Goal: Information Seeking & Learning: Learn about a topic

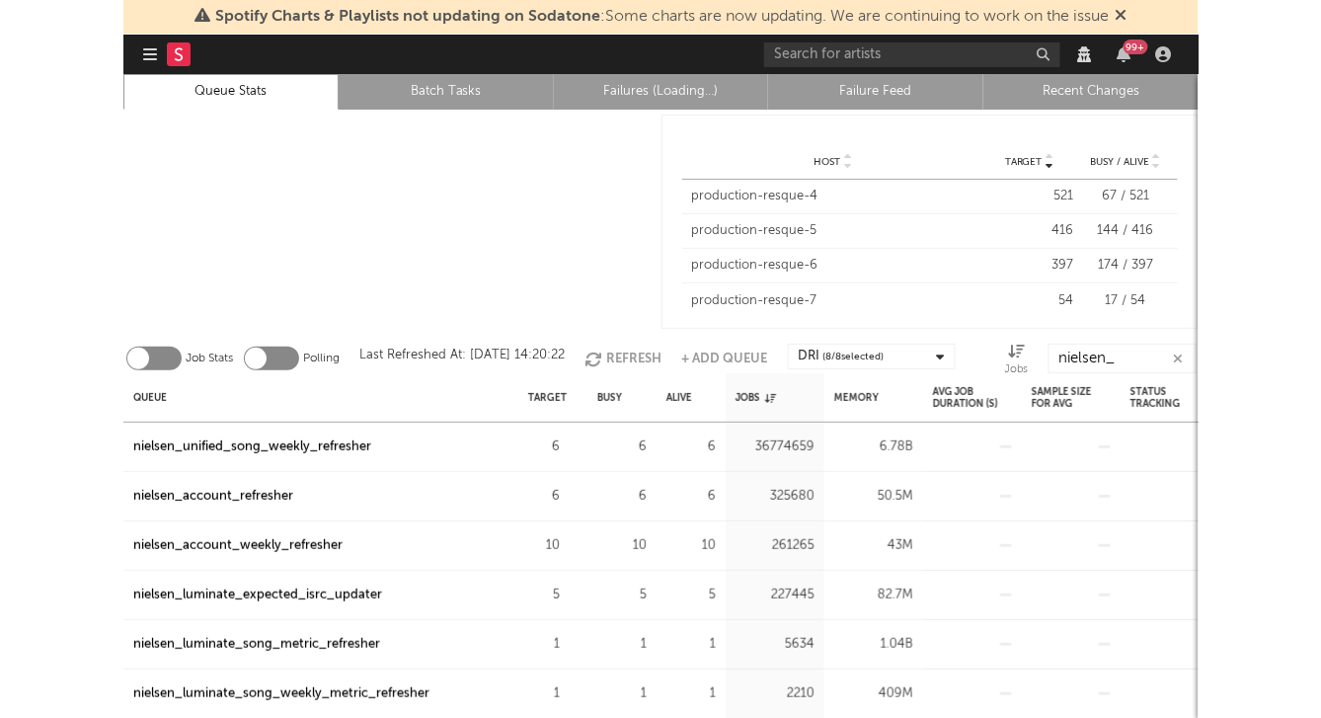
scroll to position [34, 0]
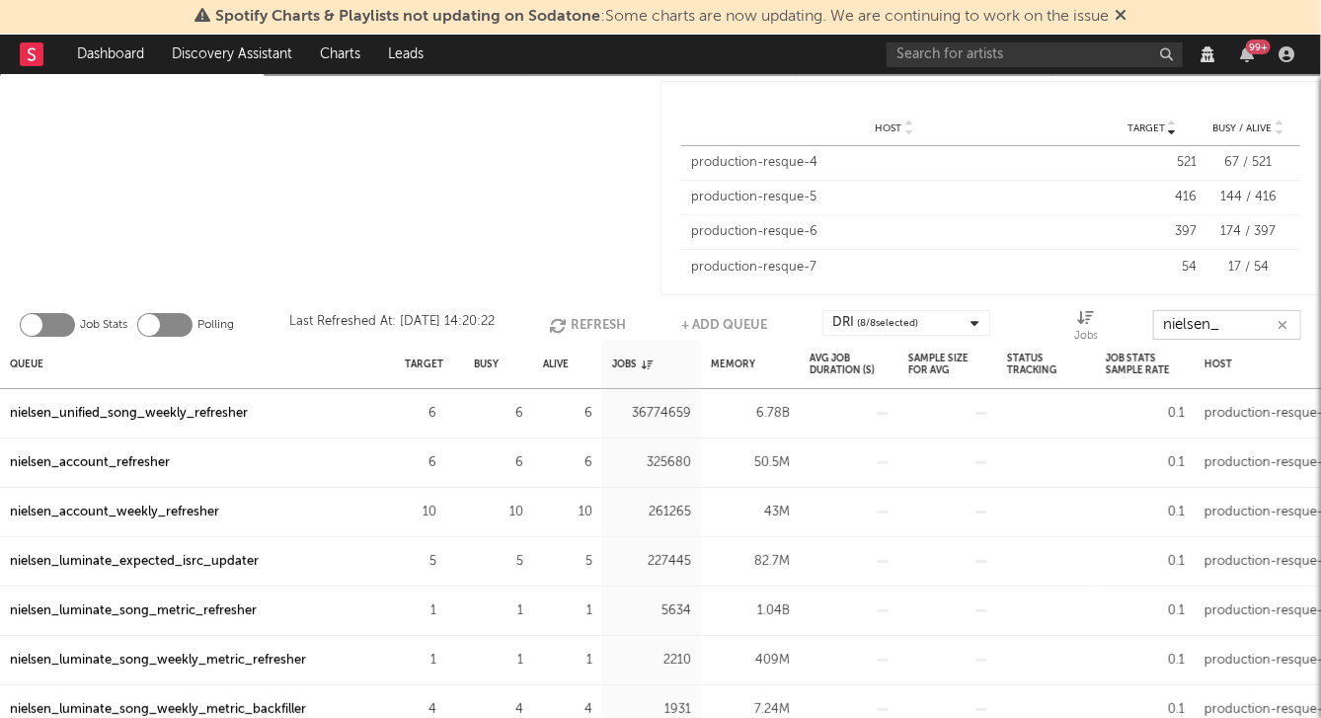
click at [1074, 327] on input "nielsen_" at bounding box center [1227, 325] width 148 height 30
type input "nielsen_luminate"
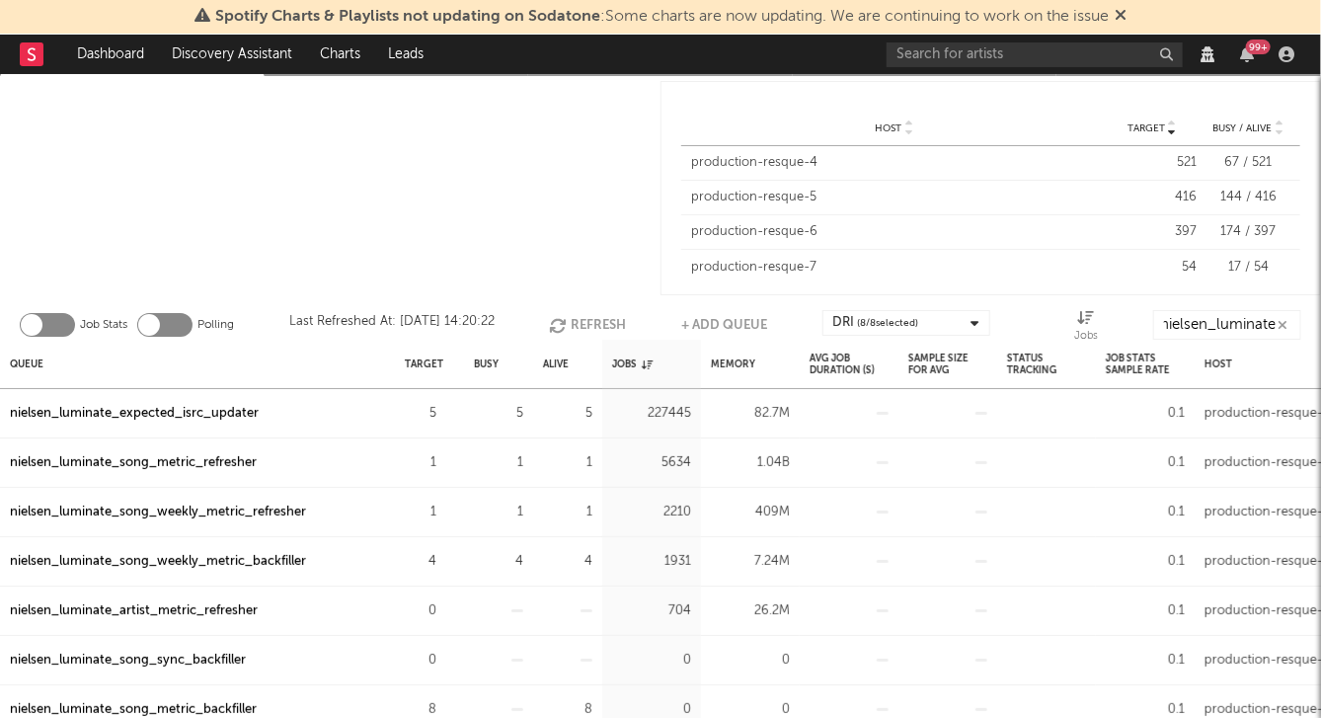
click at [225, 459] on div "nielsen_luminate_song_metric_refresher" at bounding box center [133, 463] width 247 height 24
click at [180, 513] on div "nielsen_luminate_song_weekly_metric_refresher" at bounding box center [158, 513] width 296 height 24
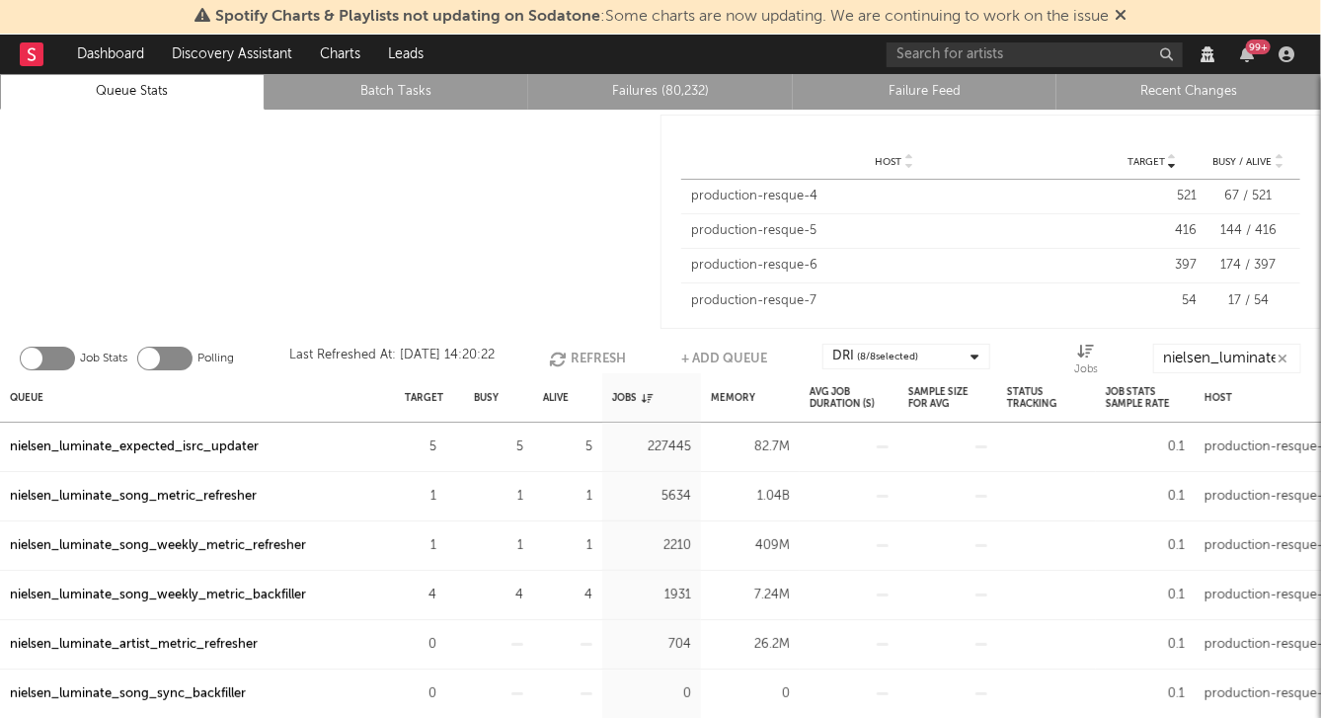
click at [686, 96] on link "Failures (80,232)" at bounding box center [660, 92] width 243 height 24
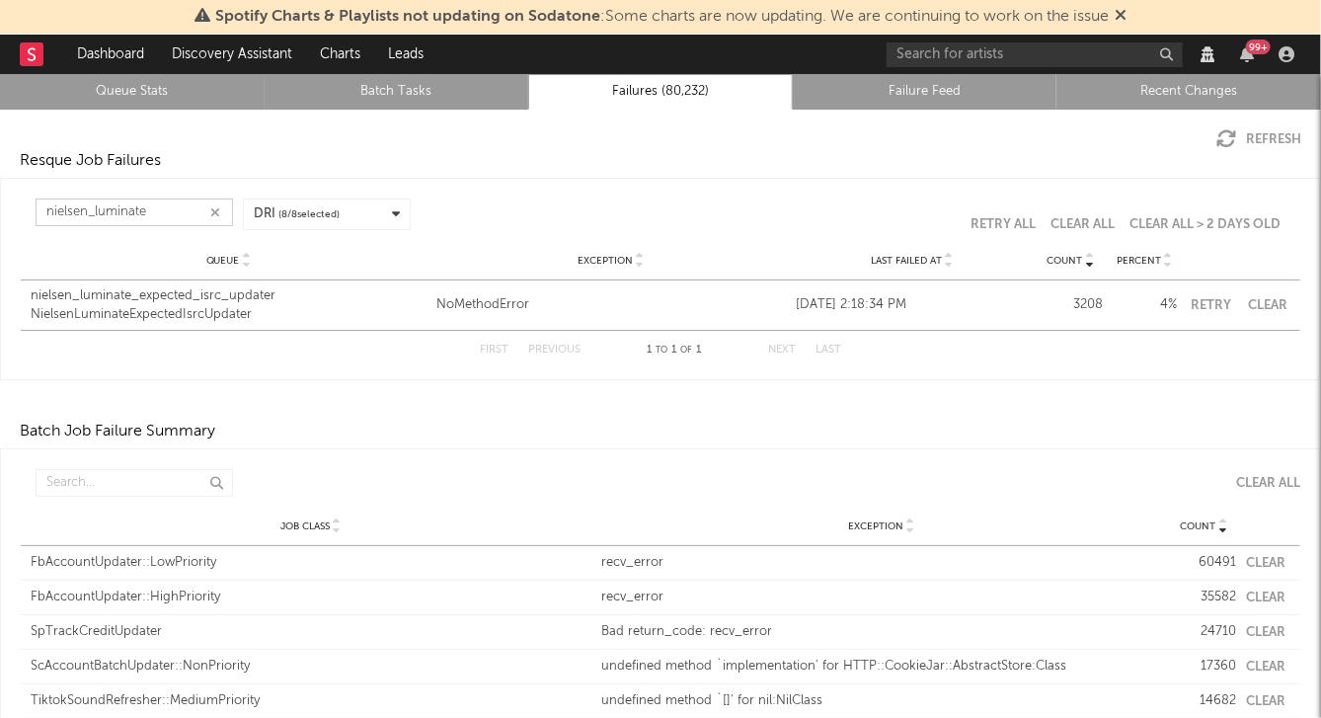
click at [155, 206] on input "nielsen_luminate" at bounding box center [134, 212] width 197 height 28
type input "nielsen_"
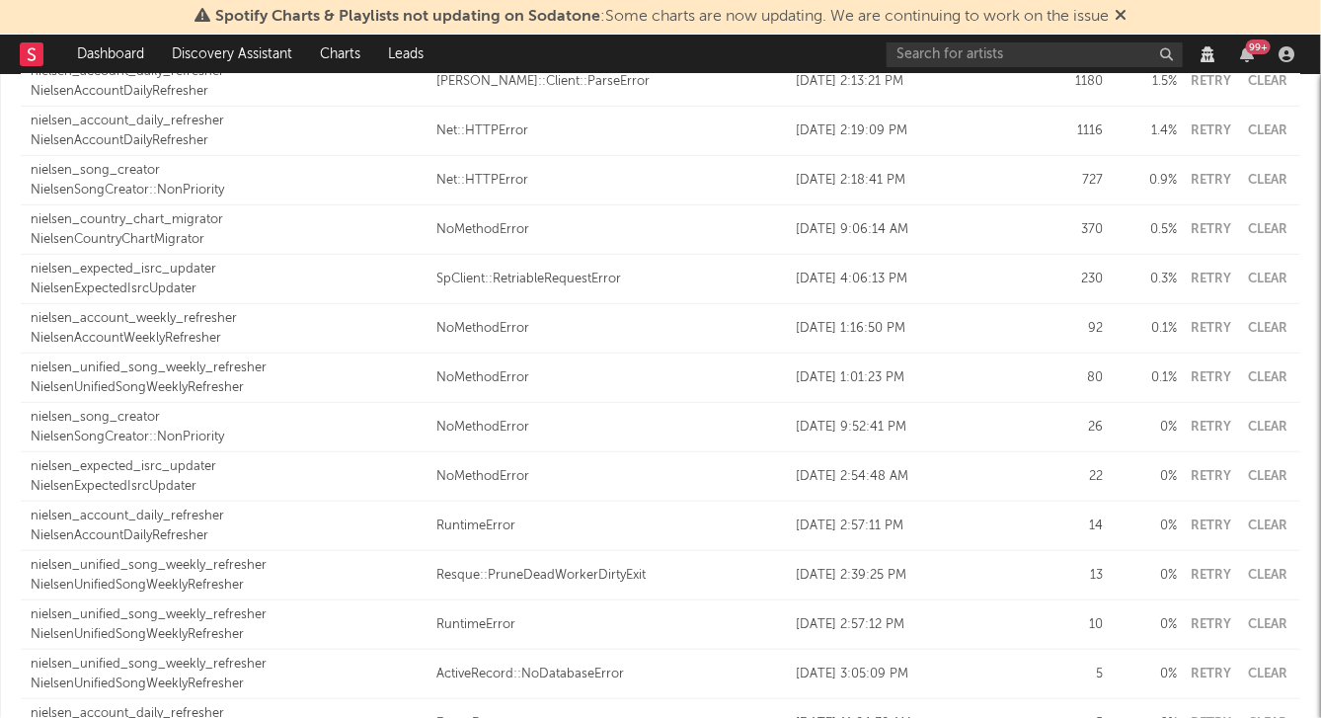
scroll to position [631, 0]
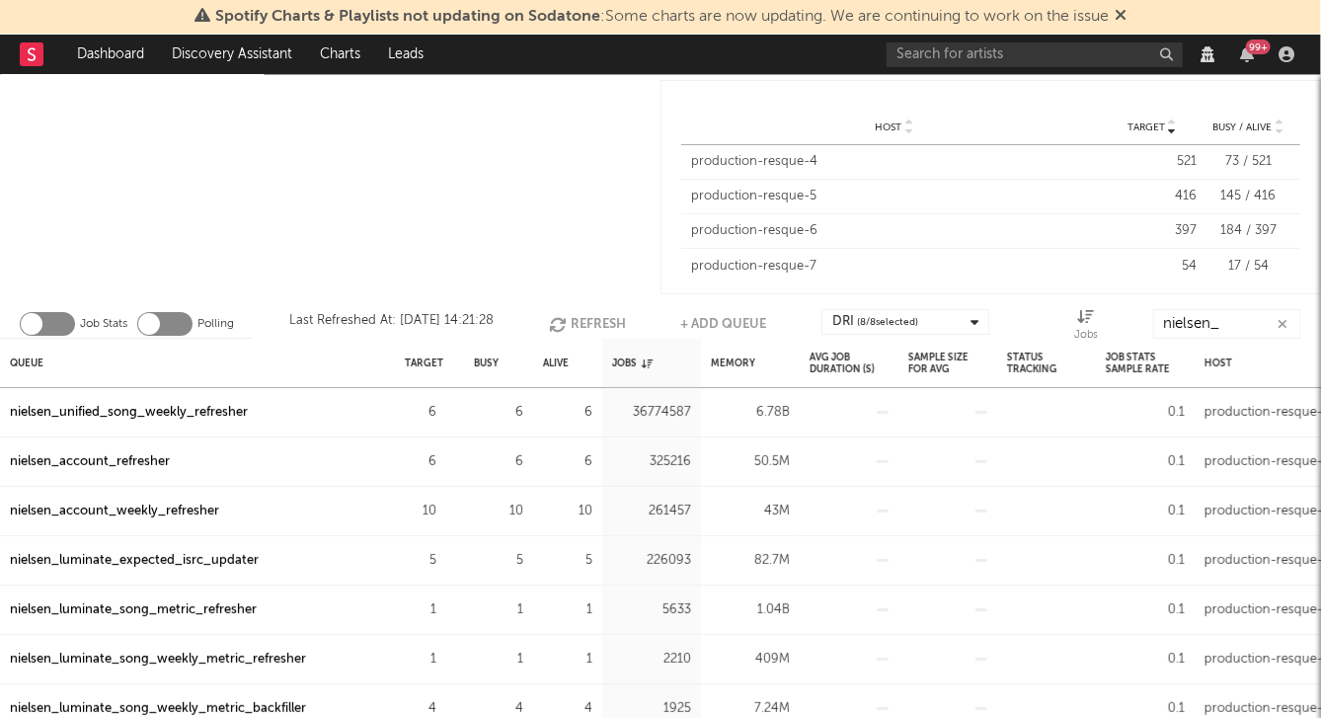
scroll to position [34, 0]
click at [169, 508] on div "nielsen_account_weekly_refresher" at bounding box center [114, 513] width 209 height 24
click at [1074, 317] on input "nielsen_" at bounding box center [1227, 325] width 148 height 30
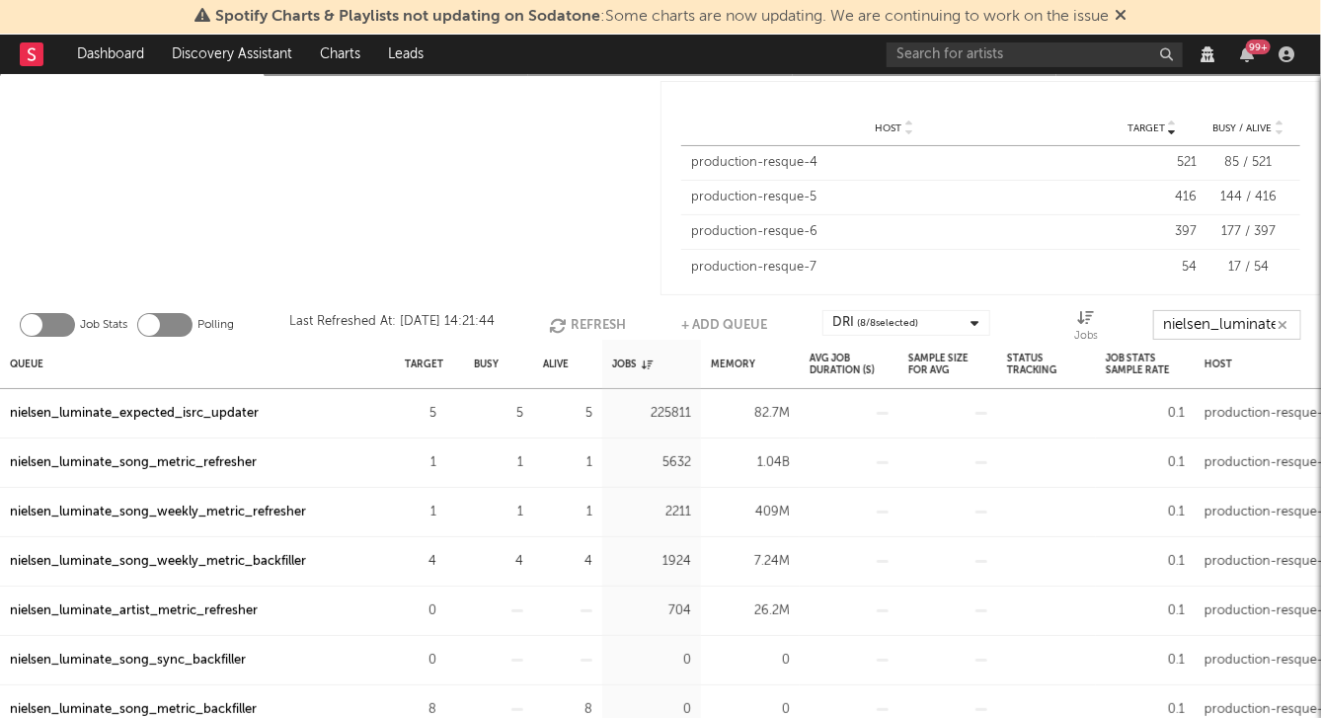
type input "nielsen_luminate"
click at [202, 564] on div "nielsen_luminate_song_weekly_metric_backfiller" at bounding box center [158, 562] width 296 height 24
click at [189, 510] on div "nielsen_luminate_song_weekly_metric_refresher" at bounding box center [158, 513] width 296 height 24
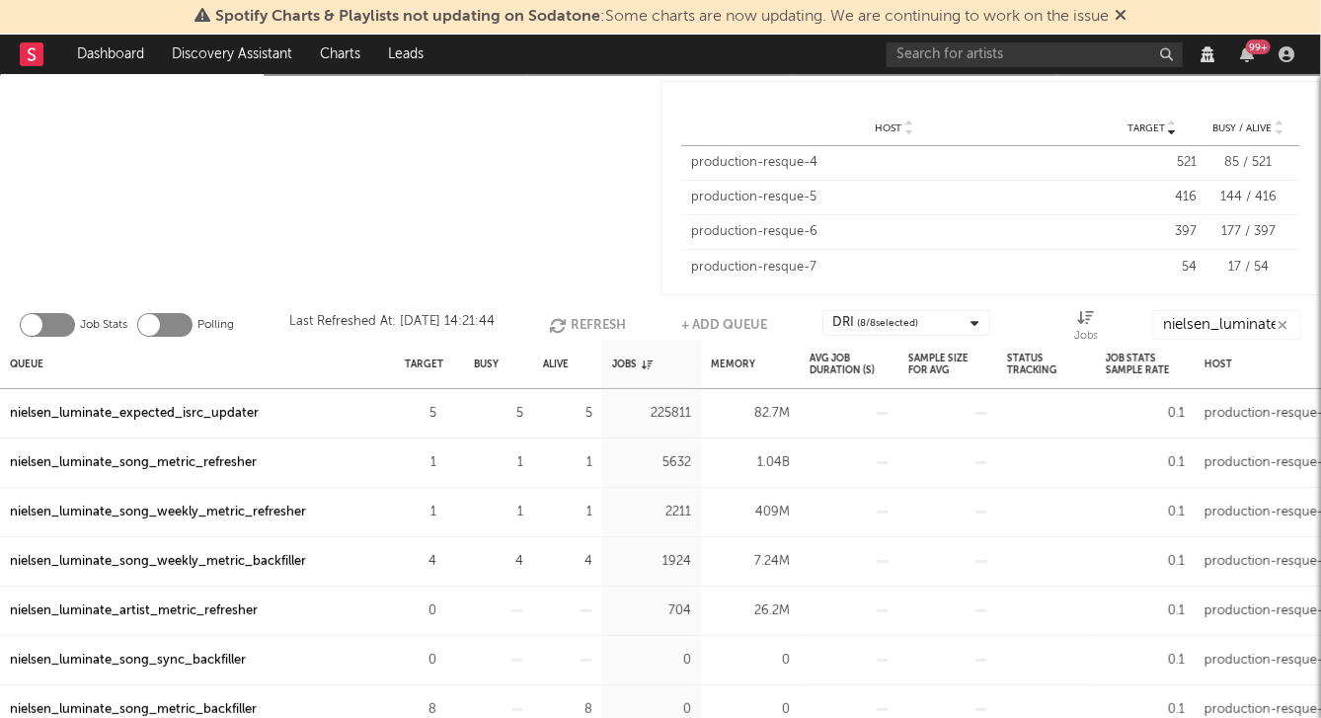
click at [208, 412] on div "nielsen_luminate_expected_isrc_updater" at bounding box center [134, 414] width 249 height 24
click at [1074, 52] on div at bounding box center [1287, 54] width 30 height 16
click at [1074, 57] on icon "button" at bounding box center [1287, 54] width 16 height 16
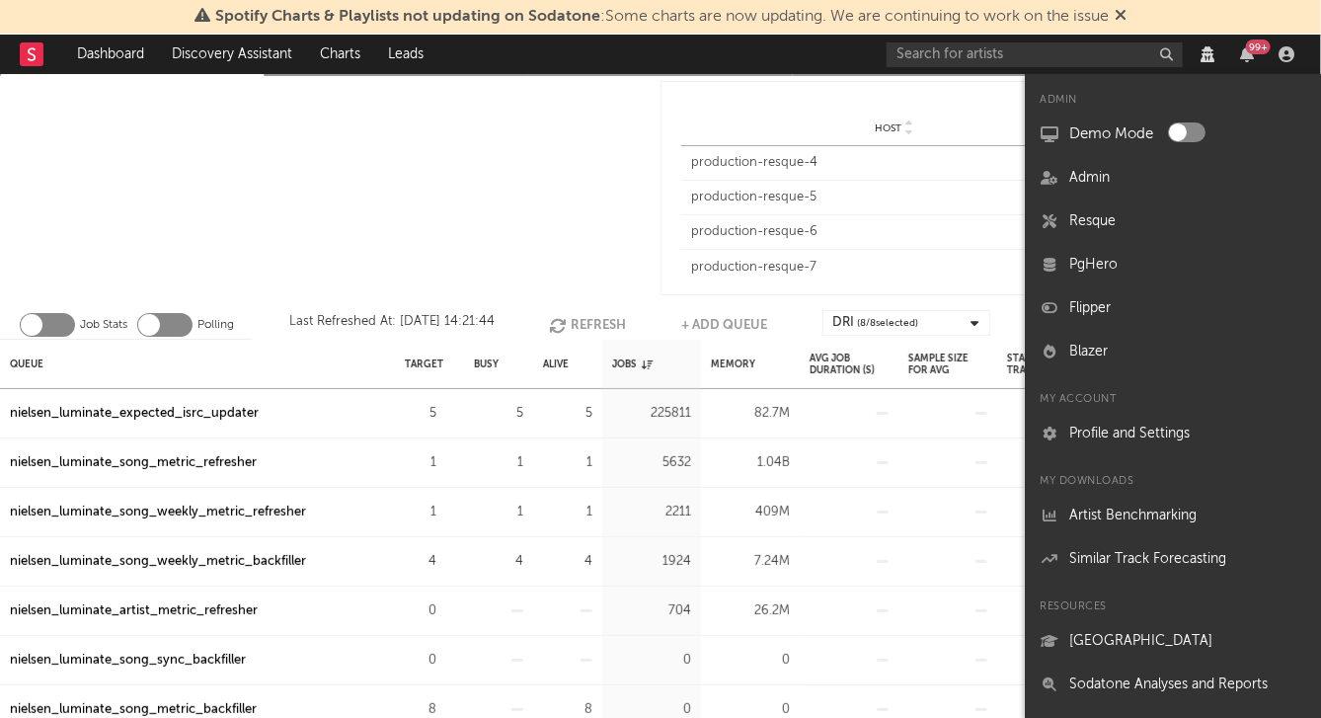
click at [907, 106] on div "Target Host Target Busy / Alive" at bounding box center [990, 102] width 619 height 20
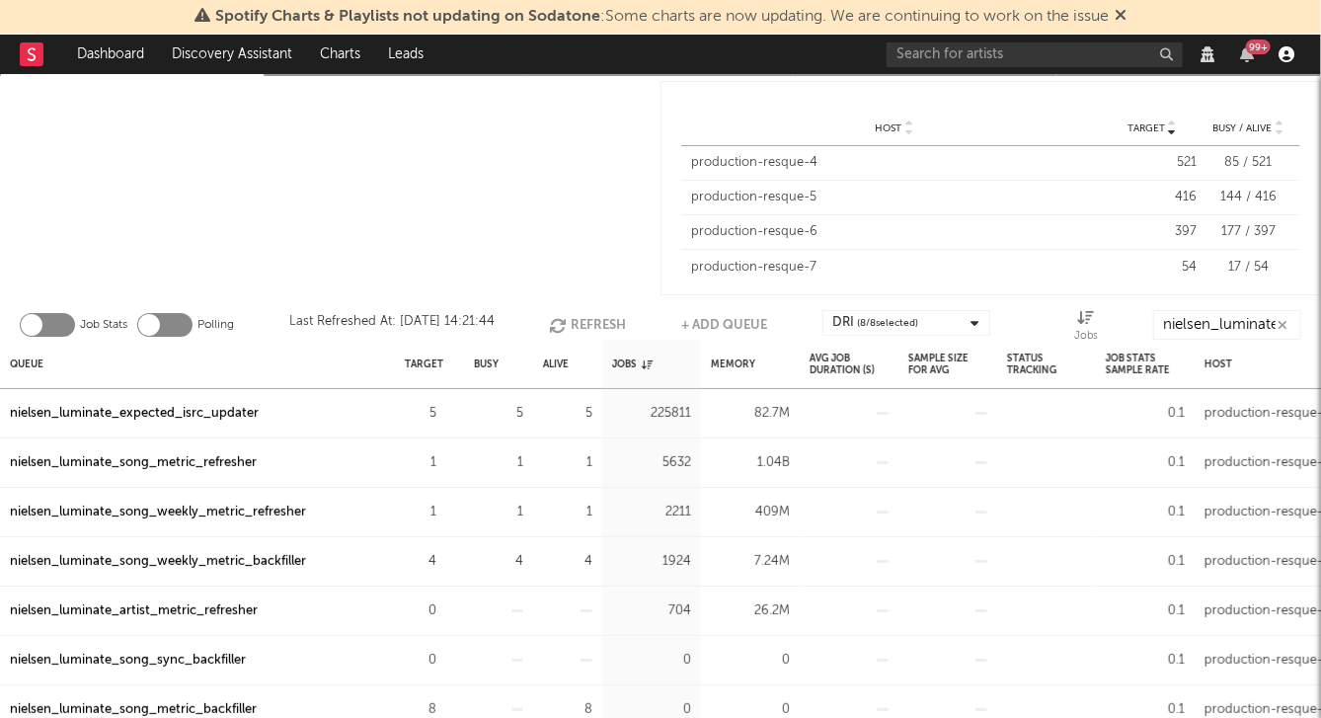
click at [1074, 58] on icon "button" at bounding box center [1287, 54] width 16 height 16
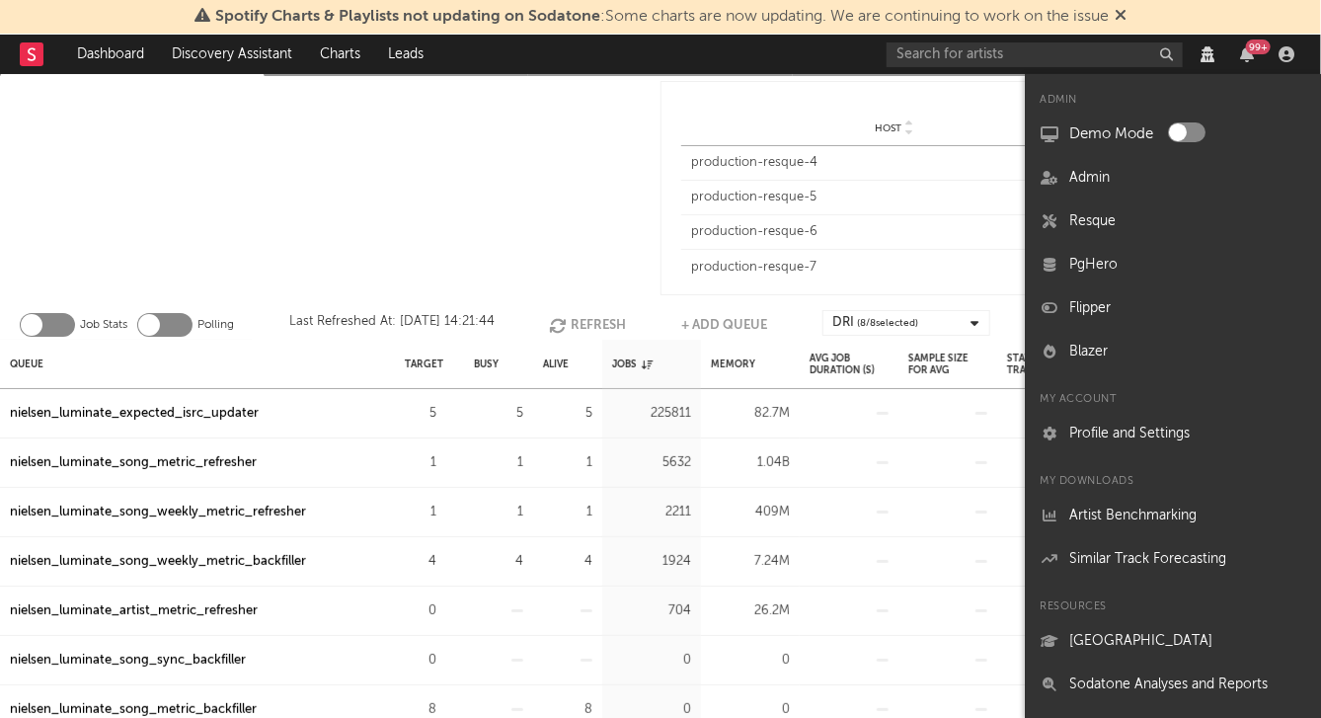
click at [361, 234] on div at bounding box center [330, 188] width 661 height 224
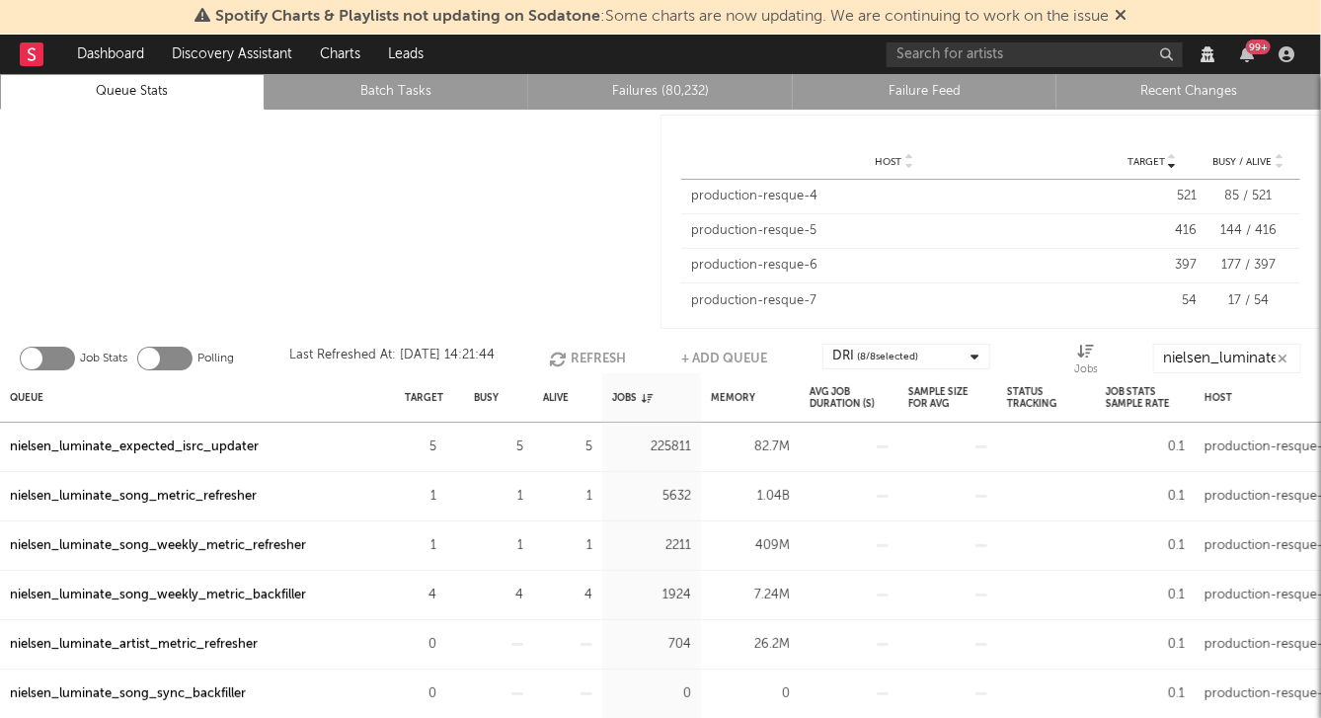
click at [1074, 86] on link "Recent Changes" at bounding box center [1188, 92] width 243 height 24
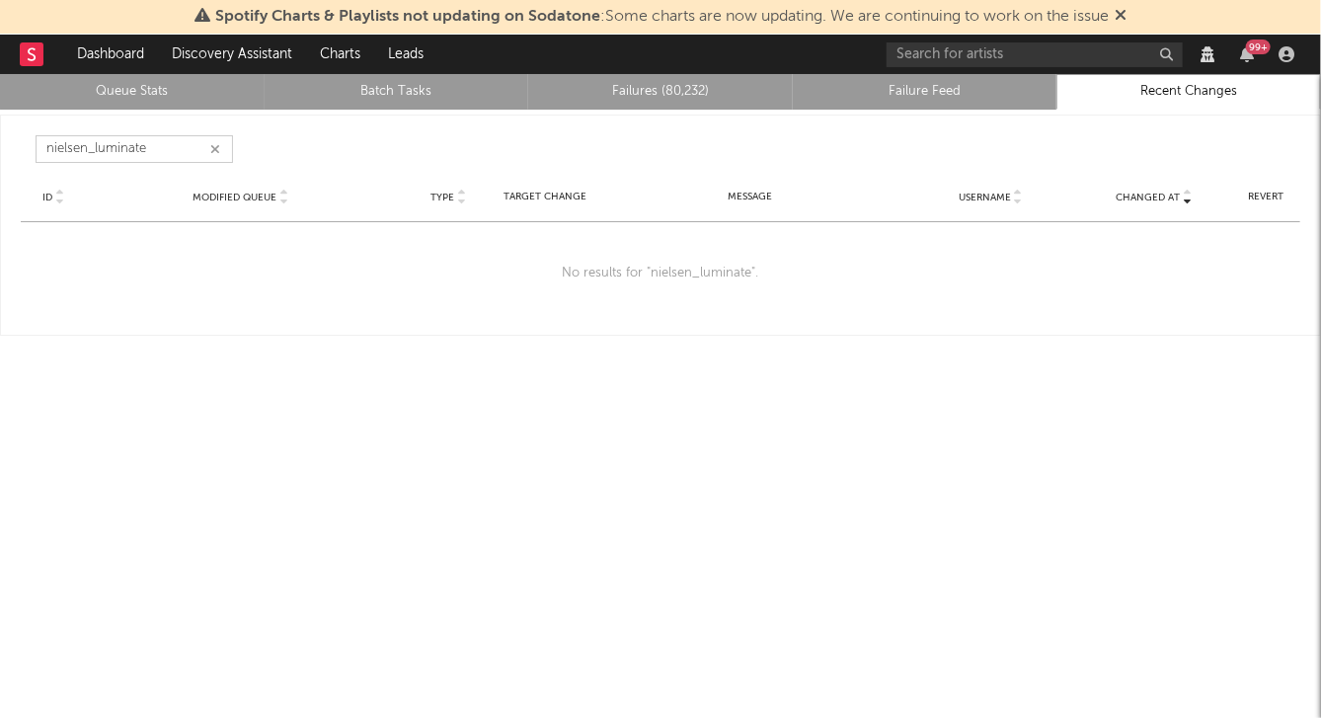
click at [156, 151] on input "nielsen_luminate" at bounding box center [134, 149] width 197 height 28
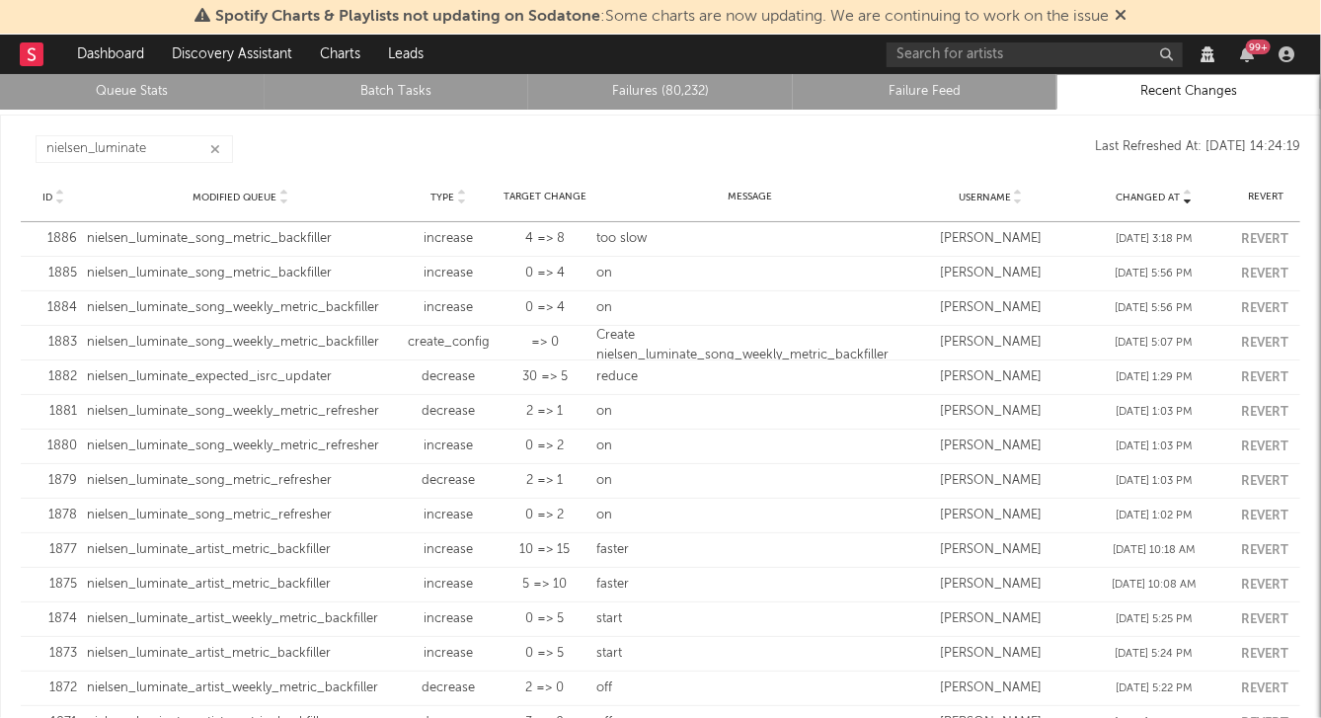
click at [118, 93] on link "Queue Stats" at bounding box center [132, 92] width 243 height 24
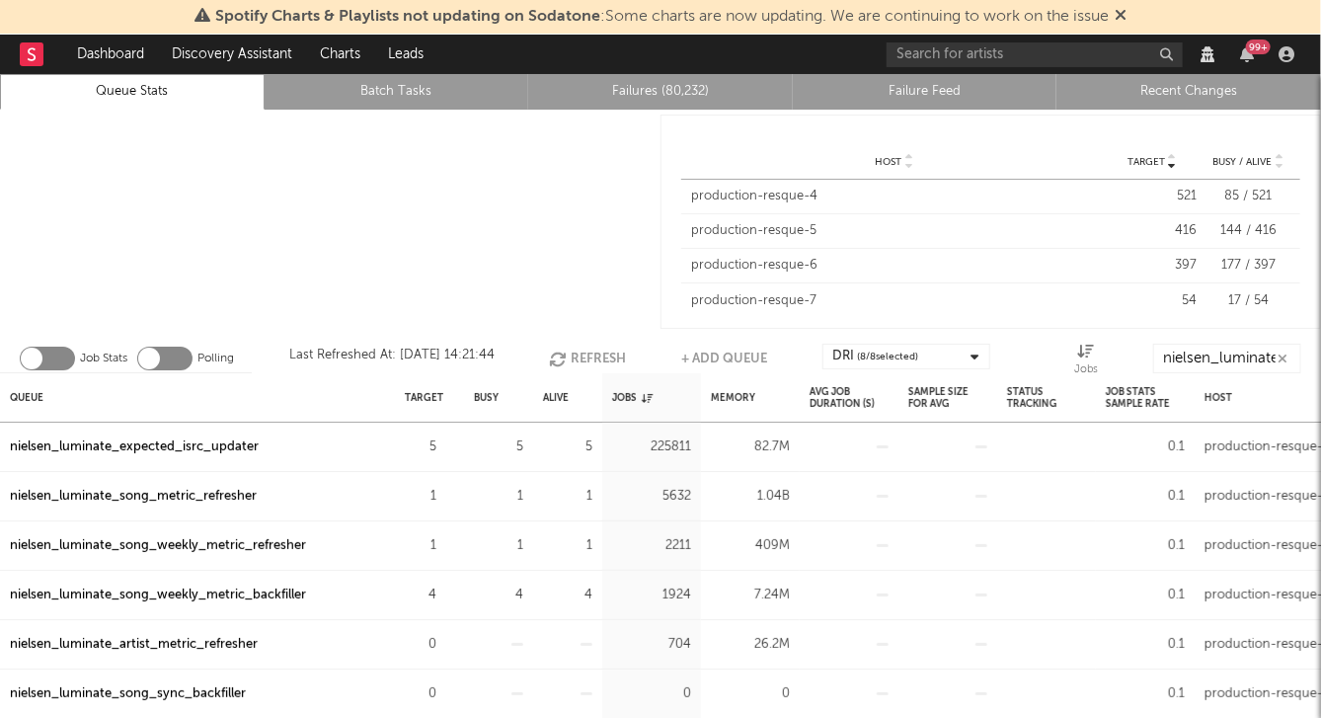
scroll to position [34, 0]
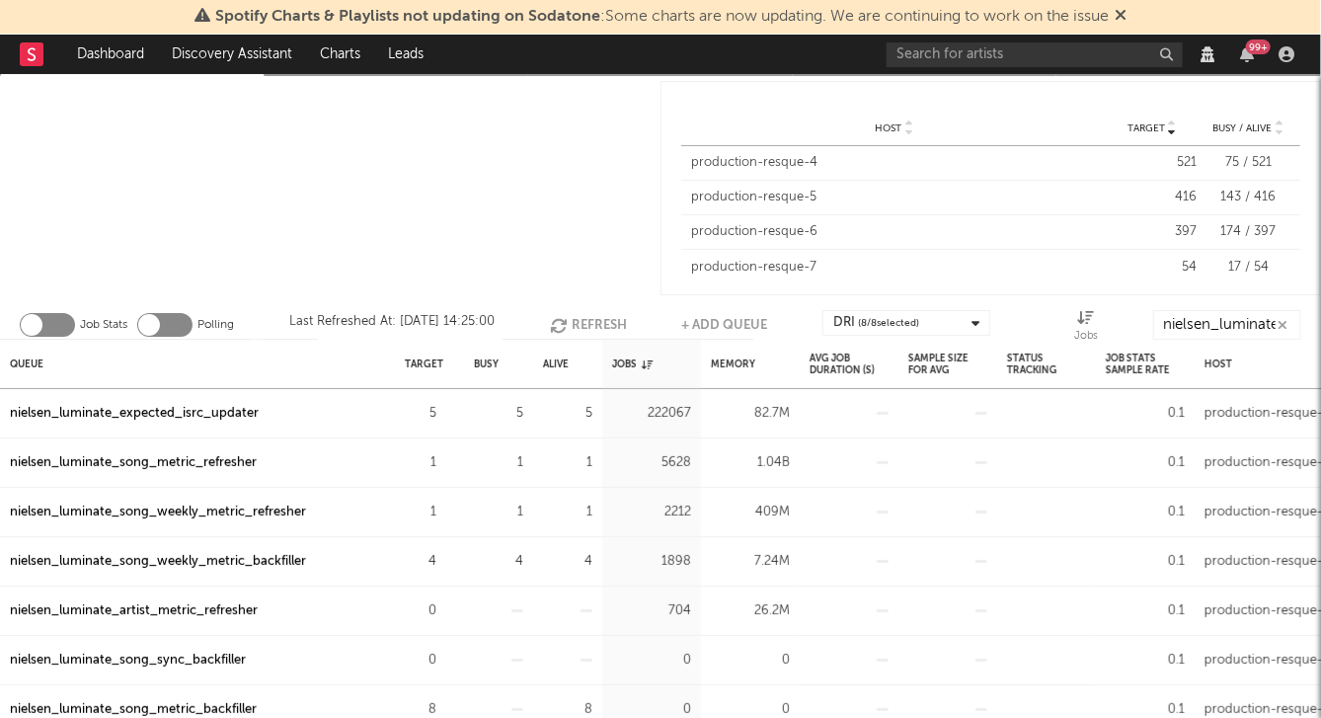
click at [155, 602] on div "nielsen_luminate_artist_metric_refresher" at bounding box center [134, 611] width 248 height 24
click at [1074, 58] on icon "button" at bounding box center [1287, 54] width 16 height 16
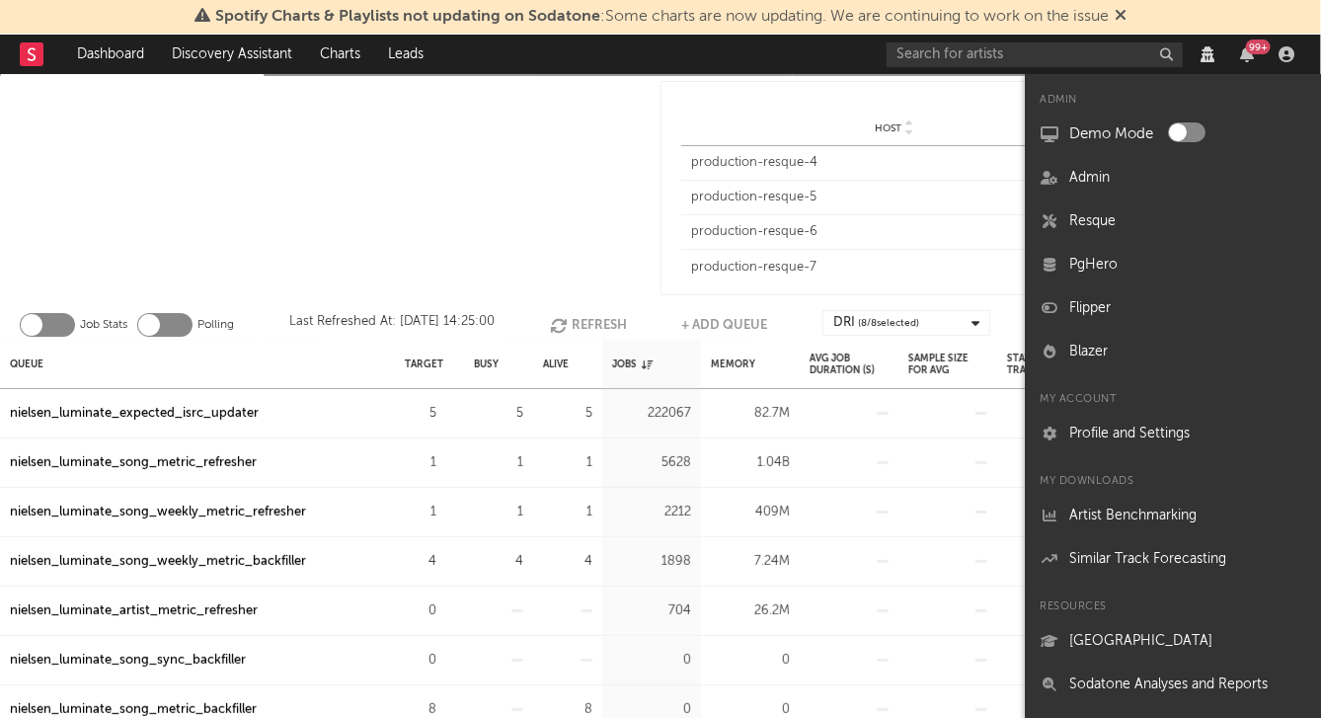
click at [653, 114] on div at bounding box center [330, 188] width 661 height 224
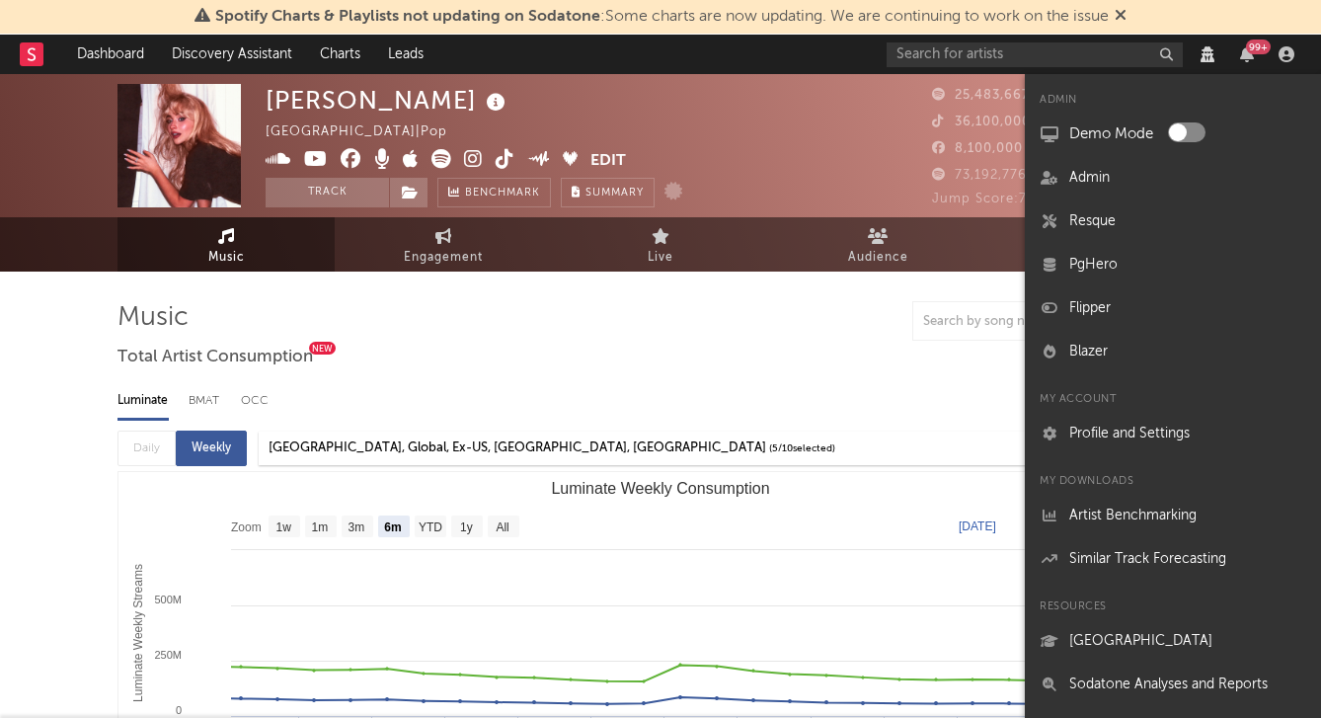
select select "6m"
select select "View all"
click at [267, 39] on link "Discovery Assistant" at bounding box center [232, 54] width 148 height 39
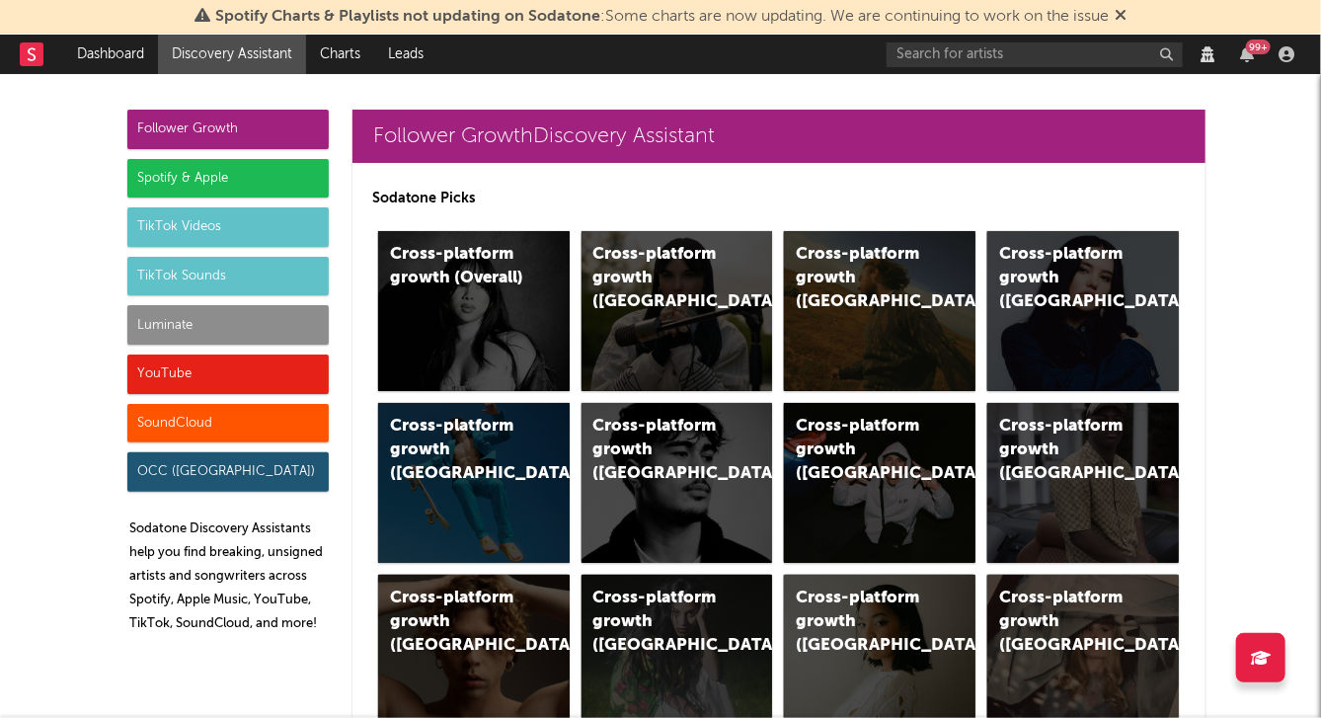
click at [178, 326] on div "Luminate" at bounding box center [227, 324] width 201 height 39
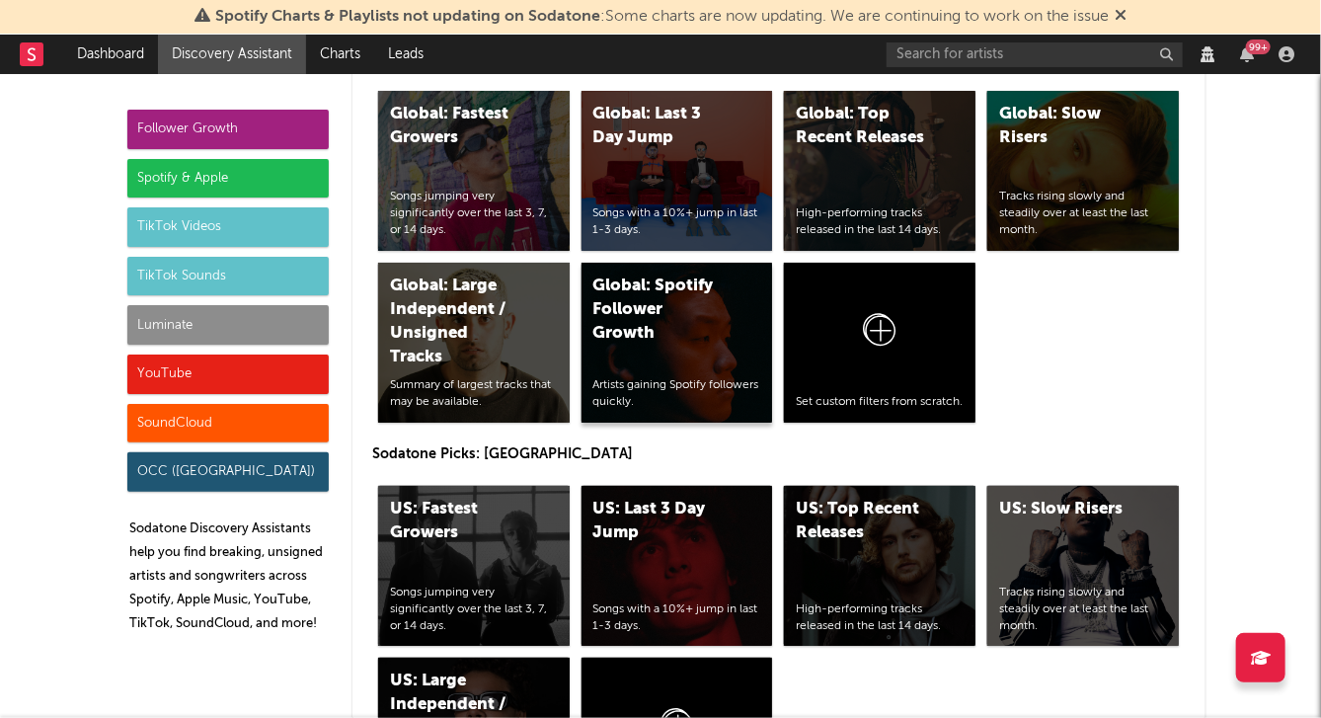
scroll to position [8589, 0]
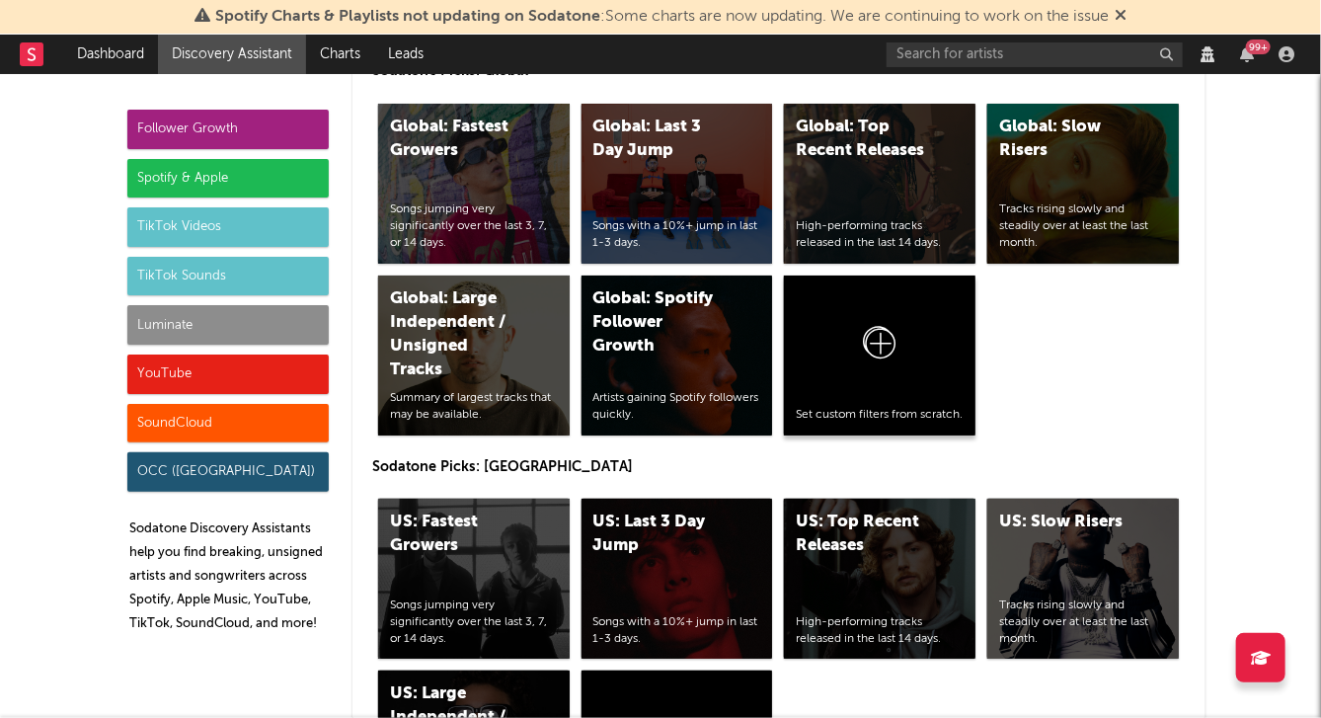
click at [868, 324] on icon at bounding box center [880, 347] width 38 height 46
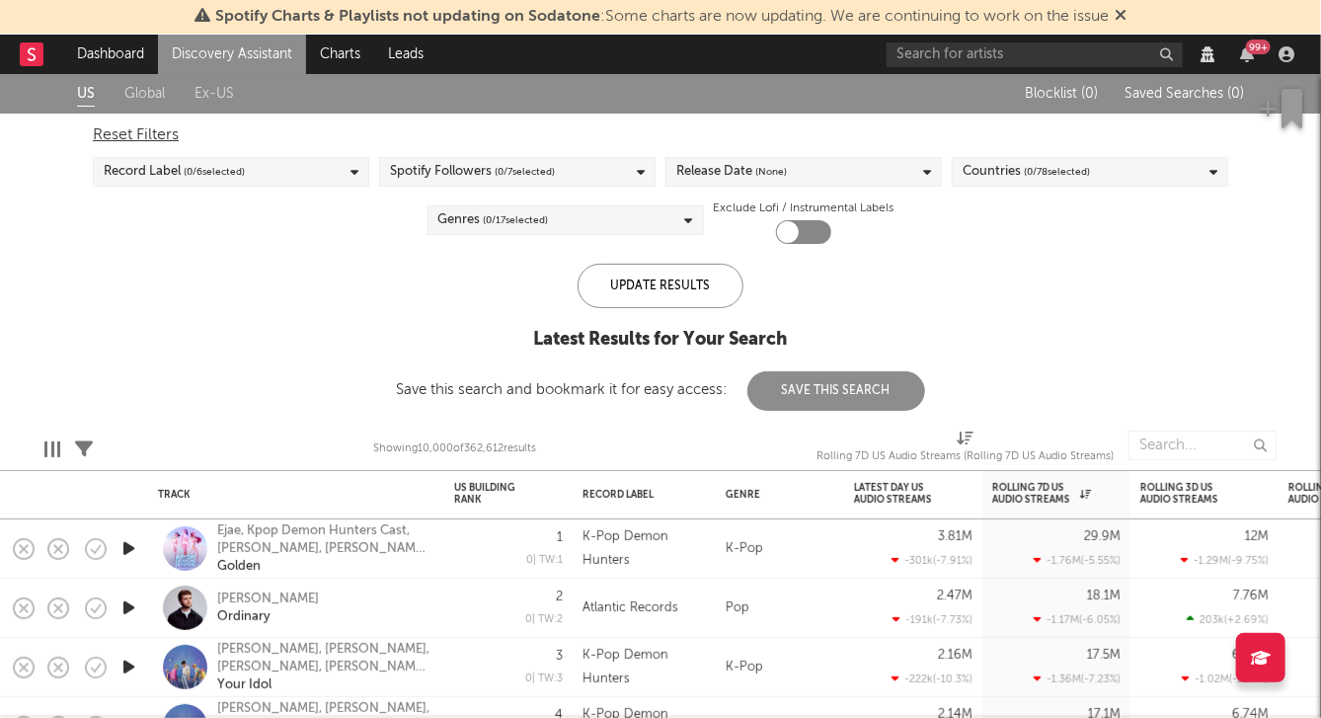
click at [218, 179] on span "( 0 / 6 selected)" at bounding box center [214, 172] width 61 height 24
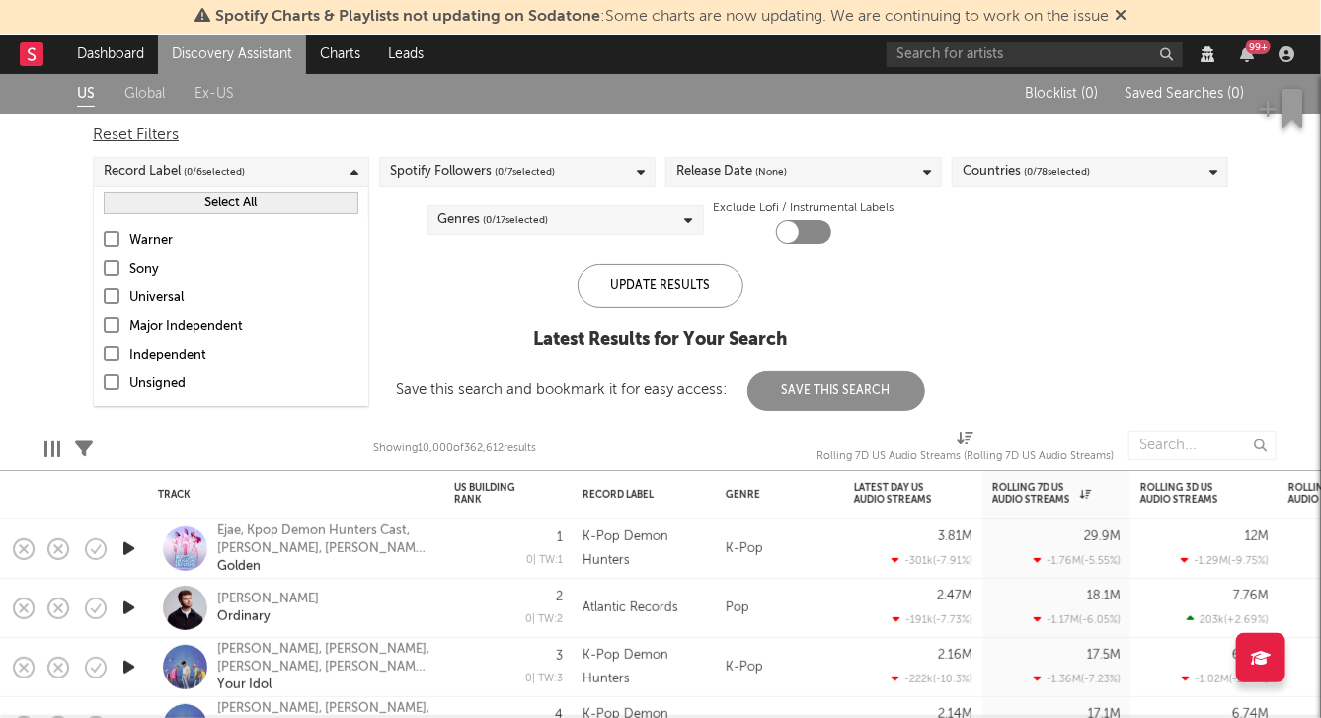
click at [160, 237] on div "Warner" at bounding box center [243, 241] width 229 height 24
click at [104, 237] on input "Warner" at bounding box center [104, 241] width 0 height 24
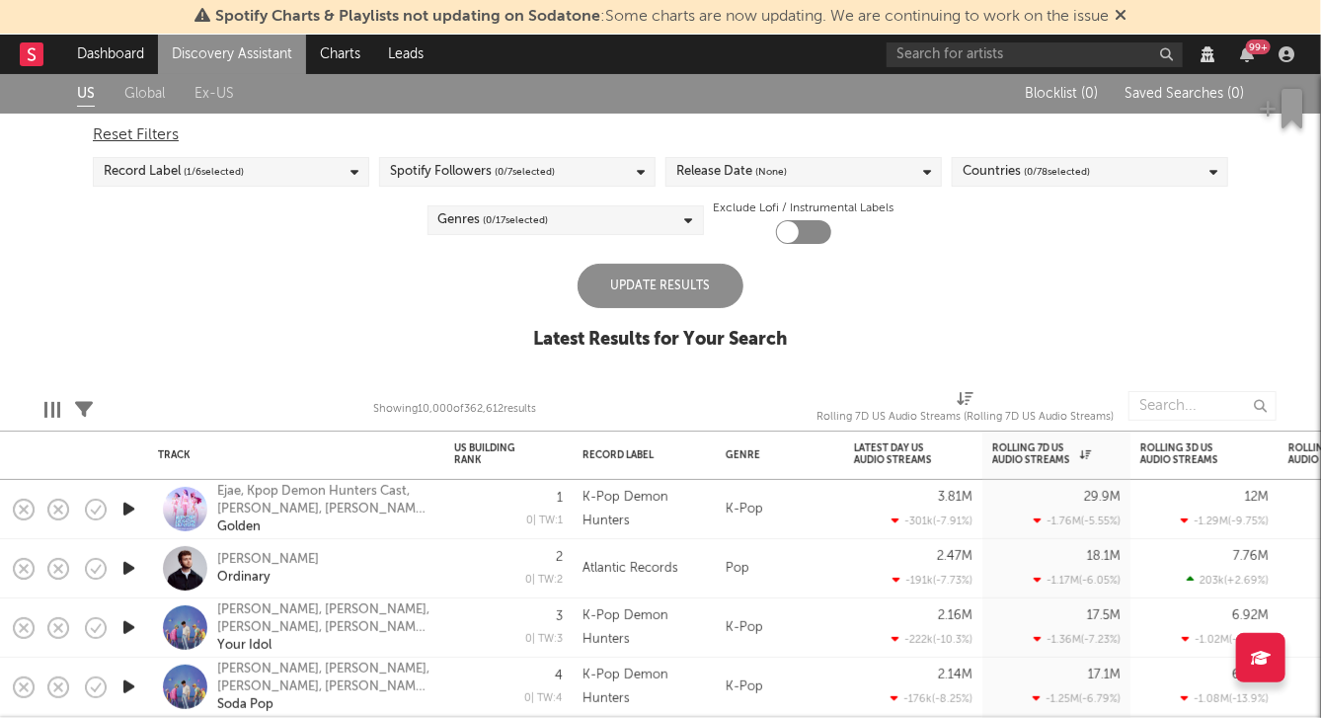
click at [433, 142] on div "Reset Filters" at bounding box center [660, 135] width 1135 height 24
click at [603, 177] on div "Spotify Followers ( 0 / 7 selected)" at bounding box center [517, 172] width 276 height 30
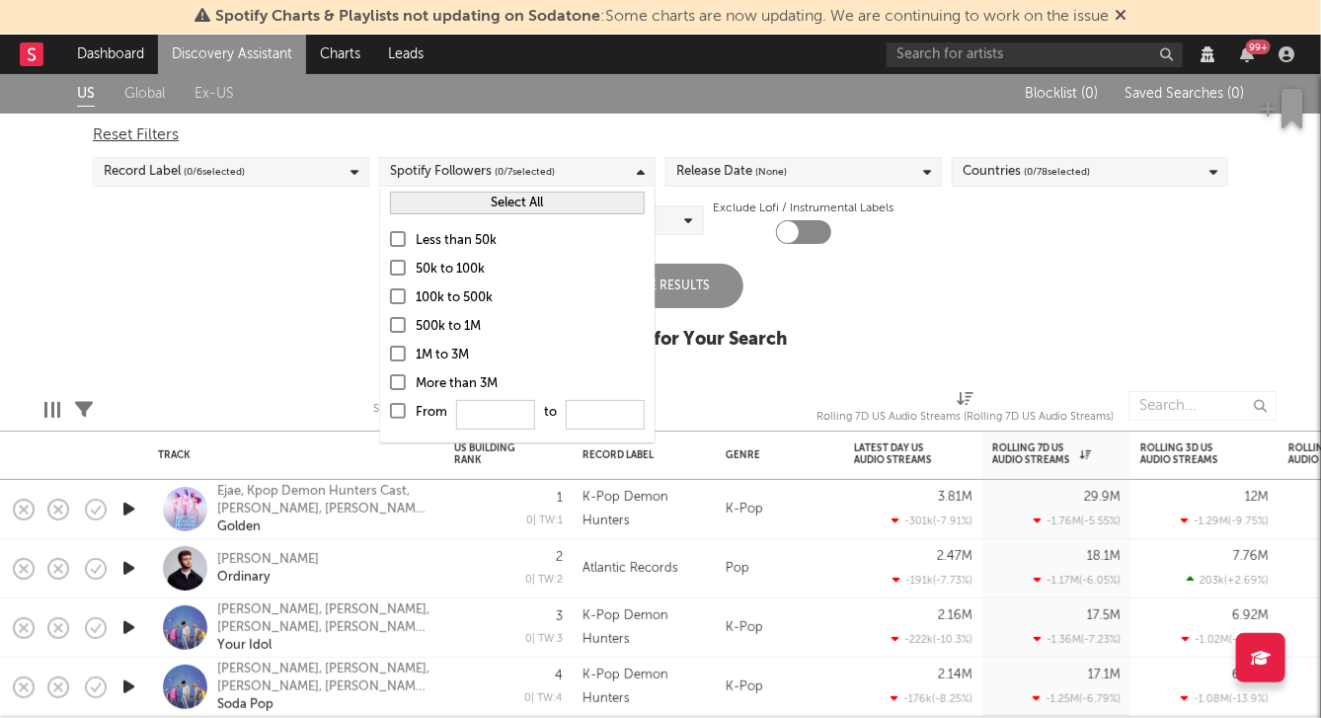
click at [494, 296] on div "100k to 500k" at bounding box center [530, 298] width 229 height 24
click at [390, 296] on input "100k to 500k" at bounding box center [390, 298] width 0 height 24
click at [973, 288] on div "US Global Ex-US Blocklist ( 0 ) Saved Searches ( 0 ) Reset Filters Record Label…" at bounding box center [660, 222] width 1321 height 297
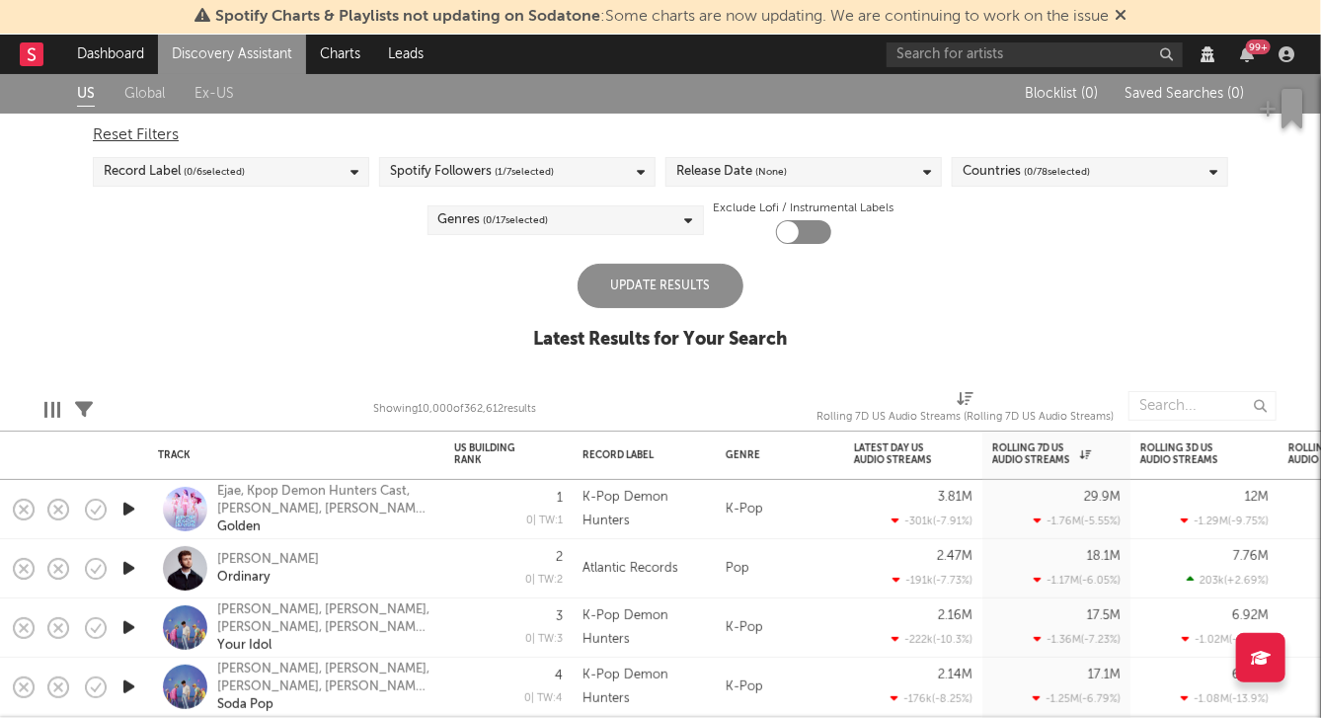
click at [1044, 177] on span "( 0 / 78 selected)" at bounding box center [1057, 172] width 66 height 24
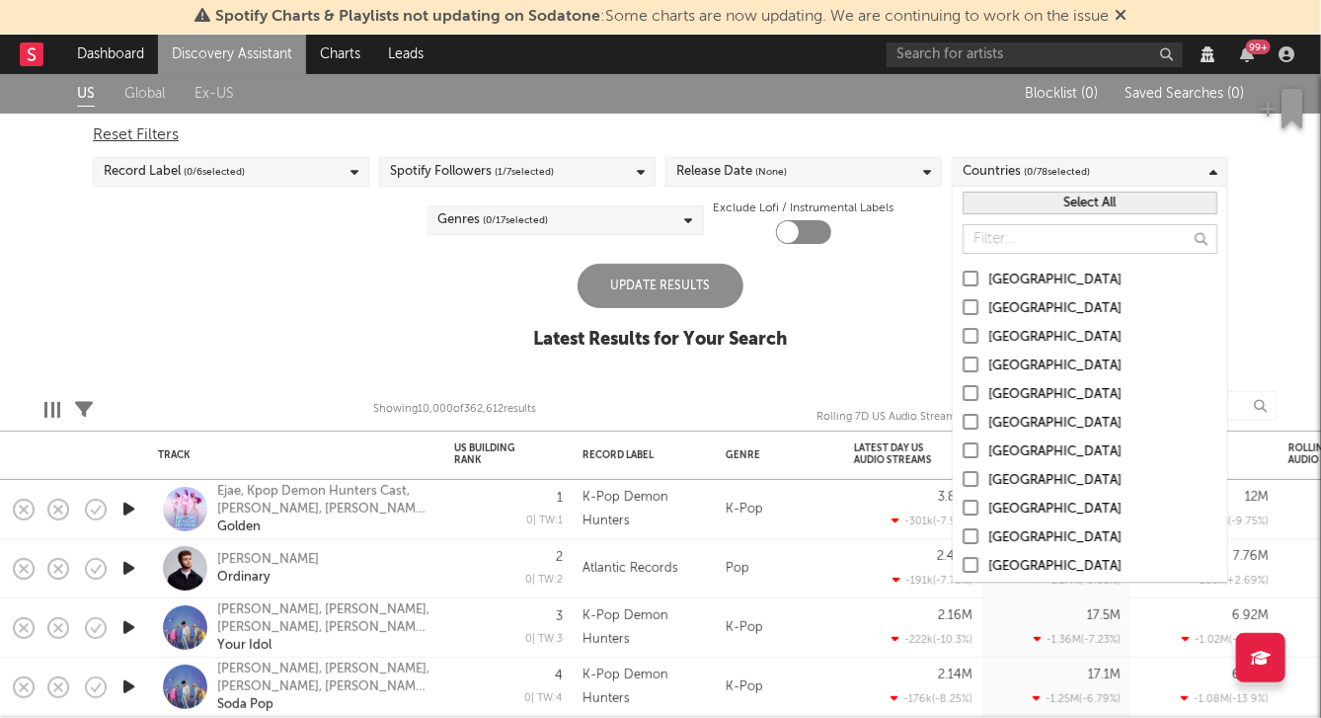
click at [967, 332] on div at bounding box center [971, 336] width 16 height 16
click at [963, 332] on input "[GEOGRAPHIC_DATA]" at bounding box center [963, 338] width 0 height 24
click at [825, 303] on div "US Global Ex-US Blocklist ( 0 ) Saved Searches ( 0 ) Reset Filters Record Label…" at bounding box center [660, 222] width 1321 height 297
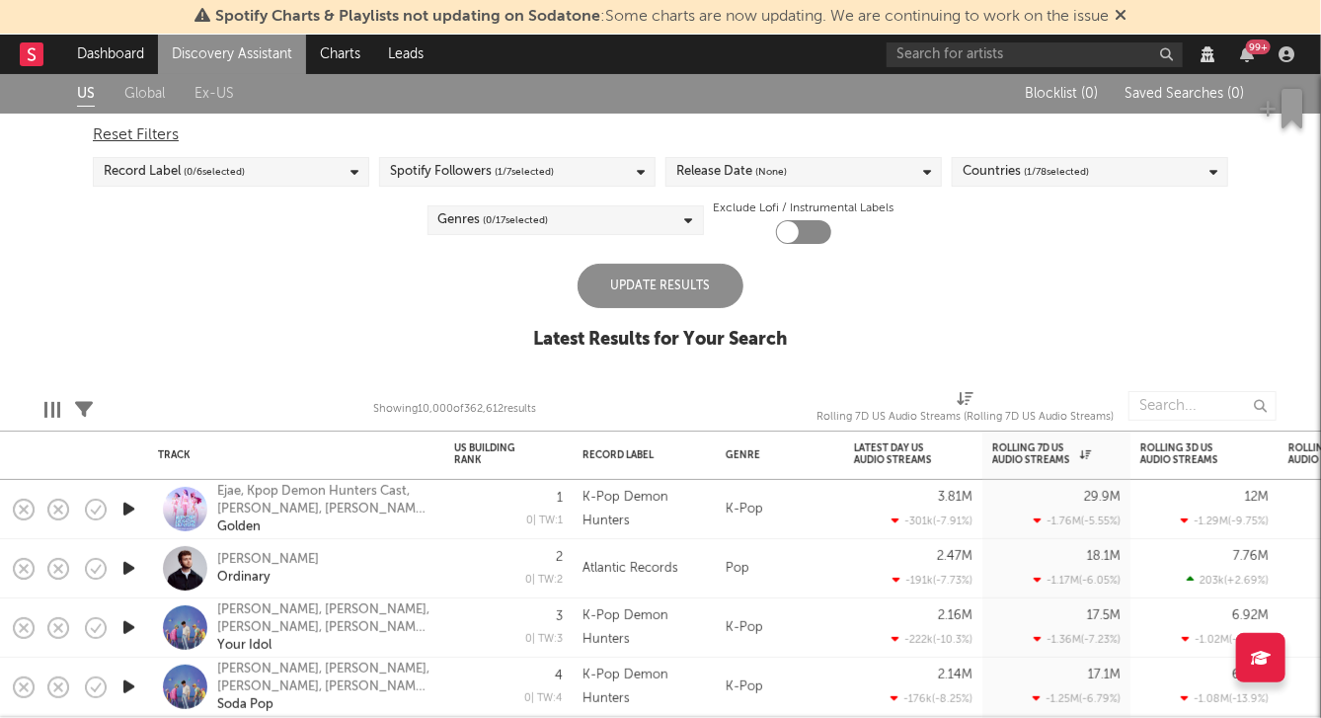
click at [636, 224] on div "Genres ( 0 / 17 selected)" at bounding box center [566, 220] width 276 height 30
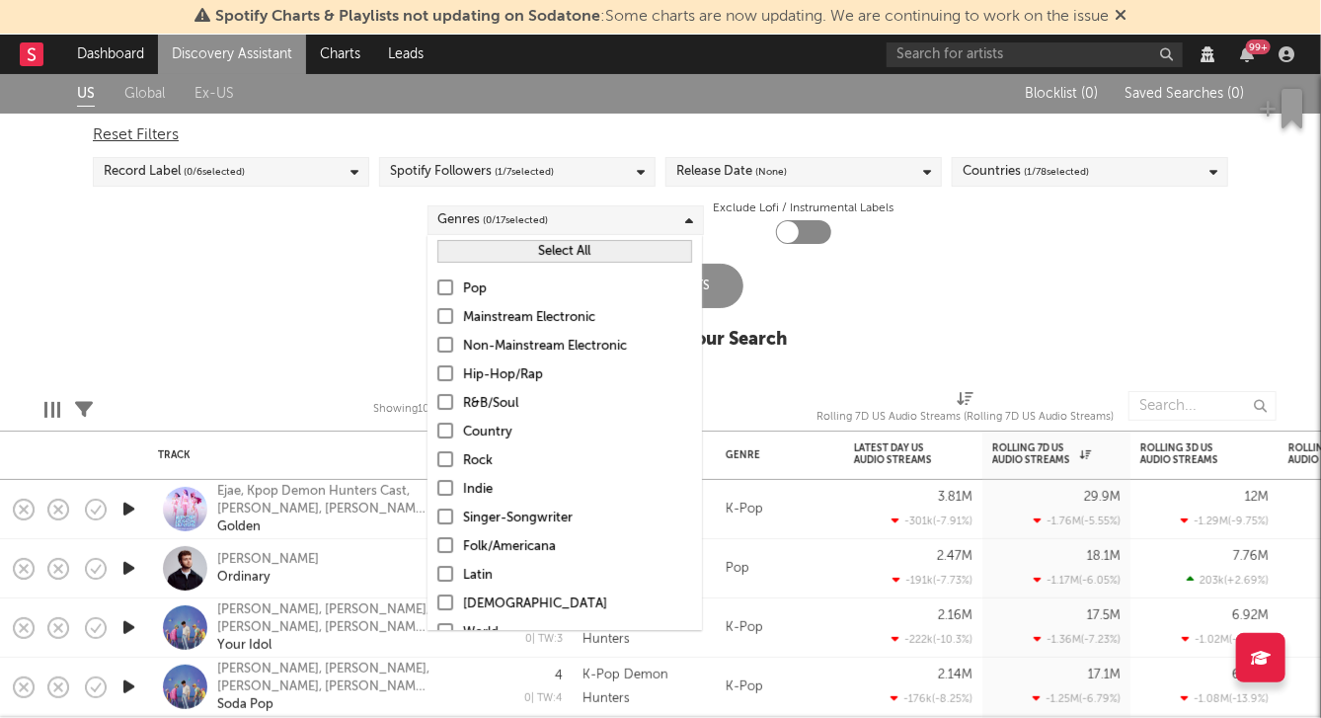
click at [441, 285] on div at bounding box center [445, 287] width 16 height 16
click at [437, 285] on input "Pop" at bounding box center [437, 289] width 0 height 24
click at [347, 274] on div "US Global Ex-US Blocklist ( 0 ) Saved Searches ( 0 ) Reset Filters Record Label…" at bounding box center [660, 222] width 1321 height 297
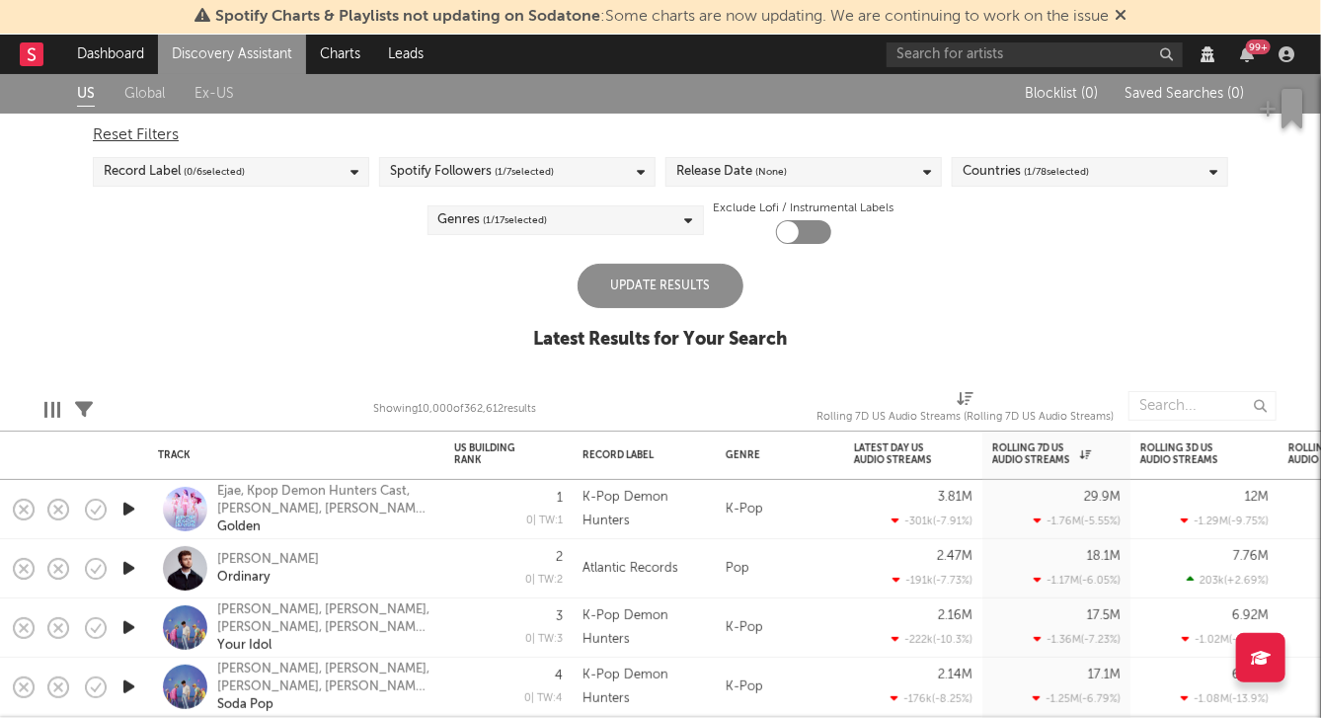
click at [707, 294] on div "Update Results" at bounding box center [661, 286] width 166 height 44
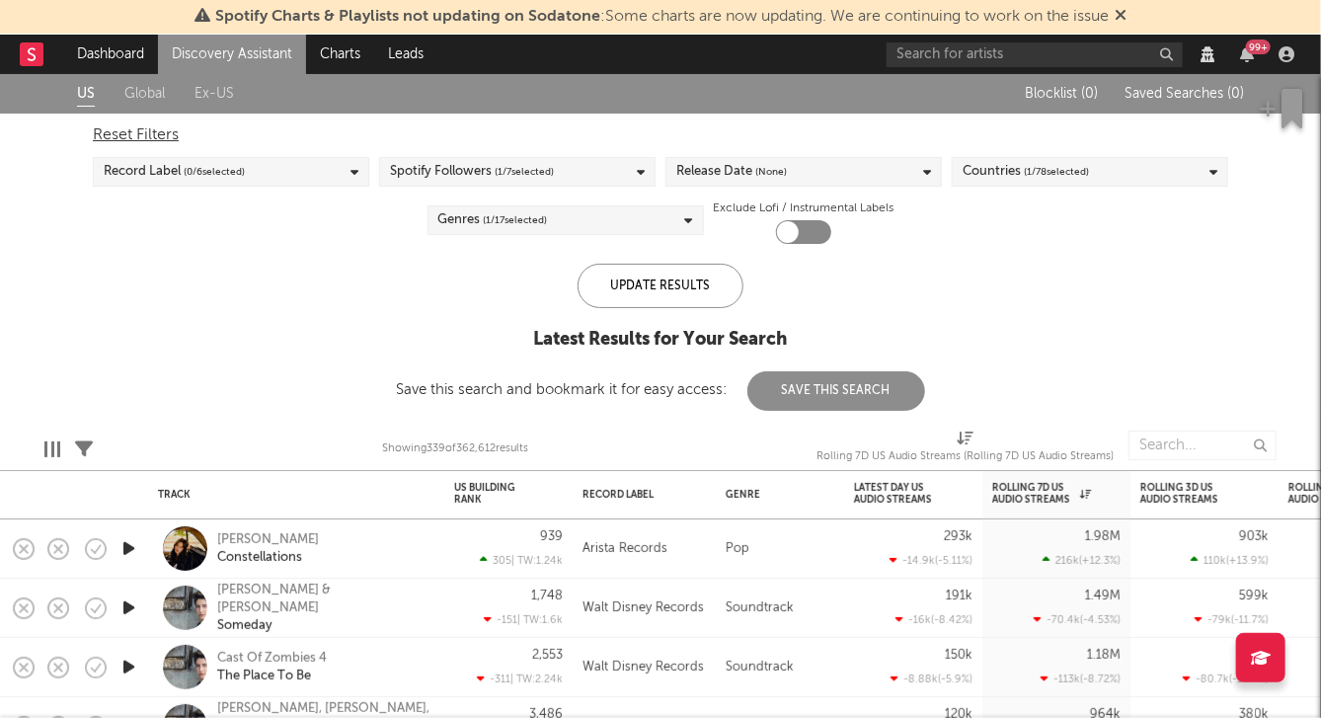
click at [774, 388] on button "Save This Search" at bounding box center [836, 390] width 178 height 39
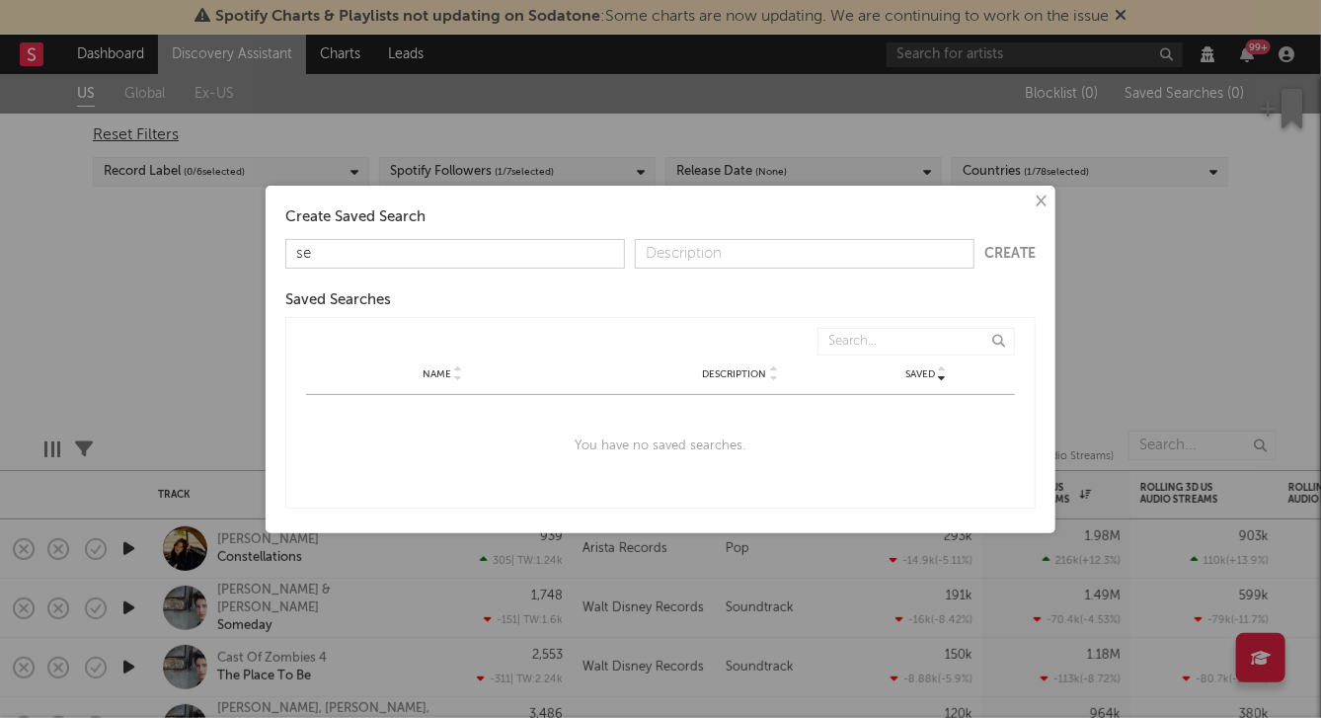
type input "s"
type input "n"
type input "nathan-search-1"
type input "test search"
click at [845, 119] on div "× Create Saved Search nathan-search-1 test search Create Saved Searches Saved N…" at bounding box center [660, 359] width 1321 height 718
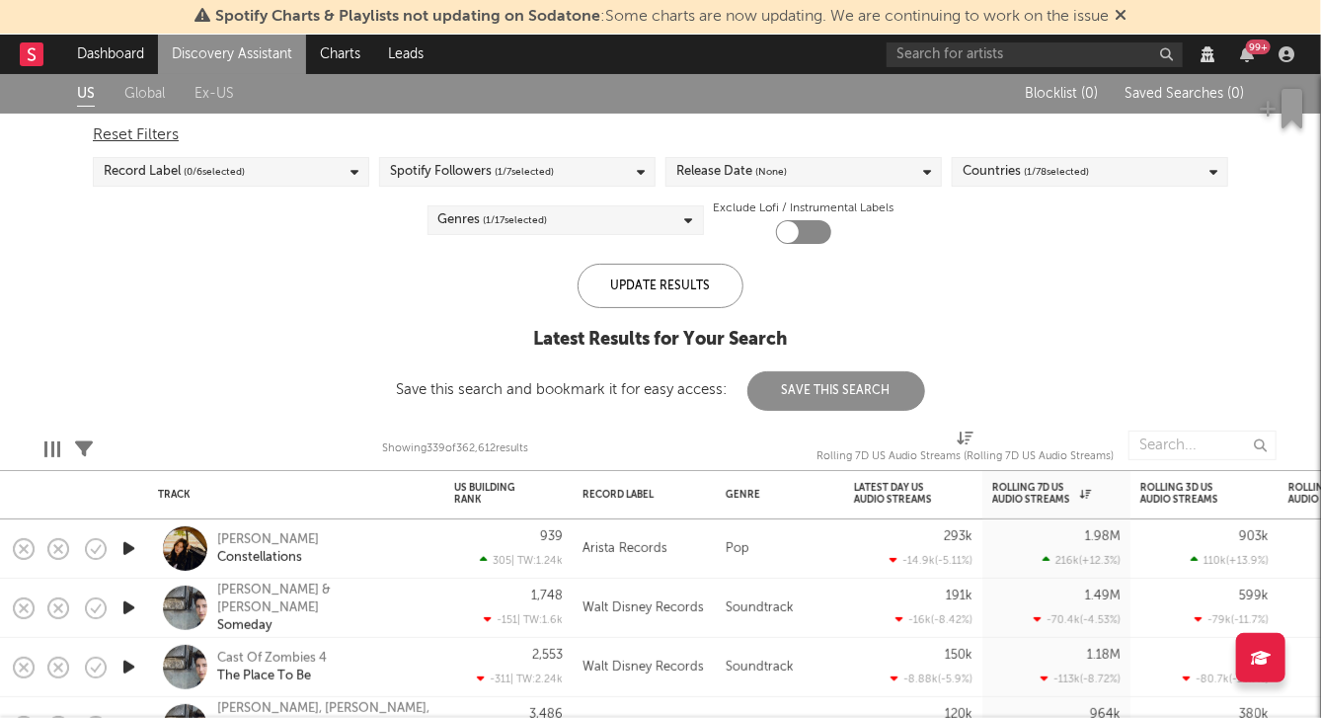
click at [226, 270] on div "US Global Ex-US Blocklist ( 0 ) Saved Searches ( 0 ) Reset Filters Record Label…" at bounding box center [660, 242] width 1321 height 337
click at [123, 129] on div "Reset Filters" at bounding box center [660, 135] width 1135 height 24
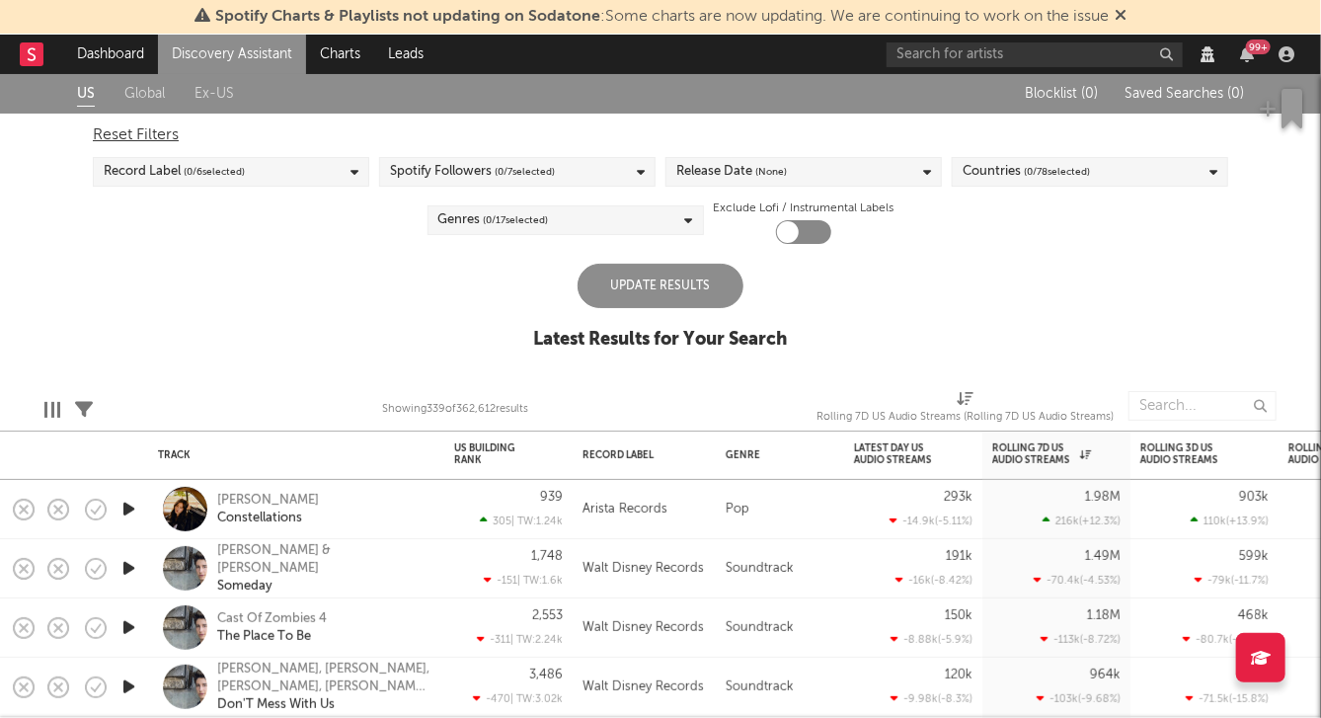
click at [701, 294] on div "Update Results" at bounding box center [661, 286] width 166 height 44
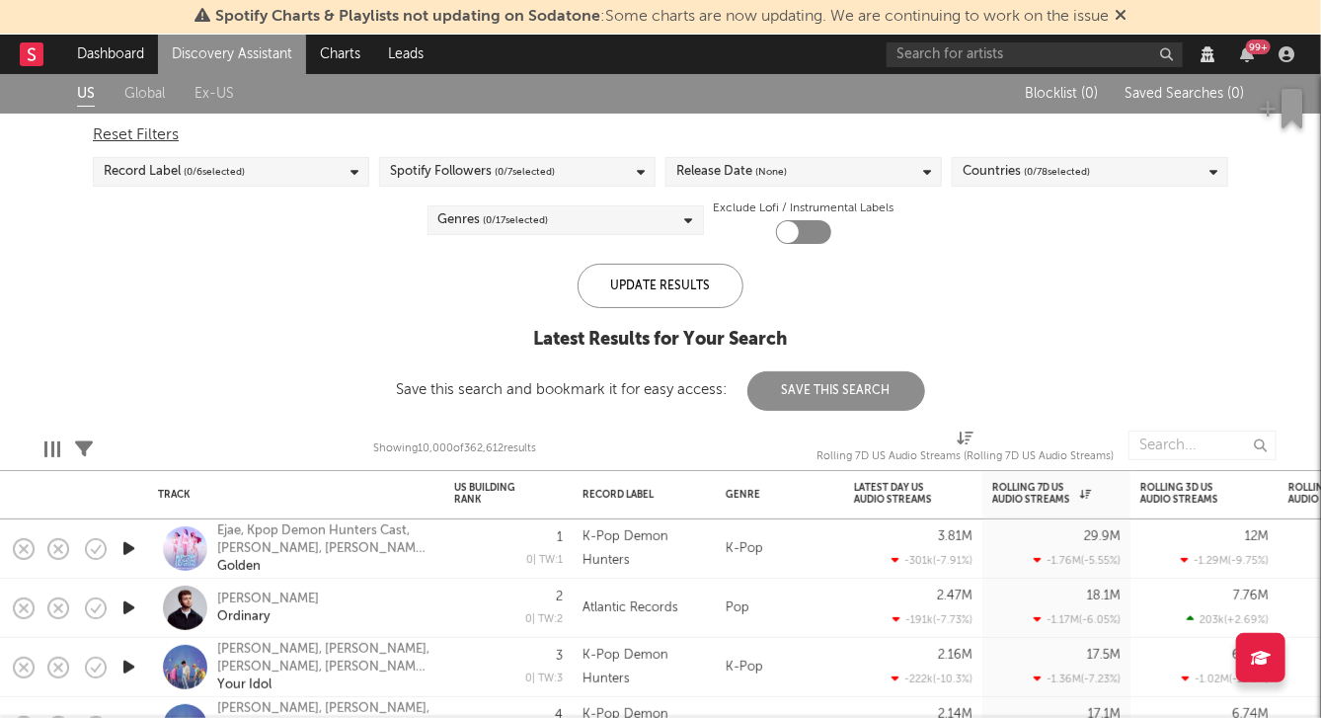
click at [102, 251] on div "US Global Ex-US Blocklist ( 0 ) Saved Searches ( 0 ) Reset Filters Record Label…" at bounding box center [660, 242] width 1321 height 337
click at [1148, 89] on span "Saved Searches ( 0 )" at bounding box center [1184, 94] width 119 height 14
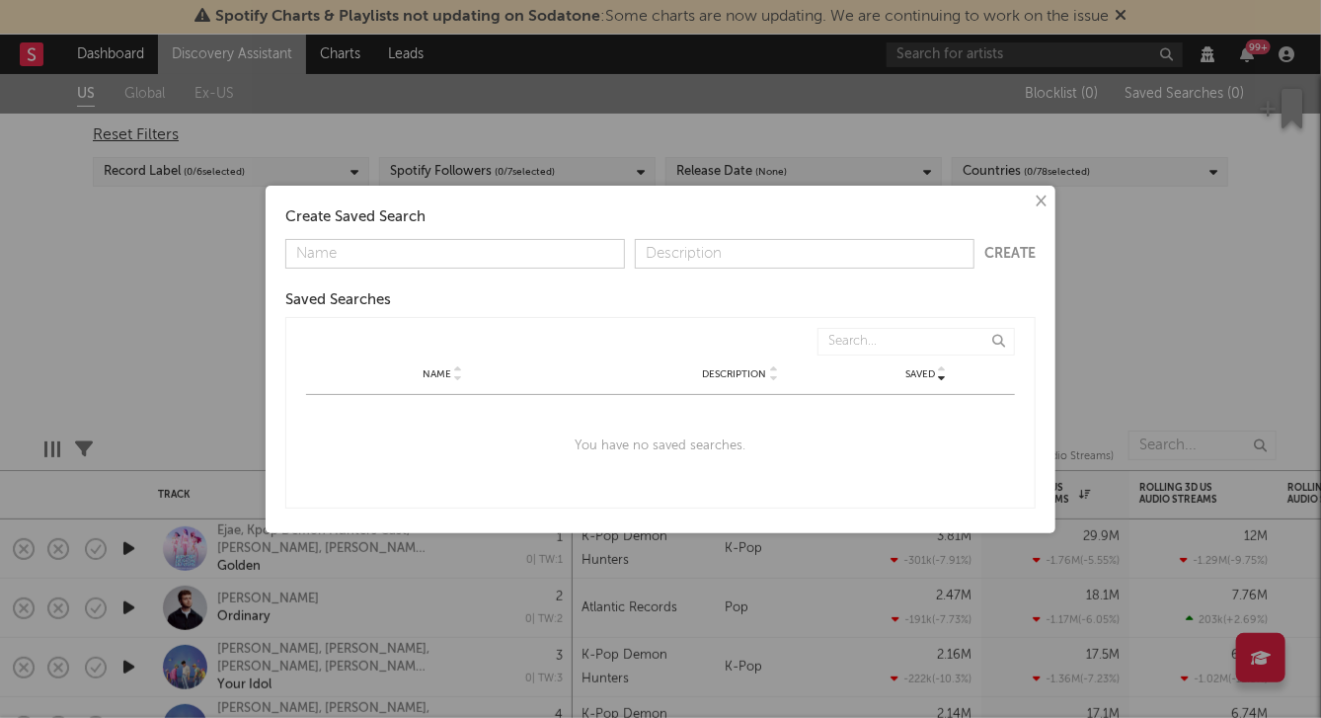
click at [1047, 199] on button "×" at bounding box center [1040, 202] width 22 height 22
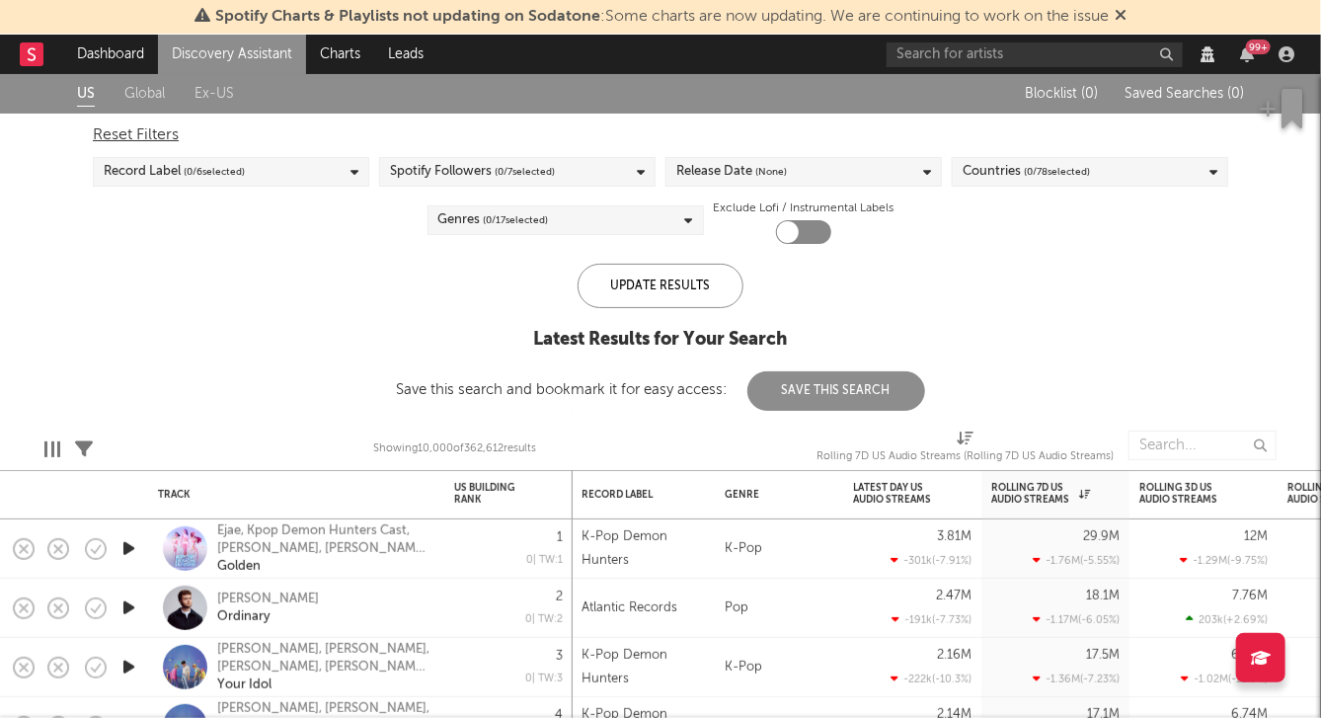
click at [299, 171] on div "Record Label ( 0 / 6 selected)" at bounding box center [231, 172] width 276 height 30
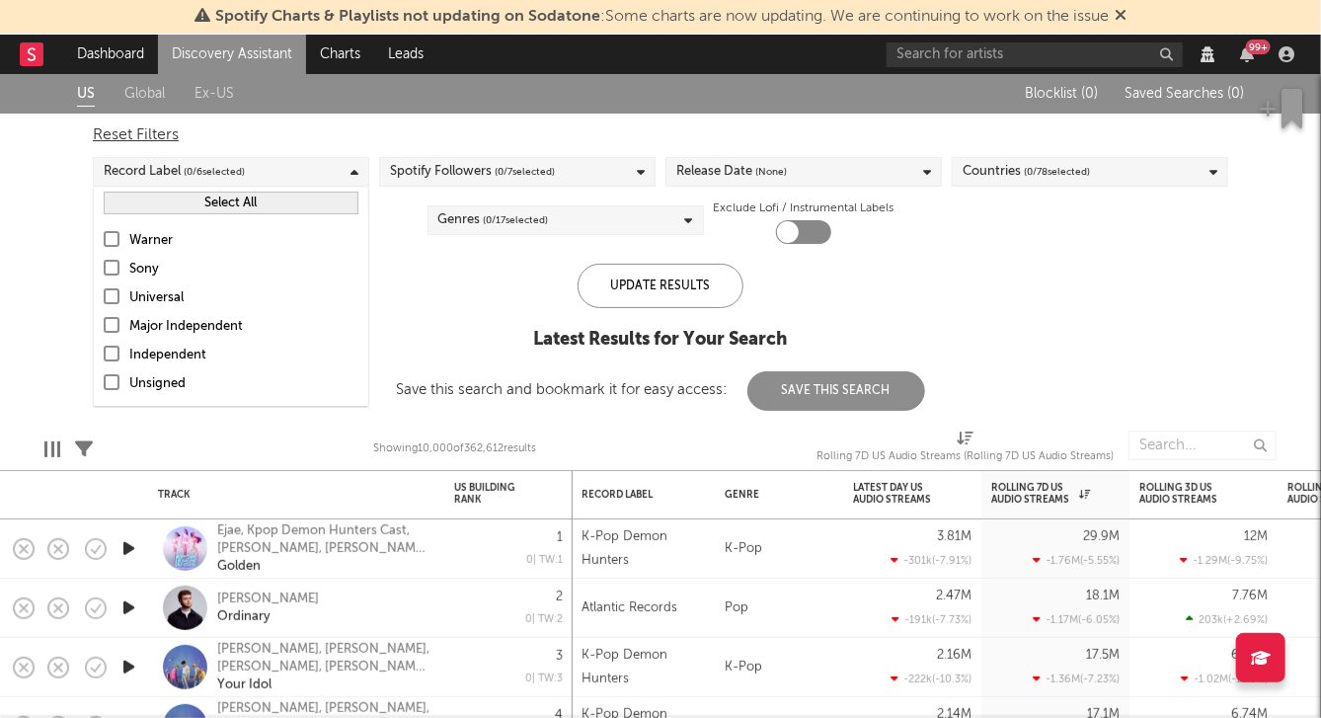
click at [151, 237] on div "Warner" at bounding box center [243, 241] width 229 height 24
click at [104, 237] on input "Warner" at bounding box center [104, 241] width 0 height 24
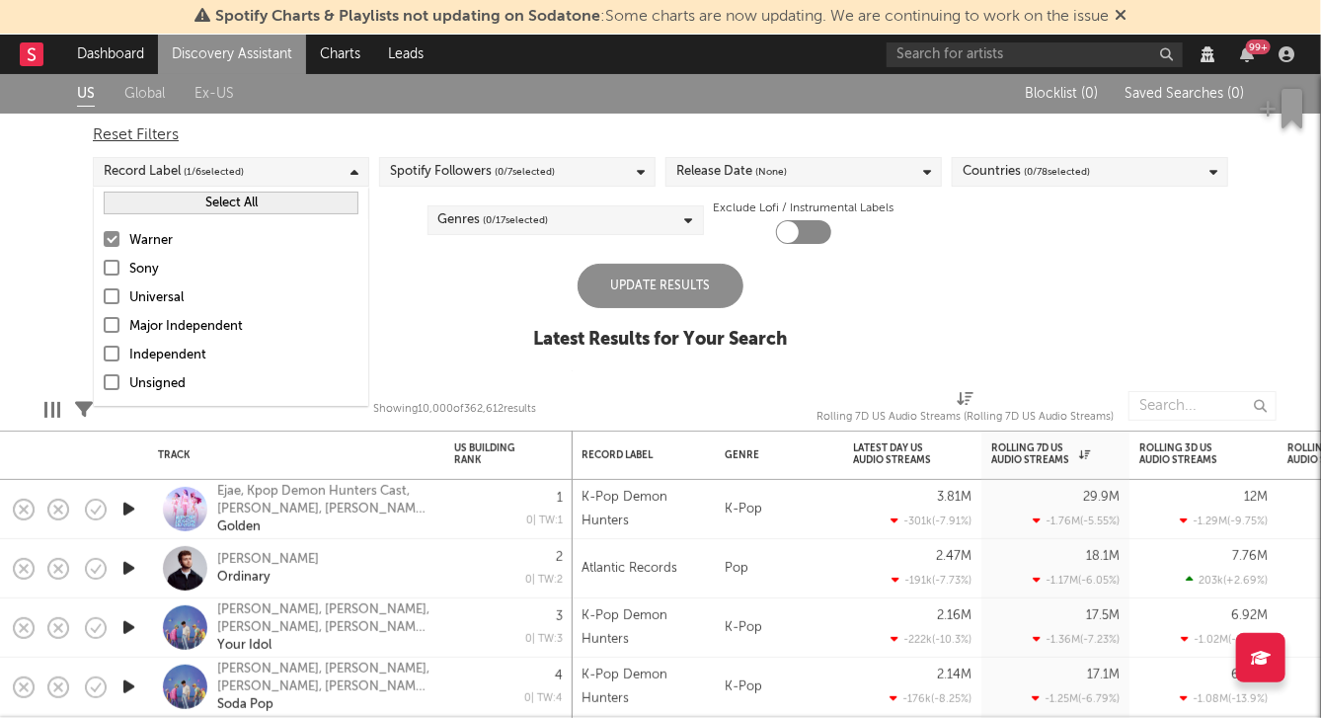
click at [584, 150] on div "Reset Filters Record Label ( 1 / 6 selected) Spotify Followers ( 0 / 7 selected…" at bounding box center [660, 179] width 1155 height 130
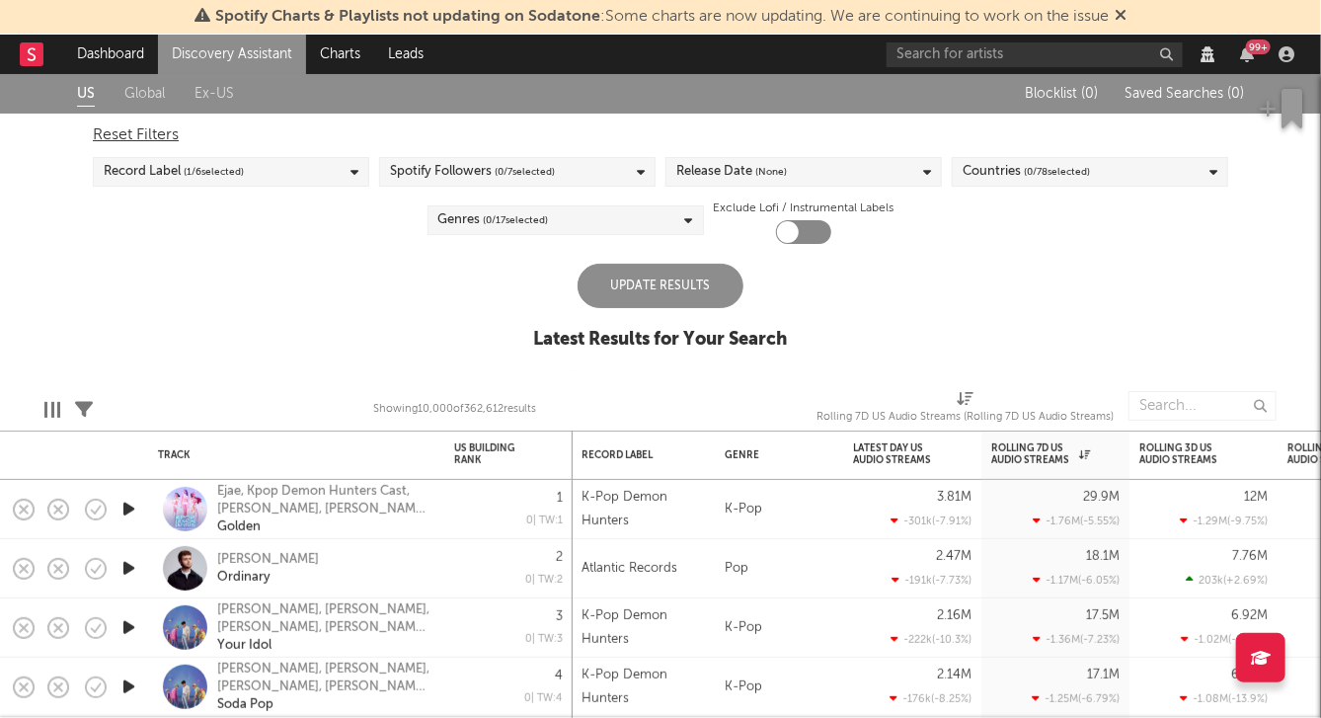
click at [1000, 177] on div "Countries ( 0 / 78 selected)" at bounding box center [1026, 172] width 127 height 24
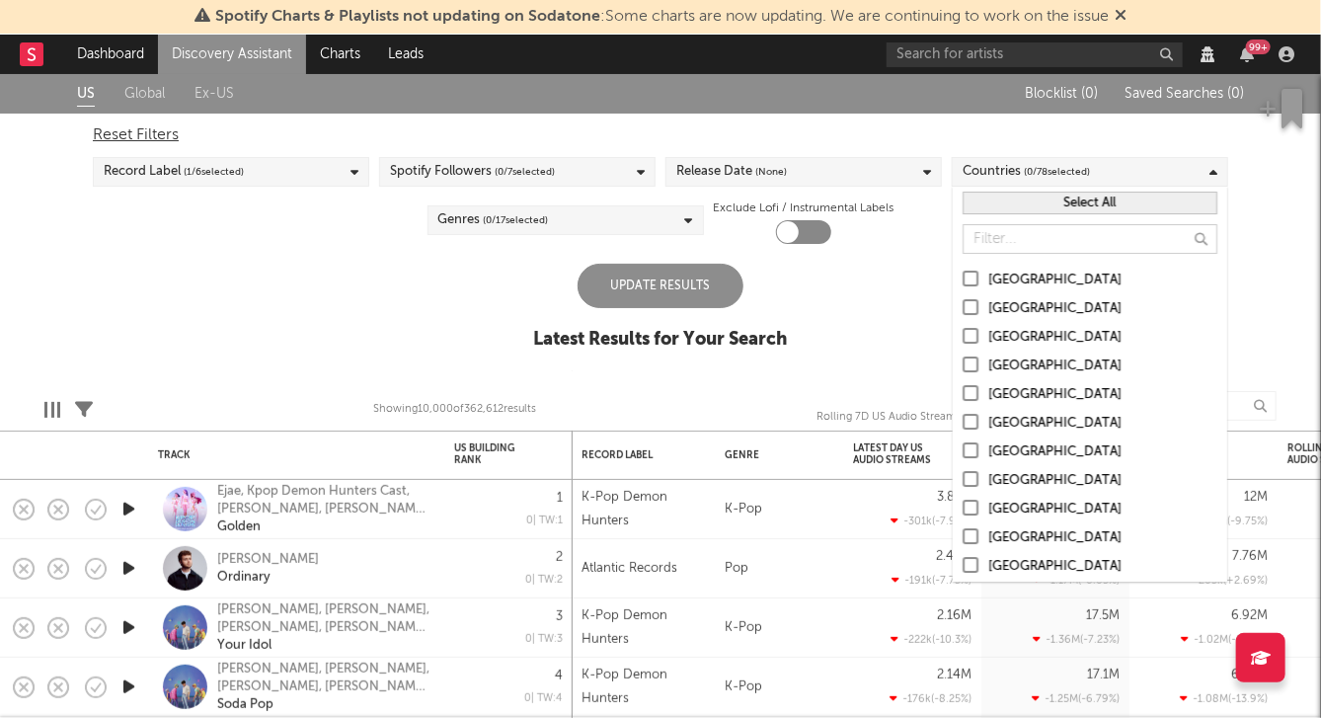
click at [972, 341] on div at bounding box center [971, 336] width 16 height 16
click at [963, 341] on input "[GEOGRAPHIC_DATA]" at bounding box center [963, 338] width 0 height 24
click at [873, 293] on div "US Global Ex-US Blocklist ( 0 ) Saved Searches ( 0 ) Reset Filters Record Label…" at bounding box center [660, 222] width 1321 height 297
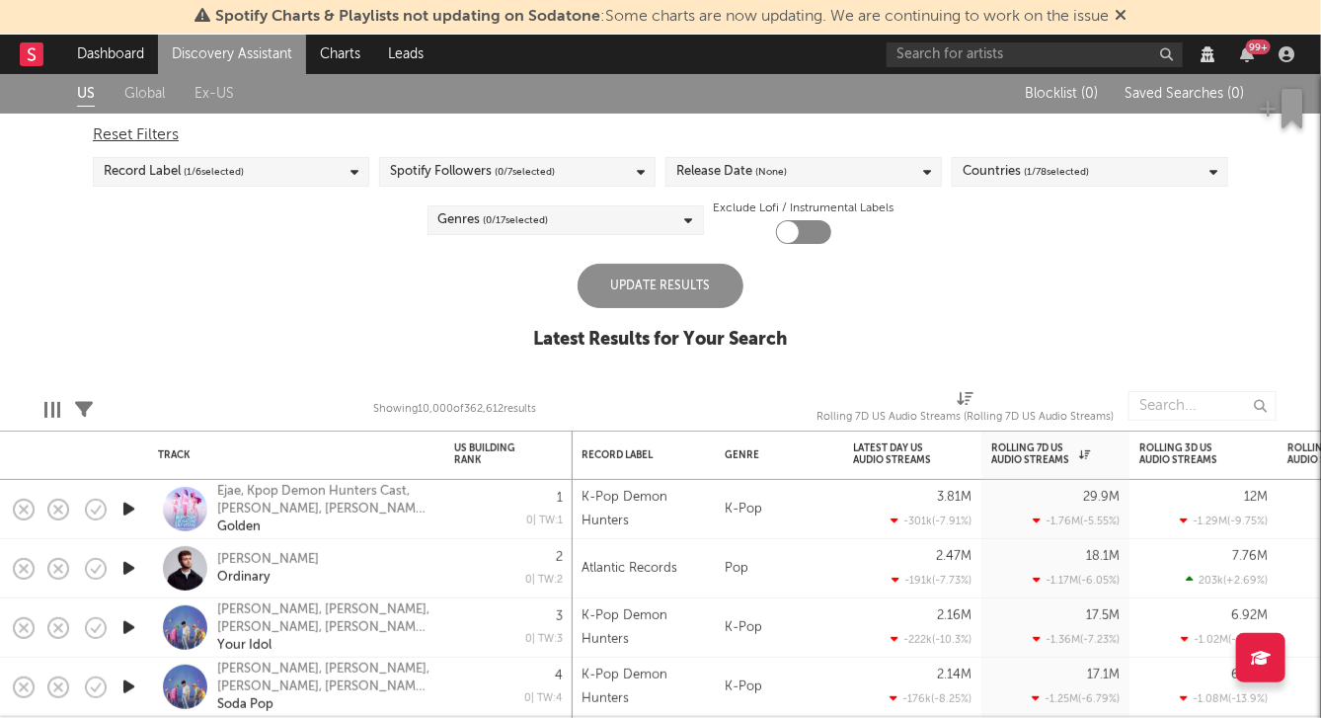
click at [575, 215] on div "Genres ( 0 / 17 selected)" at bounding box center [566, 220] width 276 height 30
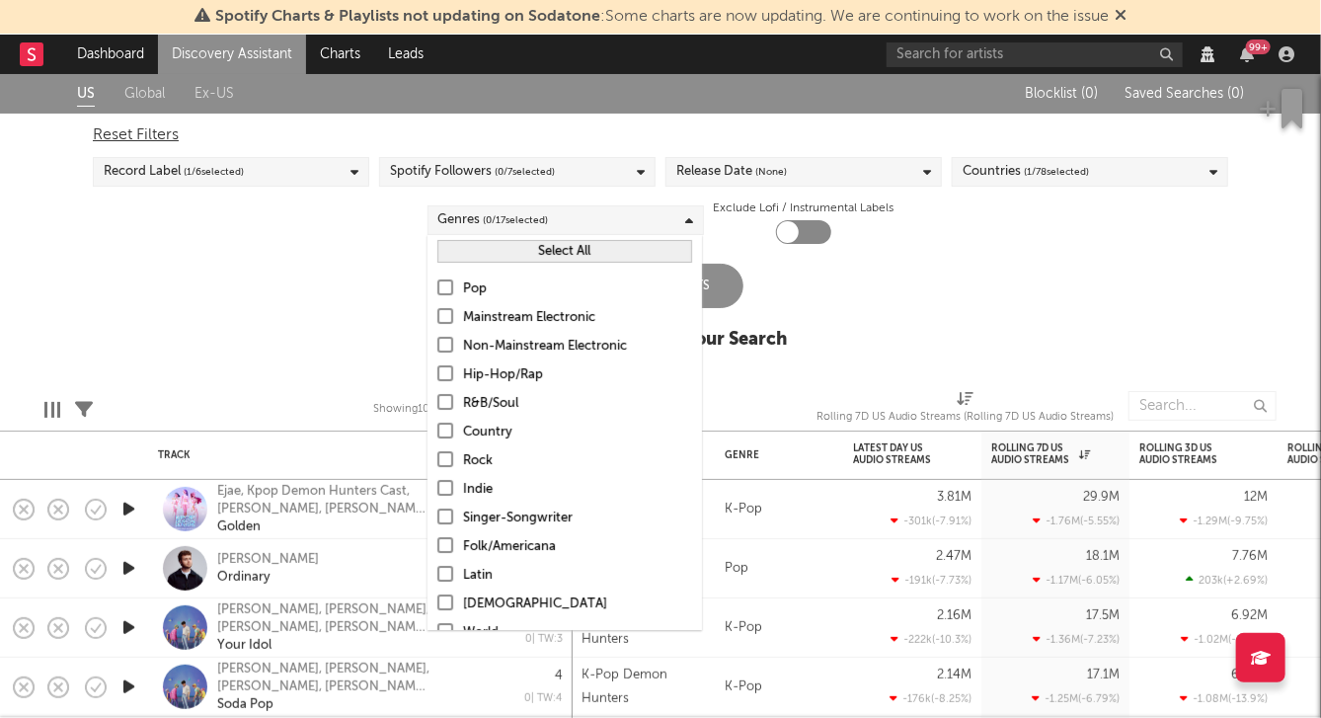
click at [495, 290] on div "Pop" at bounding box center [577, 289] width 229 height 24
click at [437, 290] on input "Pop" at bounding box center [437, 289] width 0 height 24
click at [864, 304] on div "US Global Ex-US Blocklist ( 0 ) Saved Searches ( 0 ) Reset Filters Record Label…" at bounding box center [660, 222] width 1321 height 297
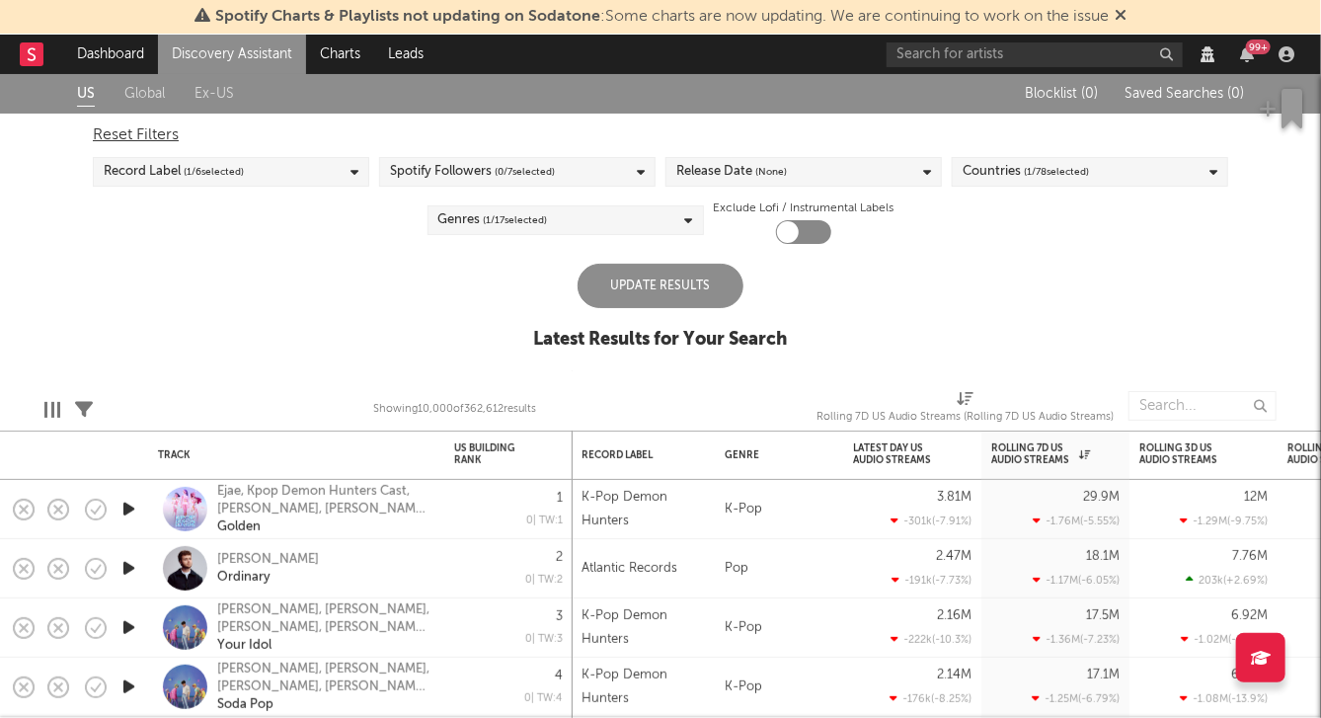
click at [700, 277] on div "Update Results" at bounding box center [661, 286] width 166 height 44
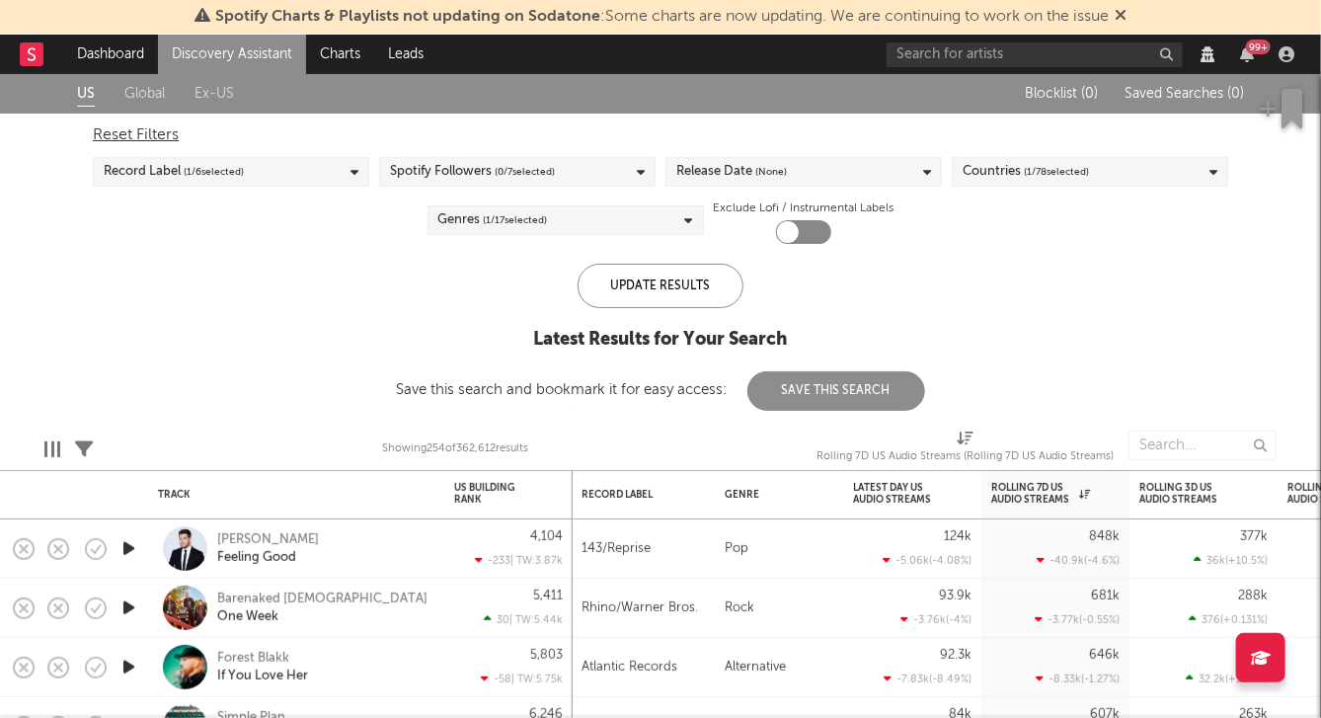
click at [799, 399] on button "Save This Search" at bounding box center [836, 390] width 178 height 39
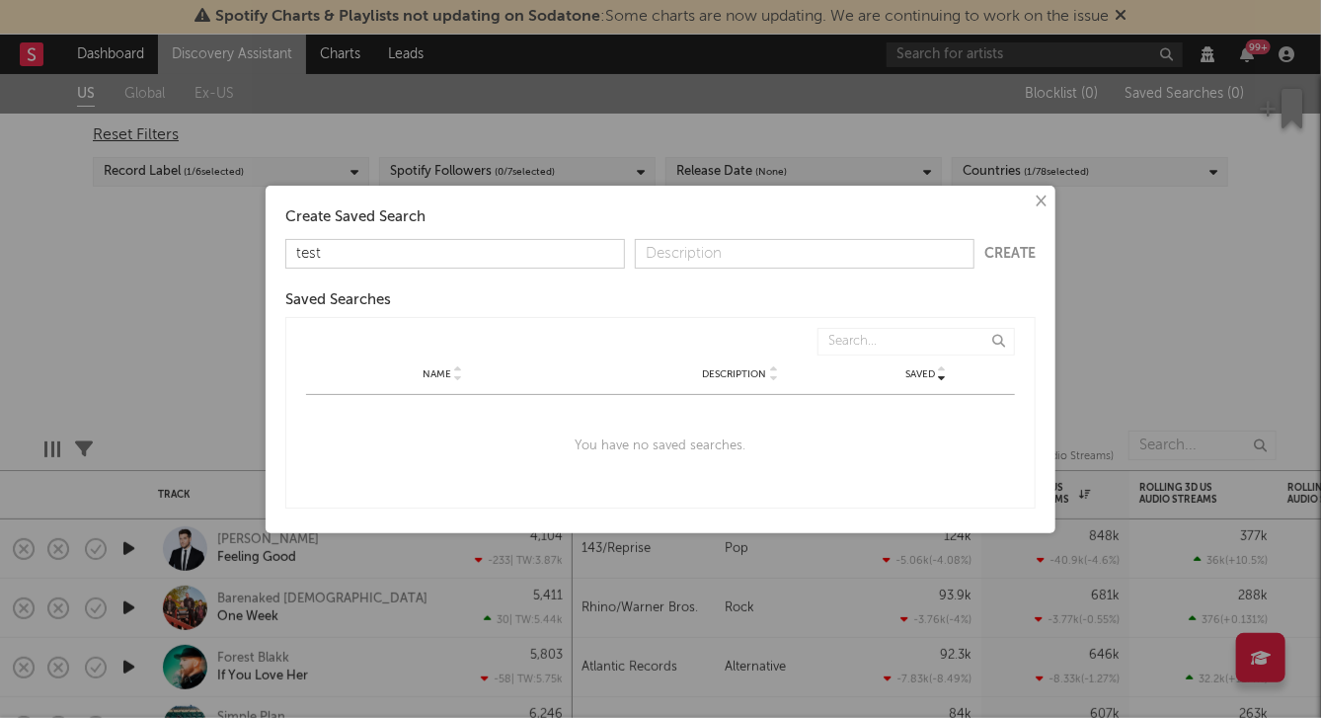
type input "test"
click at [860, 243] on input "text" at bounding box center [805, 254] width 340 height 30
click at [997, 249] on button "Create" at bounding box center [1009, 254] width 51 height 14
type input "test"
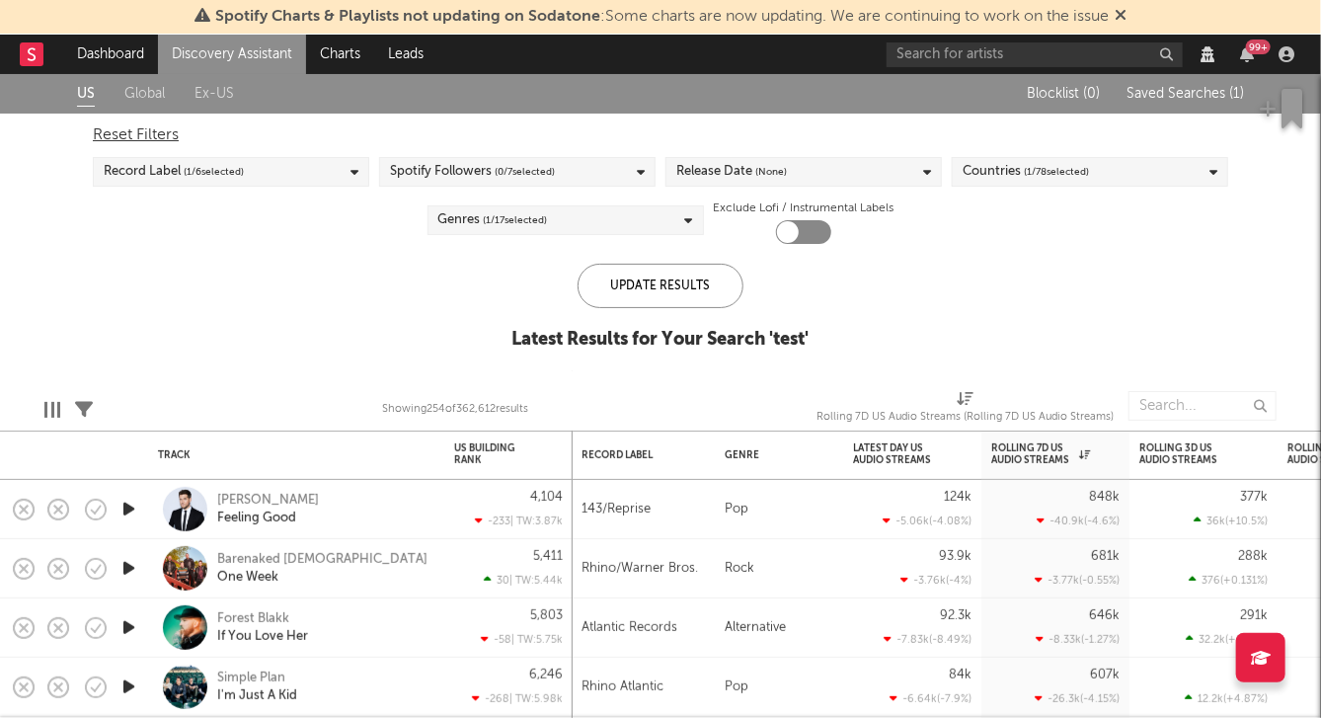
click at [1180, 87] on span "Saved Searches ( 1 )" at bounding box center [1185, 94] width 117 height 14
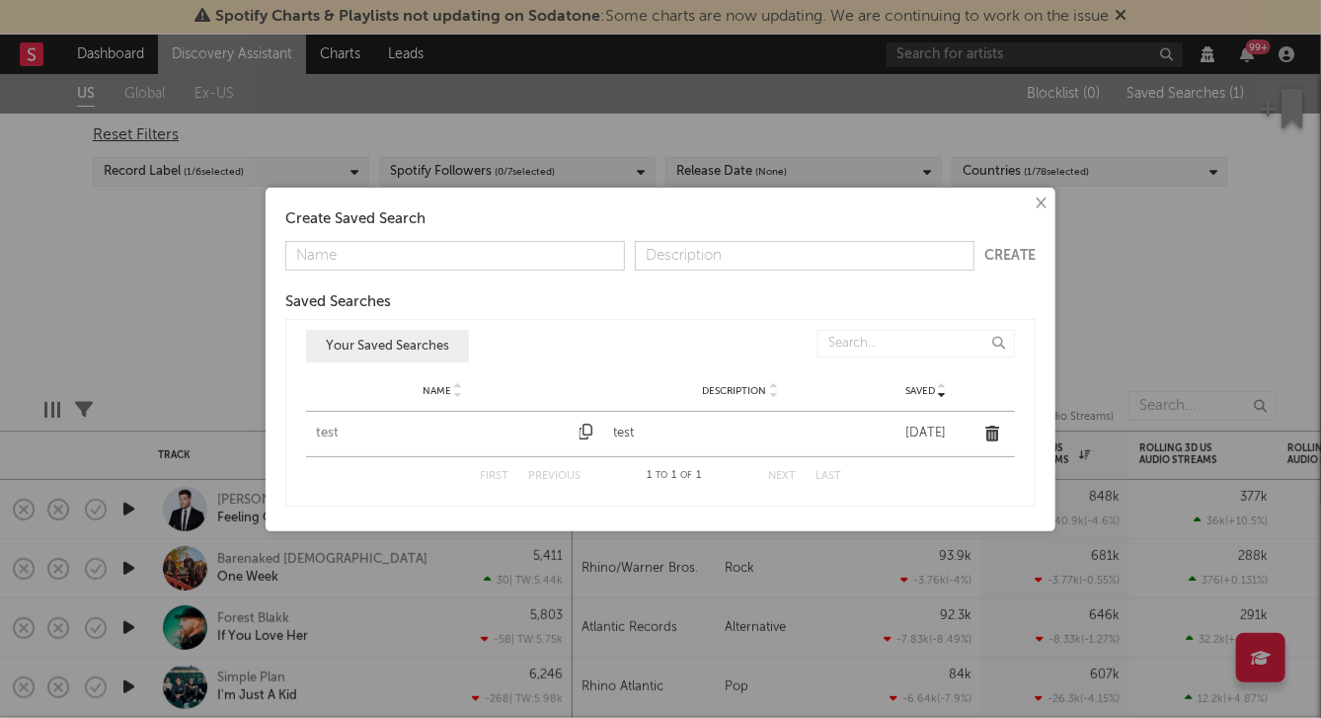
click at [335, 432] on div "test" at bounding box center [443, 434] width 254 height 20
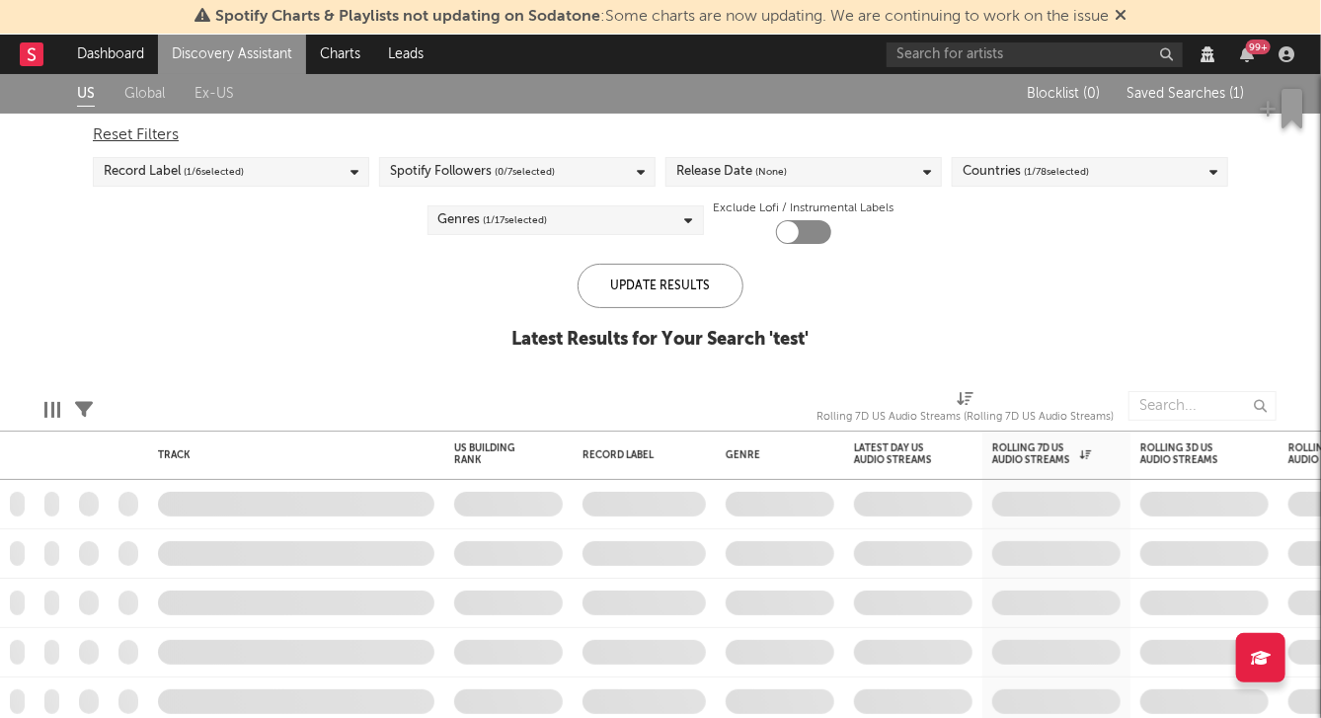
click at [141, 90] on link "Global" at bounding box center [144, 94] width 40 height 25
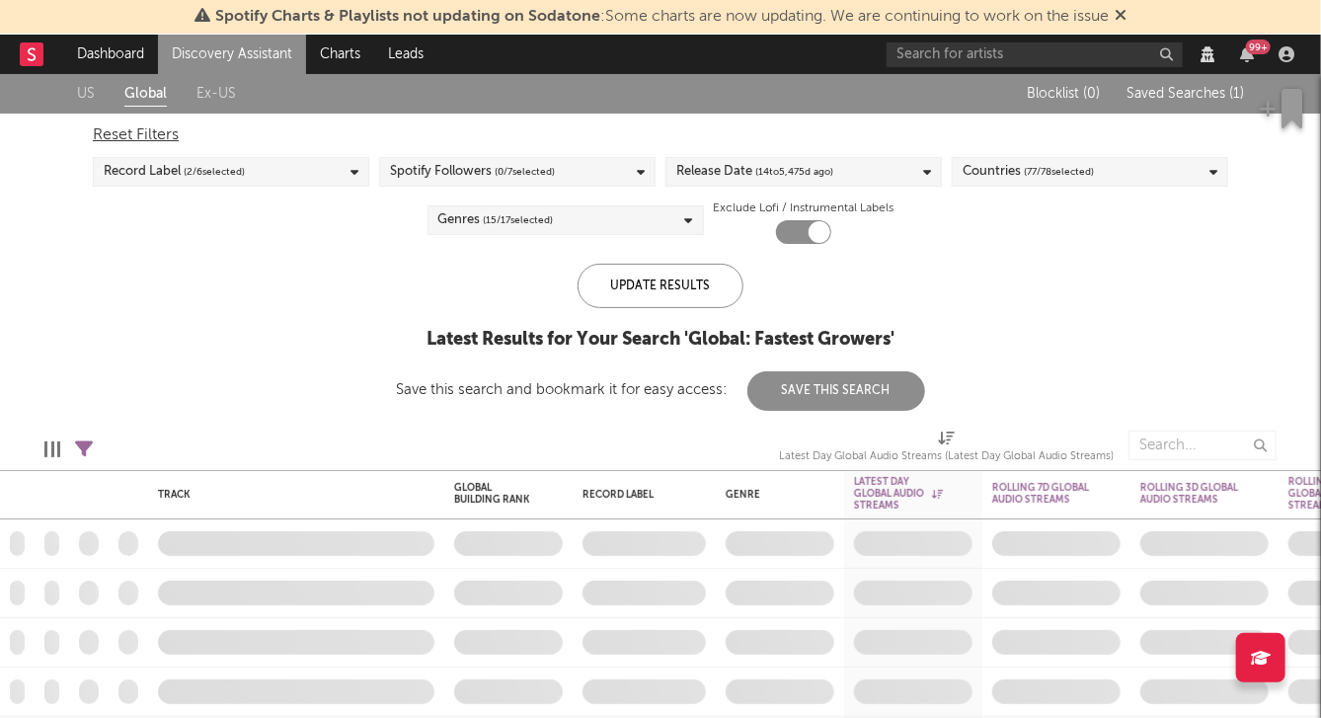
click at [1176, 89] on span "Saved Searches ( 1 )" at bounding box center [1185, 94] width 117 height 14
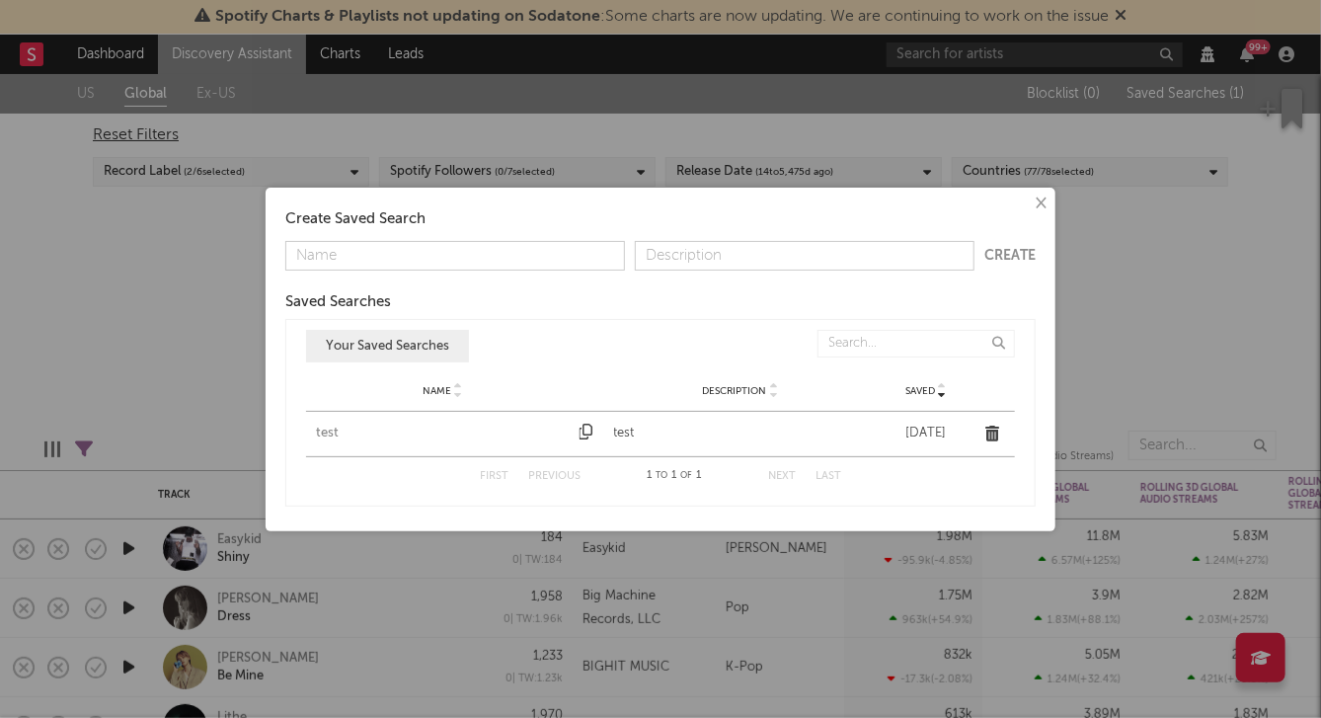
click at [334, 429] on div "test" at bounding box center [443, 434] width 254 height 20
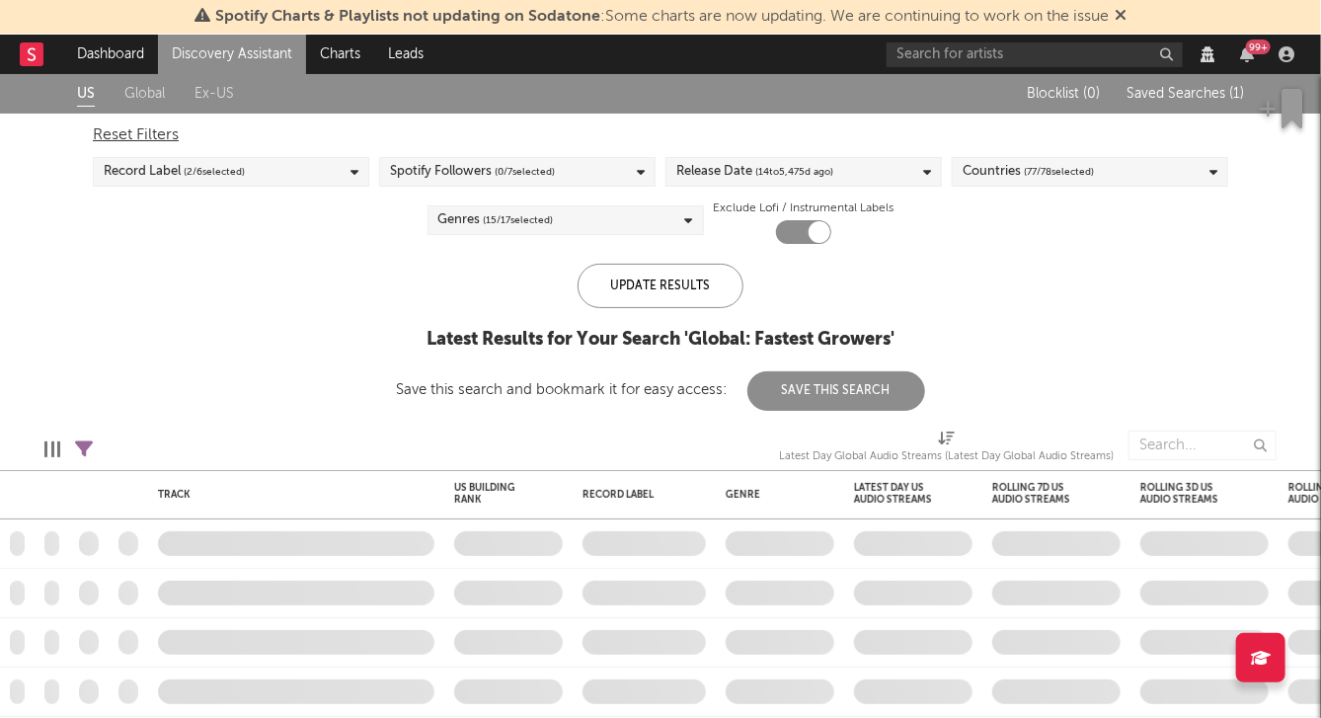
checkbox input "false"
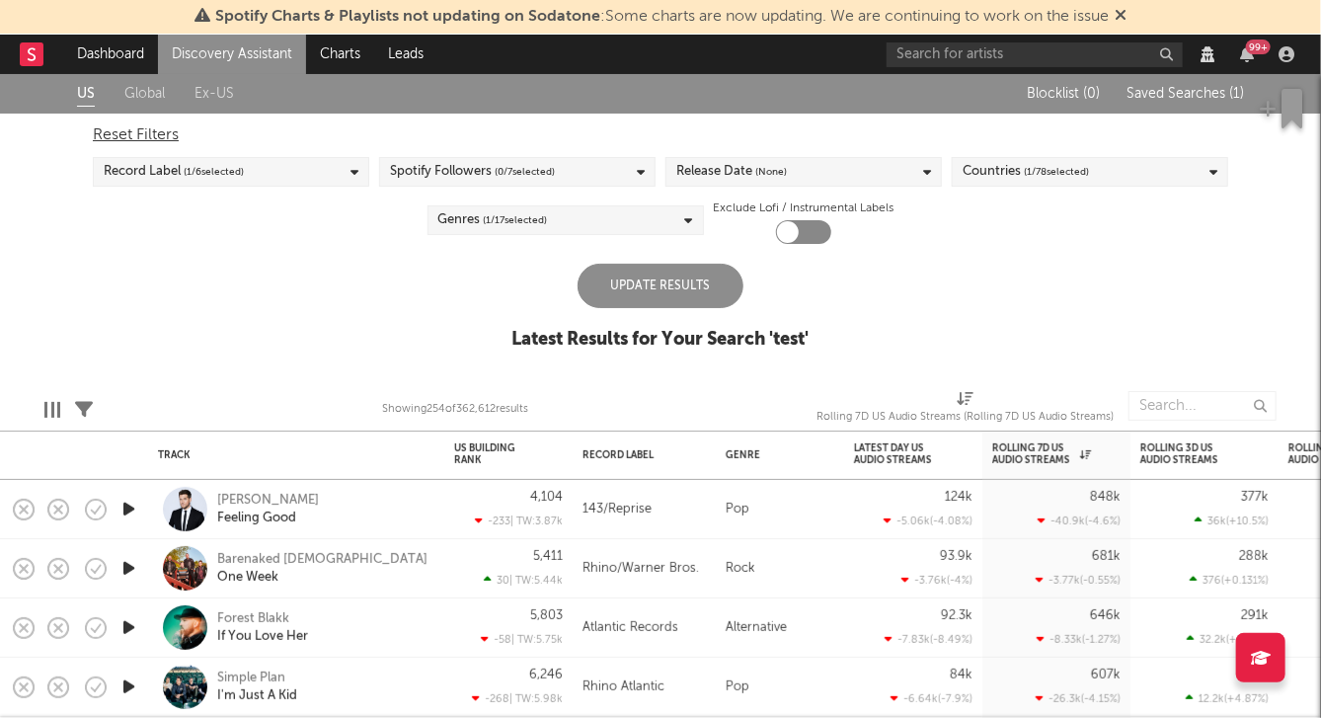
click at [647, 285] on div "Update Results" at bounding box center [661, 286] width 166 height 44
click at [671, 261] on div "US Global Ex-US Blocklist ( 0 ) Saved Searches ( 1 ) Reset Filters Record Label…" at bounding box center [660, 222] width 1321 height 297
click at [649, 284] on div "Update Results" at bounding box center [661, 286] width 166 height 44
click at [1026, 173] on span "( 1 / 78 selected)" at bounding box center [1056, 172] width 65 height 24
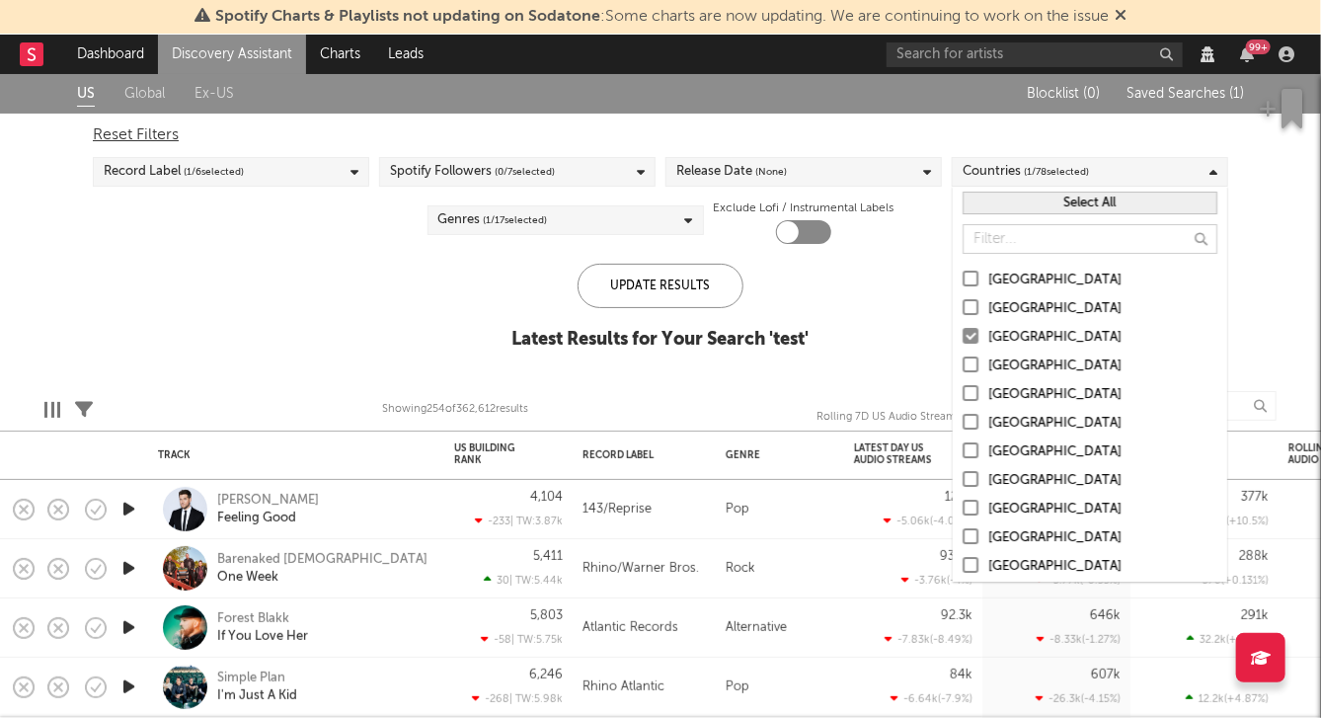
click at [976, 282] on div at bounding box center [971, 279] width 16 height 16
click at [963, 282] on input "[GEOGRAPHIC_DATA]" at bounding box center [963, 281] width 0 height 24
click at [675, 276] on div "Update Results" at bounding box center [661, 286] width 166 height 44
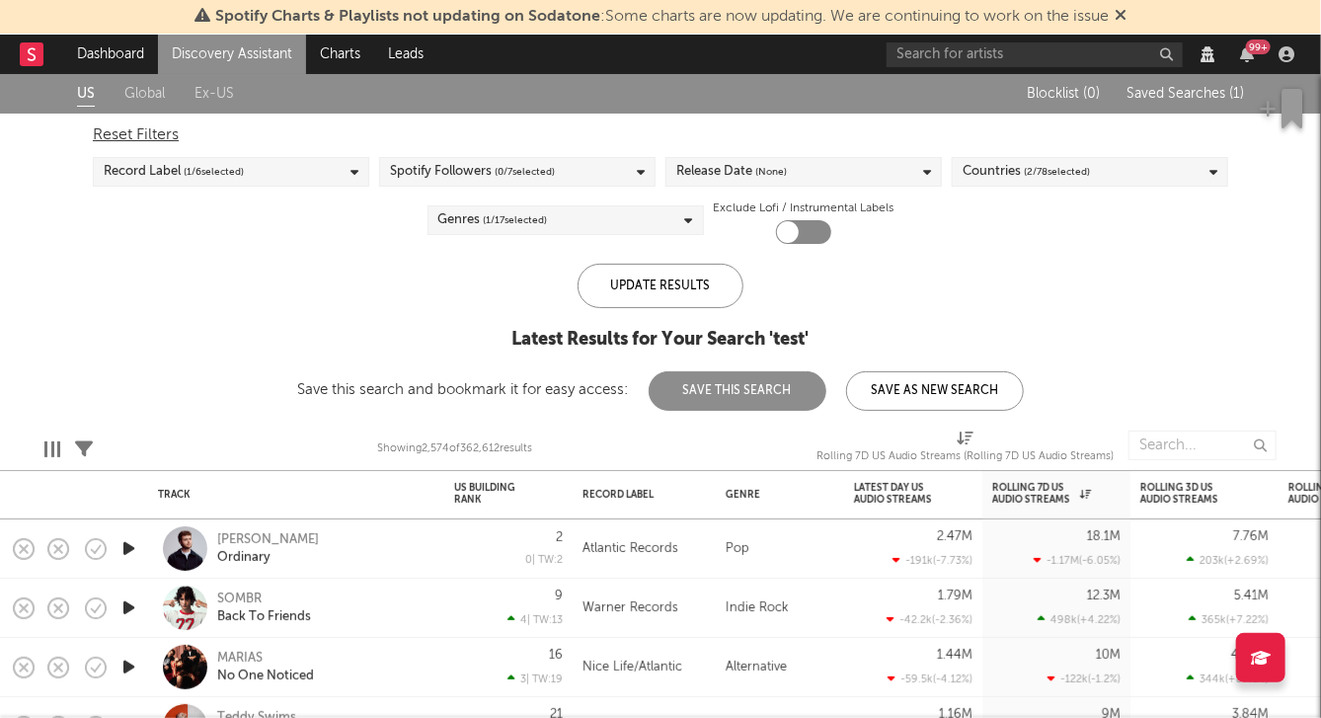
click at [735, 395] on button "Save This Search" at bounding box center [738, 390] width 178 height 39
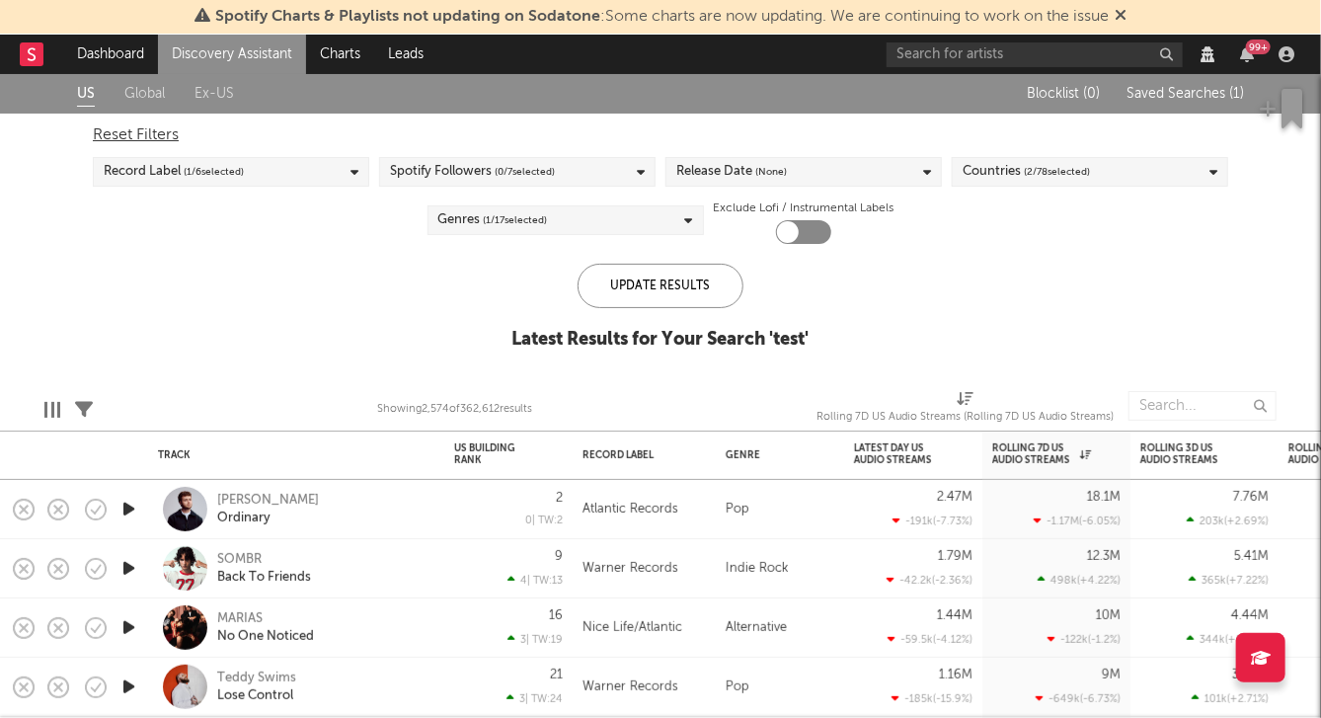
click at [1162, 94] on span "Saved Searches ( 1 )" at bounding box center [1185, 94] width 117 height 14
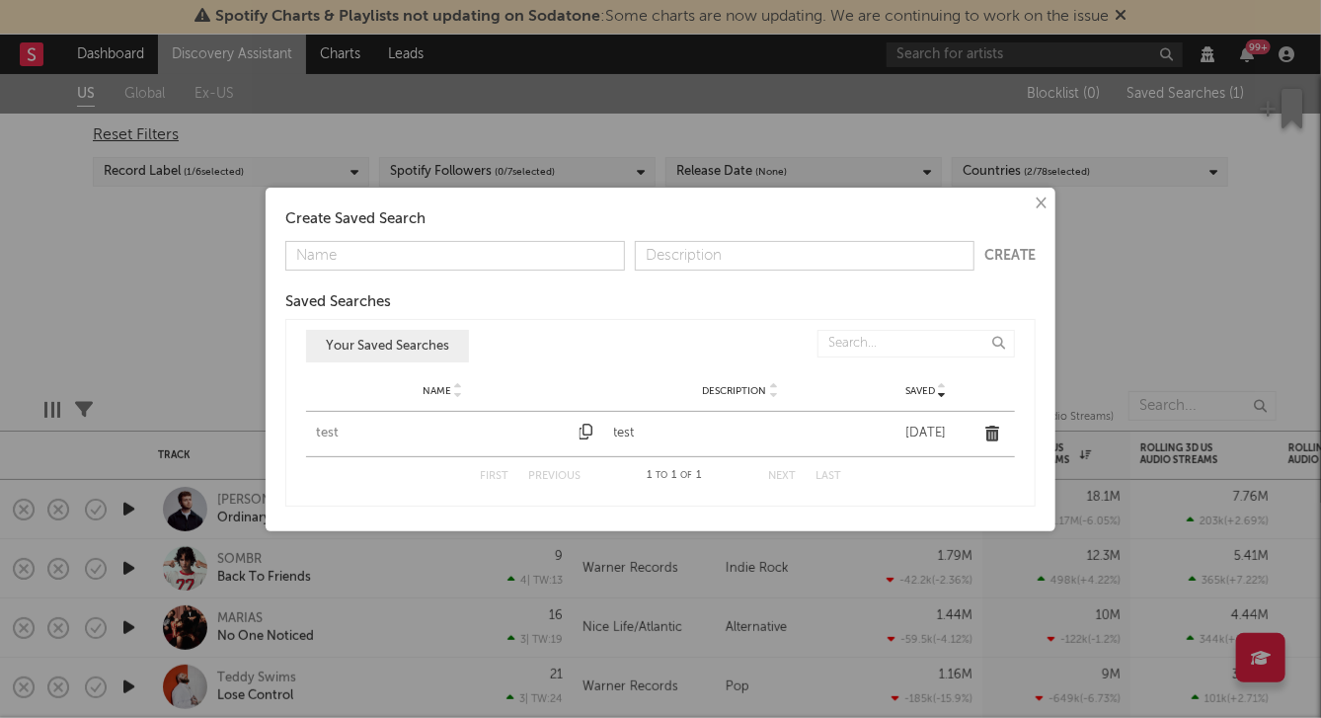
click at [987, 433] on icon "button" at bounding box center [992, 434] width 14 height 16
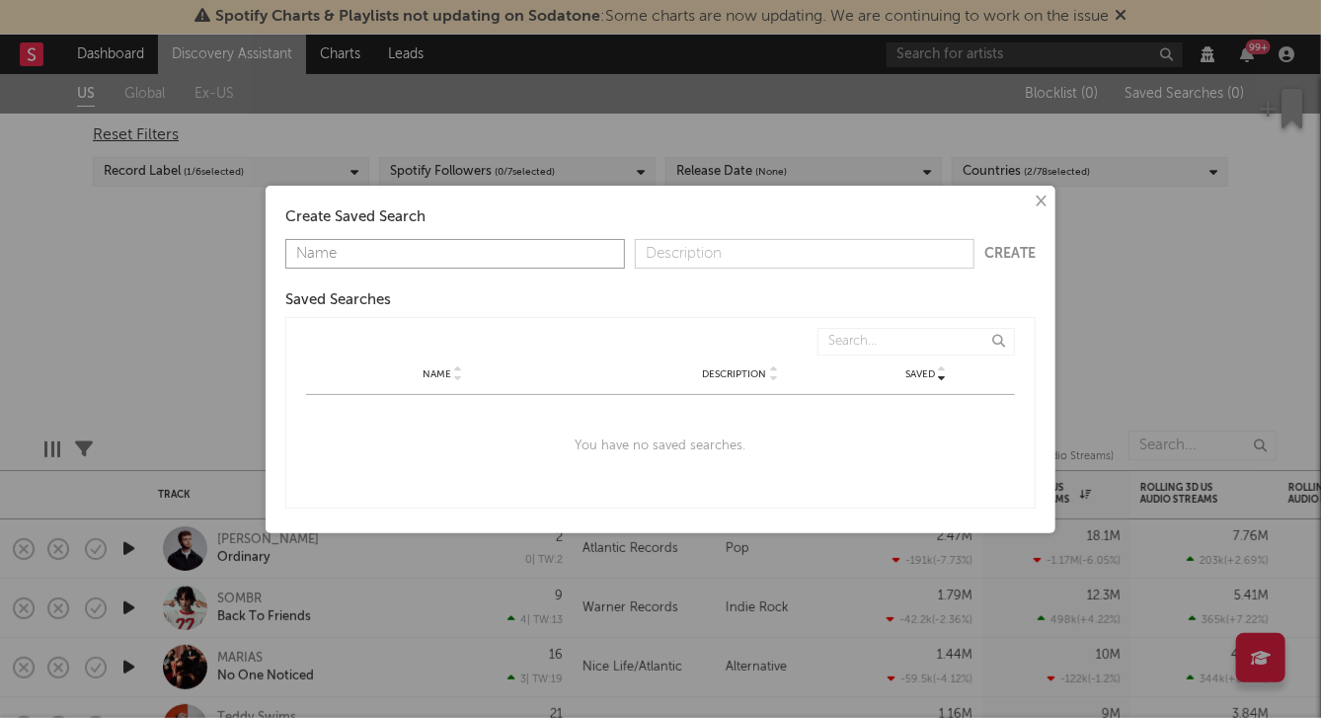
click at [715, 120] on div "× Create Saved Search Create Saved Searches Saved Name Description Saved Name D…" at bounding box center [660, 359] width 1321 height 718
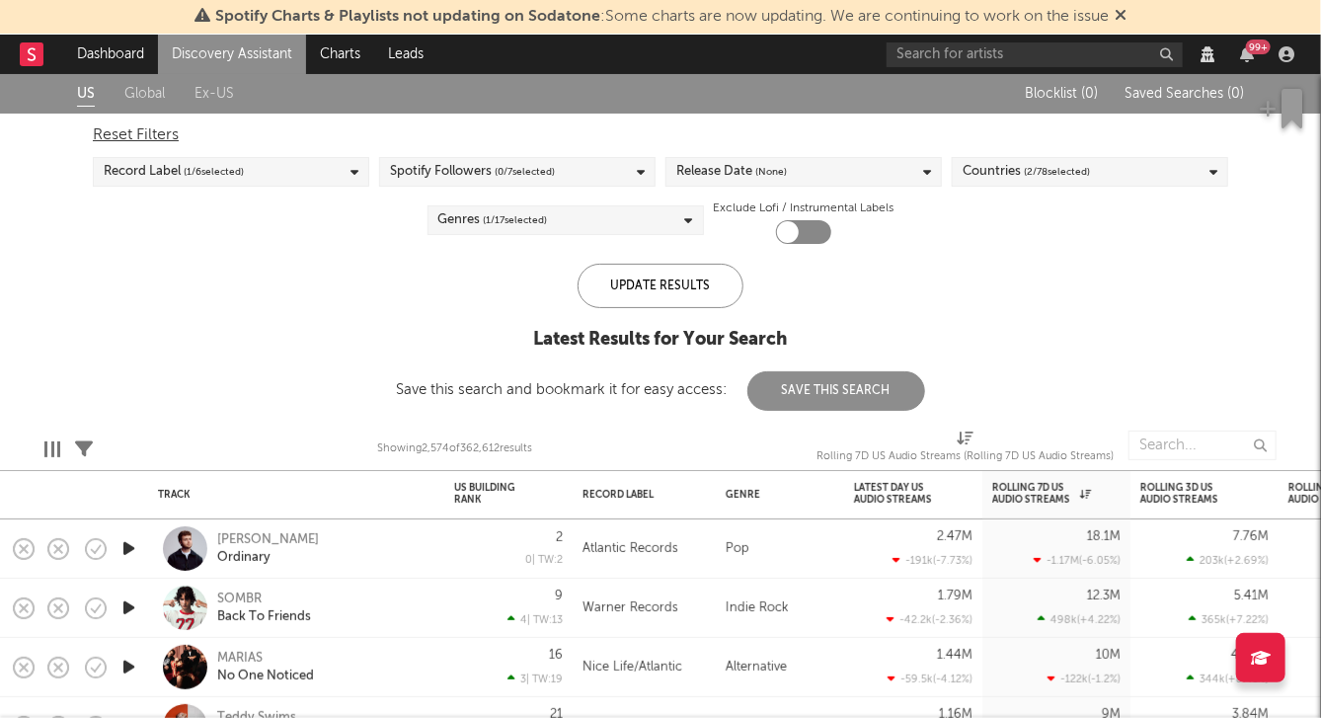
click at [797, 384] on button "Save This Search" at bounding box center [836, 390] width 178 height 39
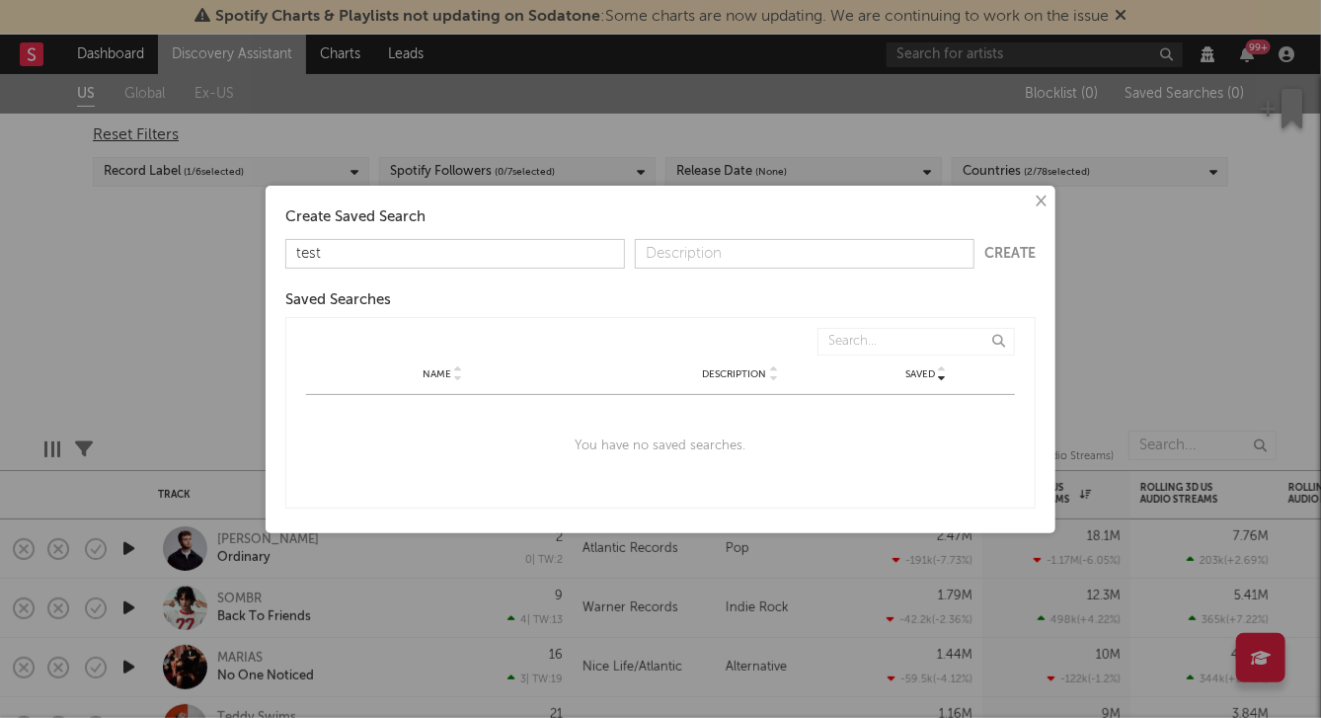
type input "test"
click at [680, 253] on input "text" at bounding box center [805, 254] width 340 height 30
click at [1017, 254] on button "Create" at bounding box center [1009, 254] width 51 height 14
type input "test"
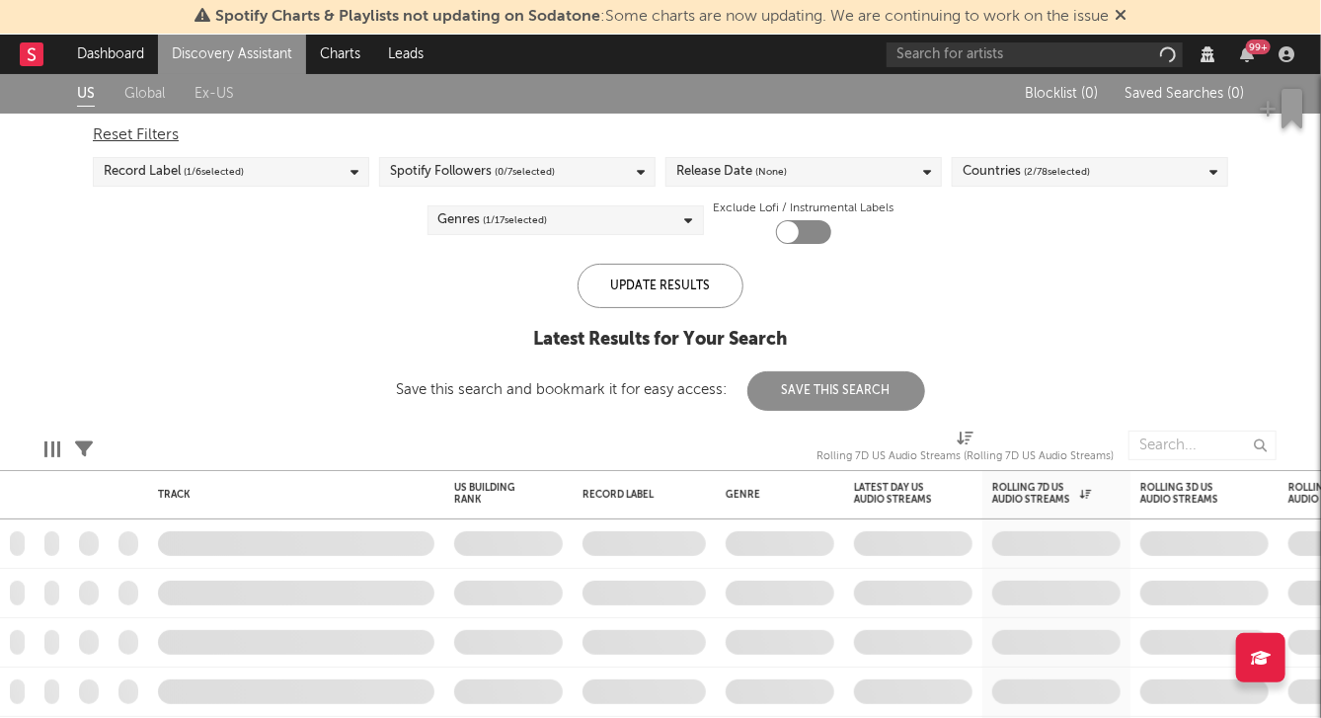
click at [797, 398] on button "Save This Search" at bounding box center [836, 390] width 178 height 39
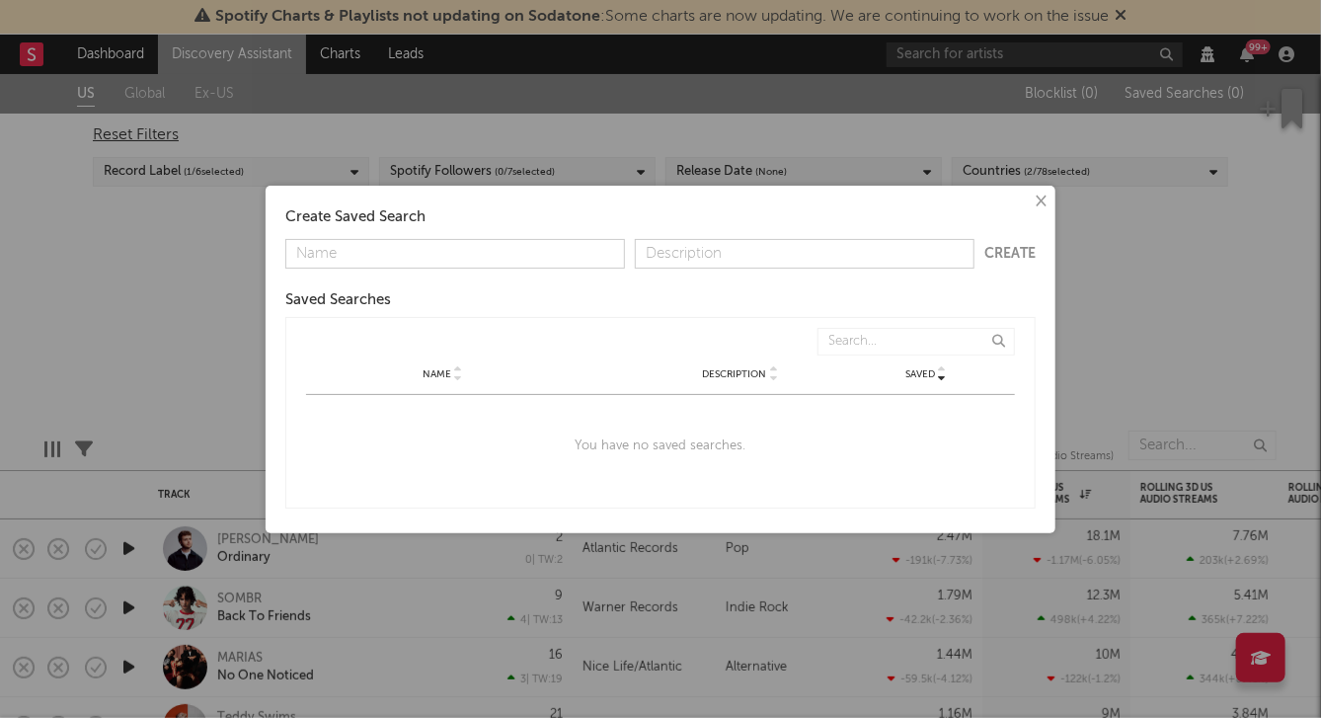
click at [463, 251] on input "text" at bounding box center [455, 254] width 340 height 30
type input "test"
click at [994, 254] on button "Create" at bounding box center [1009, 254] width 51 height 14
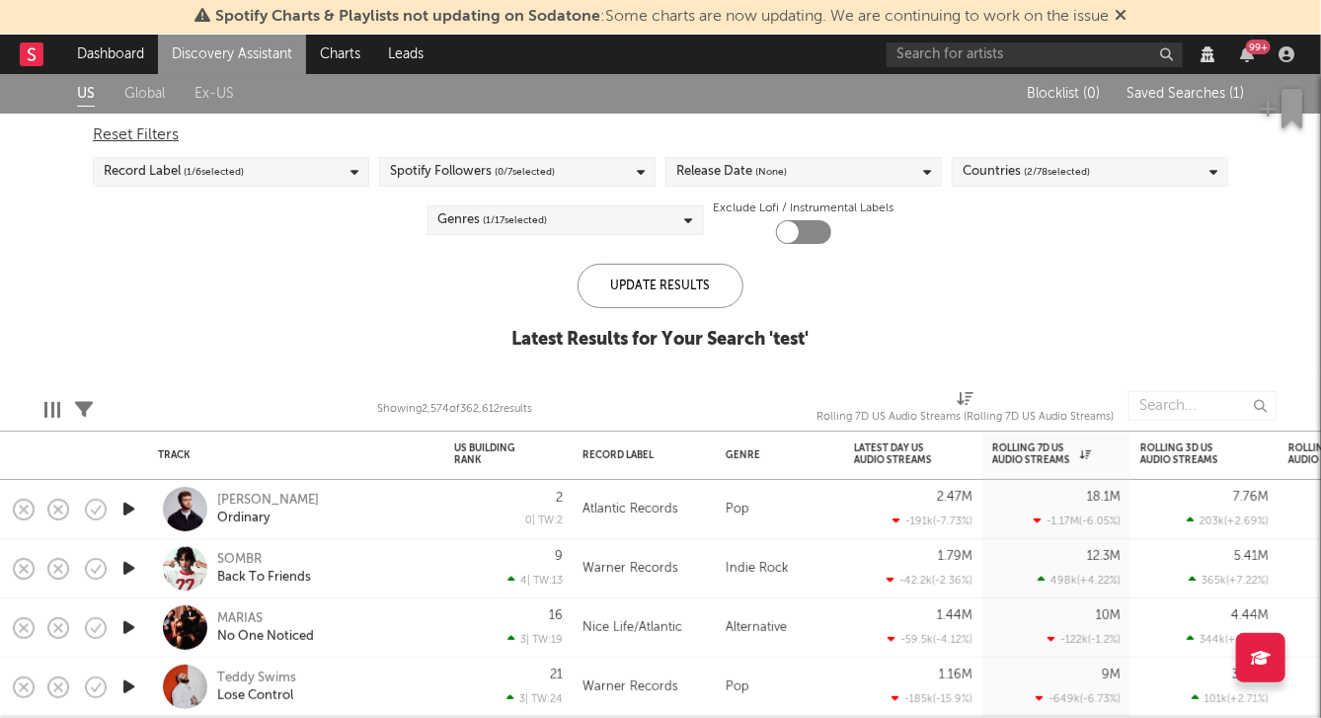
click at [1175, 102] on div "Blocklist ( 0 ) Saved Searches ( 1 )" at bounding box center [1120, 93] width 247 height 39
click at [1266, 108] on icon "button" at bounding box center [1268, 109] width 18 height 20
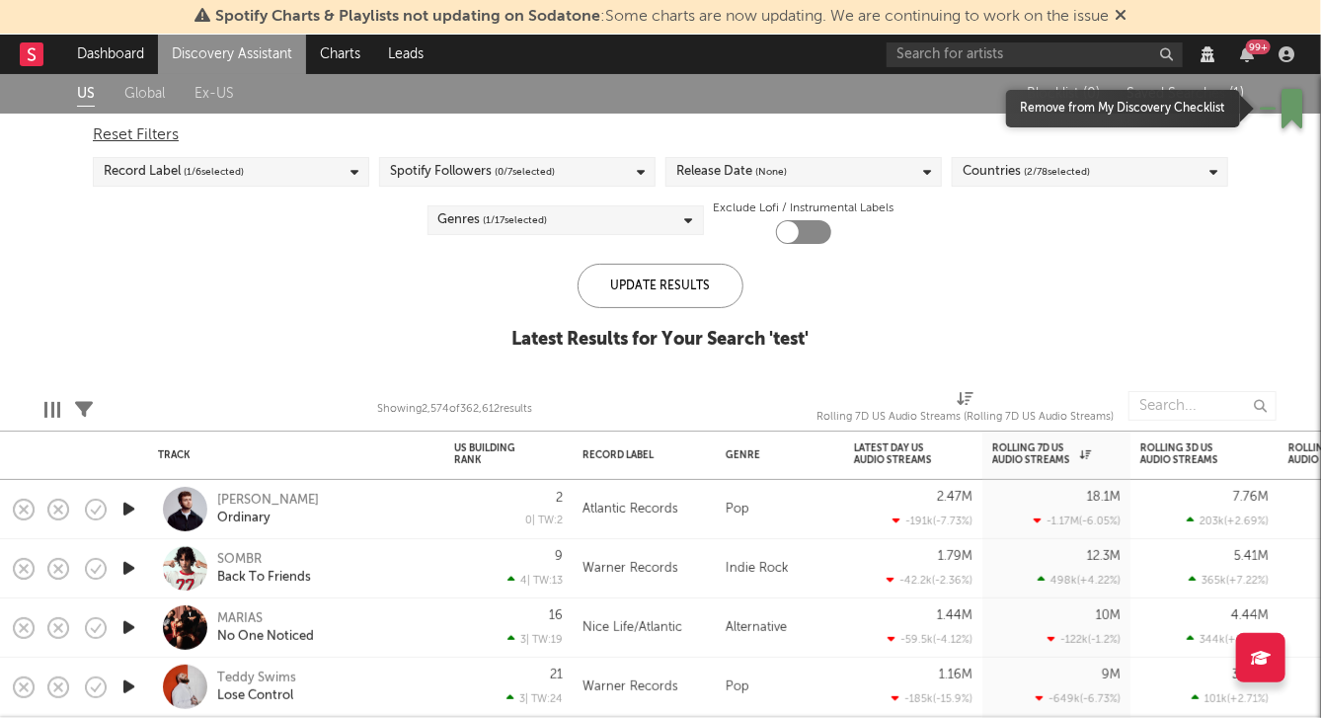
click at [1283, 112] on icon "button" at bounding box center [1292, 108] width 21 height 39
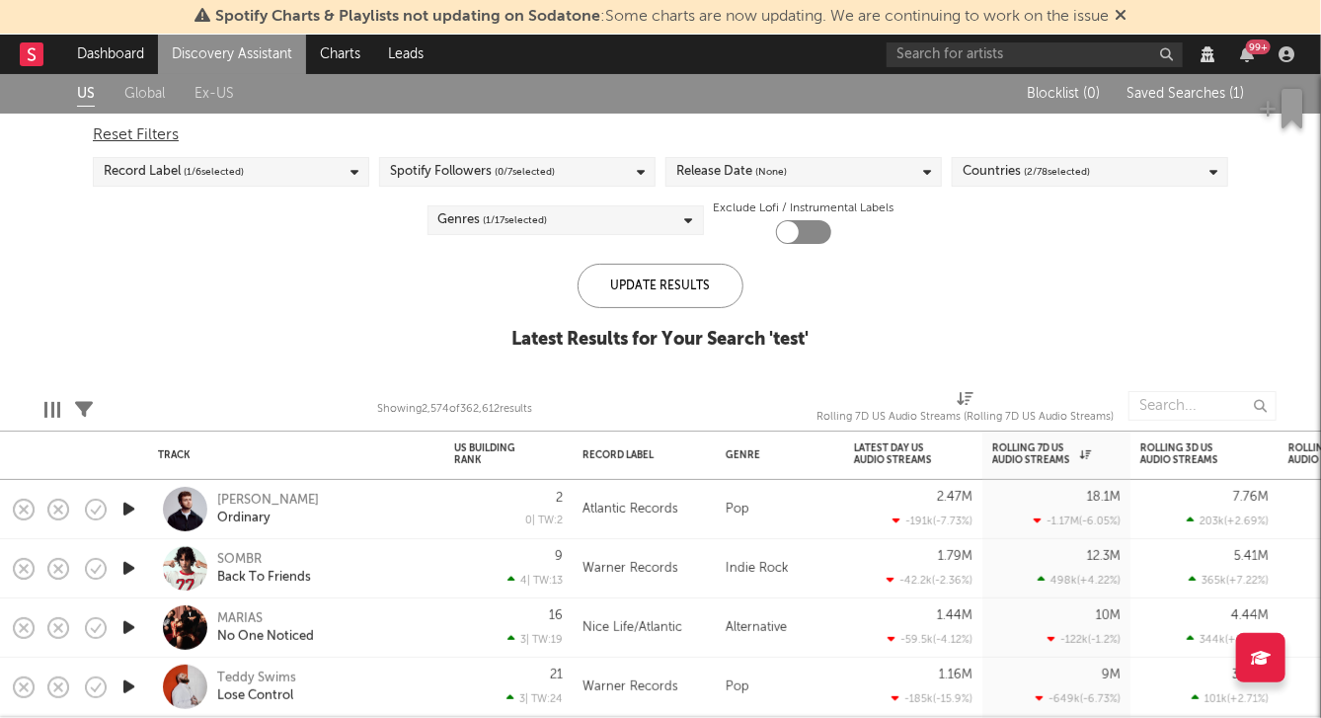
click at [1161, 91] on span "Saved Searches ( 1 )" at bounding box center [1185, 94] width 117 height 14
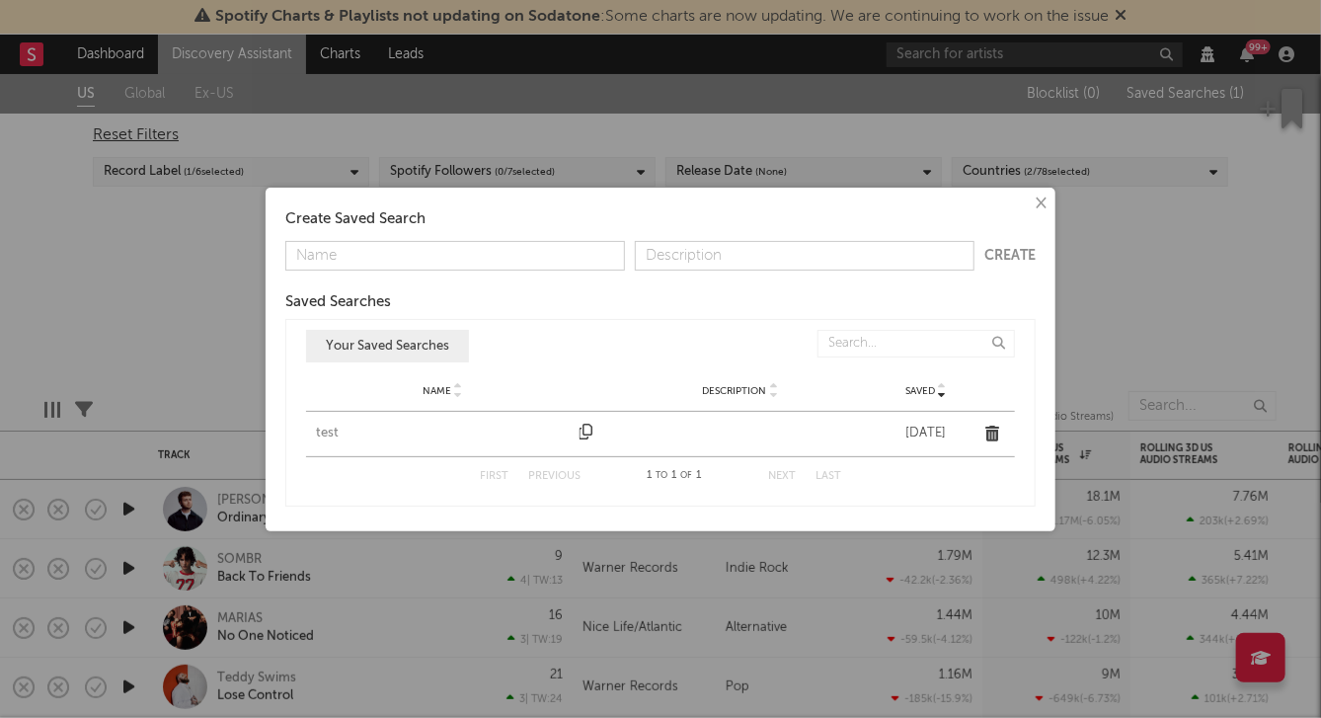
click at [322, 437] on div "test" at bounding box center [443, 434] width 254 height 20
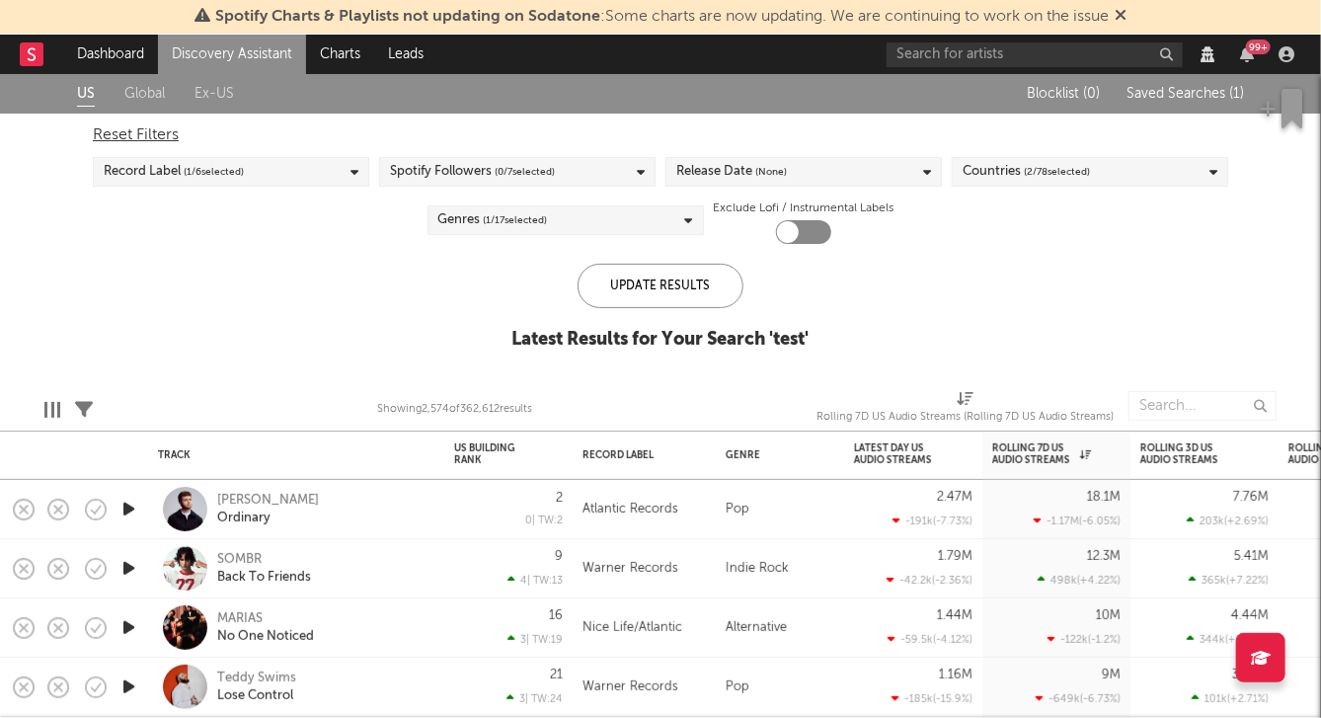
click at [244, 345] on div "US Global Ex-US Blocklist ( 0 ) Saved Searches ( 1 ) Reset Filters Record Label…" at bounding box center [660, 222] width 1321 height 297
click at [128, 106] on div "US Global Ex-US" at bounding box center [537, 93] width 920 height 39
click at [157, 80] on div "US Global Ex-US" at bounding box center [537, 93] width 920 height 39
click at [145, 86] on link "Global" at bounding box center [144, 94] width 40 height 25
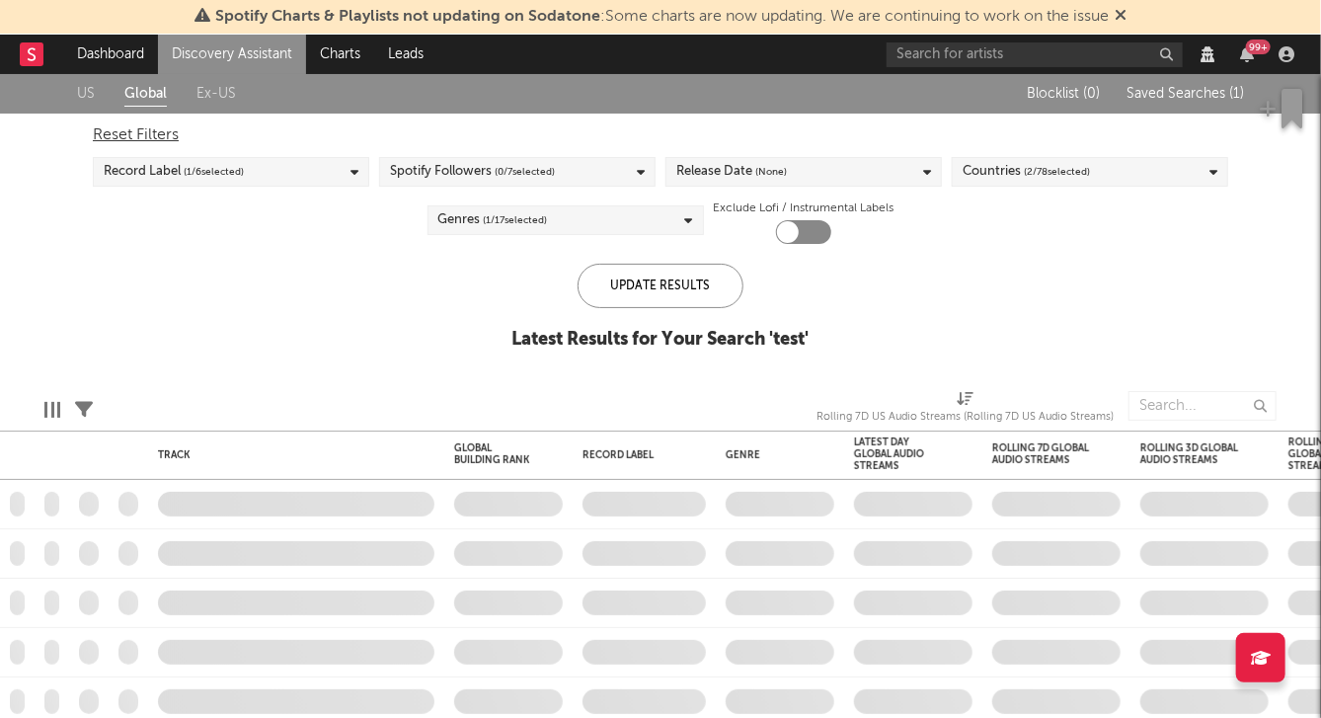
checkbox input "true"
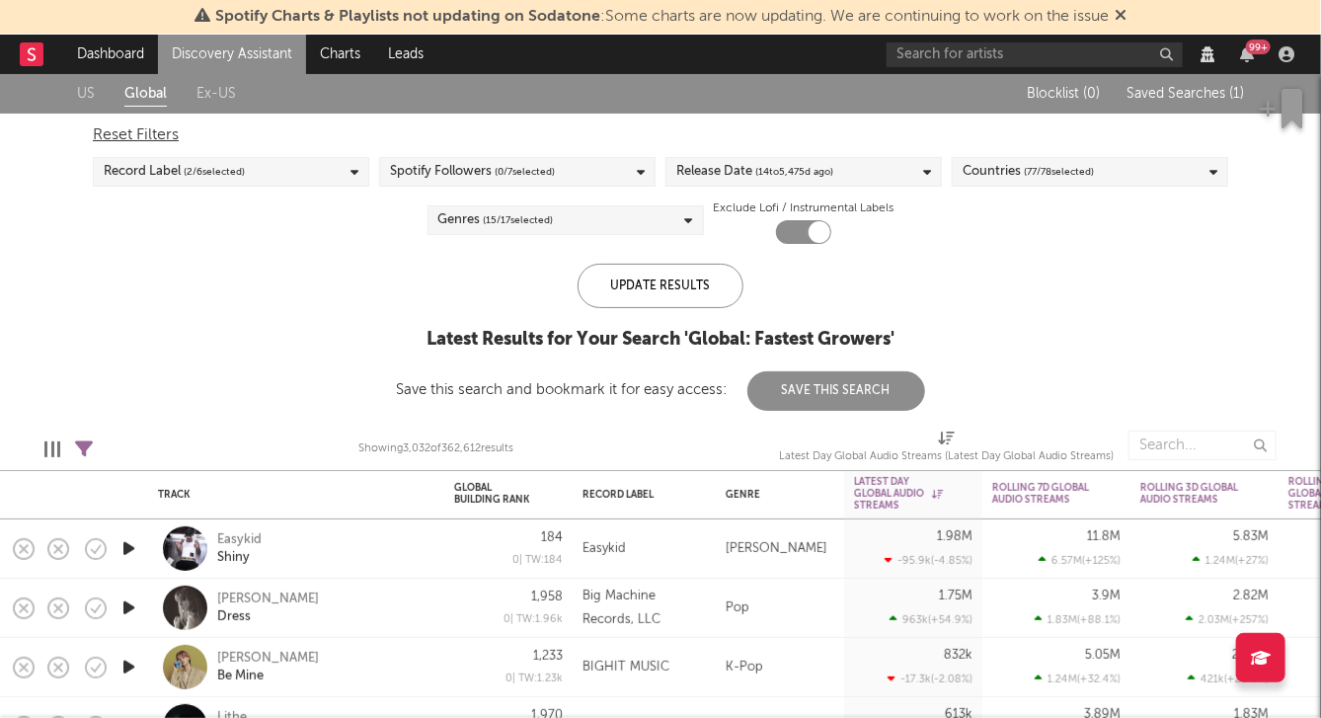
click at [820, 395] on button "Save This Search" at bounding box center [836, 390] width 178 height 39
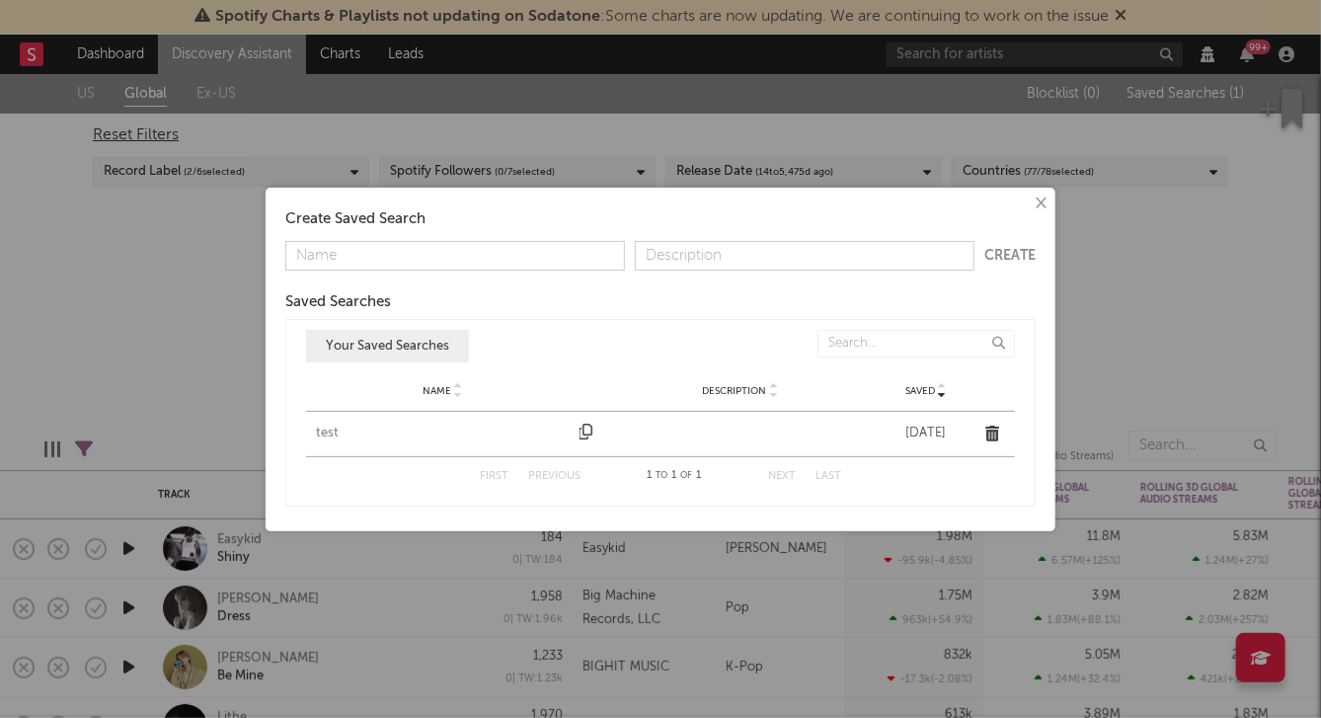
click at [507, 259] on input "text" at bounding box center [455, 256] width 340 height 30
type input "test"
click at [1008, 262] on button "Create" at bounding box center [1009, 256] width 51 height 14
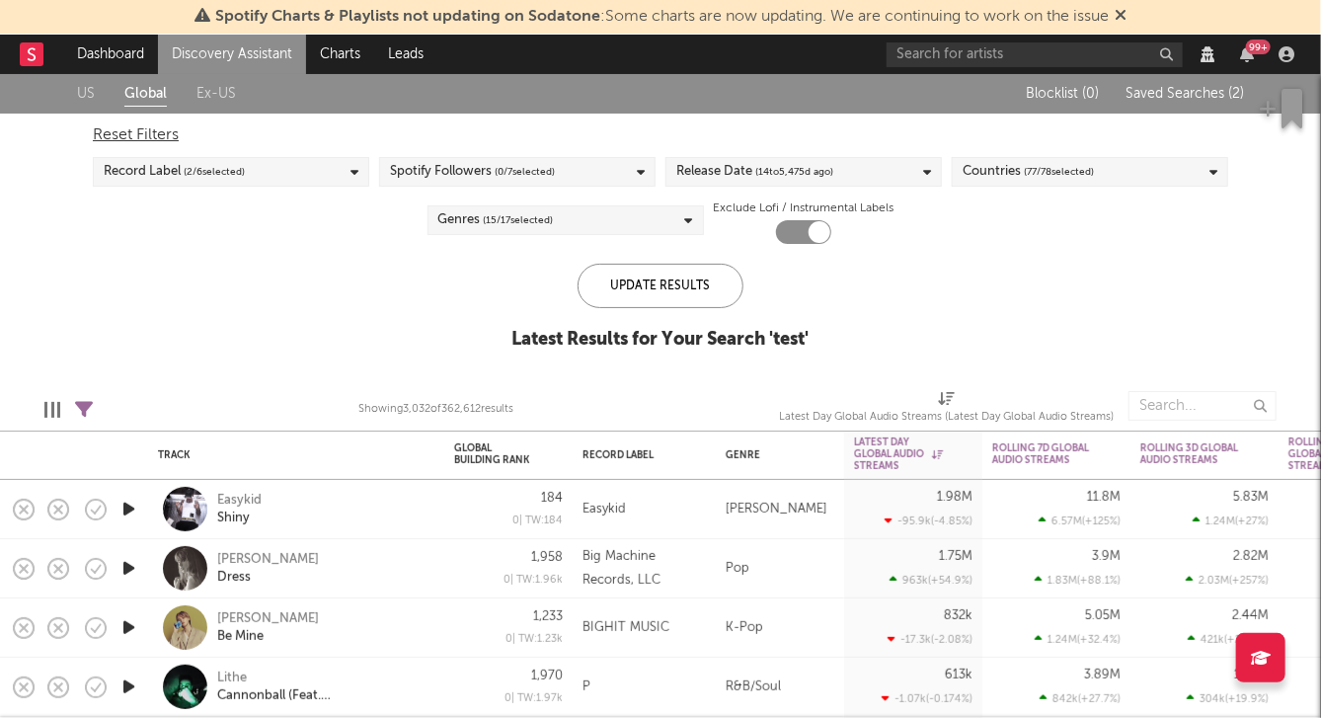
click at [227, 91] on link "Ex-US" at bounding box center [215, 94] width 39 height 25
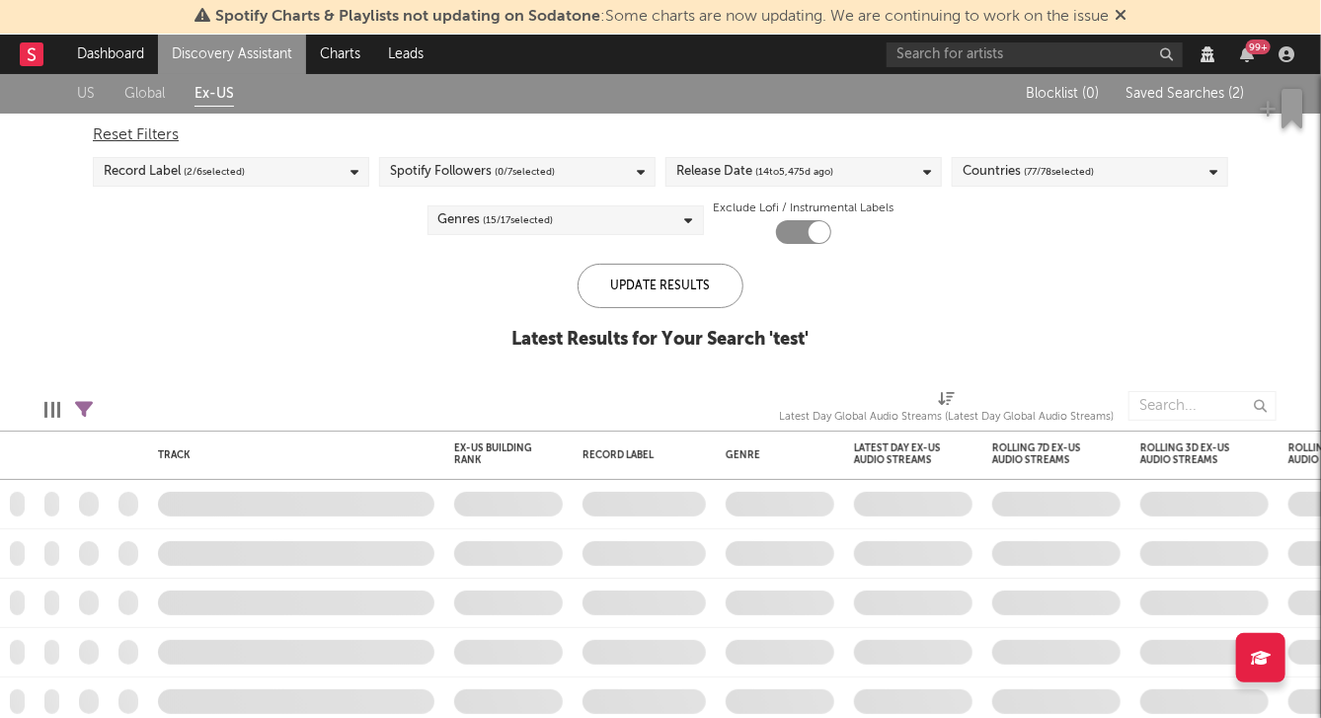
checkbox input "false"
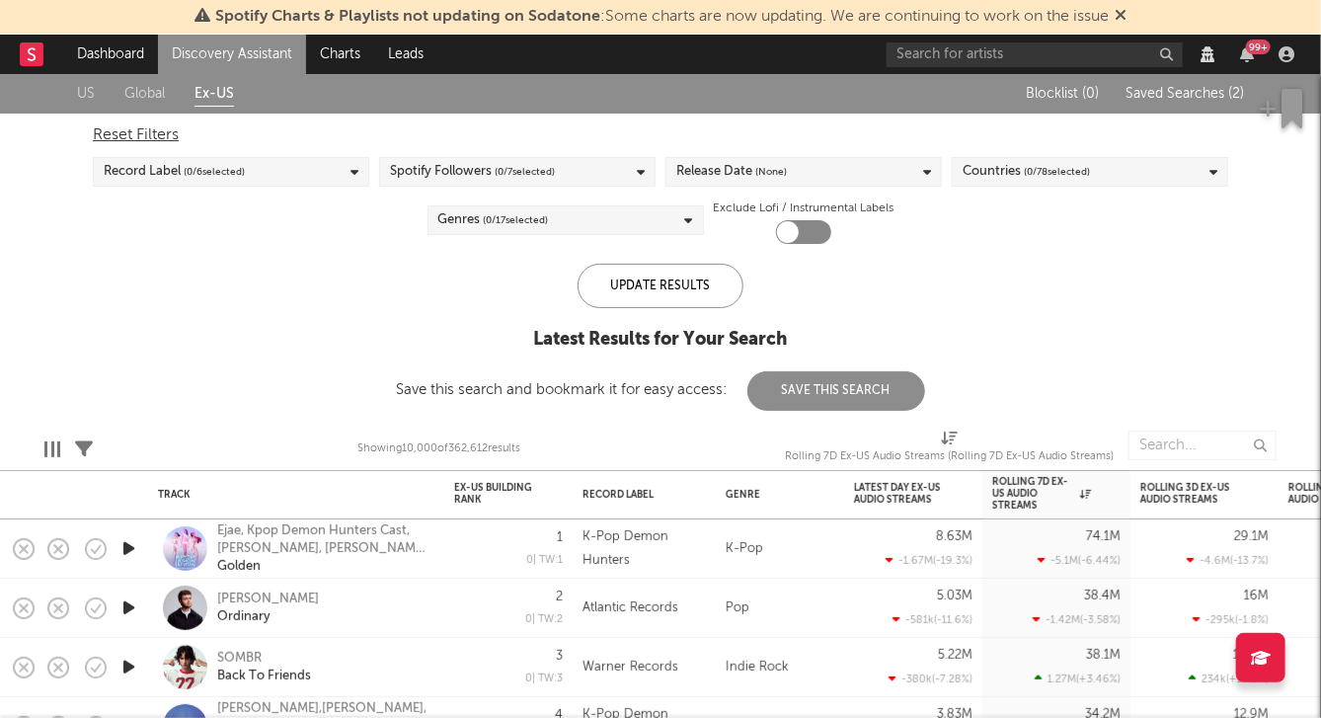
click at [813, 381] on button "Save This Search" at bounding box center [836, 390] width 178 height 39
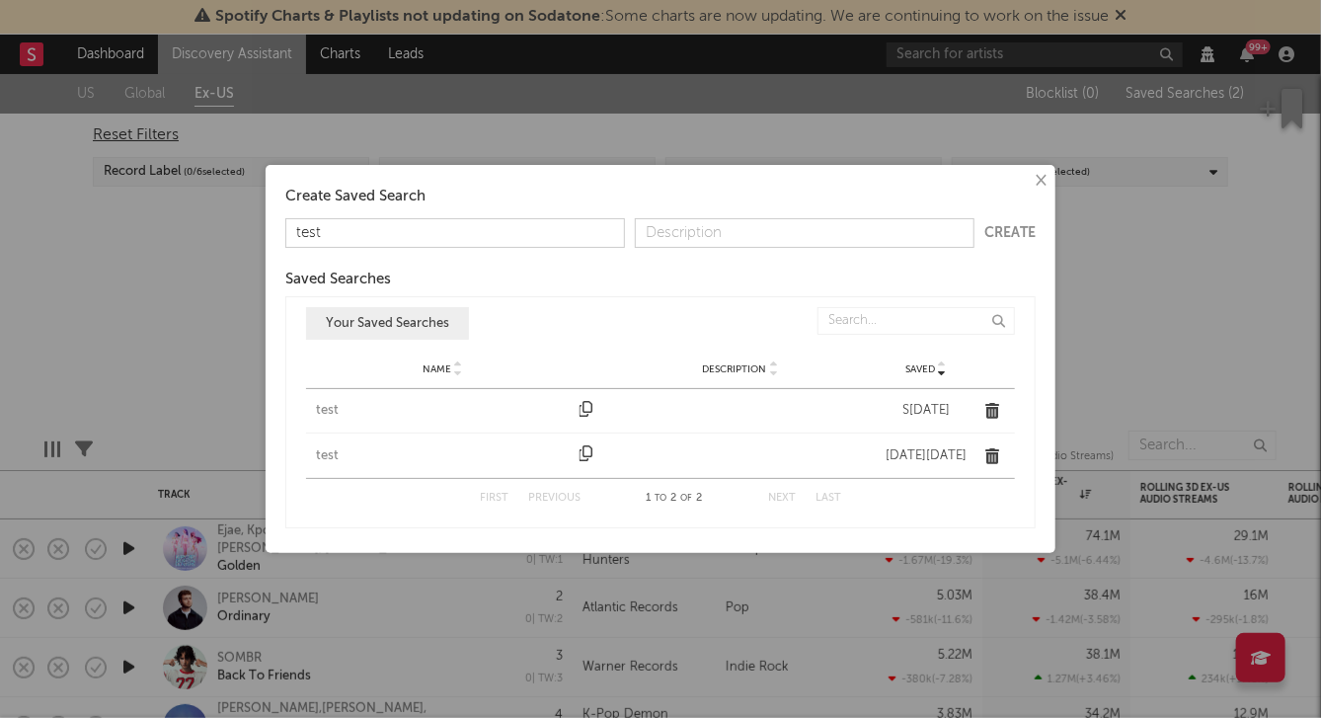
type input "test"
click at [1015, 225] on form "test Create" at bounding box center [660, 233] width 750 height 30
click at [921, 230] on input "text" at bounding box center [805, 233] width 340 height 30
click at [1024, 227] on button "Create" at bounding box center [1009, 233] width 51 height 14
type input "sdf"
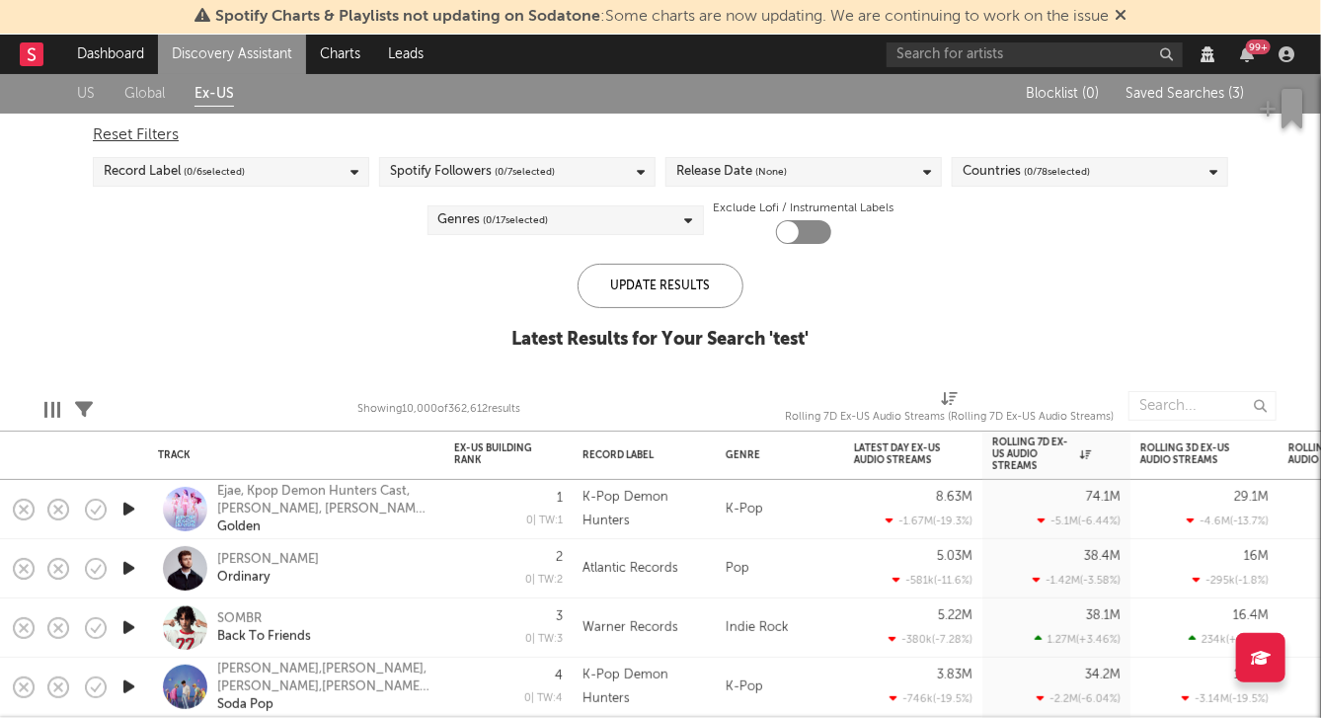
click at [1069, 100] on button "Blocklist ( 0 )" at bounding box center [1062, 94] width 85 height 16
click at [1060, 86] on button "Blocklist ( 0 )" at bounding box center [1062, 94] width 85 height 16
click at [346, 234] on div "Reset Filters Record Label ( 0 / 6 selected) Spotify Followers ( 0 / 7 selected…" at bounding box center [660, 179] width 1155 height 130
click at [339, 170] on div "Record Label ( 0 / 6 selected)" at bounding box center [231, 172] width 276 height 30
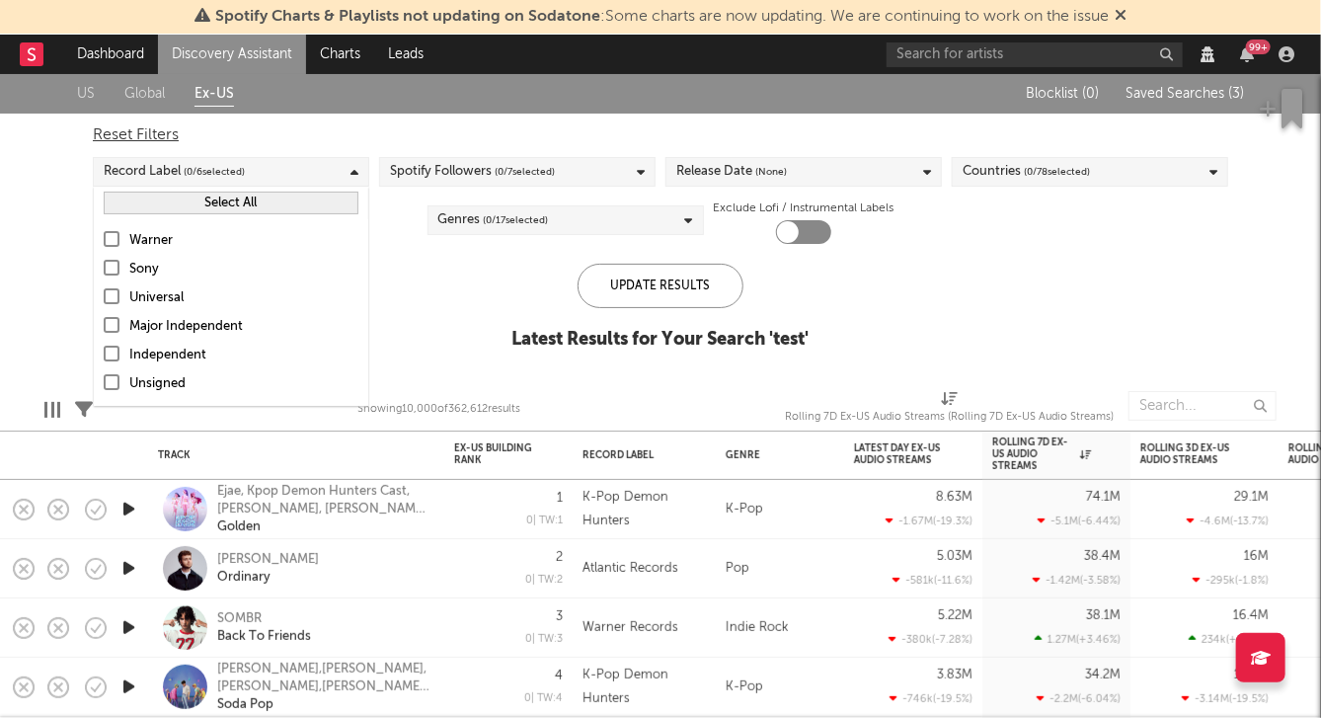
click at [362, 146] on div "Reset Filters" at bounding box center [660, 135] width 1135 height 24
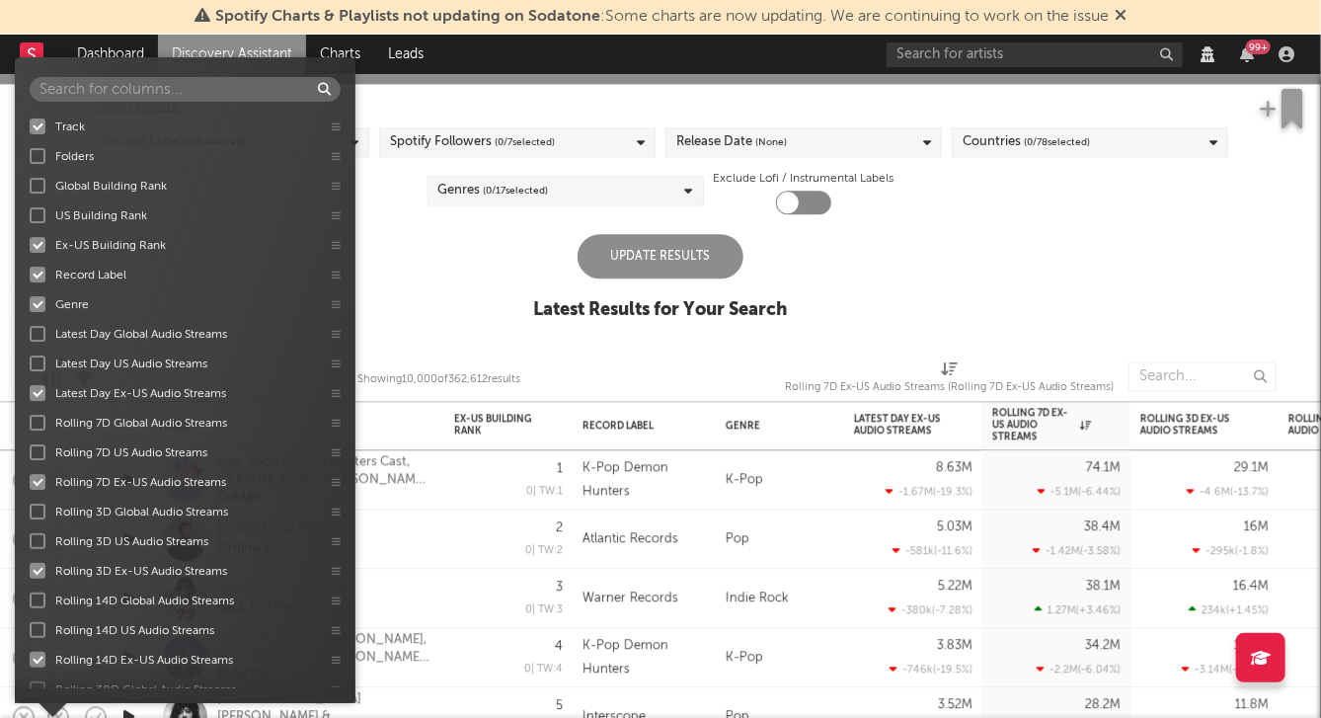
click at [57, 373] on div at bounding box center [58, 380] width 3 height 16
click at [35, 154] on div at bounding box center [38, 156] width 16 height 16
click at [30, 154] on input "Folders" at bounding box center [30, 156] width 0 height 20
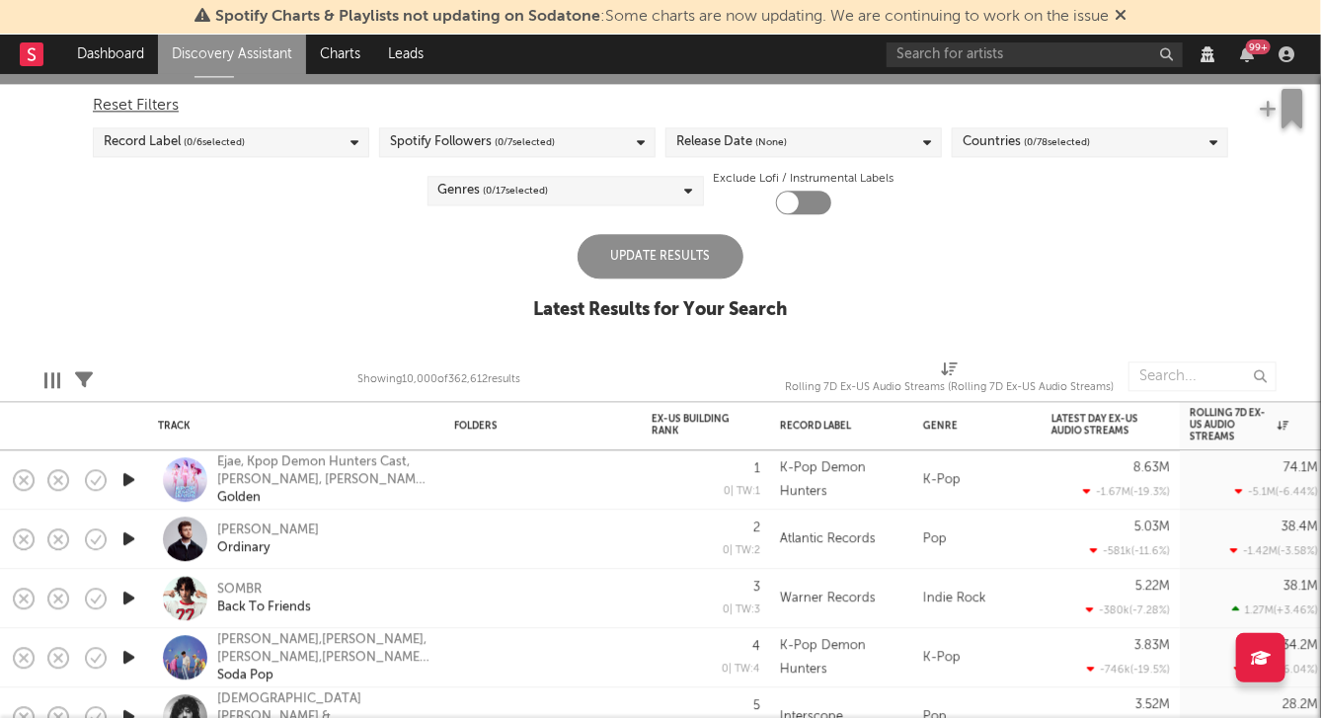
click at [396, 290] on div "US Global Ex-US Blocklist ( 0 ) Saved Searches ( 3 ) Reset Filters Record Label…" at bounding box center [660, 192] width 1321 height 297
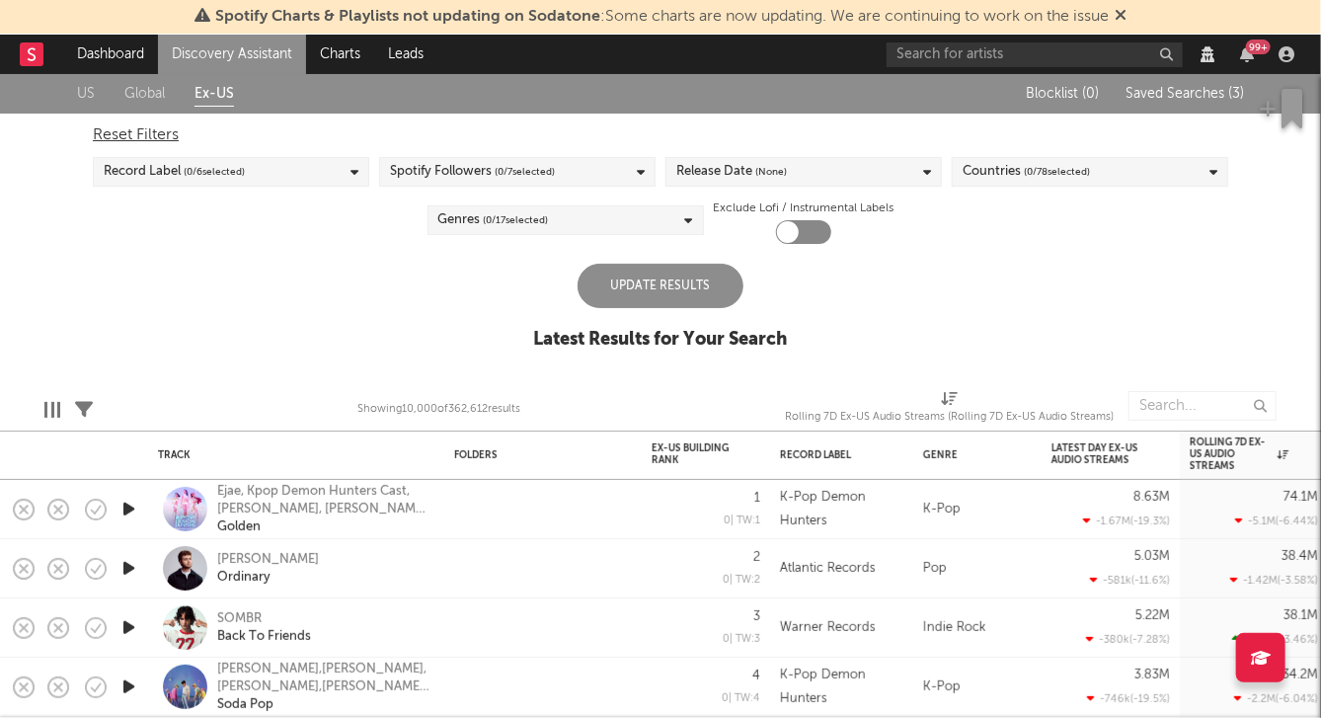
click at [485, 506] on div at bounding box center [542, 499] width 197 height 39
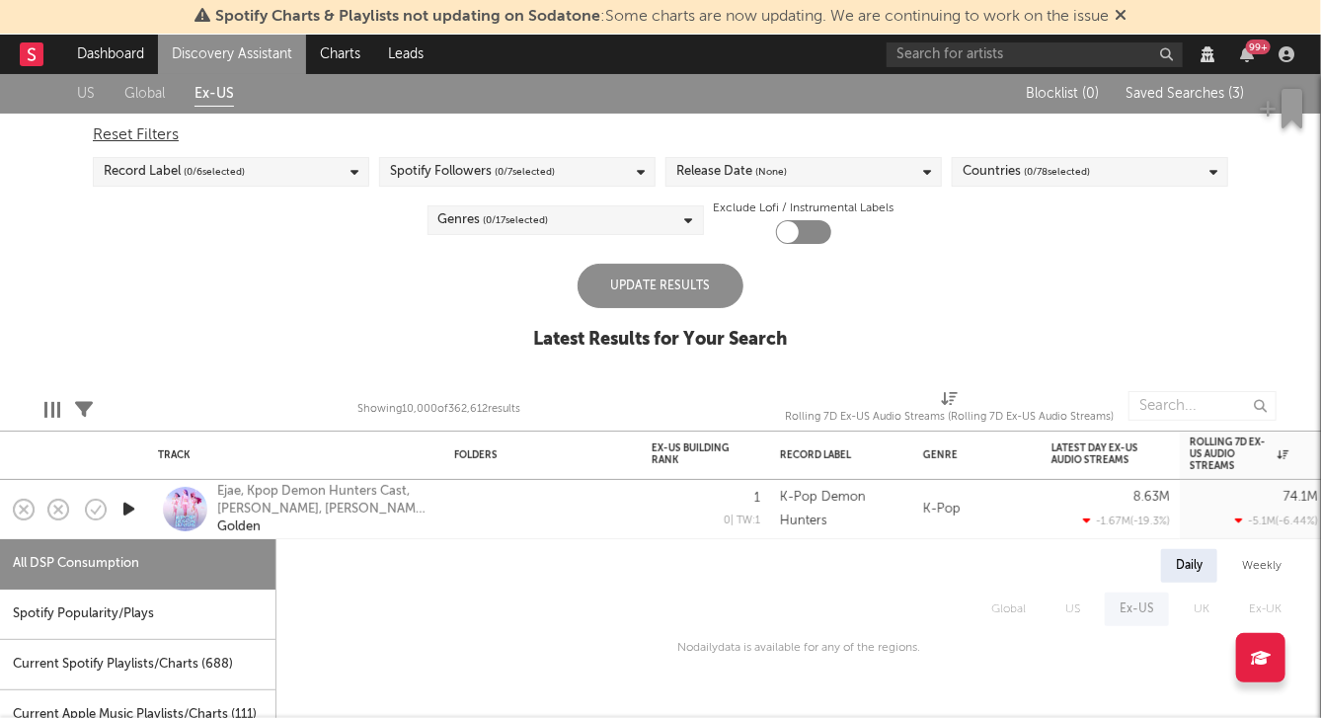
click at [469, 508] on div at bounding box center [542, 499] width 197 height 39
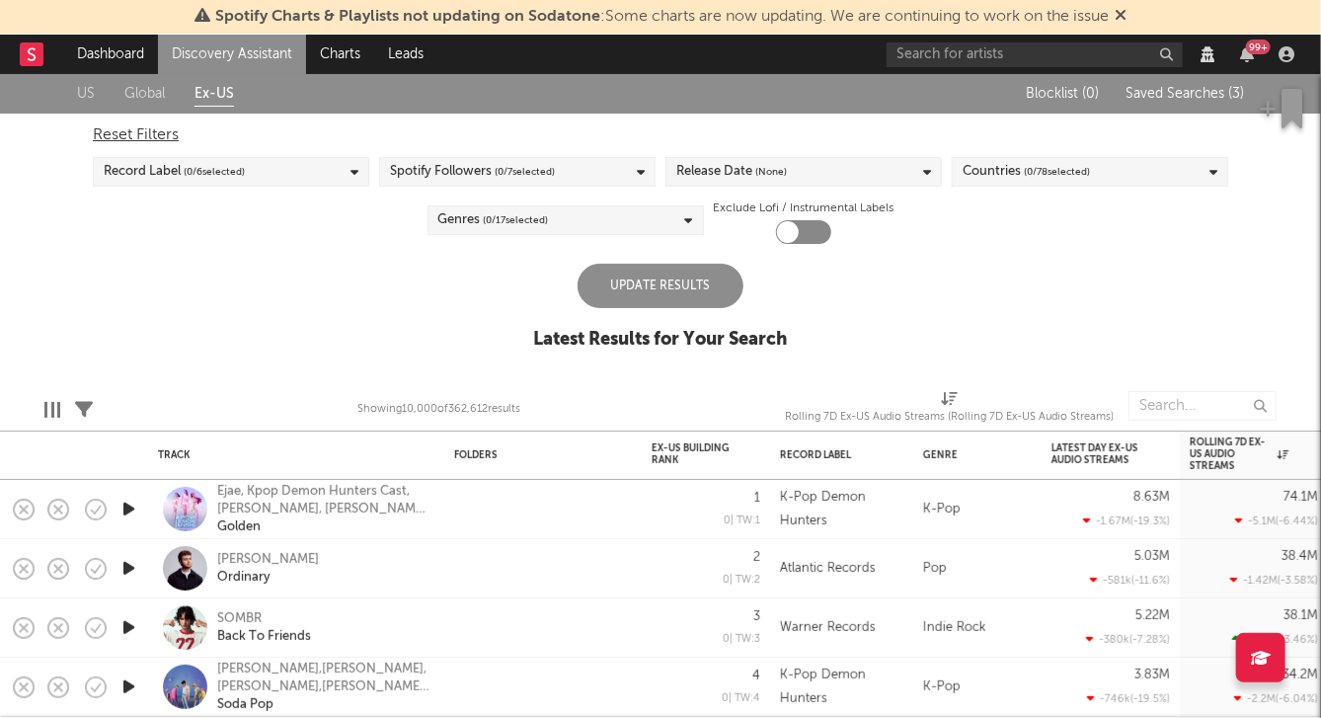
click at [81, 406] on icon at bounding box center [84, 410] width 18 height 18
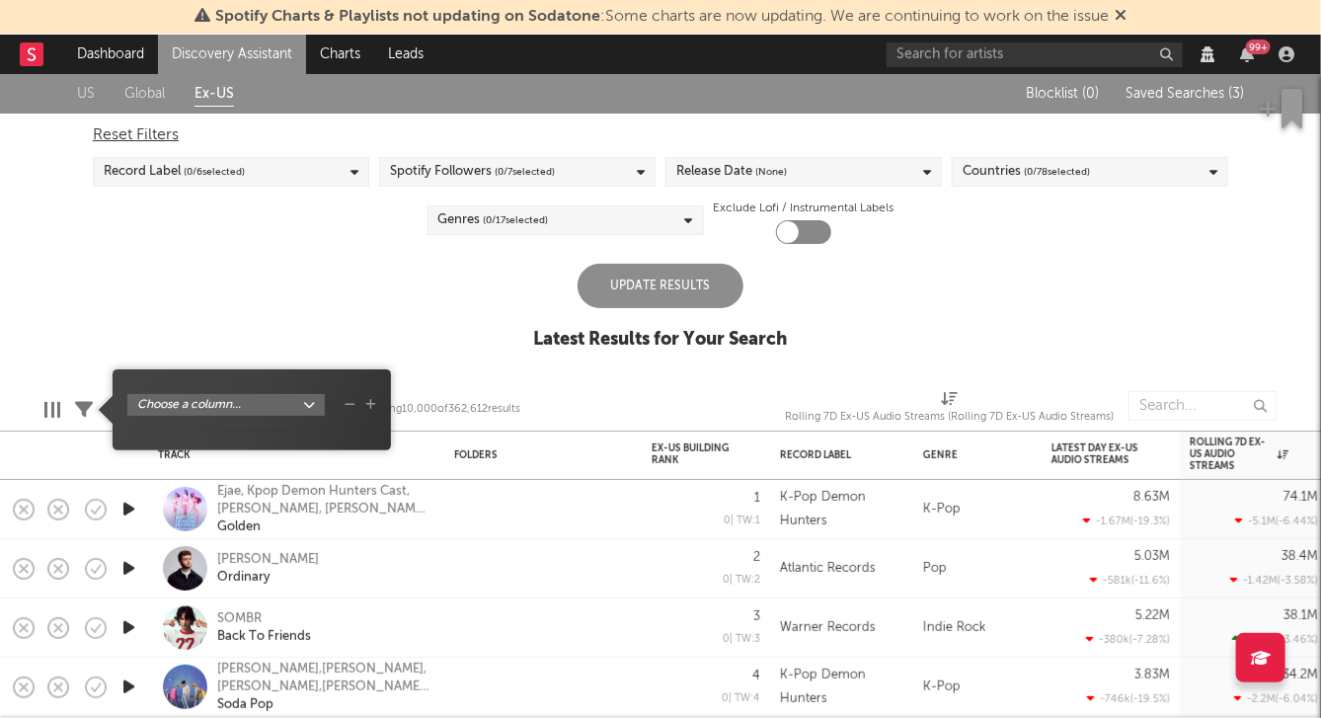
click at [150, 397] on body "Spotify Charts & Playlists not updating on Sodatone : Some charts are now updat…" at bounding box center [660, 359] width 1321 height 718
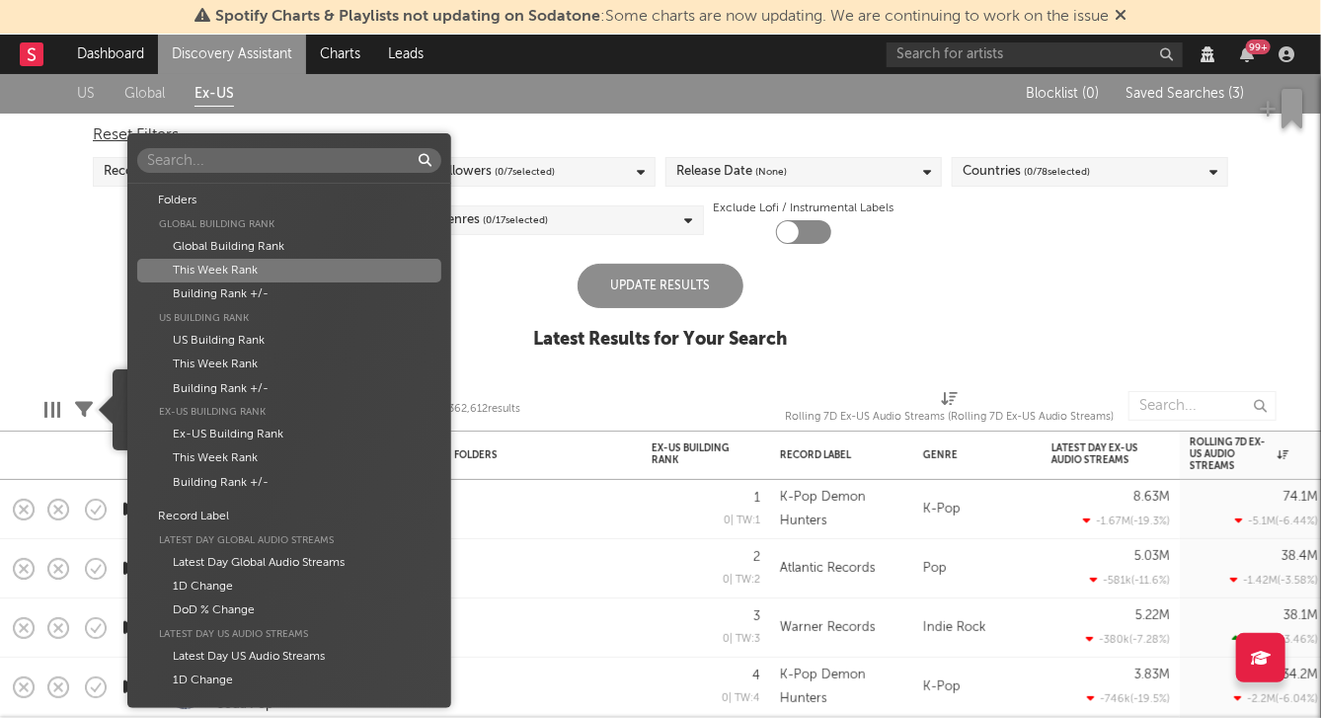
click at [214, 261] on div "This Week Rank" at bounding box center [289, 271] width 304 height 24
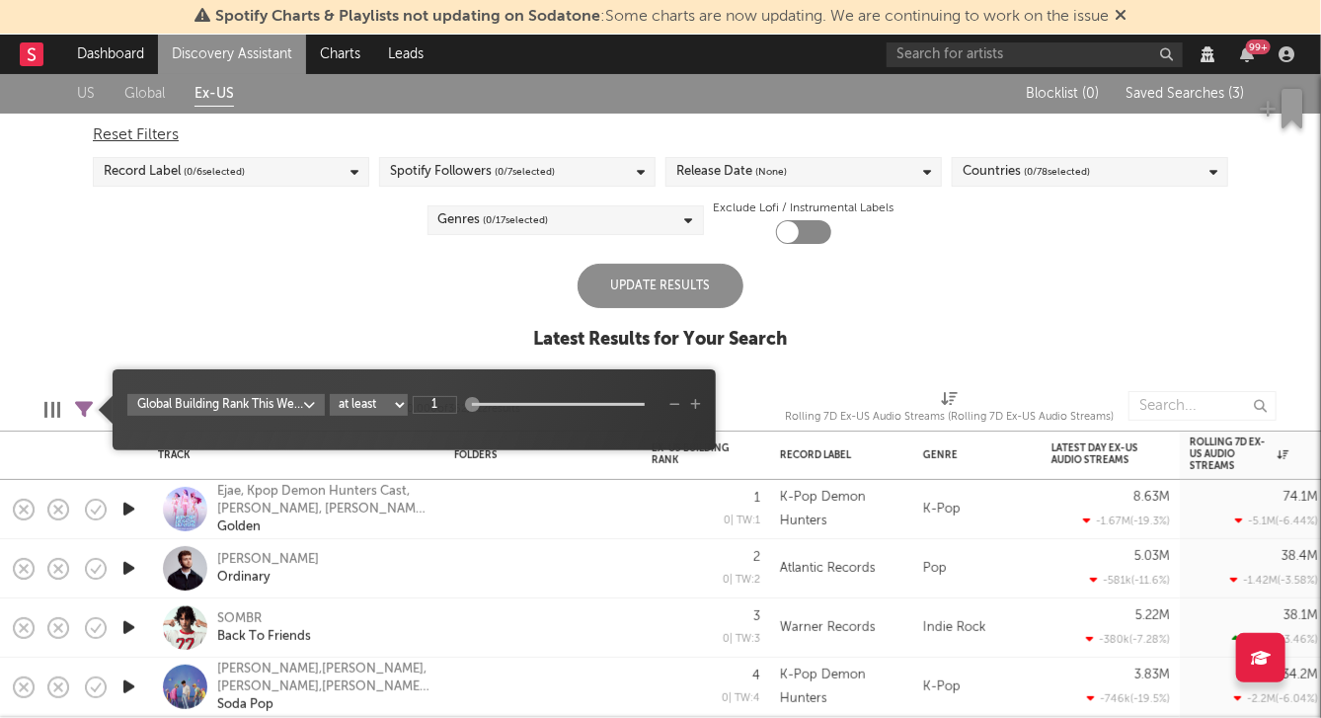
click at [349, 311] on div "US Global Ex-US Blocklist ( 0 ) Saved Searches ( 3 ) Reset Filters Record Label…" at bounding box center [660, 222] width 1321 height 297
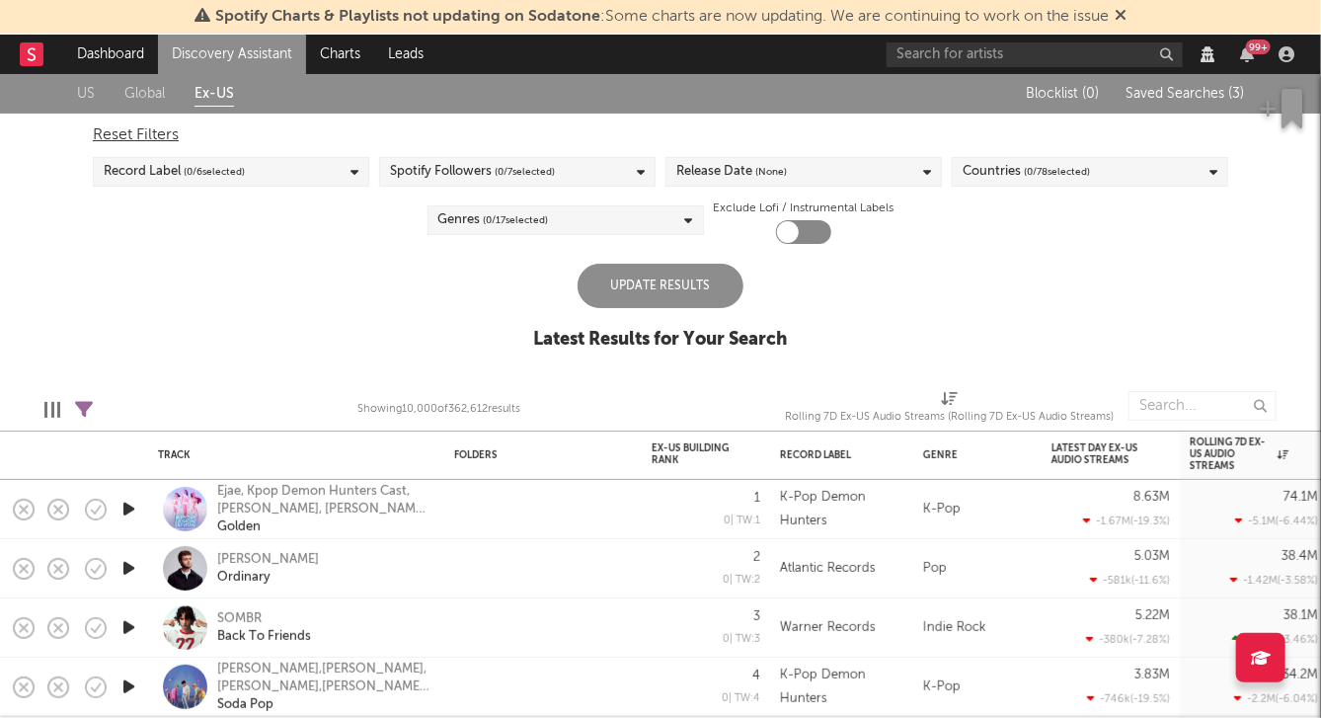
click at [84, 397] on div "Filters ( 1 filter active)" at bounding box center [84, 409] width 18 height 57
click at [84, 408] on icon at bounding box center [84, 410] width 18 height 18
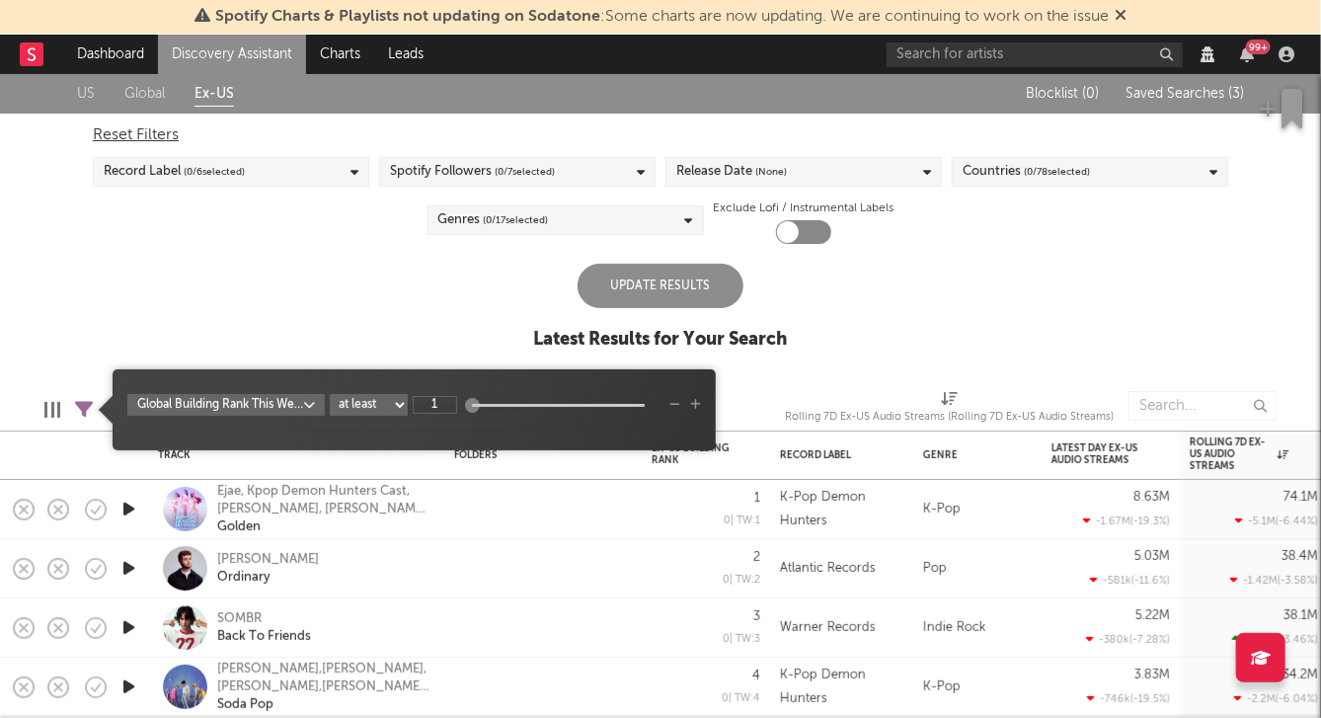
click at [677, 403] on icon "button" at bounding box center [674, 405] width 11 height 12
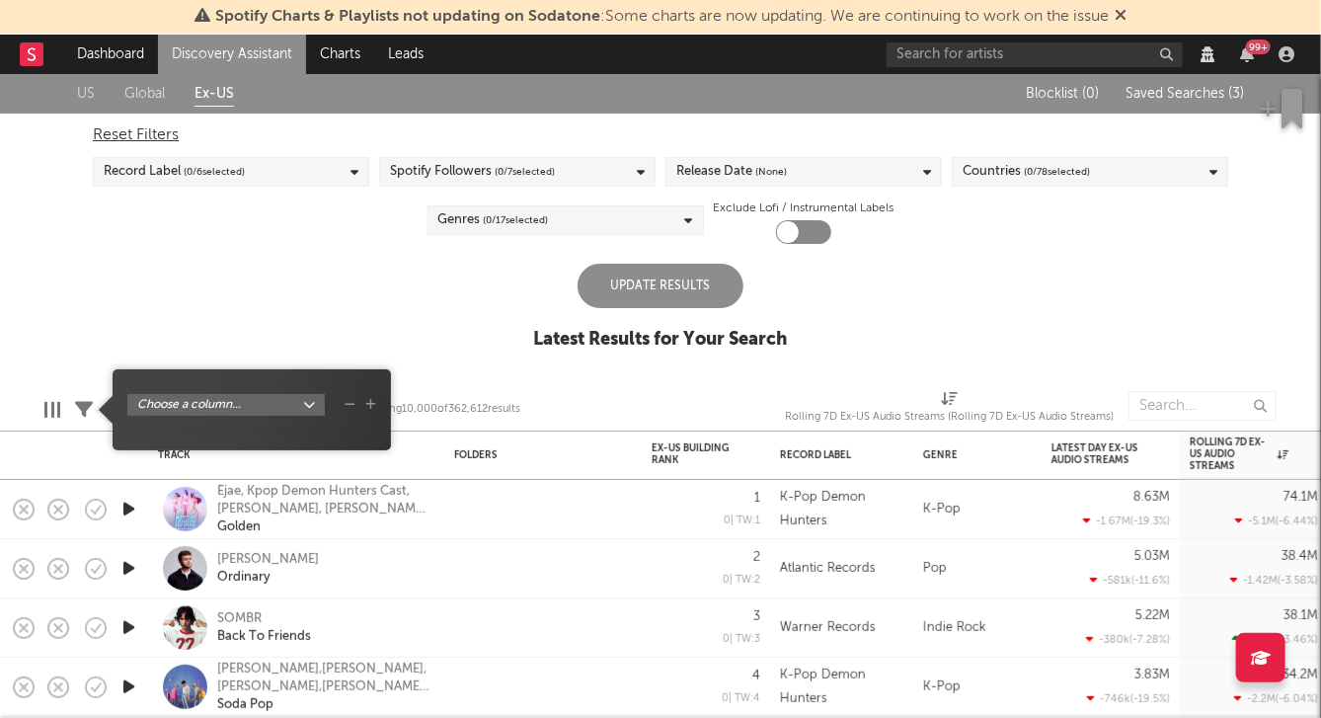
click at [322, 293] on div "US Global Ex-US Blocklist ( 0 ) Saved Searches ( 3 ) Reset Filters Record Label…" at bounding box center [660, 222] width 1321 height 297
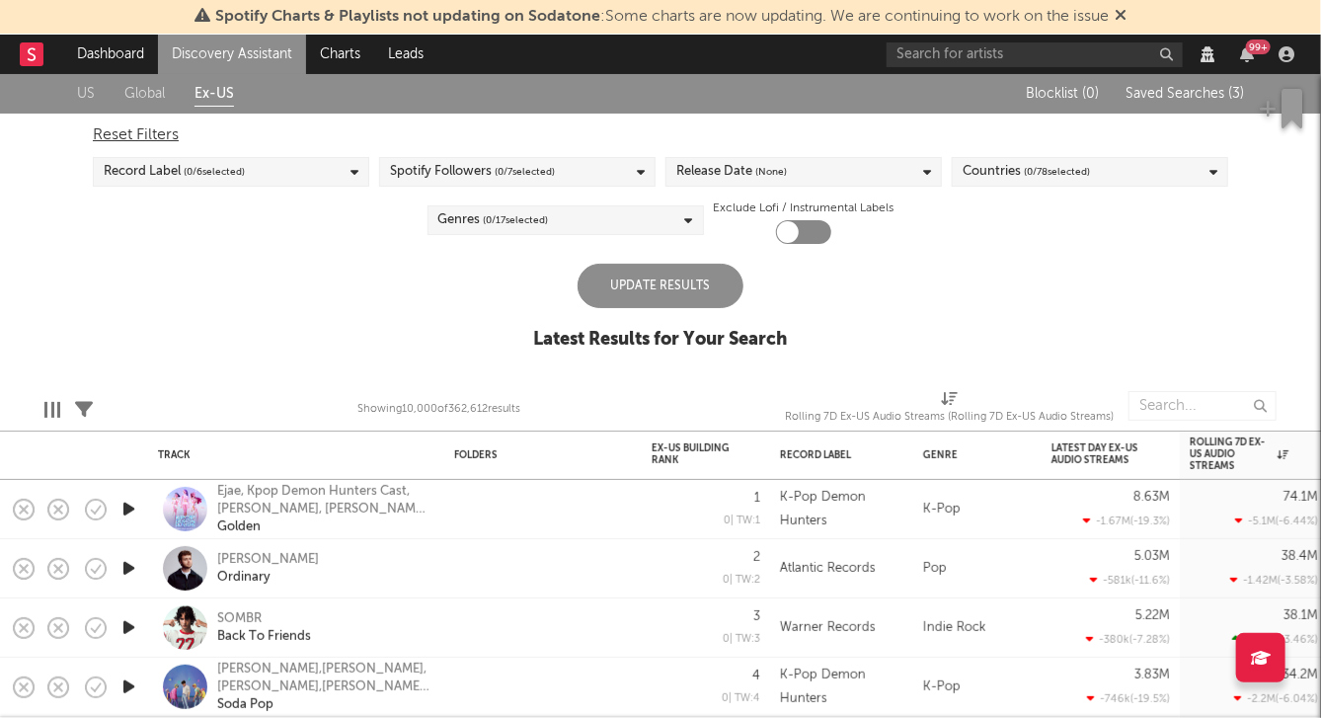
click at [48, 399] on div "Edit Columns" at bounding box center [52, 409] width 16 height 57
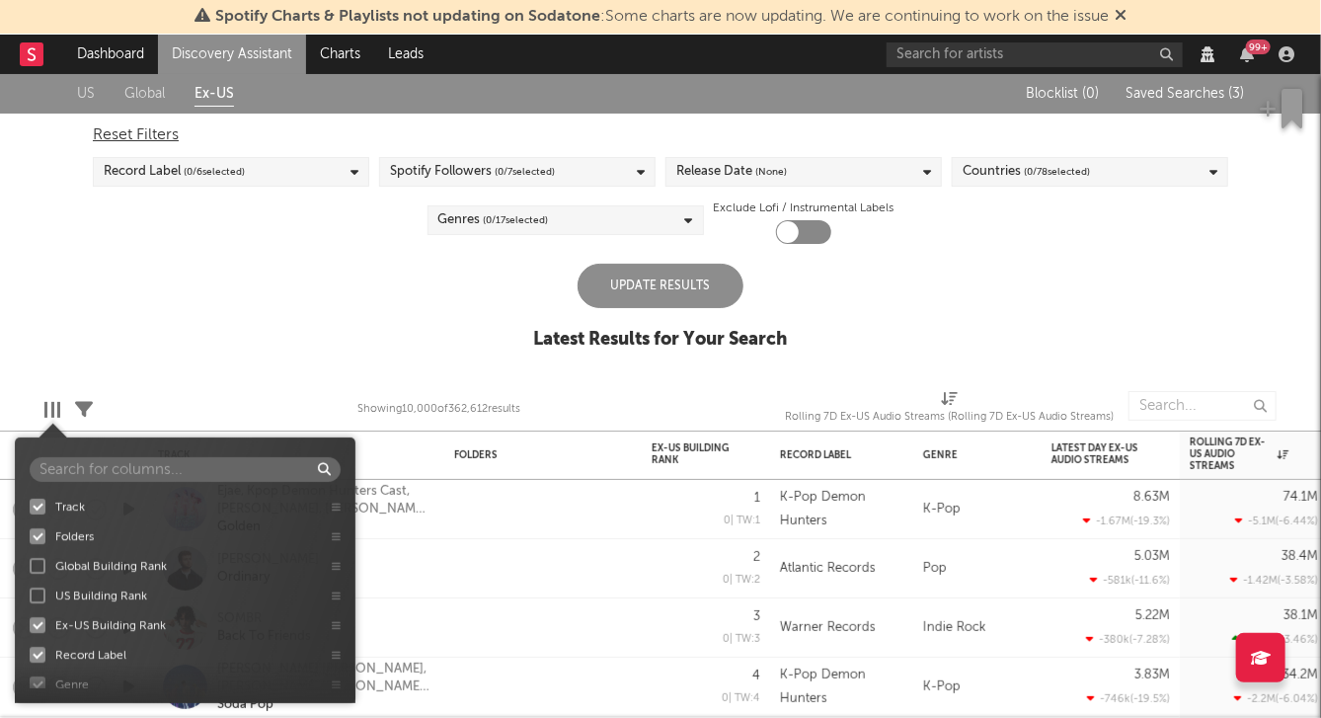
click at [49, 408] on div at bounding box center [52, 410] width 16 height 16
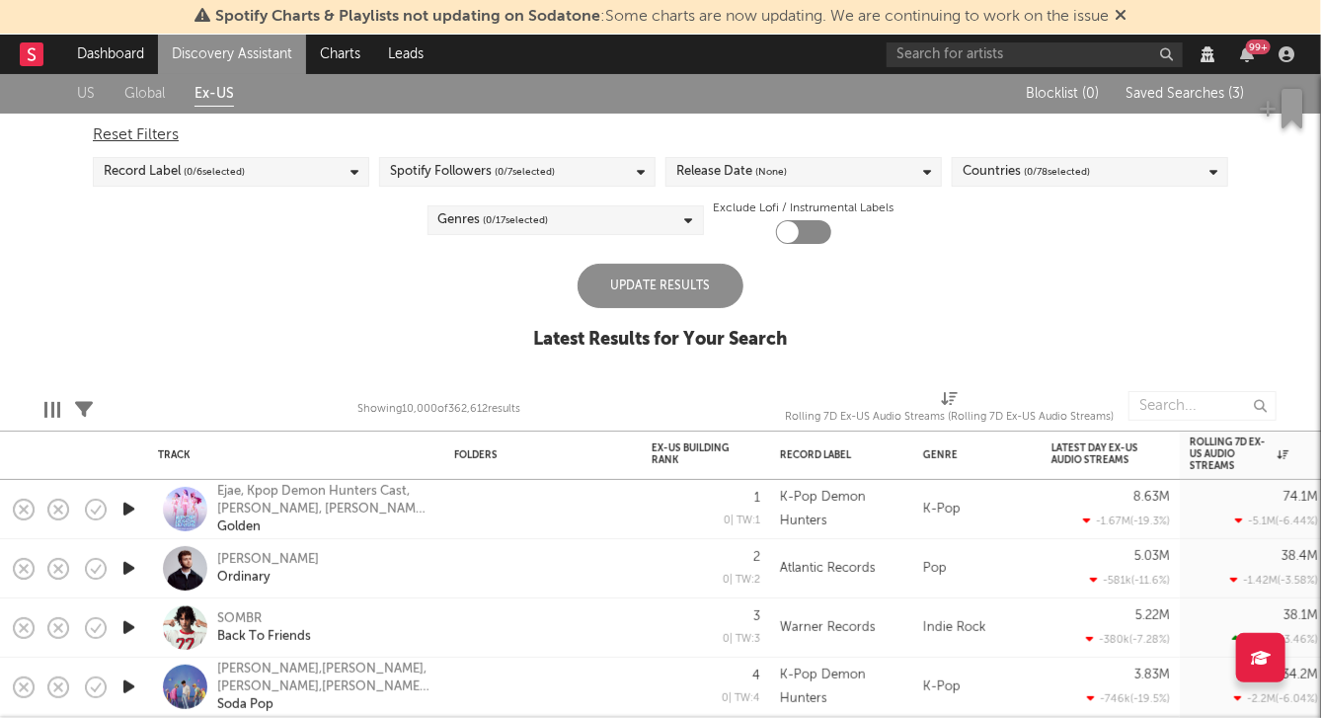
click at [88, 346] on div "US Global Ex-US Blocklist ( 0 ) Saved Searches ( 3 ) Reset Filters Record Label…" at bounding box center [660, 222] width 1321 height 297
click at [54, 407] on div at bounding box center [52, 410] width 16 height 16
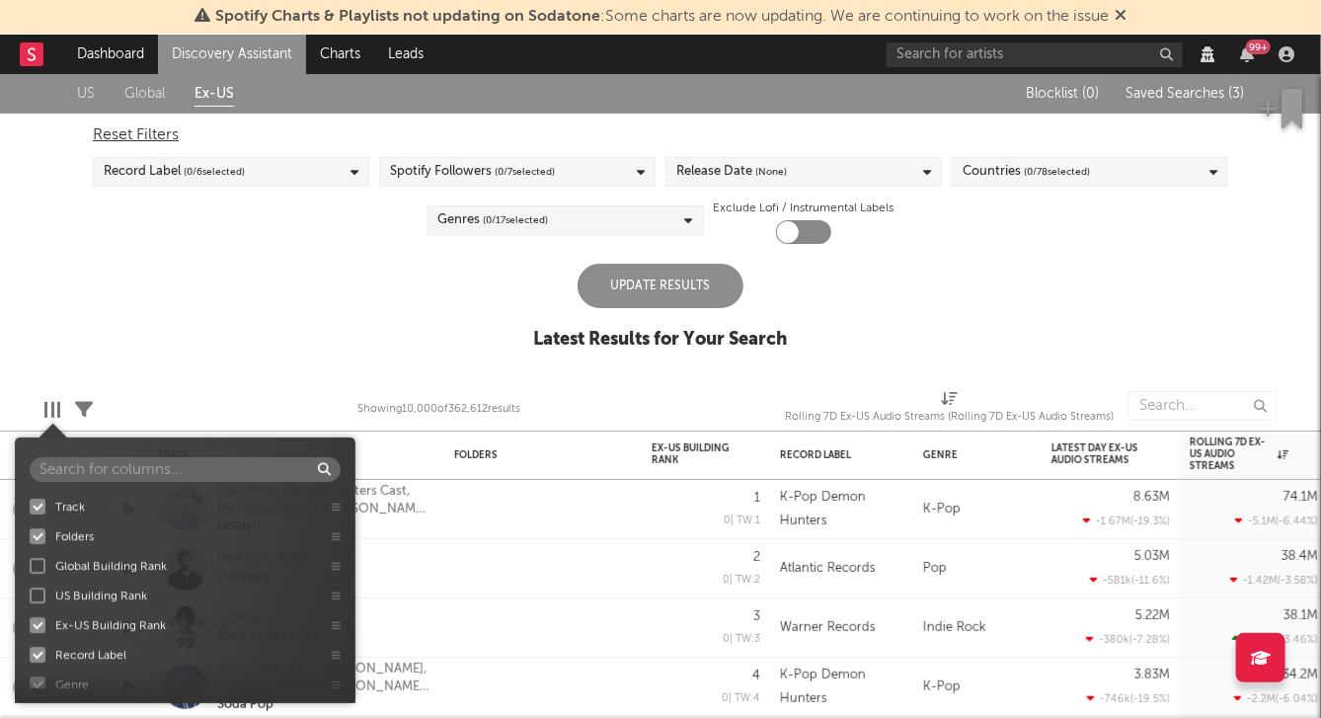
click at [43, 565] on div at bounding box center [38, 566] width 16 height 16
click at [30, 565] on input "Global Building Rank" at bounding box center [30, 566] width 0 height 20
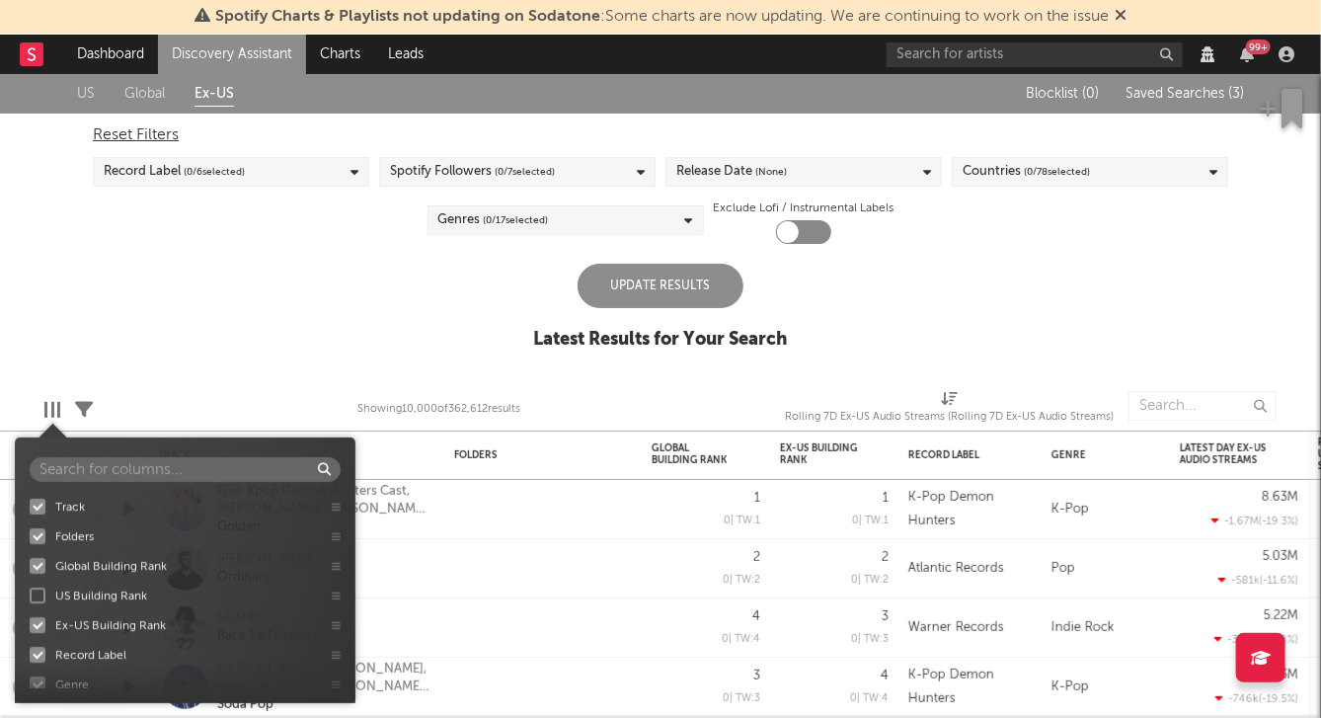
click at [38, 585] on label "US Building Rank" at bounding box center [171, 595] width 282 height 20
click at [30, 585] on input "US Building Rank" at bounding box center [30, 595] width 0 height 20
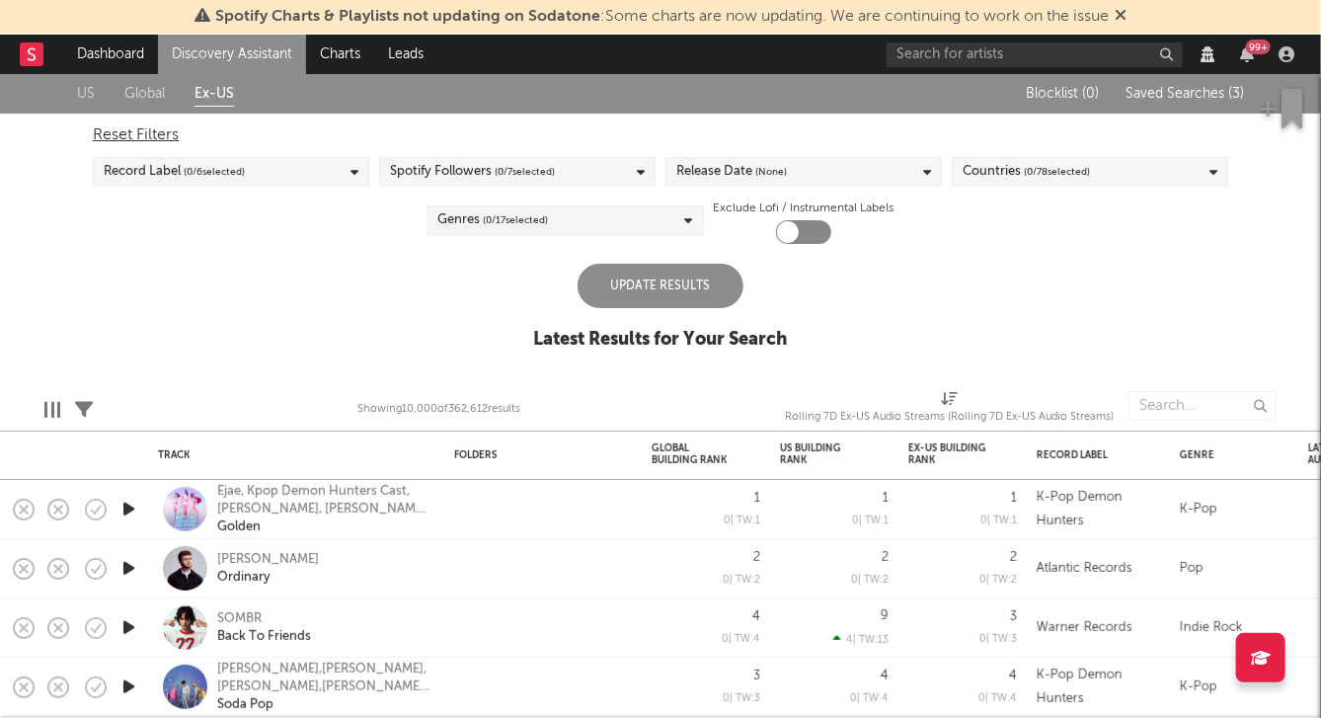
click at [144, 352] on div "US Global Ex-US Blocklist ( 0 ) Saved Searches ( 3 ) Reset Filters Record Label…" at bounding box center [660, 222] width 1321 height 297
click at [81, 410] on icon at bounding box center [84, 410] width 18 height 18
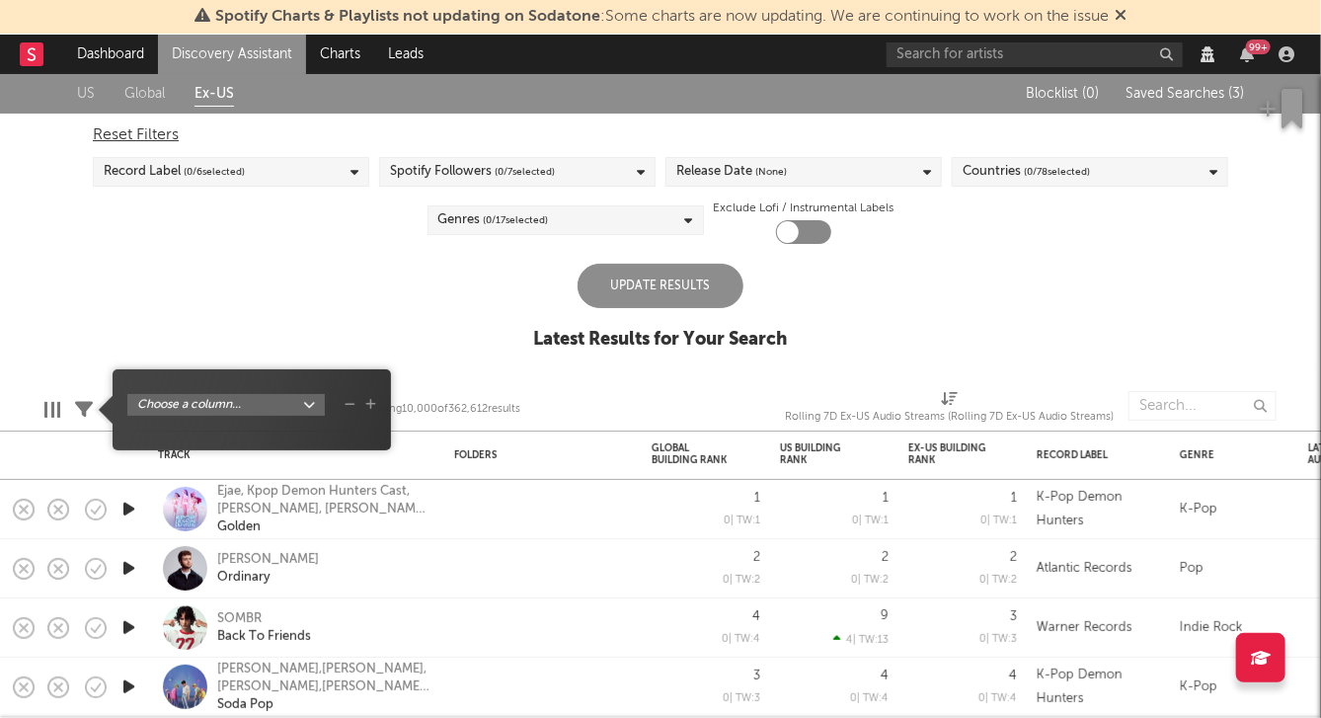
click at [225, 397] on body "Spotify Charts & Playlists not updating on Sodatone : Some charts are now updat…" at bounding box center [660, 359] width 1321 height 718
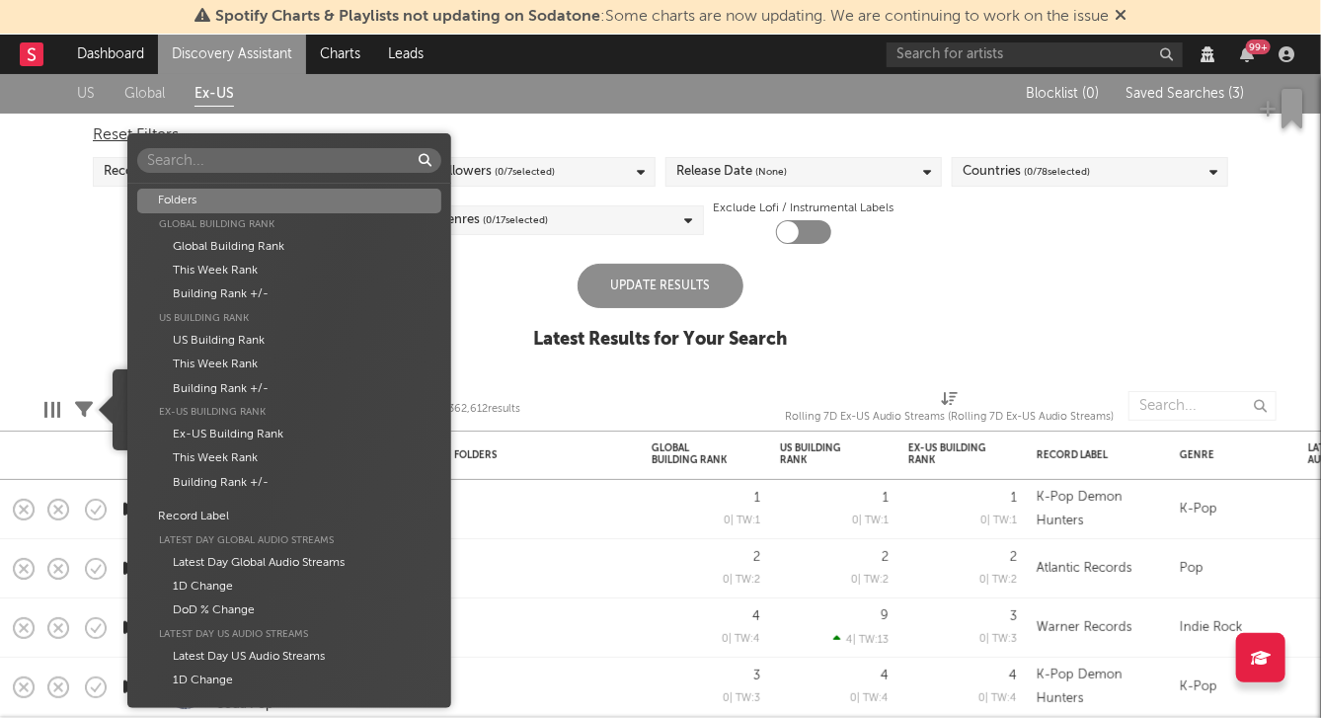
click at [272, 199] on div "Folders" at bounding box center [289, 201] width 304 height 24
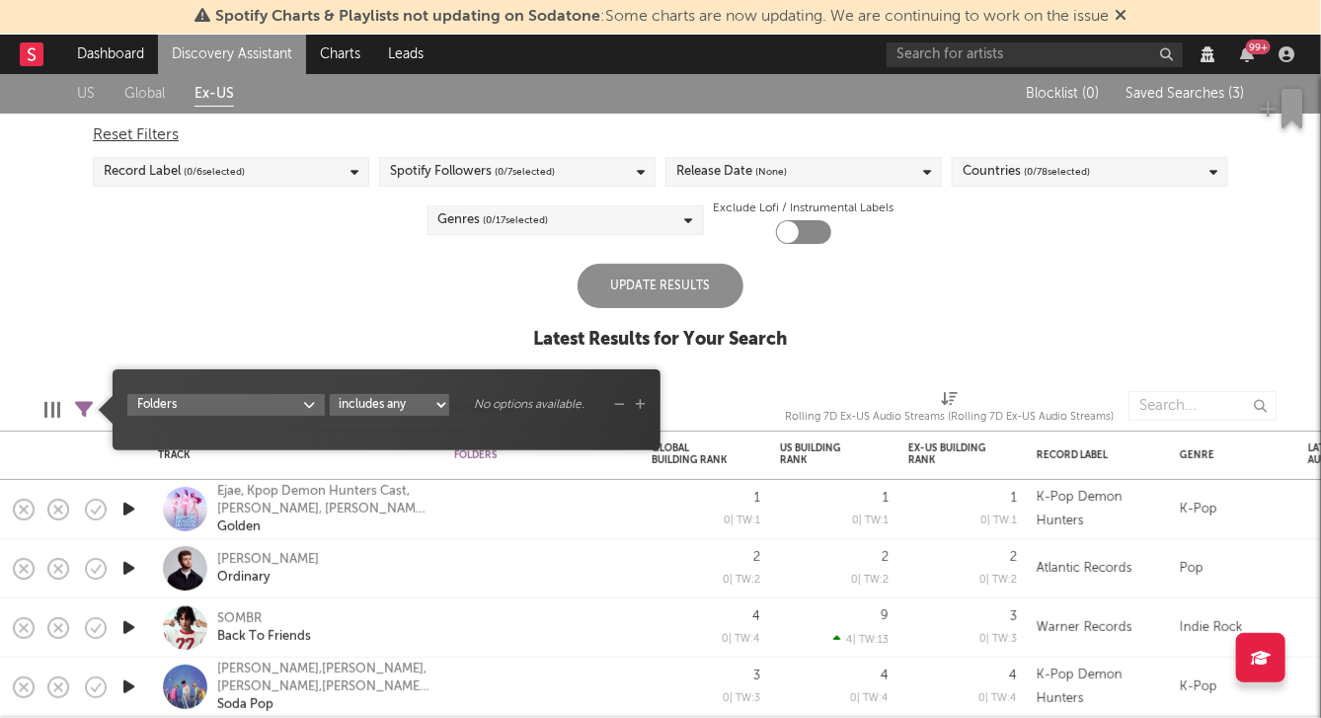
click at [378, 400] on select "includes any includes all does not include" at bounding box center [389, 405] width 119 height 22
click at [494, 412] on div "No options available." at bounding box center [529, 405] width 150 height 18
click at [417, 410] on select "includes any includes all does not include" at bounding box center [389, 405] width 119 height 22
click at [330, 394] on select "includes any includes all does not include" at bounding box center [389, 405] width 119 height 22
click at [506, 406] on div "No options available." at bounding box center [529, 405] width 150 height 18
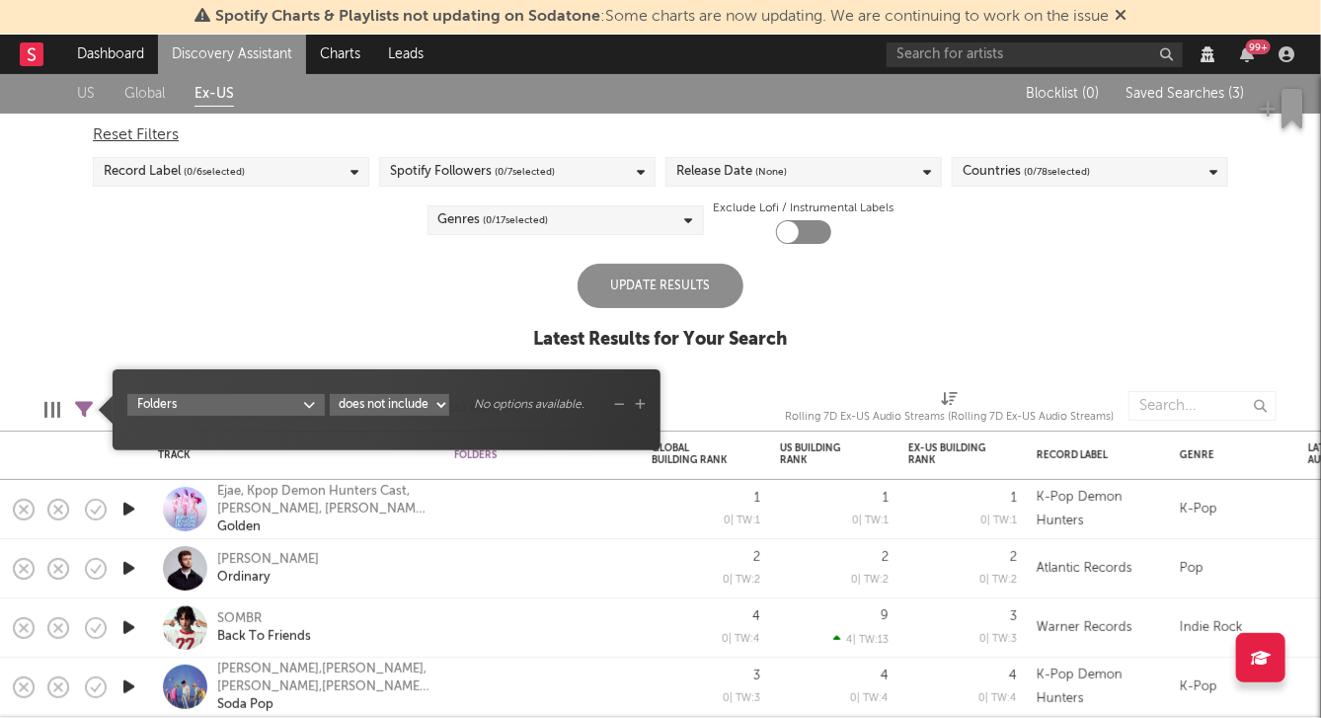
click at [411, 400] on select "includes any includes all does not include" at bounding box center [389, 405] width 119 height 22
click at [330, 394] on select "includes any includes all does not include" at bounding box center [389, 405] width 119 height 22
select select "includesAll"
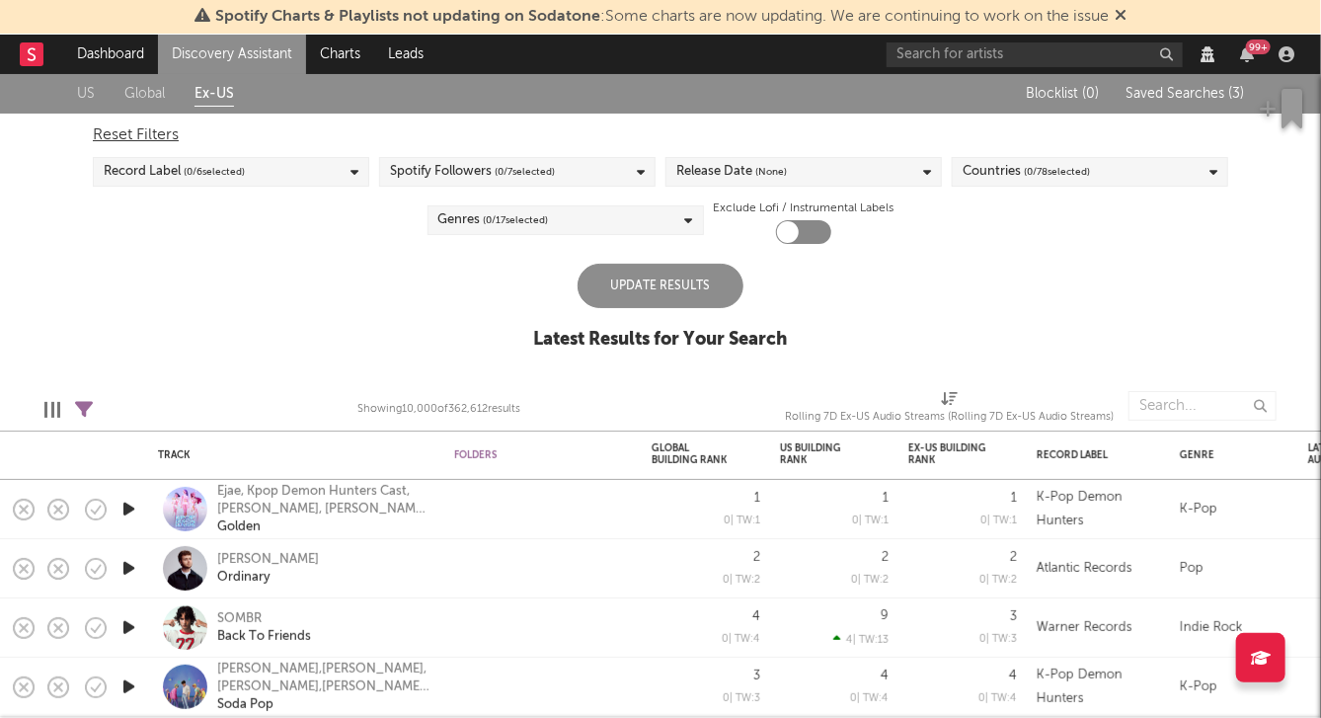
click at [402, 323] on div "US Global Ex-US Blocklist ( 0 ) Saved Searches ( 3 ) Reset Filters Record Label…" at bounding box center [660, 222] width 1321 height 297
click at [413, 182] on div "Spotify Followers ( 0 / 7 selected)" at bounding box center [472, 172] width 165 height 24
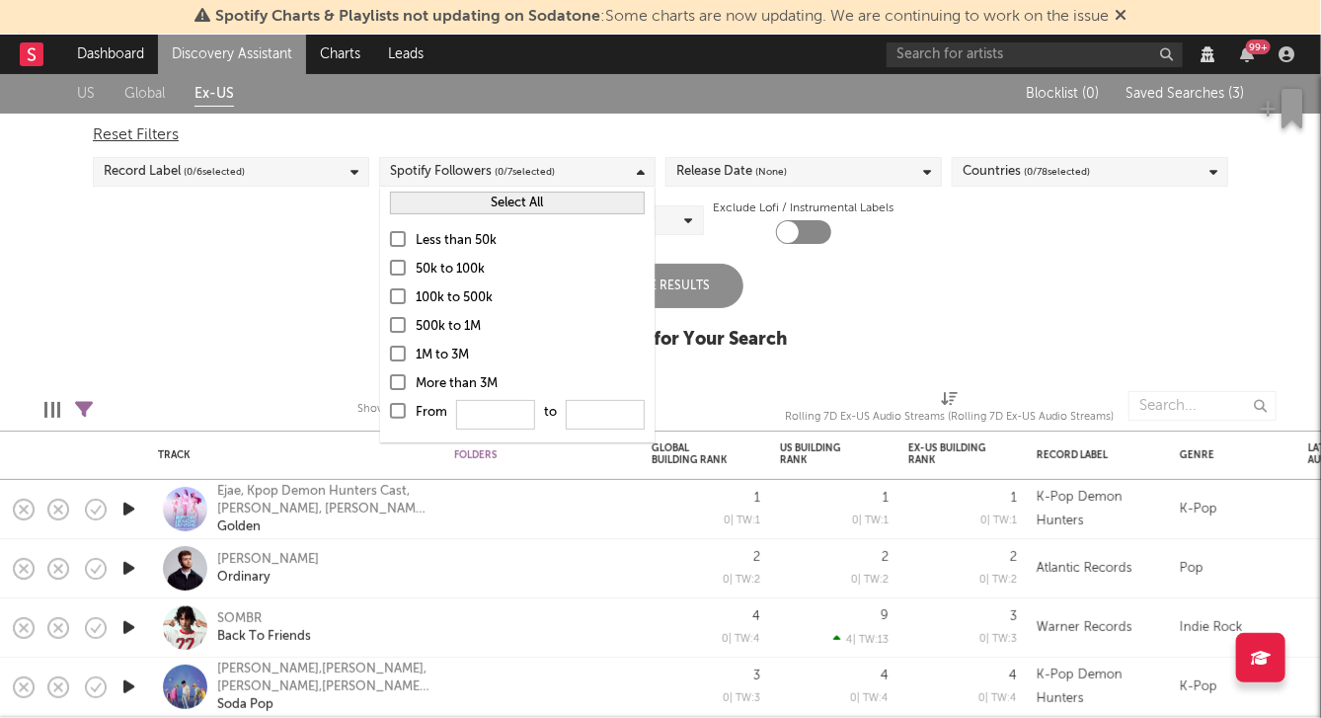
click at [297, 260] on div "US Global Ex-US Blocklist ( 0 ) Saved Searches ( 3 ) Reset Filters Record Label…" at bounding box center [660, 222] width 1321 height 297
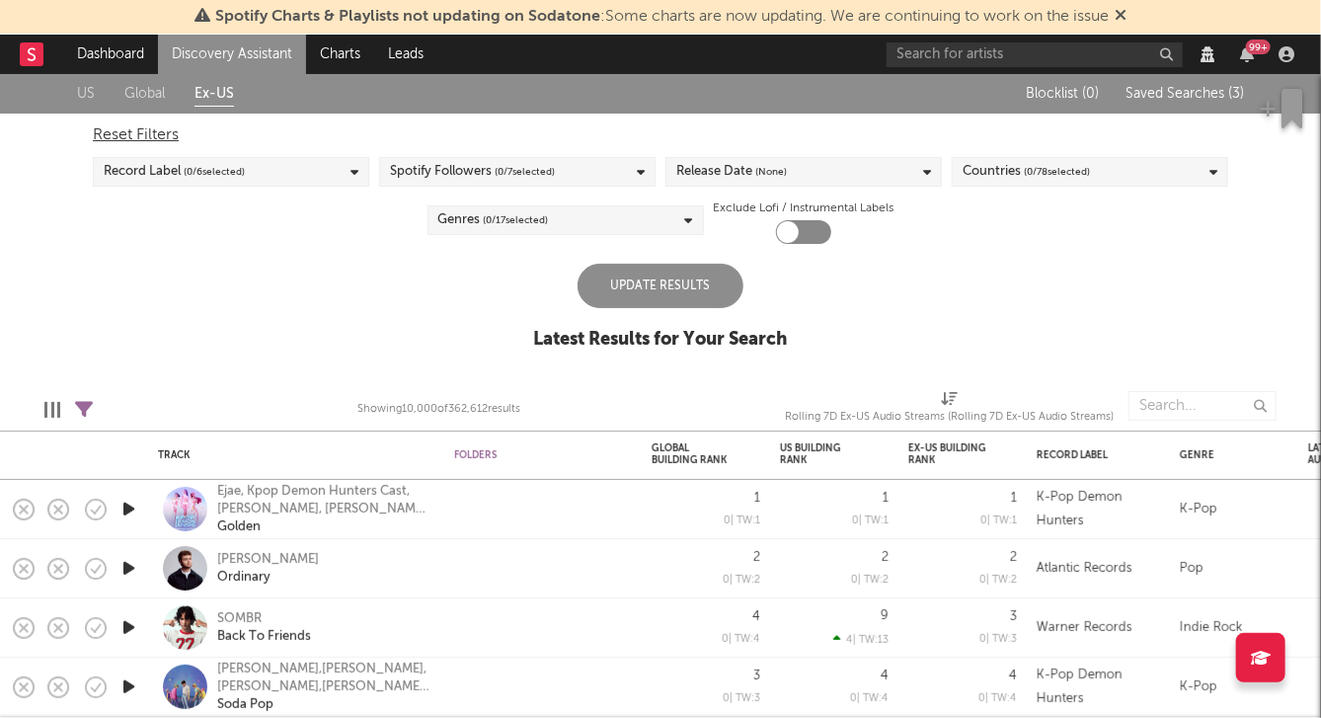
click at [418, 163] on div "Spotify Followers ( 0 / 7 selected)" at bounding box center [472, 172] width 165 height 24
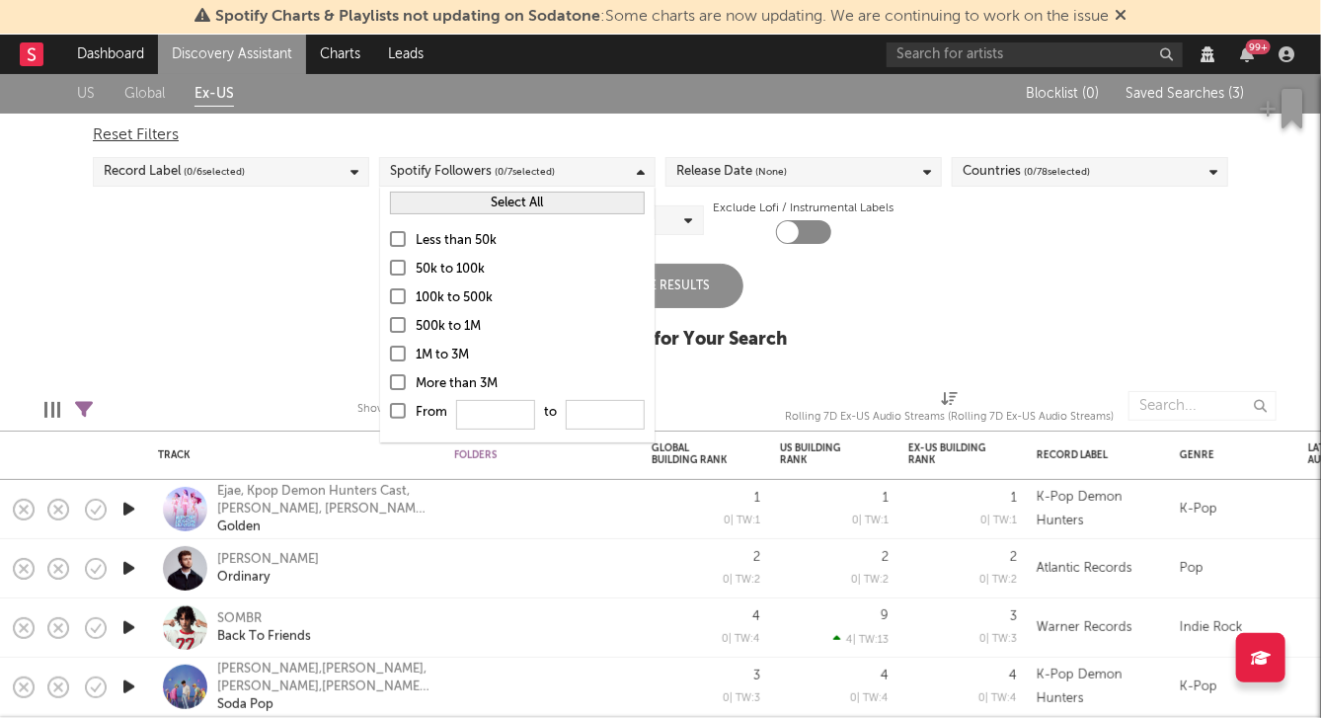
click at [513, 129] on div "Reset Filters" at bounding box center [660, 135] width 1135 height 24
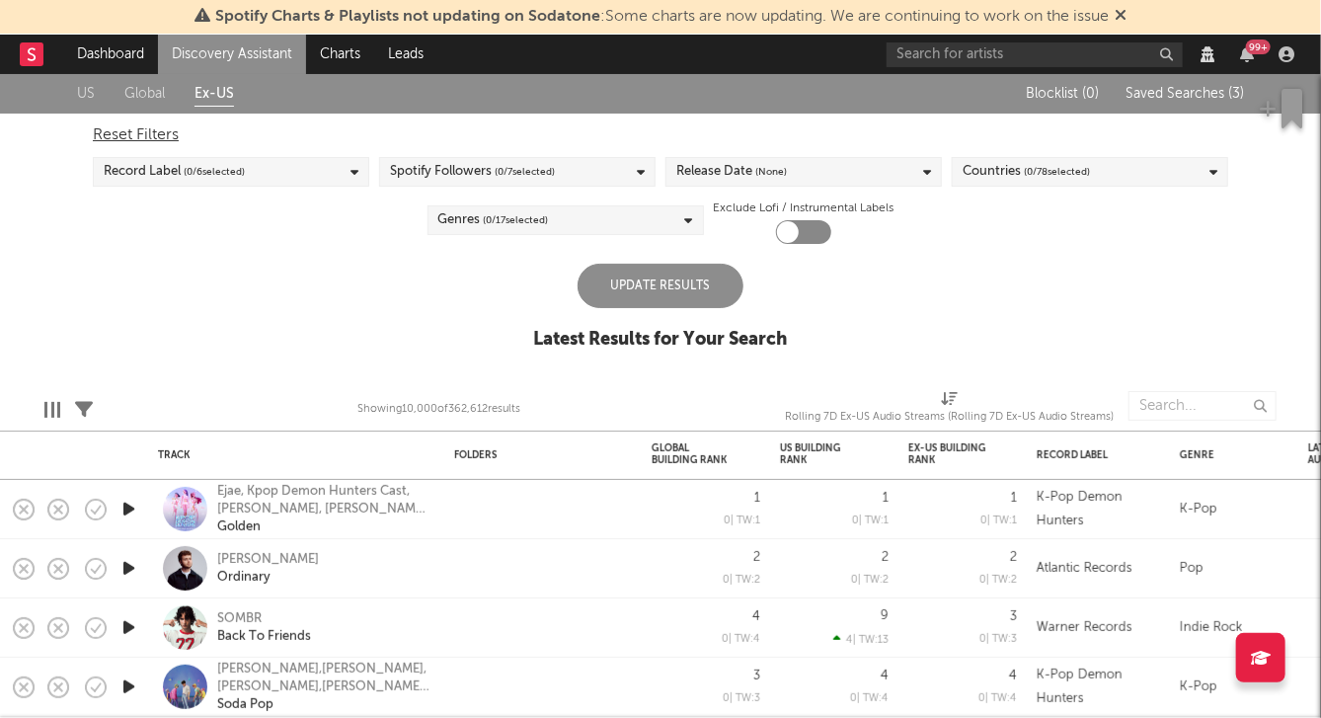
click at [464, 176] on div "Spotify Followers ( 0 / 7 selected)" at bounding box center [472, 172] width 165 height 24
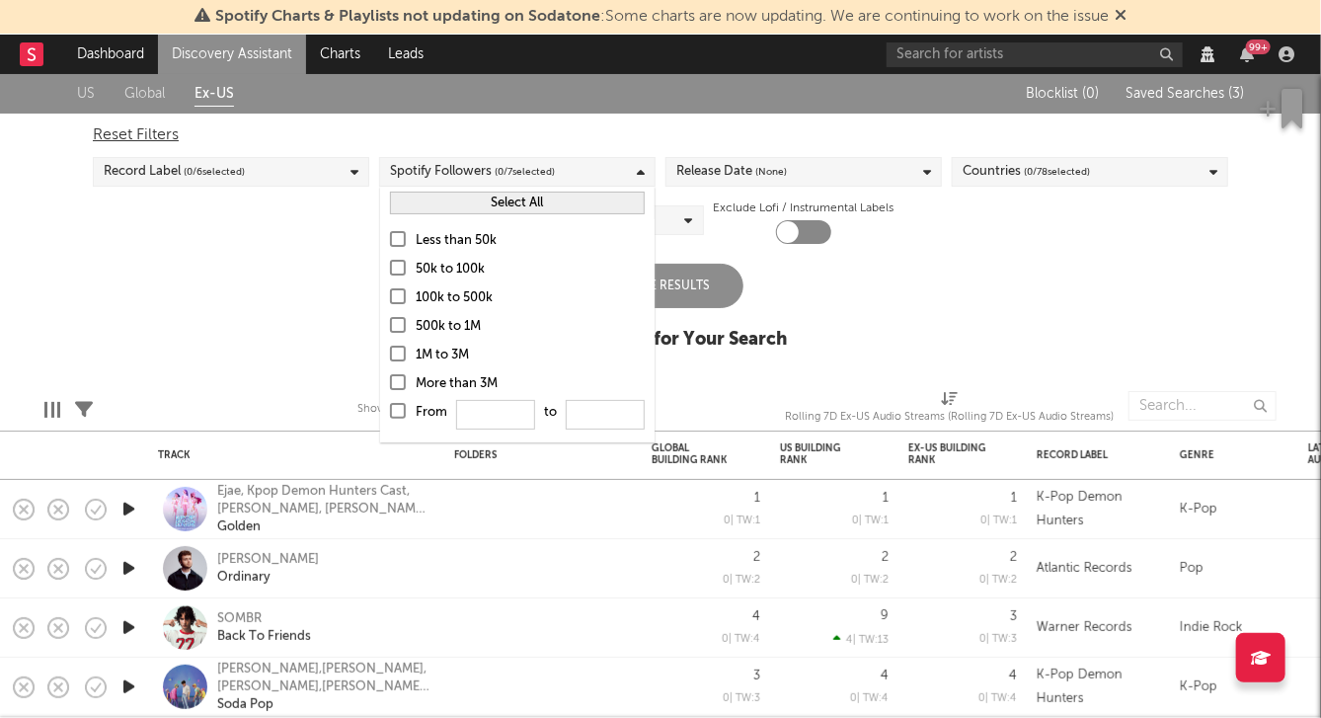
click at [454, 245] on div "Less than 50k" at bounding box center [530, 241] width 229 height 24
click at [390, 245] on input "Less than 50k" at bounding box center [390, 241] width 0 height 24
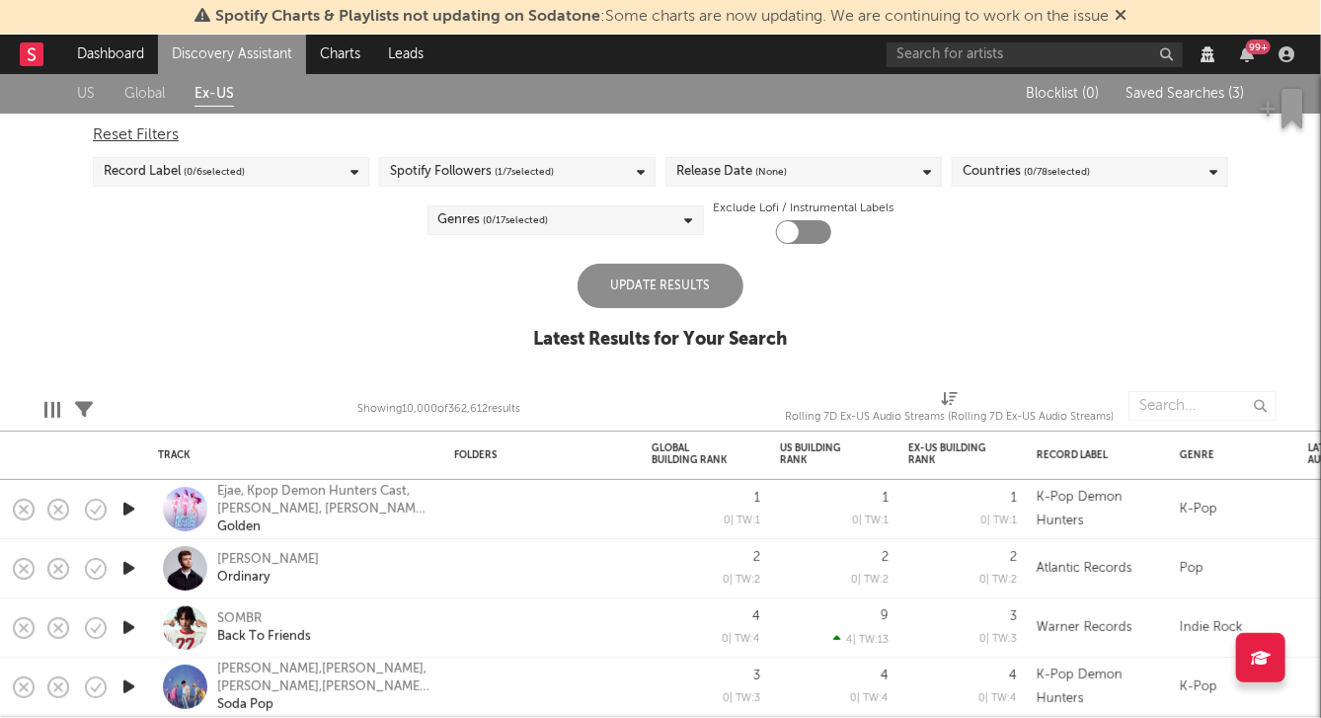
click at [305, 257] on div "US Global Ex-US Blocklist ( 0 ) Saved Searches ( 3 ) Reset Filters Record Label…" at bounding box center [660, 222] width 1321 height 297
click at [607, 280] on div "Update Results" at bounding box center [661, 286] width 166 height 44
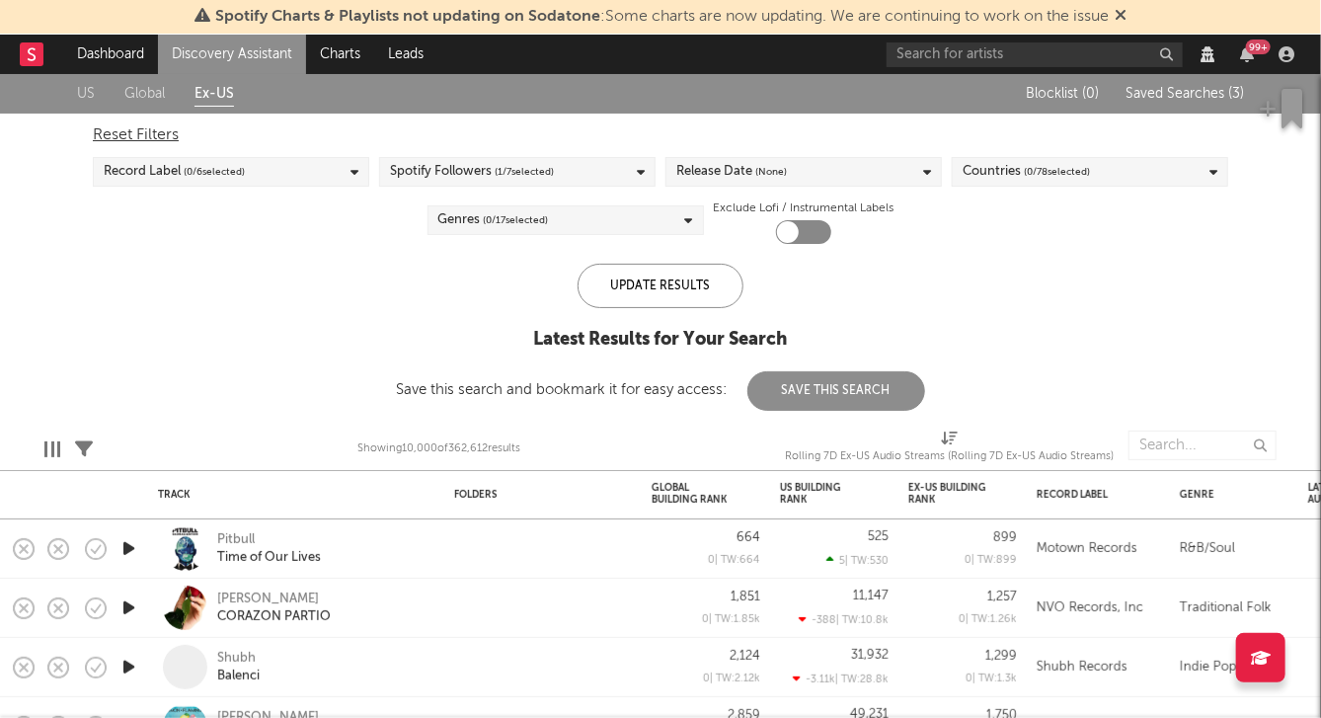
click at [41, 453] on div "Edit Columns Filters Showing 10,000 of 362,612 results Rolling 7D Ex-US Audio S…" at bounding box center [660, 440] width 1321 height 59
click at [45, 453] on div at bounding box center [45, 449] width 3 height 16
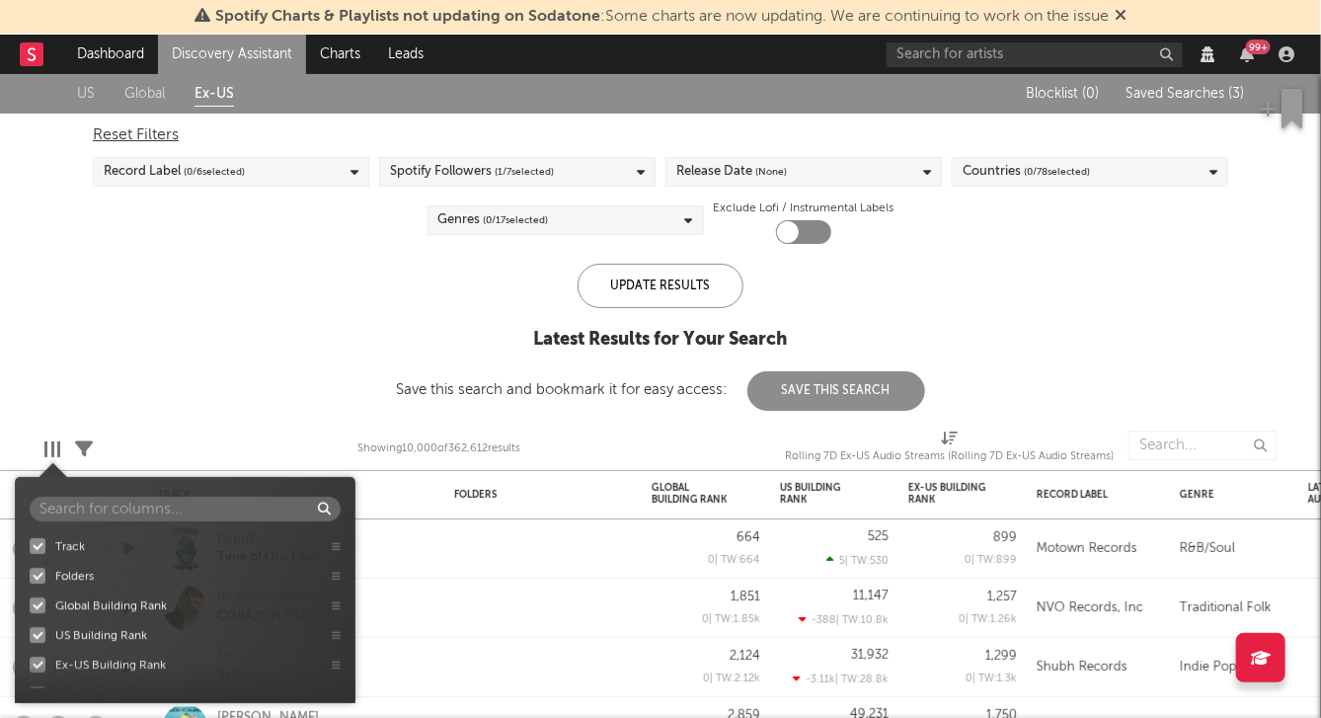
click at [135, 416] on div "Edit Columns Filters Showing 10,000 of 362,612 results Rolling 7D Ex-US Audio S…" at bounding box center [660, 440] width 1321 height 59
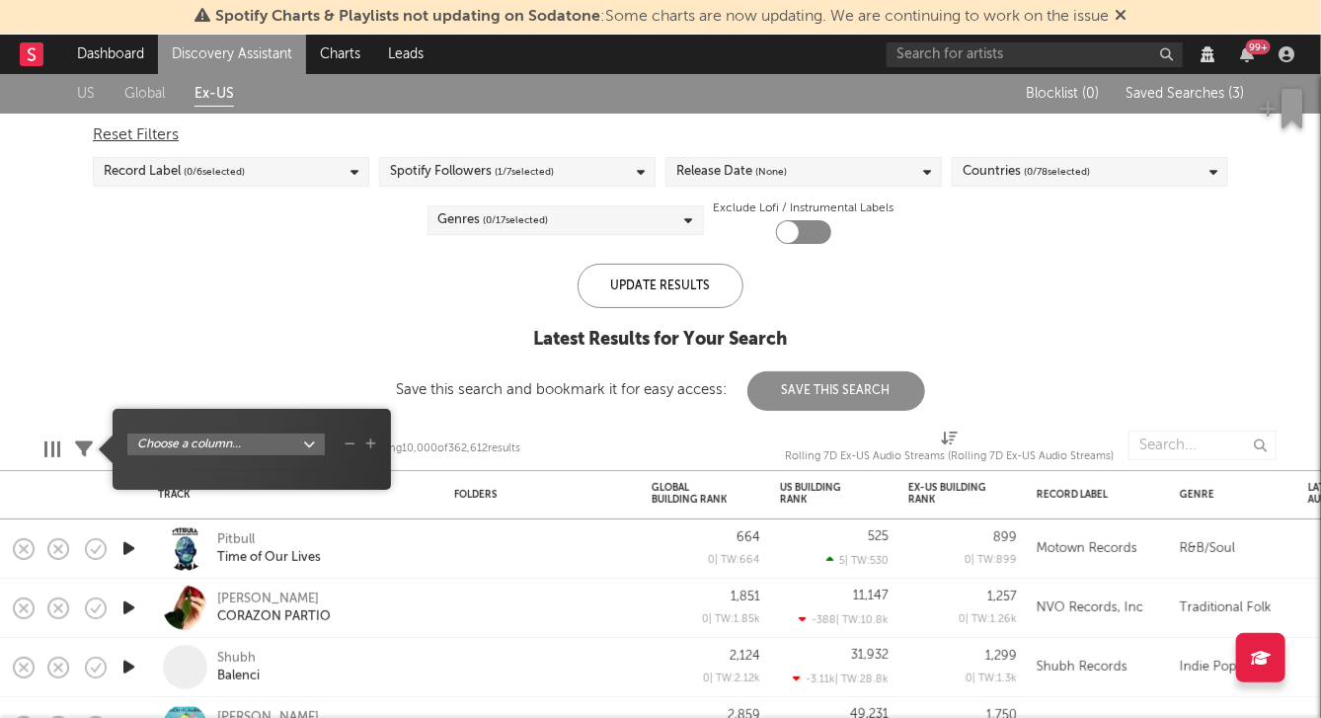
click at [88, 445] on icon at bounding box center [84, 449] width 18 height 18
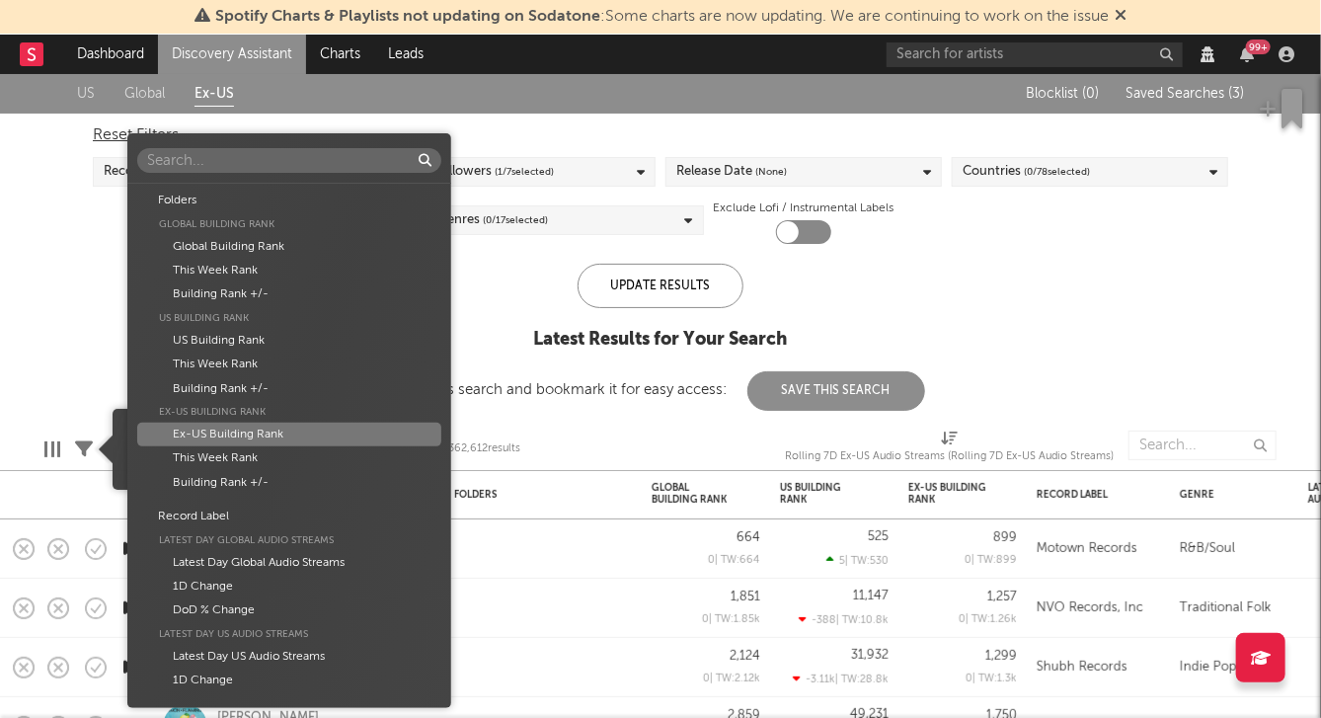
click at [309, 444] on body "Spotify Charts & Playlists not updating on Sodatone : Some charts are now updat…" at bounding box center [660, 359] width 1321 height 718
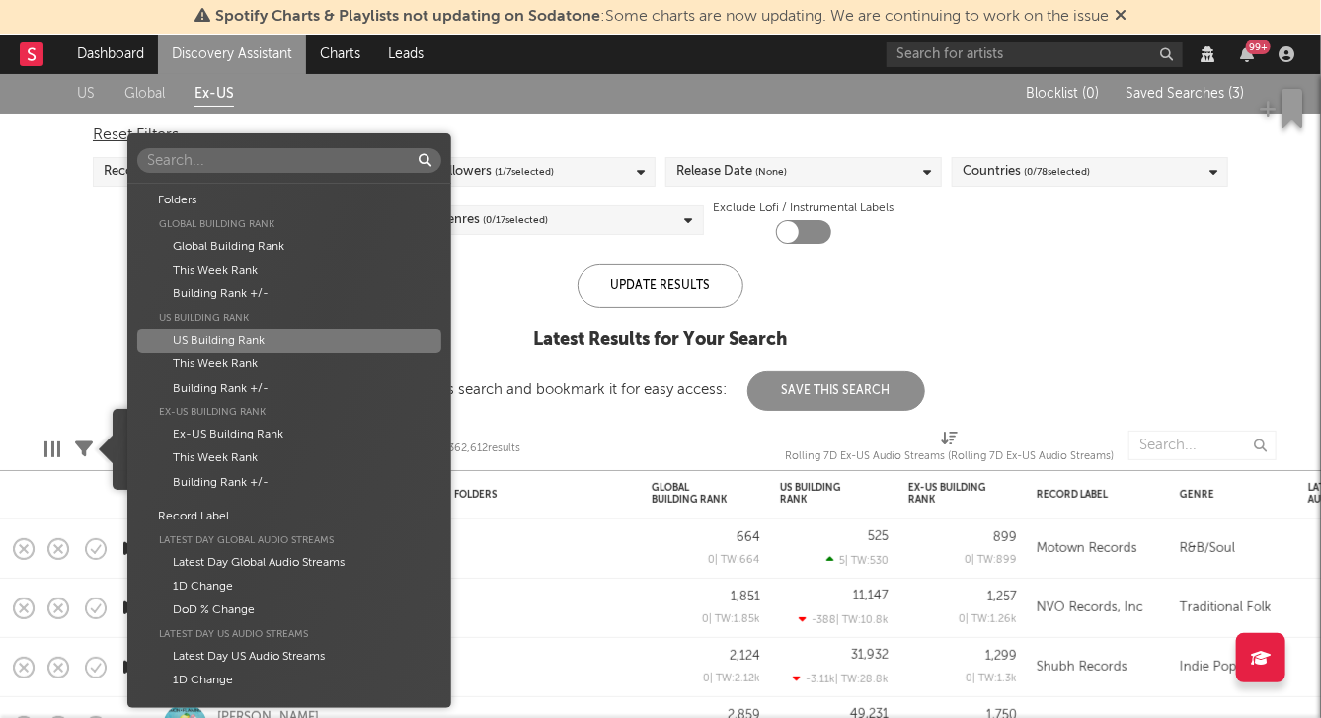
click at [254, 343] on div "US Building Rank" at bounding box center [289, 341] width 304 height 24
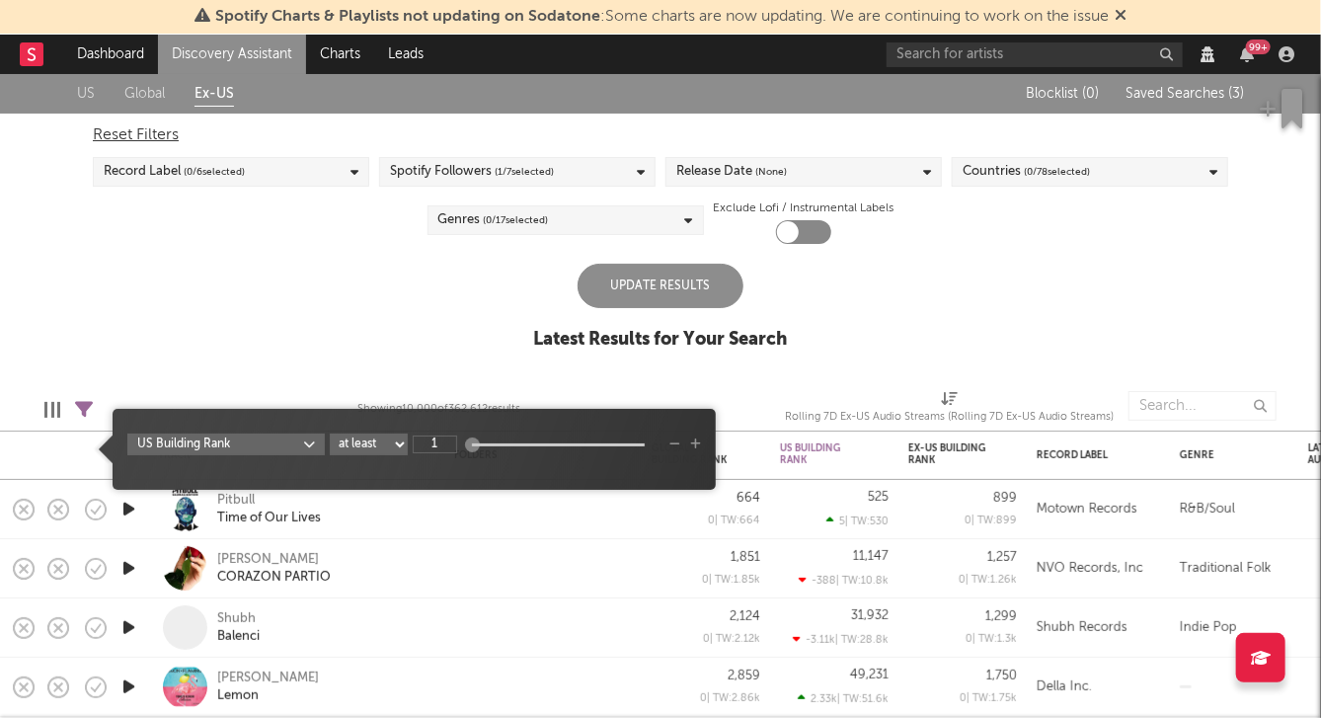
click at [400, 321] on div "US Global Ex-US Blocklist ( 0 ) Saved Searches ( 3 ) Reset Filters Record Label…" at bounding box center [660, 222] width 1321 height 297
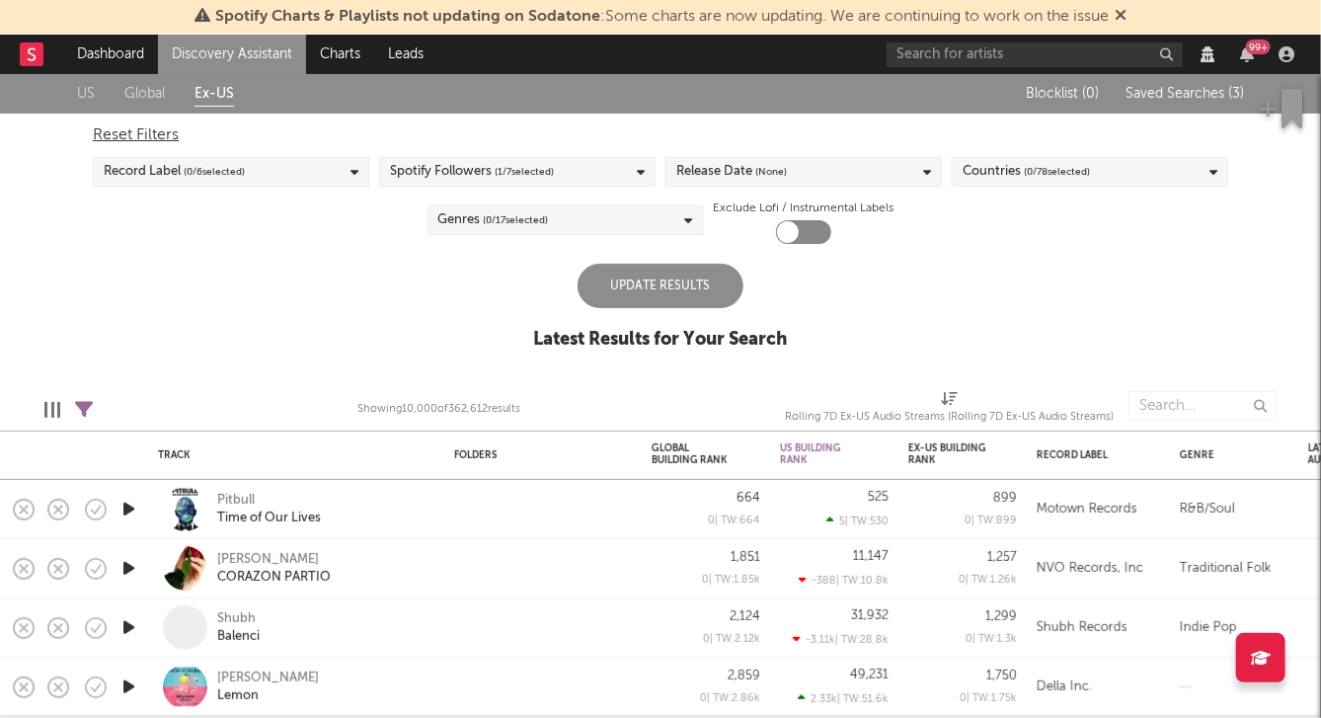
click at [632, 298] on div "Update Results" at bounding box center [661, 286] width 166 height 44
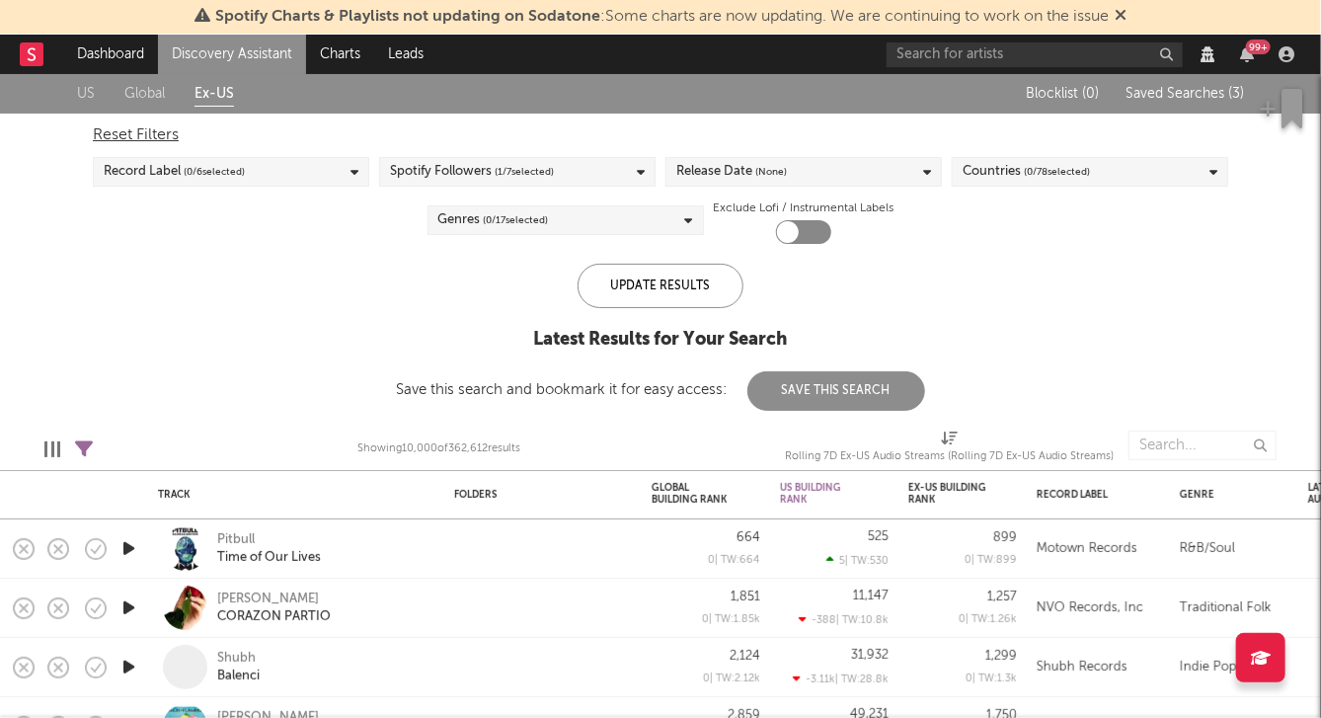
click at [86, 450] on icon at bounding box center [84, 449] width 18 height 18
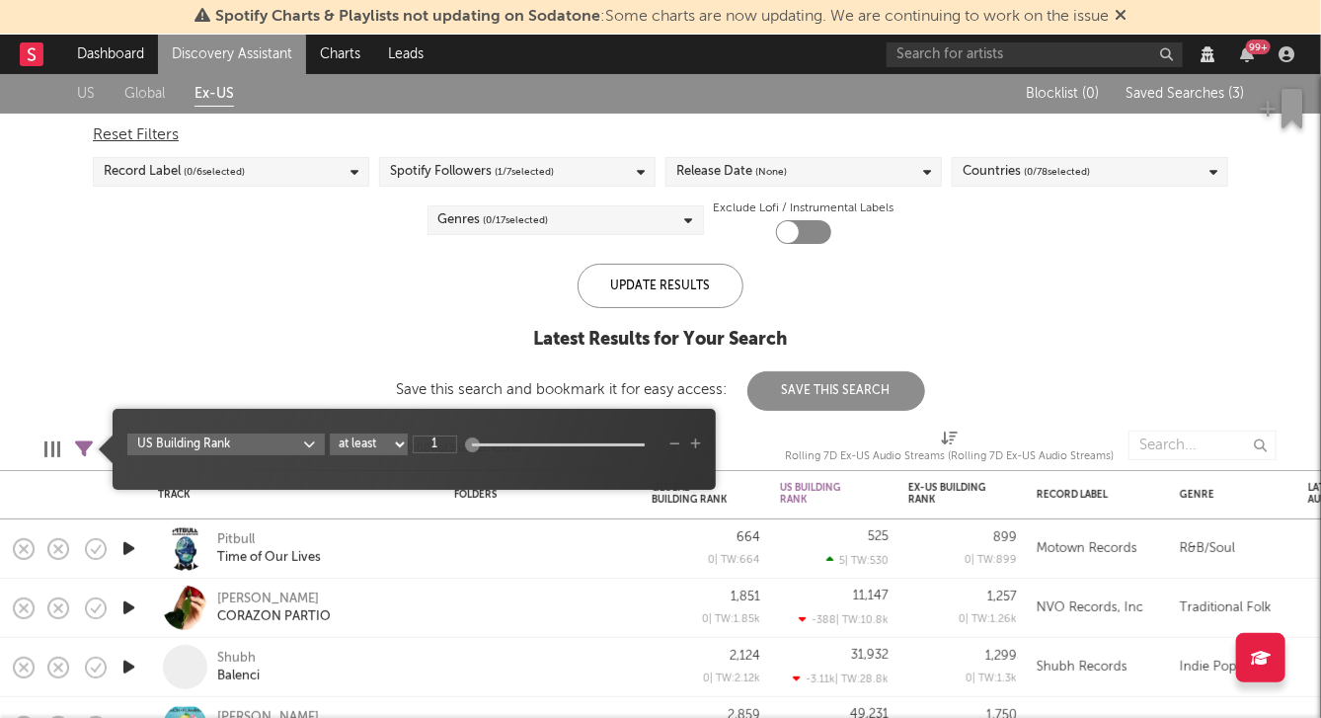
click at [84, 444] on icon at bounding box center [84, 449] width 18 height 18
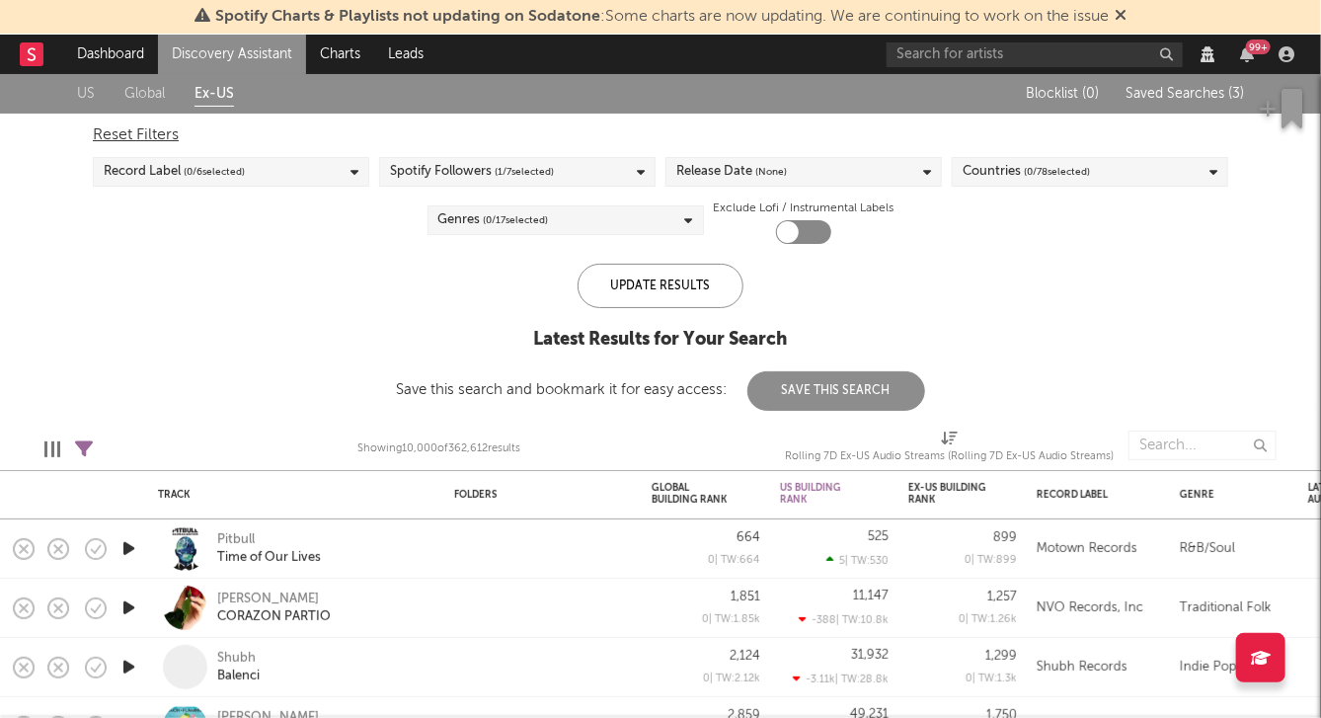
click at [82, 452] on icon at bounding box center [84, 449] width 18 height 18
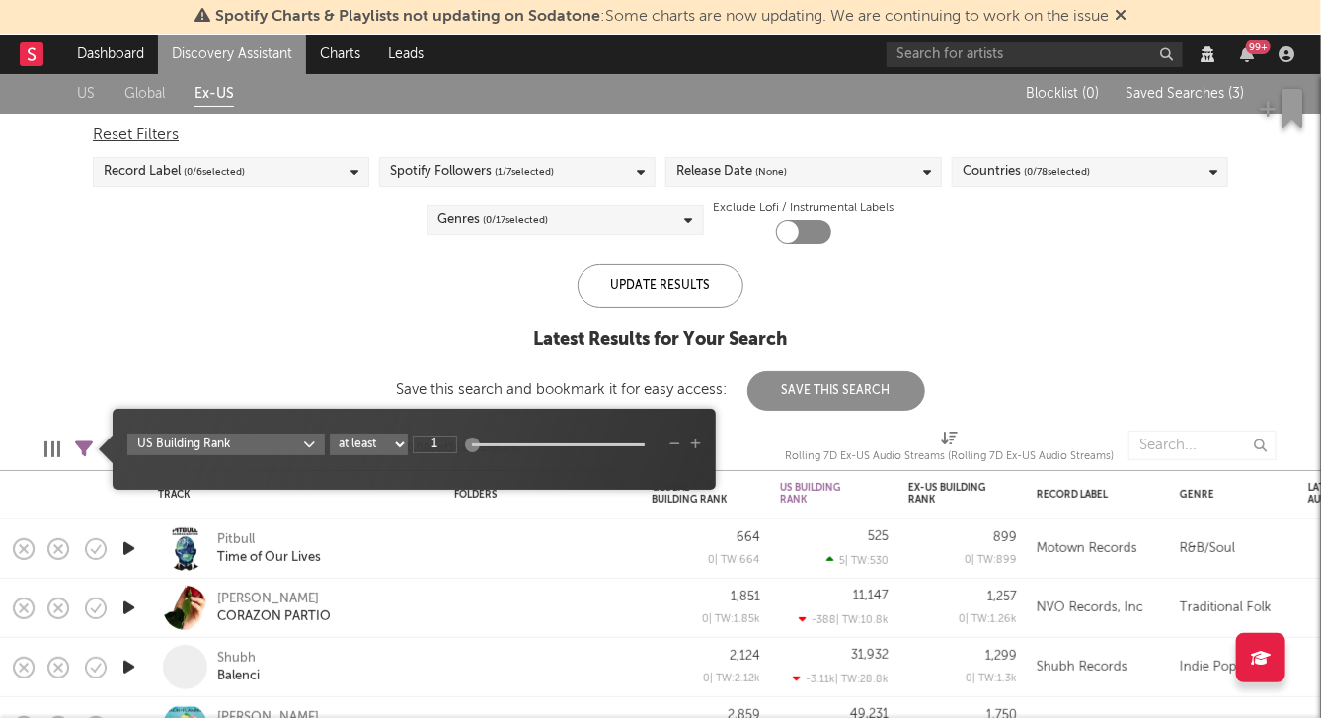
click at [160, 444] on body "Spotify Charts & Playlists not updating on Sodatone : Some charts are now updat…" at bounding box center [660, 359] width 1321 height 718
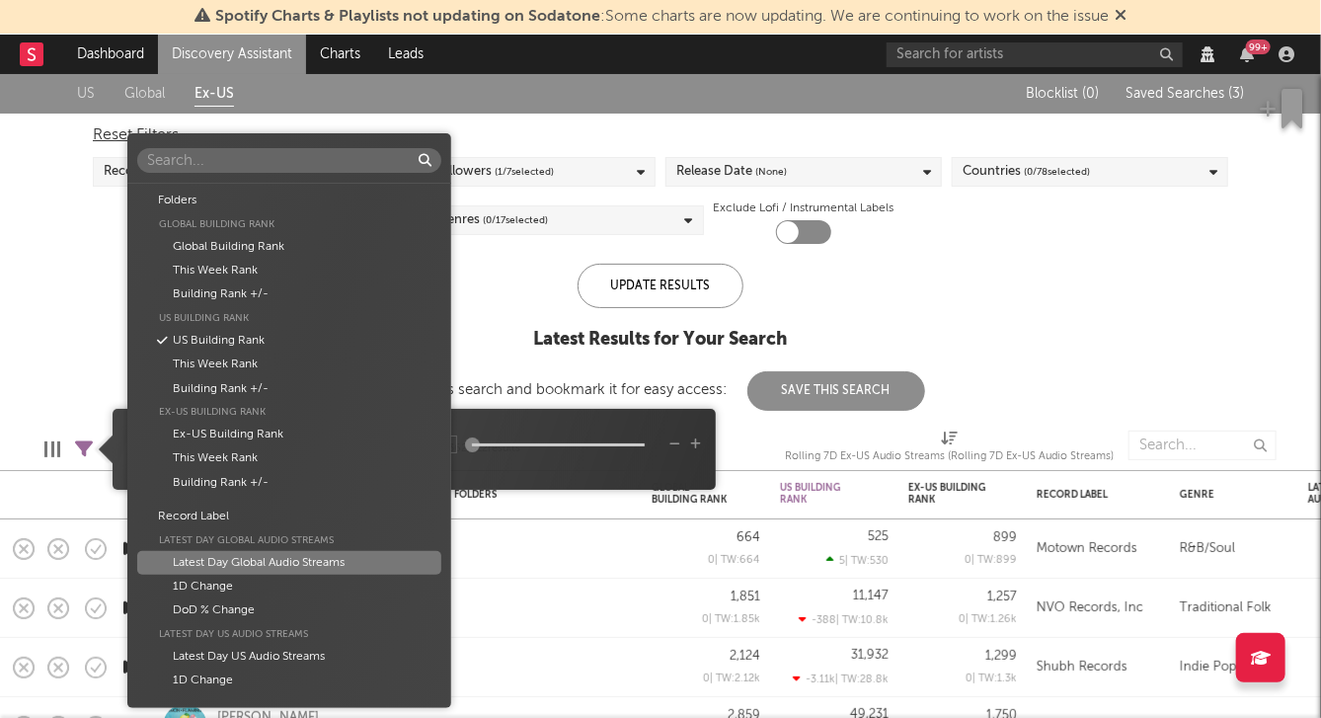
scroll to position [117, 0]
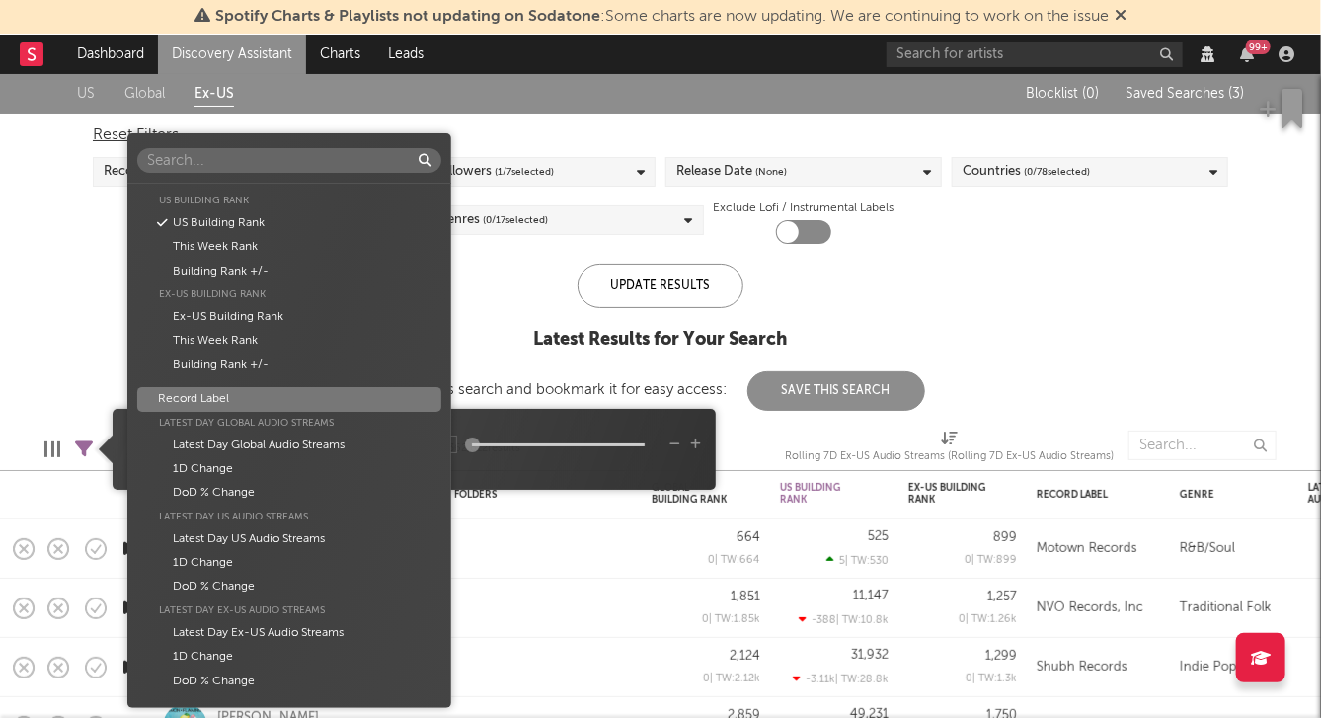
click at [186, 400] on div "Record Label" at bounding box center [289, 399] width 304 height 24
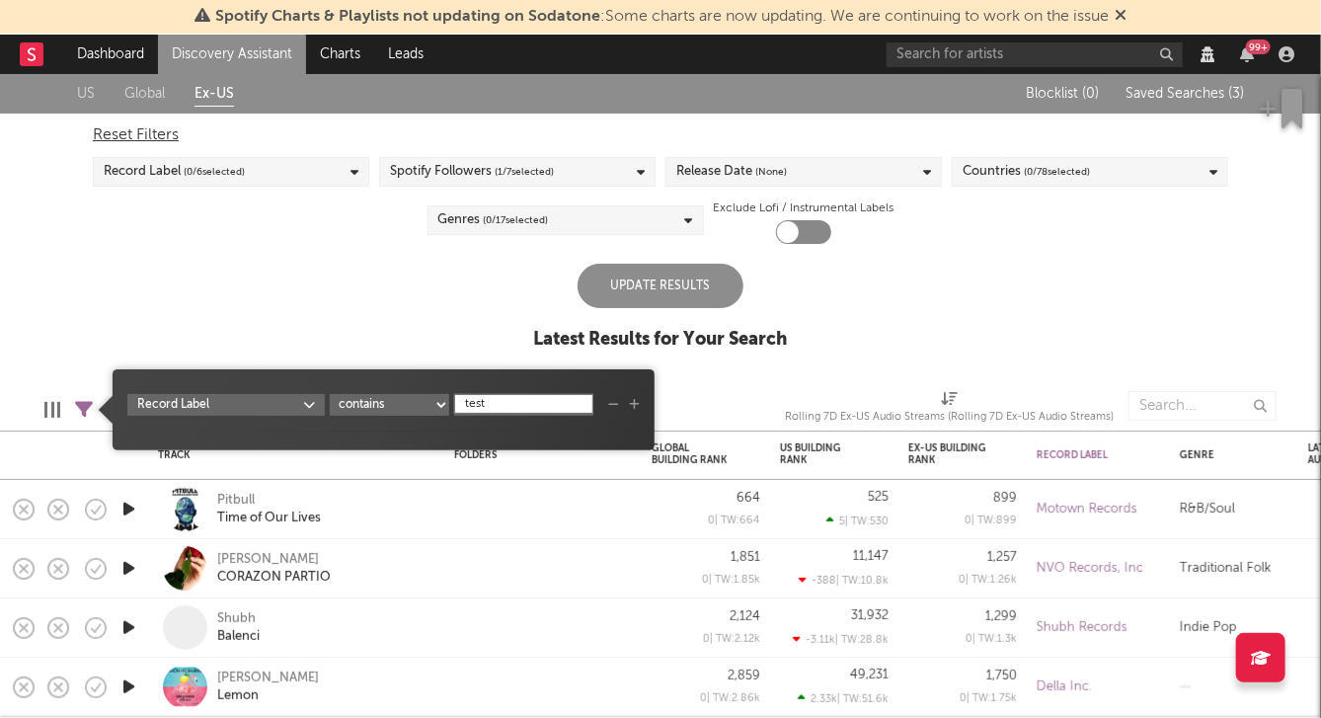
type input "test"
click at [416, 335] on div "US Global Ex-US Blocklist ( 0 ) Saved Searches ( 3 ) Reset Filters Record Label…" at bounding box center [660, 222] width 1321 height 297
click at [87, 404] on icon at bounding box center [84, 410] width 18 height 18
click at [482, 401] on input "test" at bounding box center [523, 404] width 139 height 20
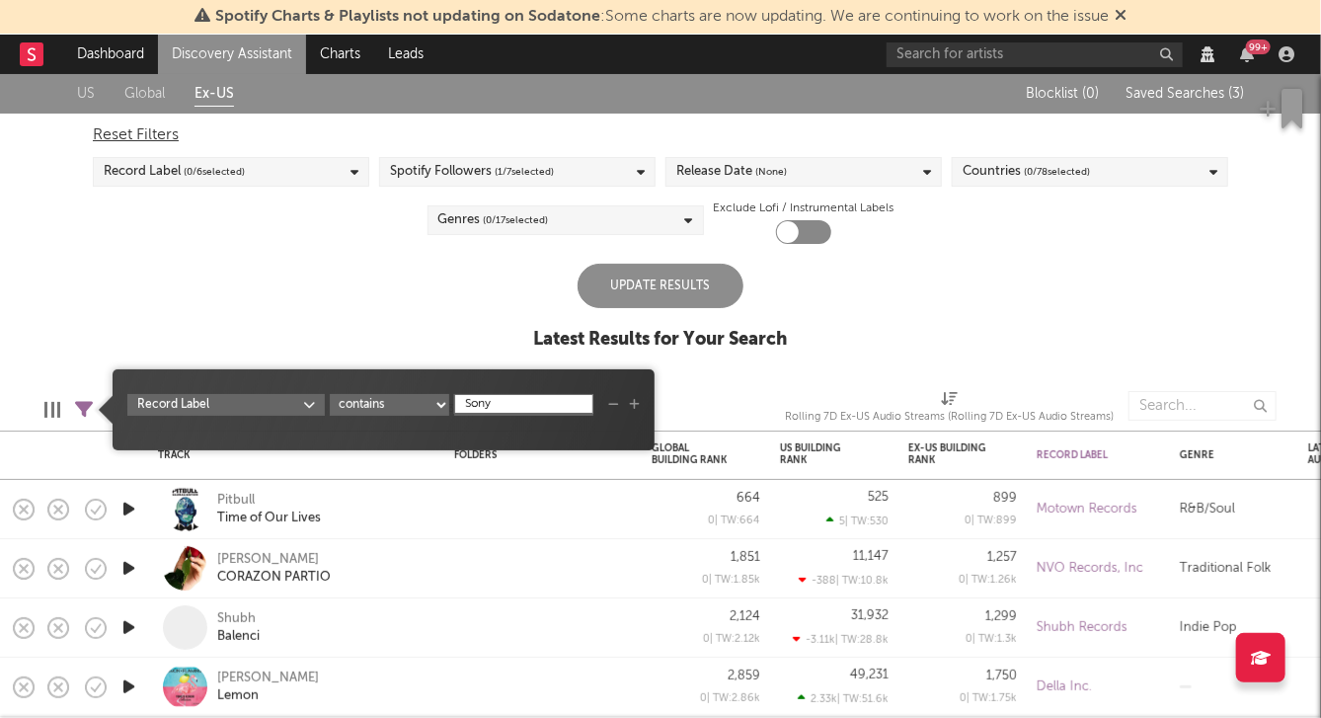
type input "Sony"
click at [491, 316] on div "US Global Ex-US Blocklist ( 0 ) Saved Searches ( 3 ) Reset Filters Record Label…" at bounding box center [660, 222] width 1321 height 297
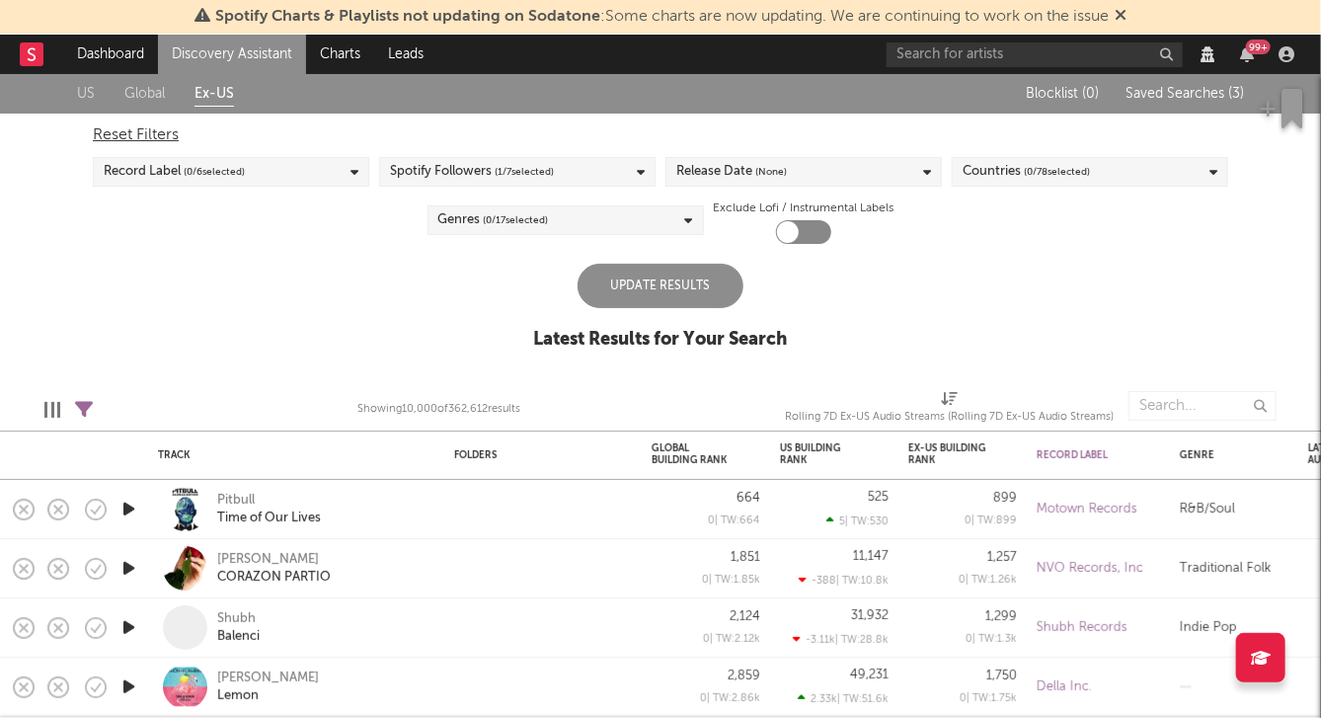
click at [639, 288] on div "Update Results" at bounding box center [661, 286] width 166 height 44
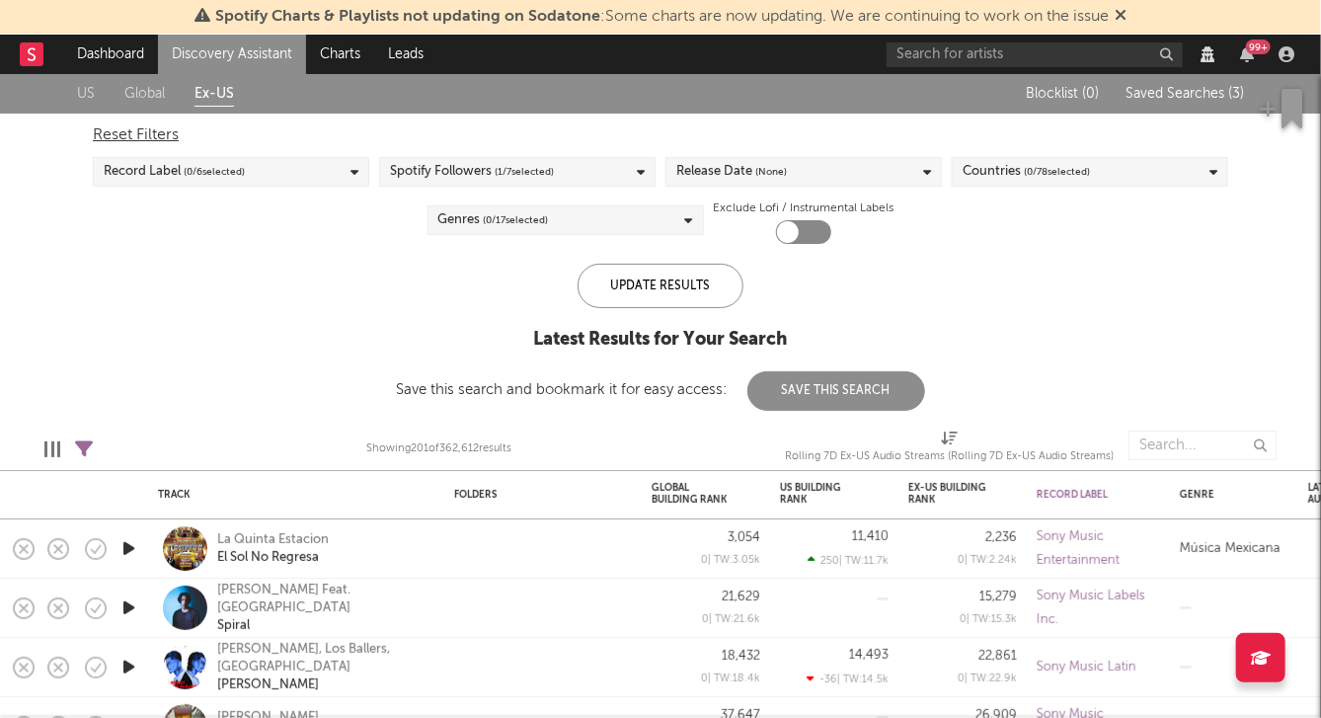
click at [412, 180] on div "Spotify Followers ( 1 / 7 selected)" at bounding box center [472, 172] width 164 height 24
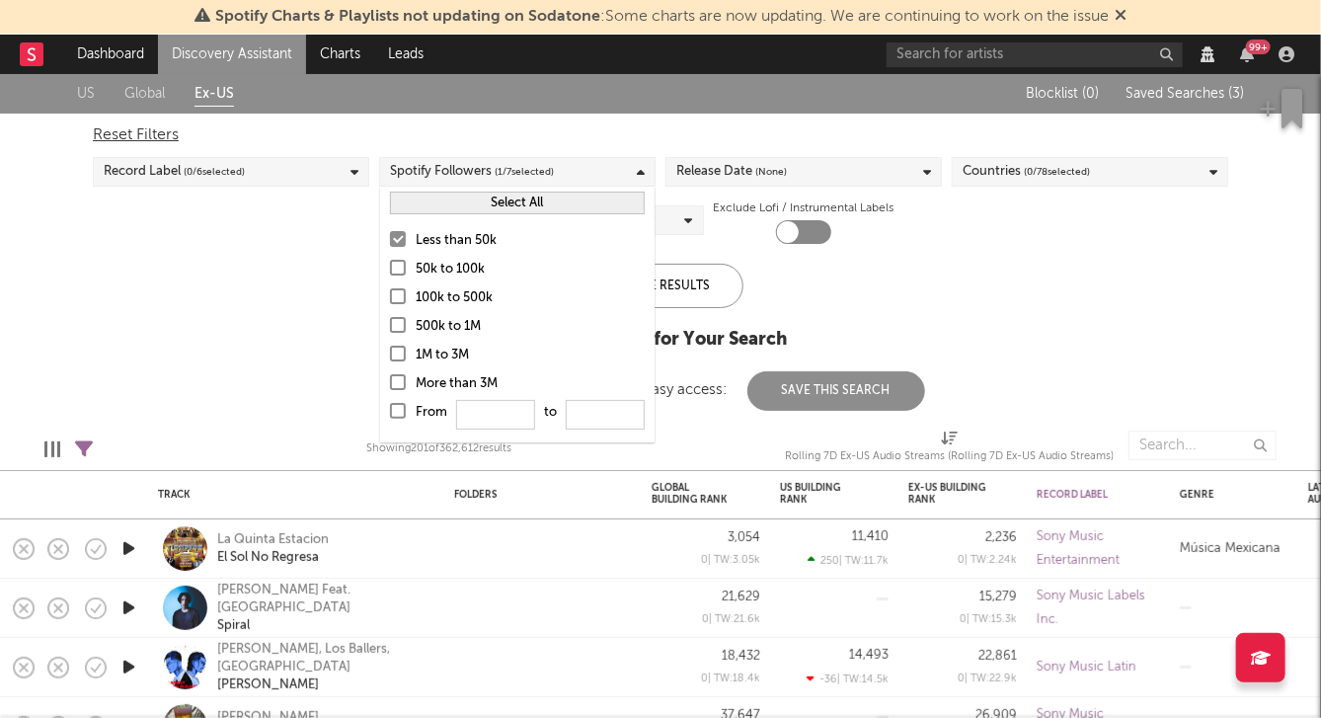
click at [309, 258] on div "US Global Ex-US Blocklist ( 0 ) Saved Searches ( 3 ) Reset Filters Record Label…" at bounding box center [660, 242] width 1321 height 337
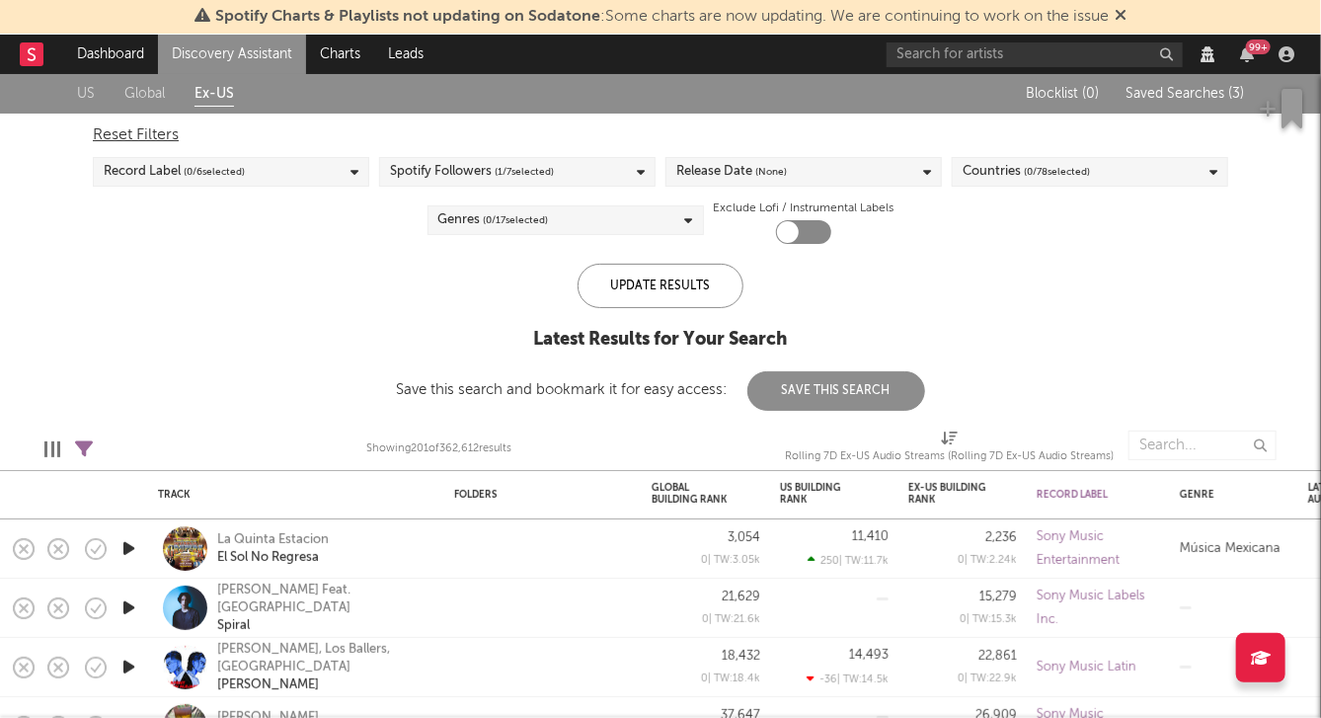
click at [307, 176] on div "Record Label ( 0 / 6 selected)" at bounding box center [231, 172] width 276 height 30
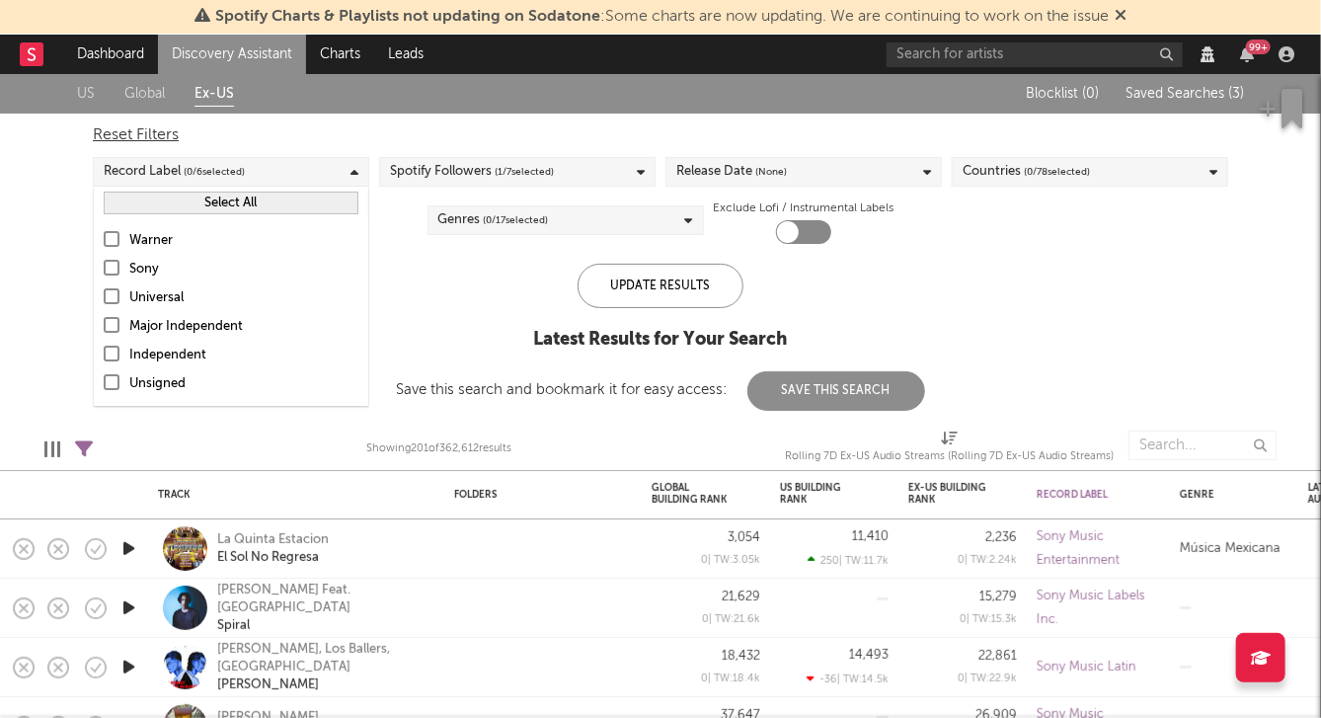
click at [112, 238] on div at bounding box center [112, 239] width 16 height 16
click at [104, 238] on input "Warner" at bounding box center [104, 241] width 0 height 24
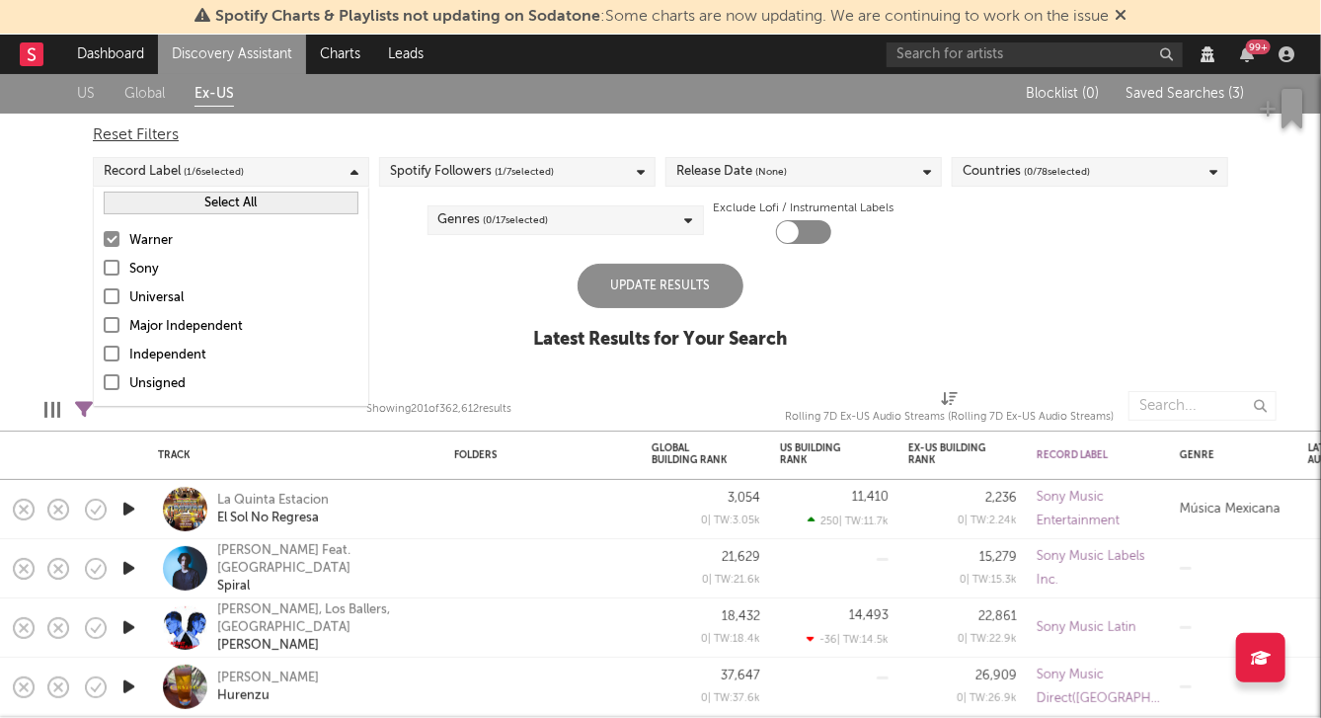
click at [57, 255] on div "US Global Ex-US Blocklist ( 0 ) Saved Searches ( 3 ) Reset Filters Record Label…" at bounding box center [660, 222] width 1321 height 297
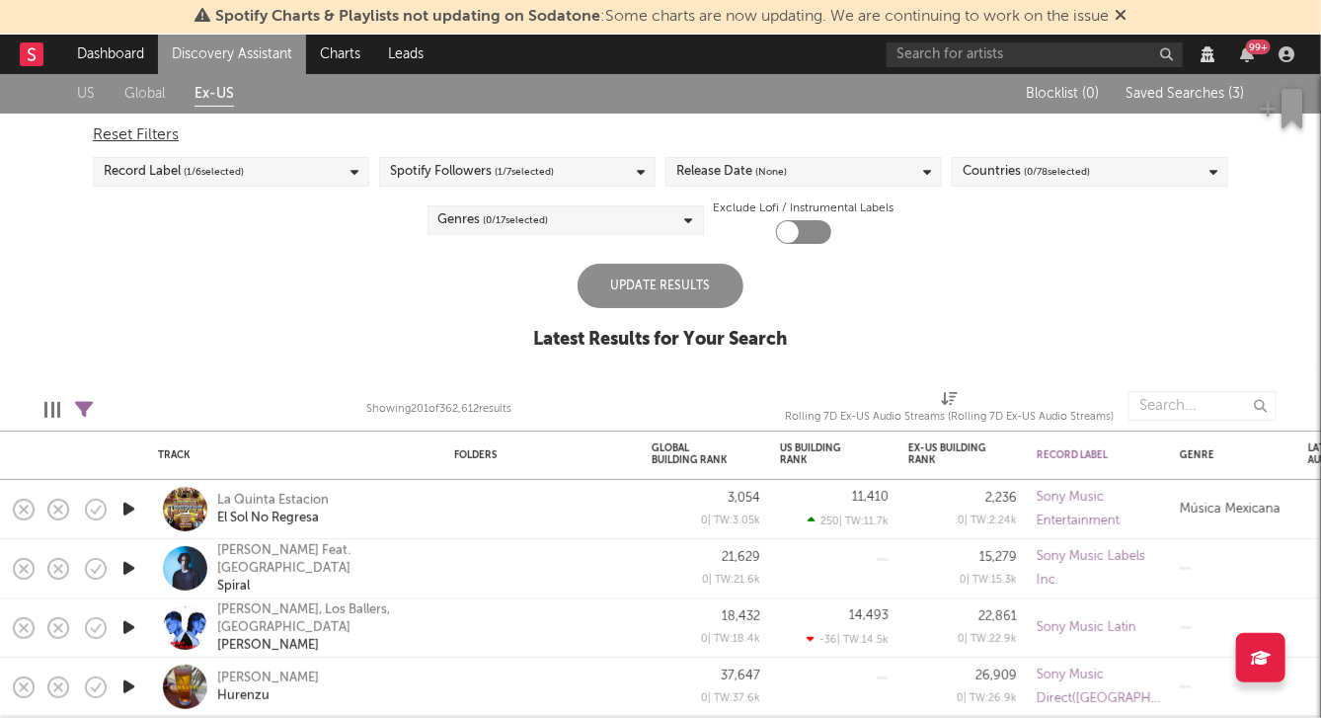
click at [609, 282] on div "Update Results" at bounding box center [661, 286] width 166 height 44
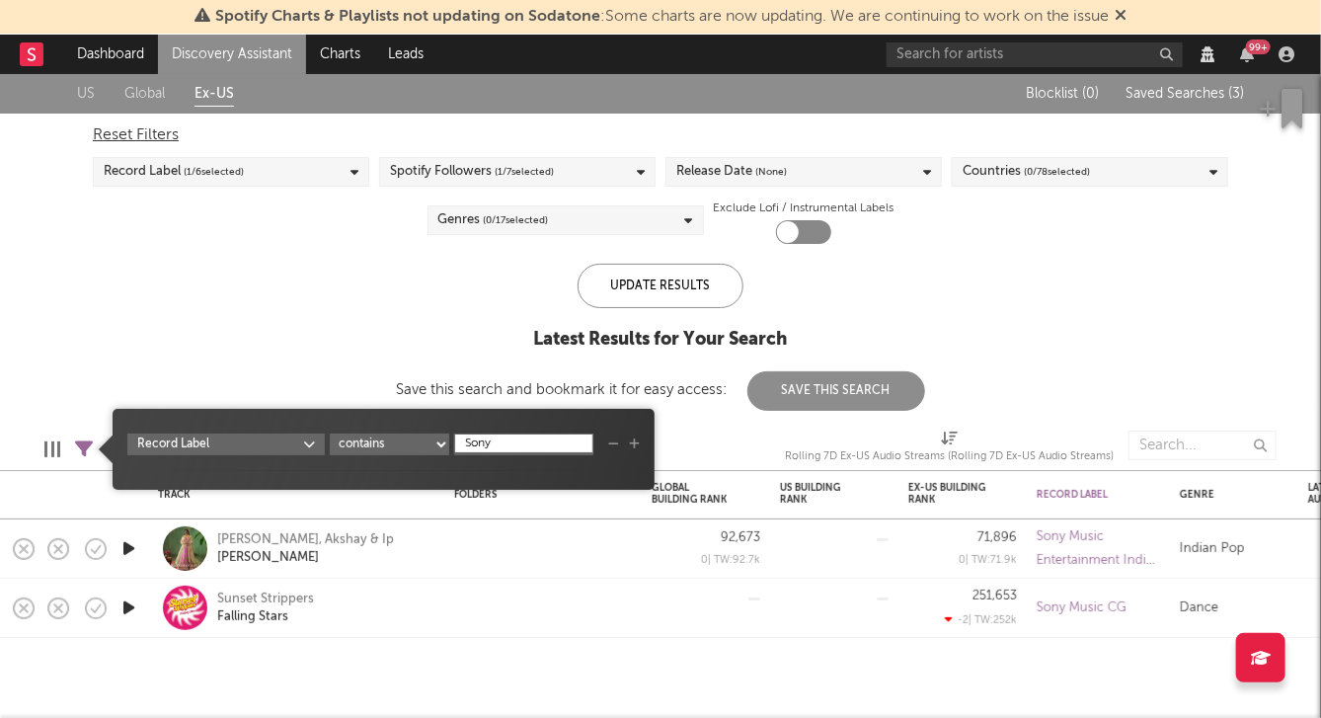
click at [81, 444] on icon at bounding box center [84, 449] width 18 height 18
click at [172, 444] on body "Spotify Charts & Playlists not updating on Sodatone : Some charts are now updat…" at bounding box center [660, 359] width 1321 height 718
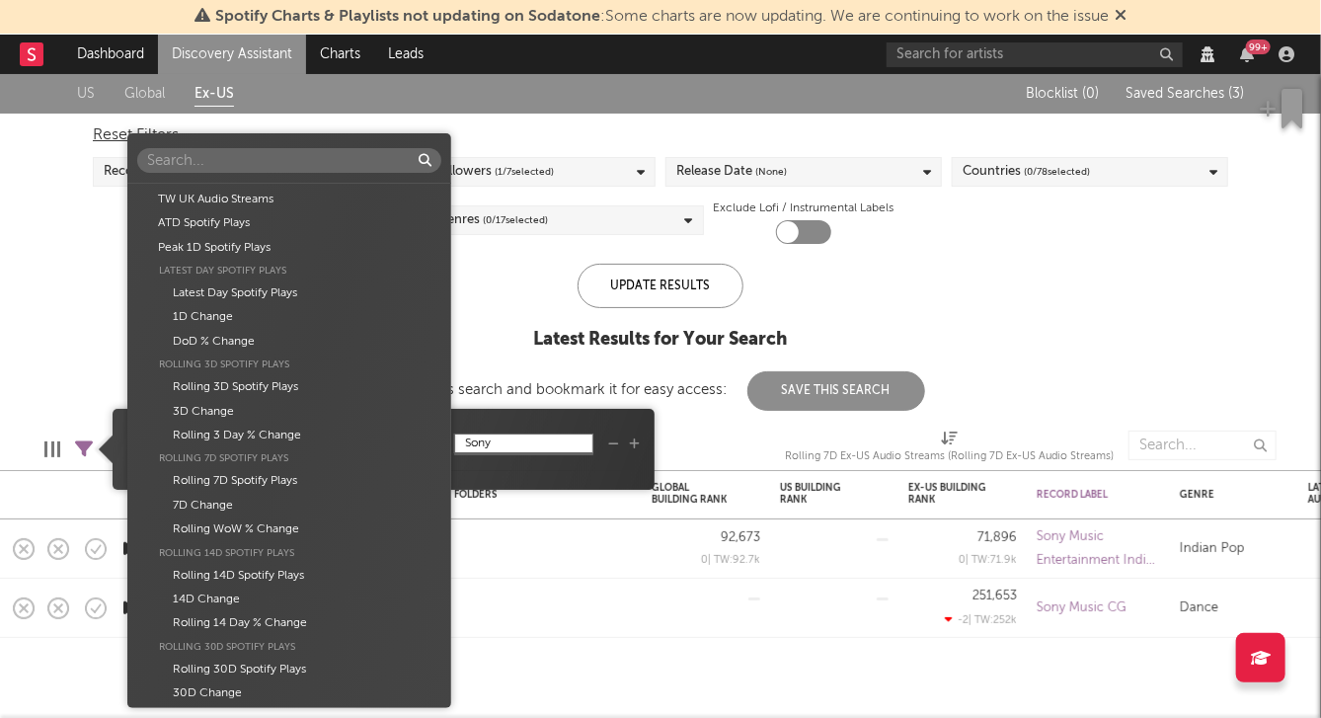
scroll to position [4470, 0]
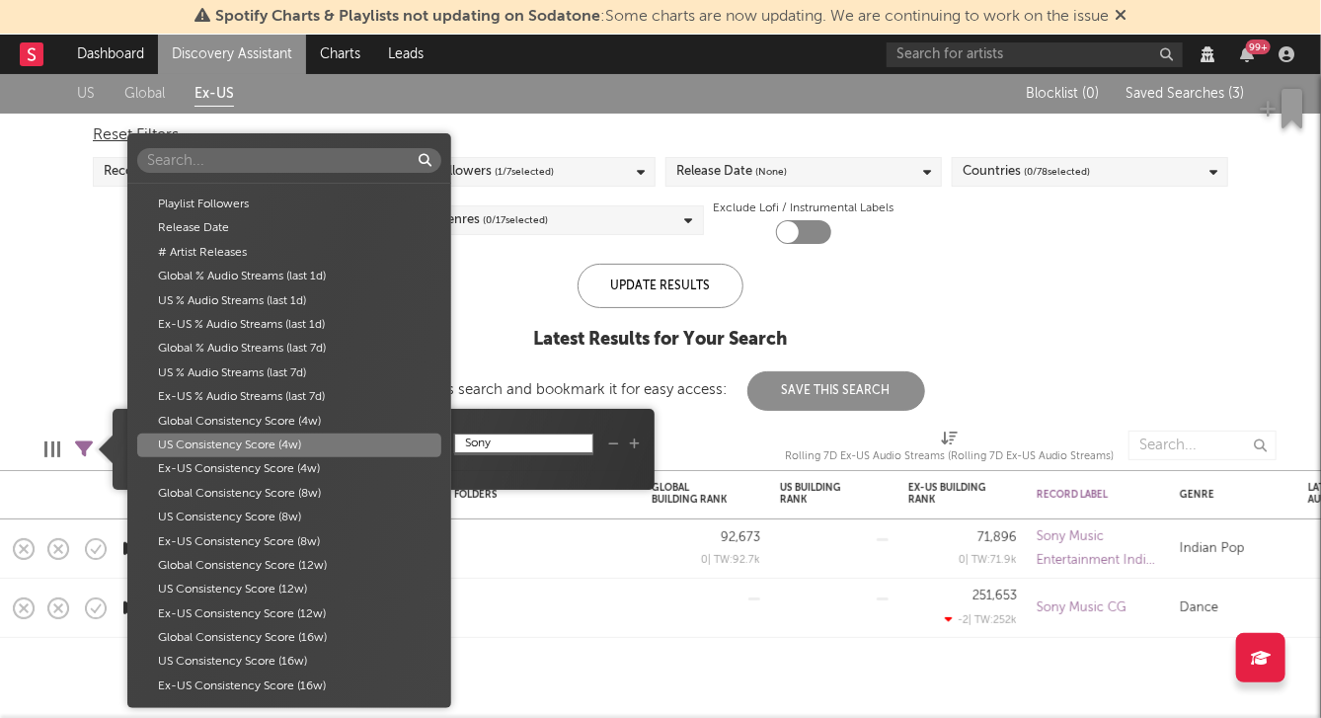
click at [202, 448] on div "US Consistency Score (4w)" at bounding box center [289, 445] width 304 height 24
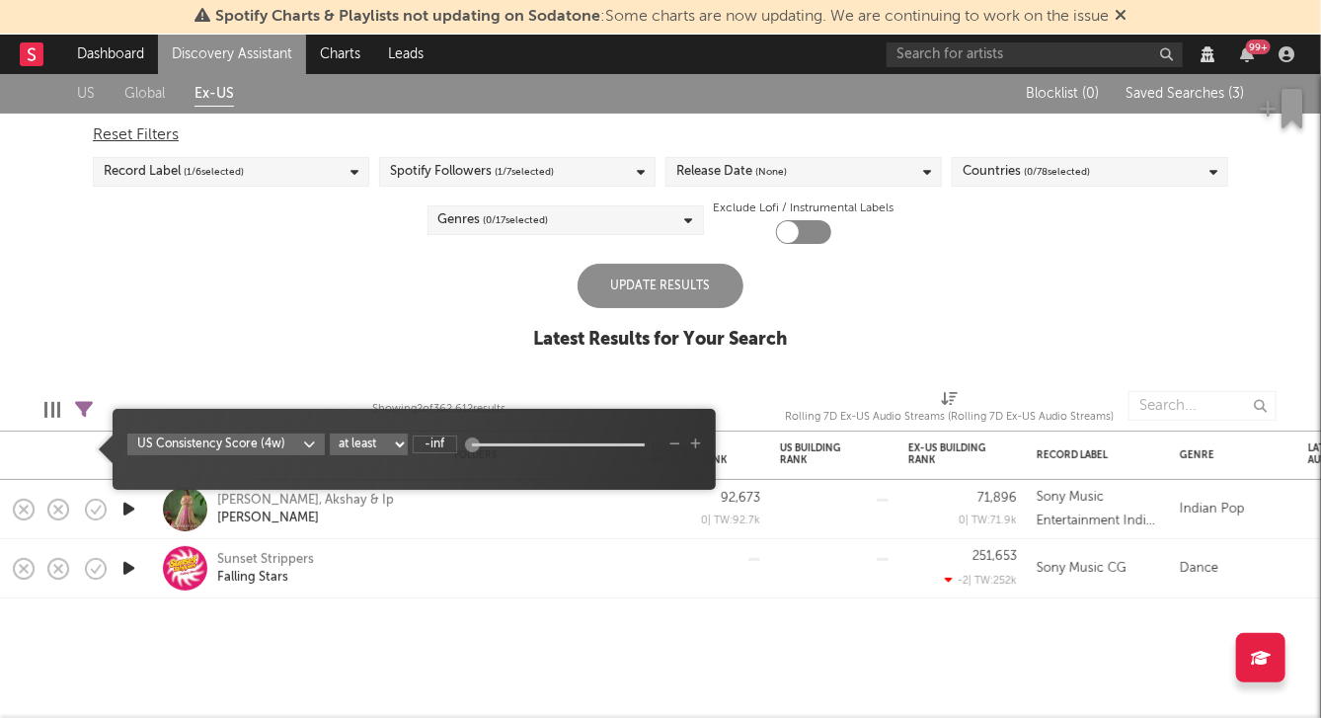
click at [389, 365] on div "US Global Ex-US Blocklist ( 0 ) Saved Searches ( 3 ) Reset Filters Record Label…" at bounding box center [660, 222] width 1321 height 297
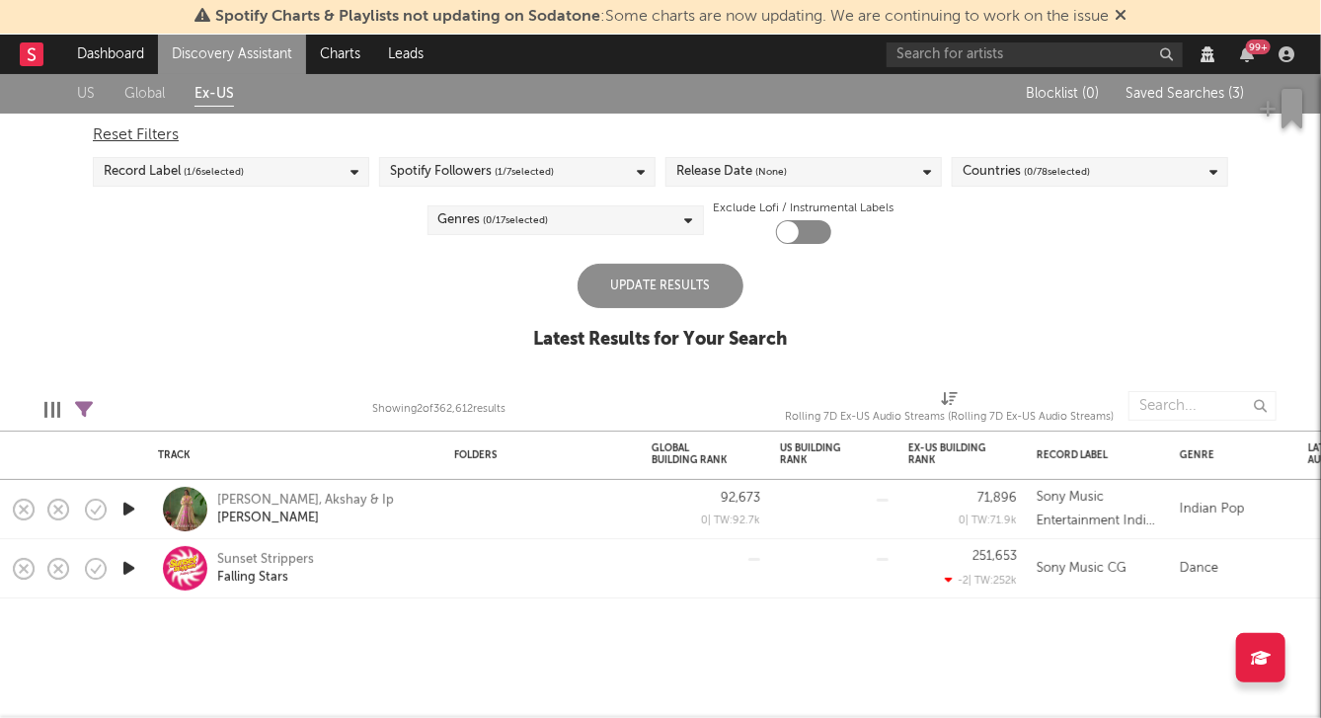
click at [616, 294] on div "Update Results" at bounding box center [661, 286] width 166 height 44
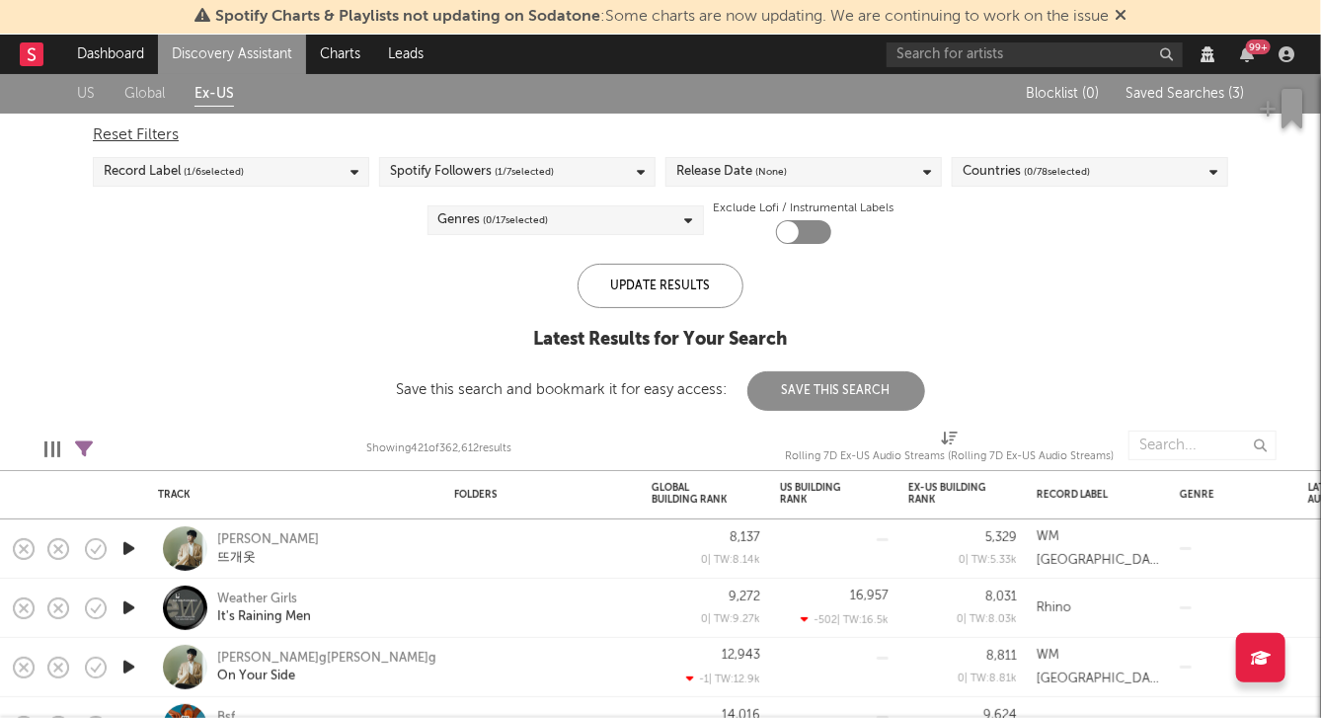
click at [711, 174] on div "Release Date (None)" at bounding box center [731, 172] width 111 height 24
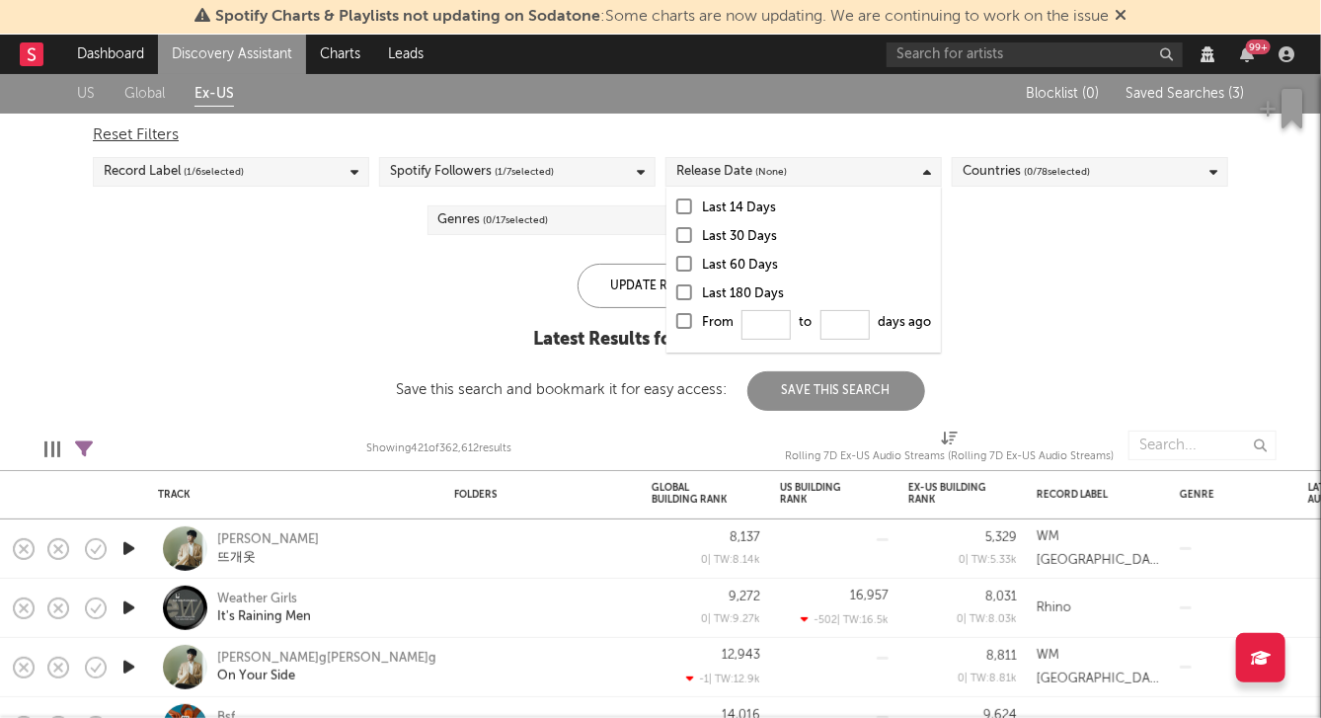
click at [692, 214] on label "Last 14 Days" at bounding box center [803, 208] width 255 height 24
click at [676, 214] on input "Last 14 Days" at bounding box center [676, 208] width 0 height 24
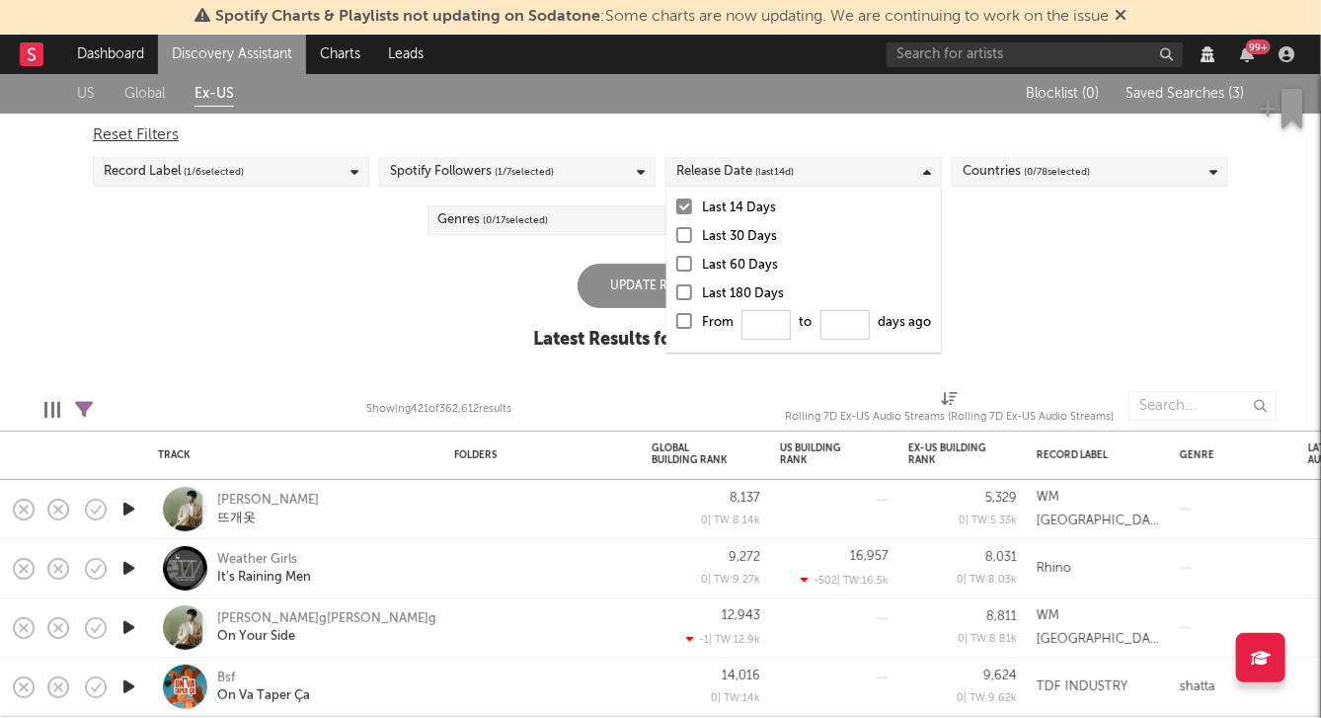
click at [344, 310] on div "US Global Ex-US Blocklist ( 0 ) Saved Searches ( 3 ) Reset Filters Record Label…" at bounding box center [660, 222] width 1321 height 297
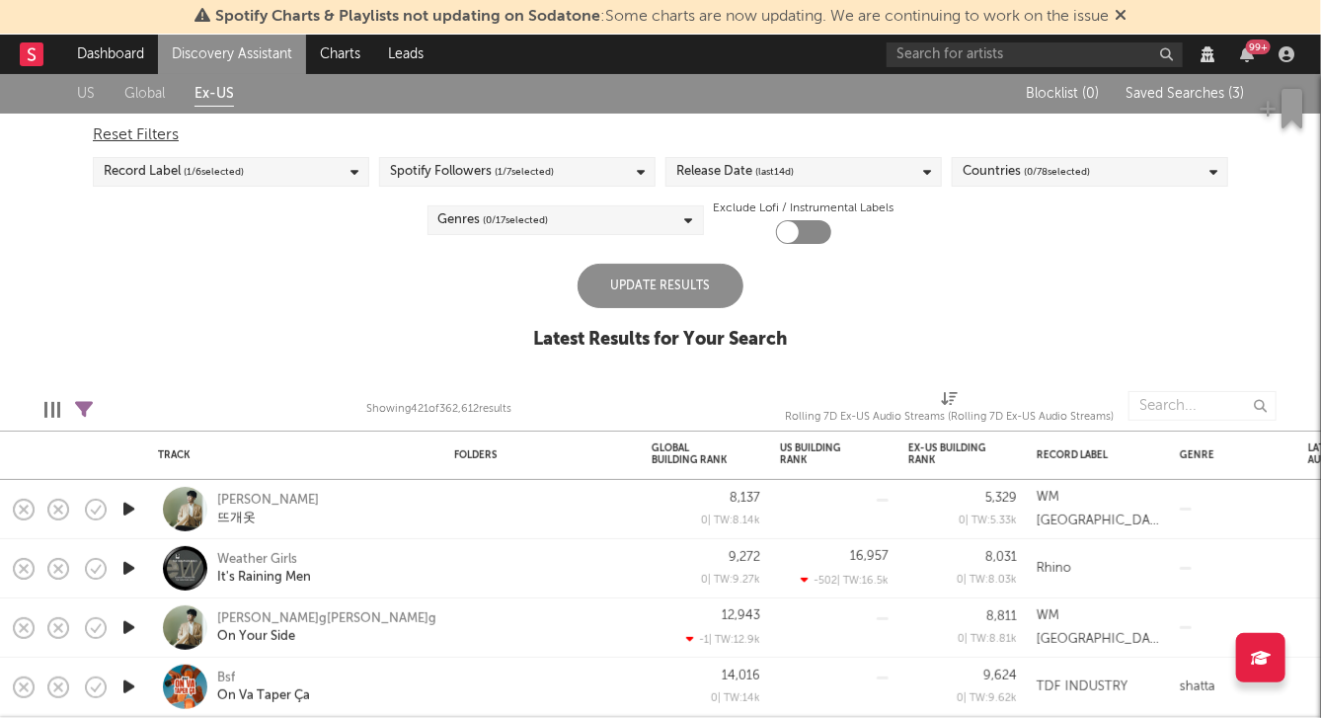
click at [590, 290] on div "Update Results" at bounding box center [661, 286] width 166 height 44
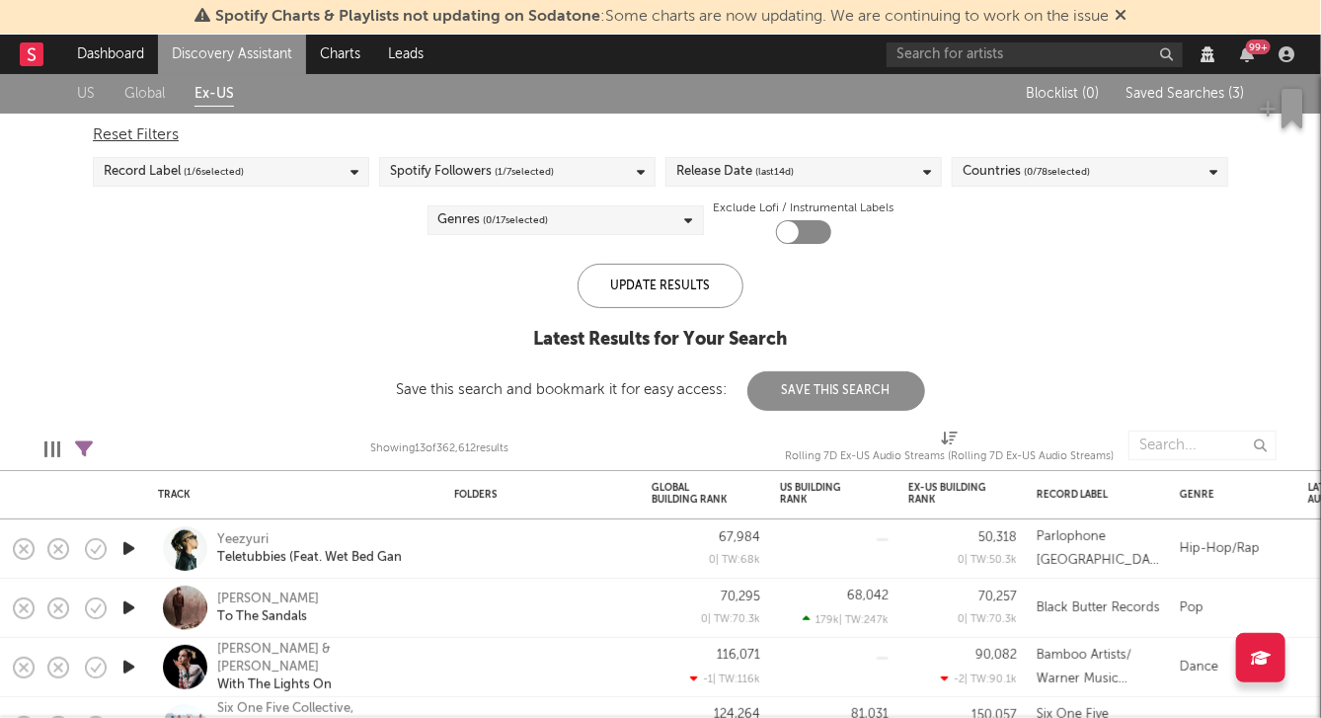
click at [981, 173] on div "Countries ( 0 / 78 selected)" at bounding box center [1026, 172] width 127 height 24
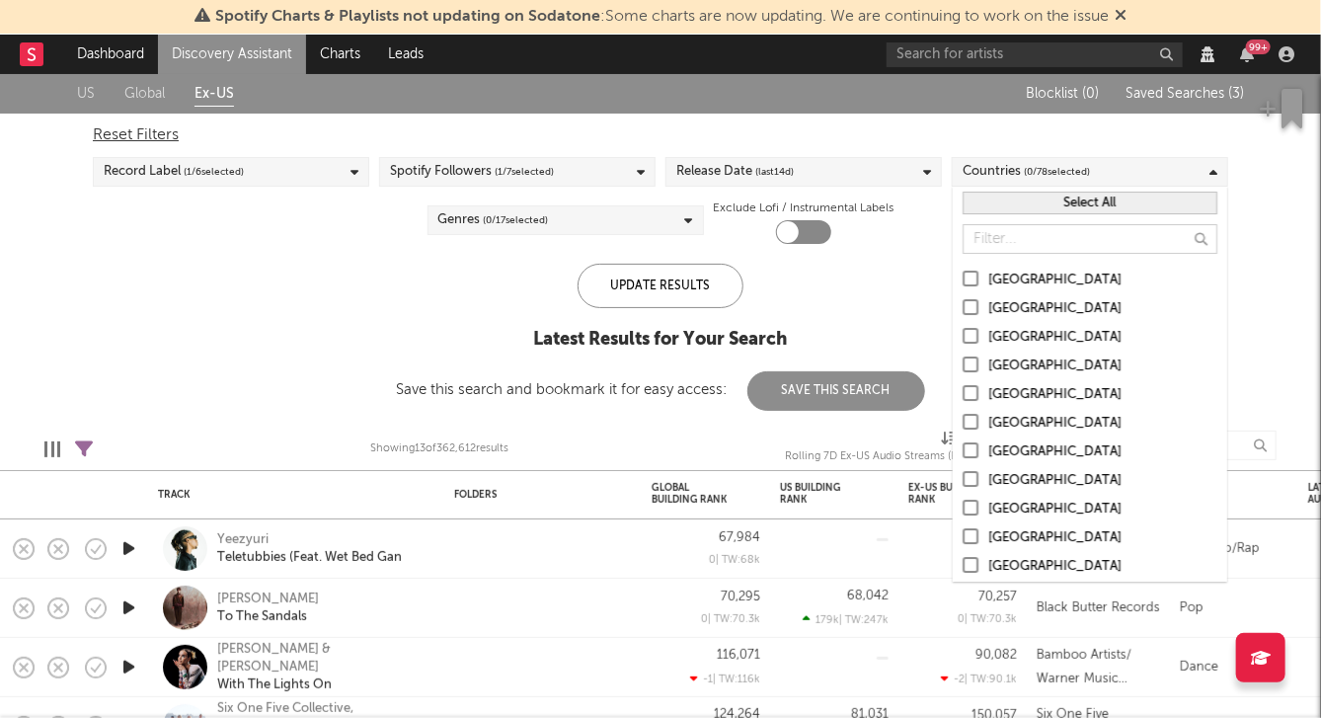
click at [971, 317] on label "Australia" at bounding box center [1090, 309] width 255 height 24
click at [963, 317] on input "Australia" at bounding box center [963, 309] width 0 height 24
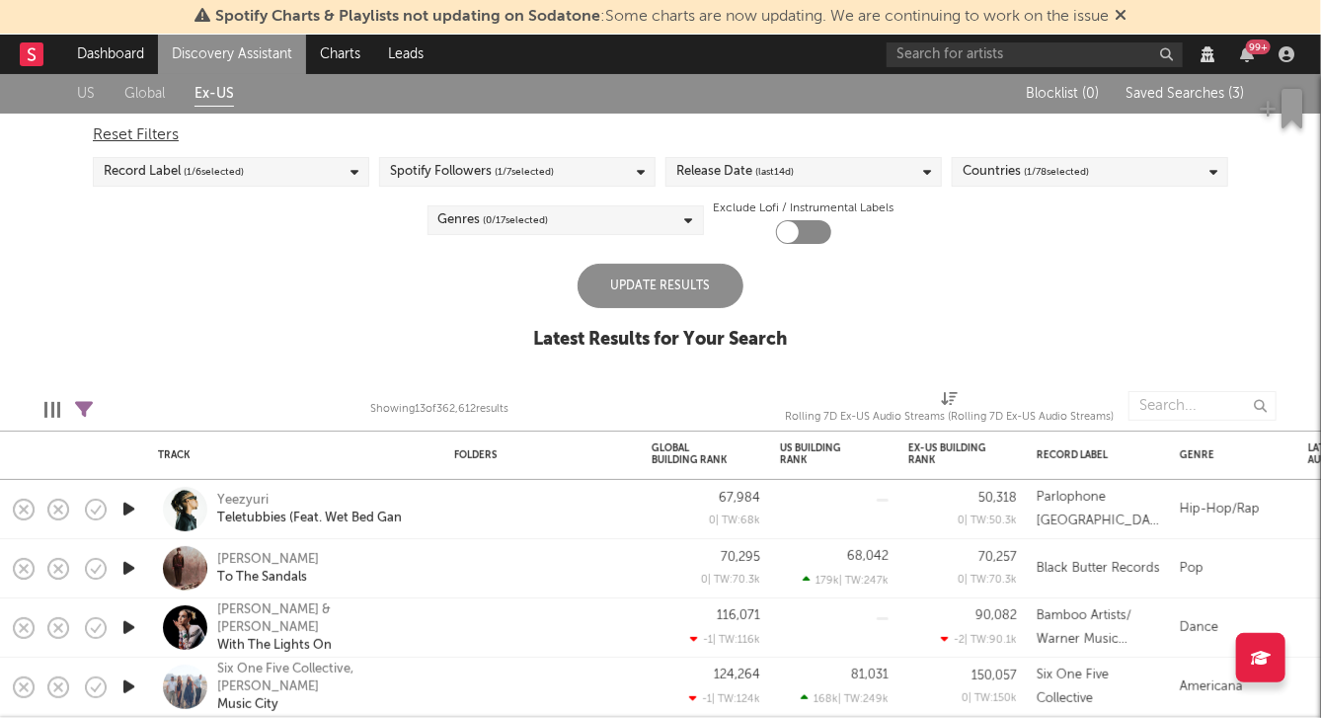
click at [710, 282] on div "Update Results" at bounding box center [661, 286] width 166 height 44
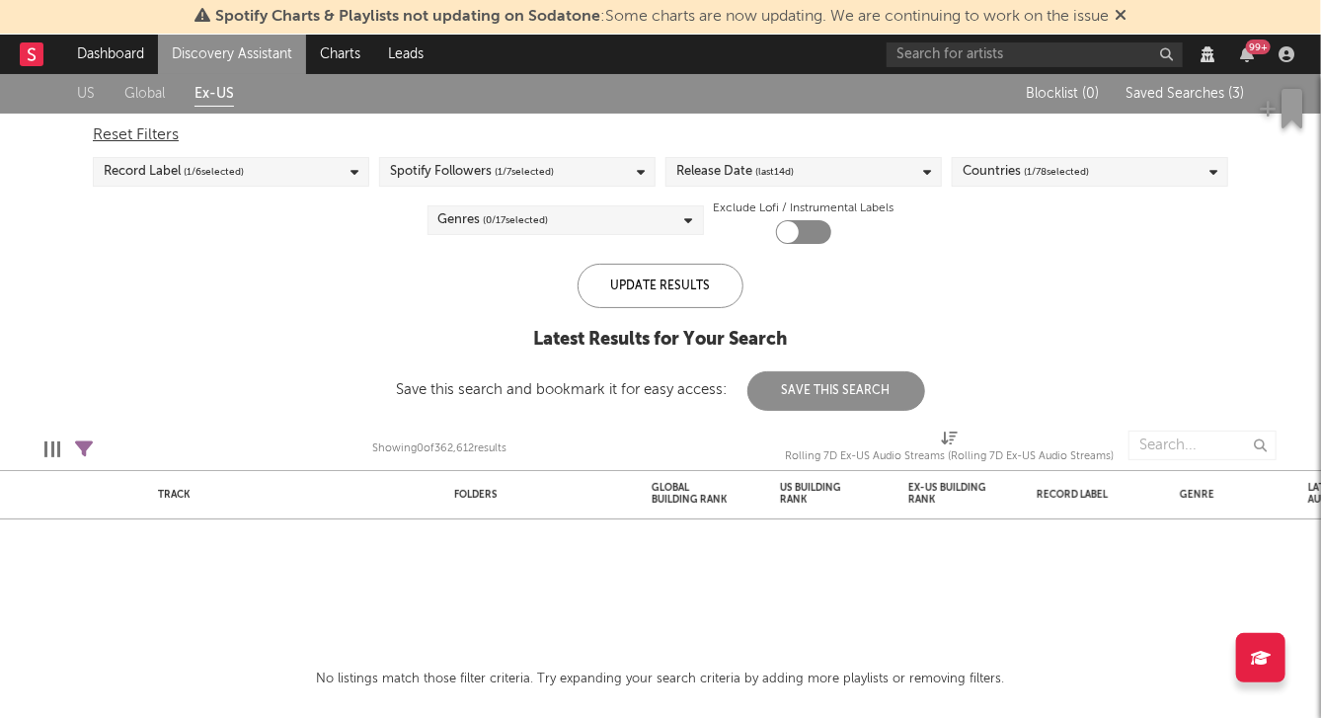
click at [814, 236] on div at bounding box center [803, 232] width 55 height 24
click at [615, 229] on div "Genres ( 0 / 17 selected)" at bounding box center [566, 220] width 276 height 30
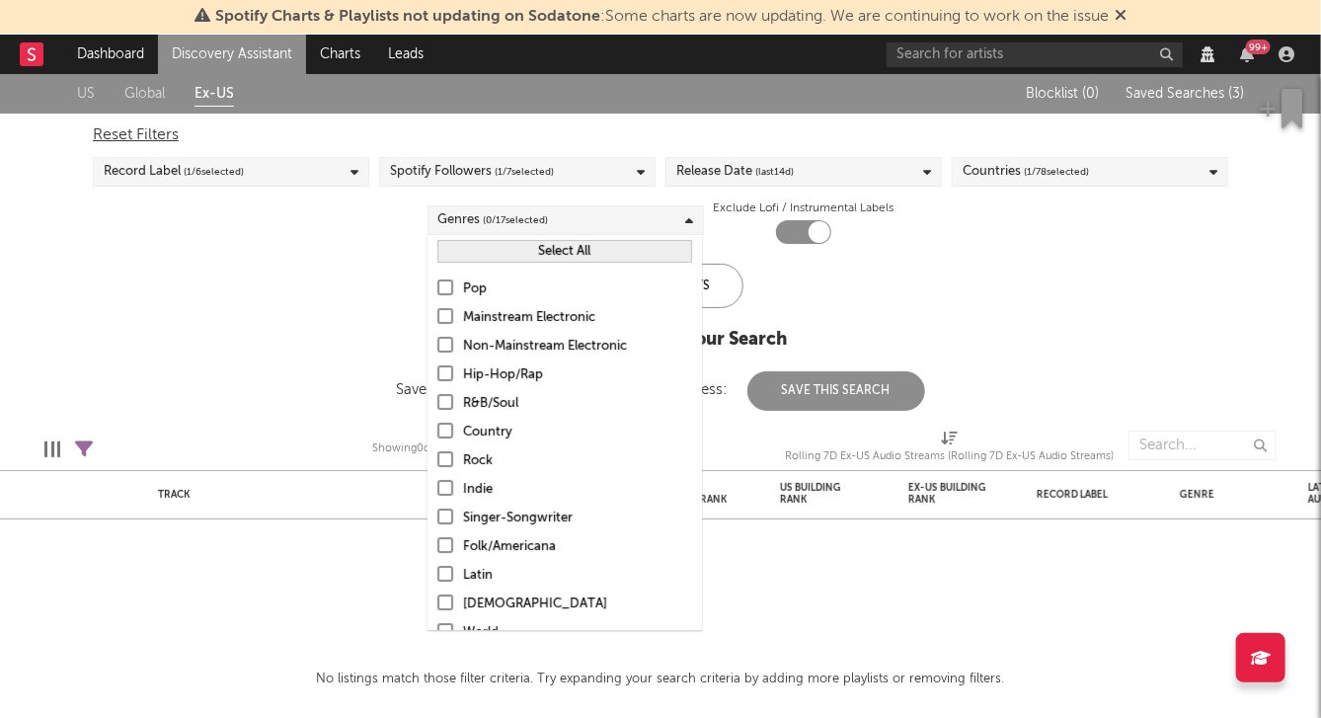
click at [513, 360] on div "Pop Mainstream Electronic Non-Mainstream Electronic Hip-Hop/Rap R&B/Soul Countr…" at bounding box center [565, 519] width 274 height 502
click at [450, 291] on div at bounding box center [445, 287] width 16 height 16
click at [437, 291] on input "Pop" at bounding box center [437, 289] width 0 height 24
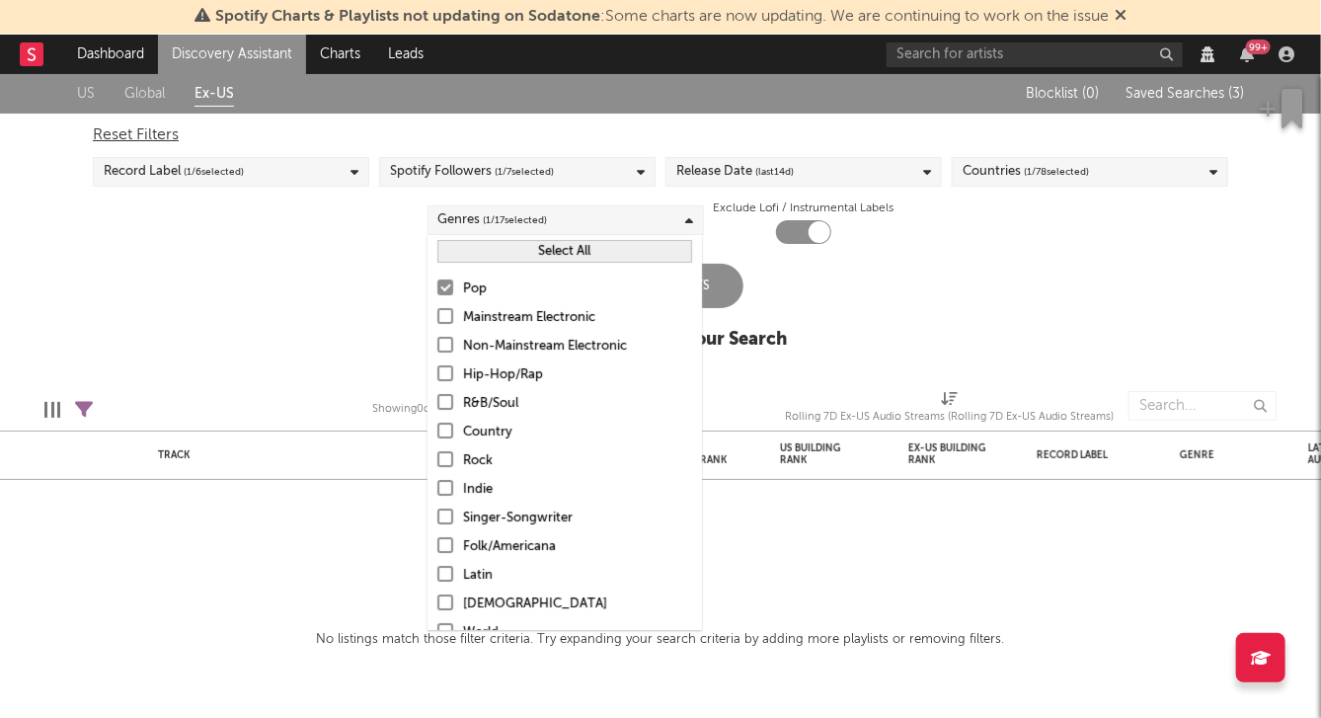
click at [315, 256] on div "US Global Ex-US Blocklist ( 0 ) Saved Searches ( 3 ) Reset Filters Record Label…" at bounding box center [660, 222] width 1321 height 297
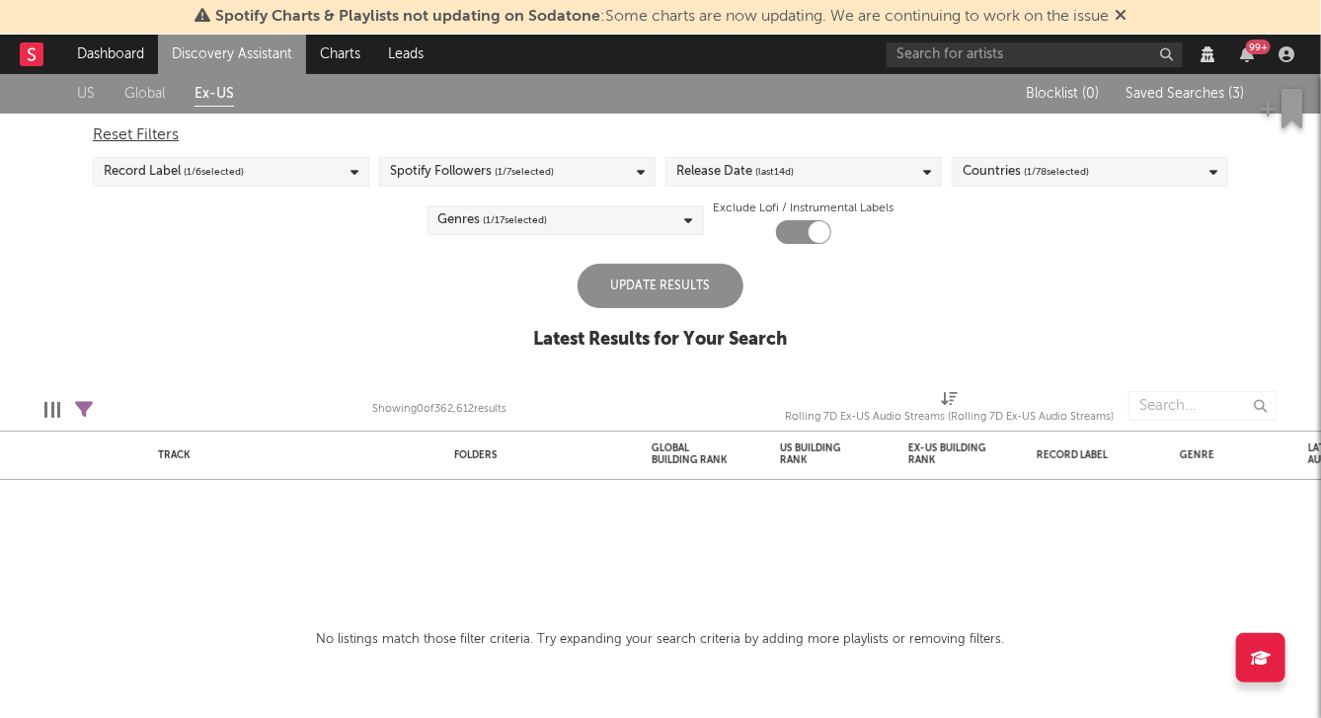
click at [805, 231] on div at bounding box center [803, 232] width 55 height 24
checkbox input "false"
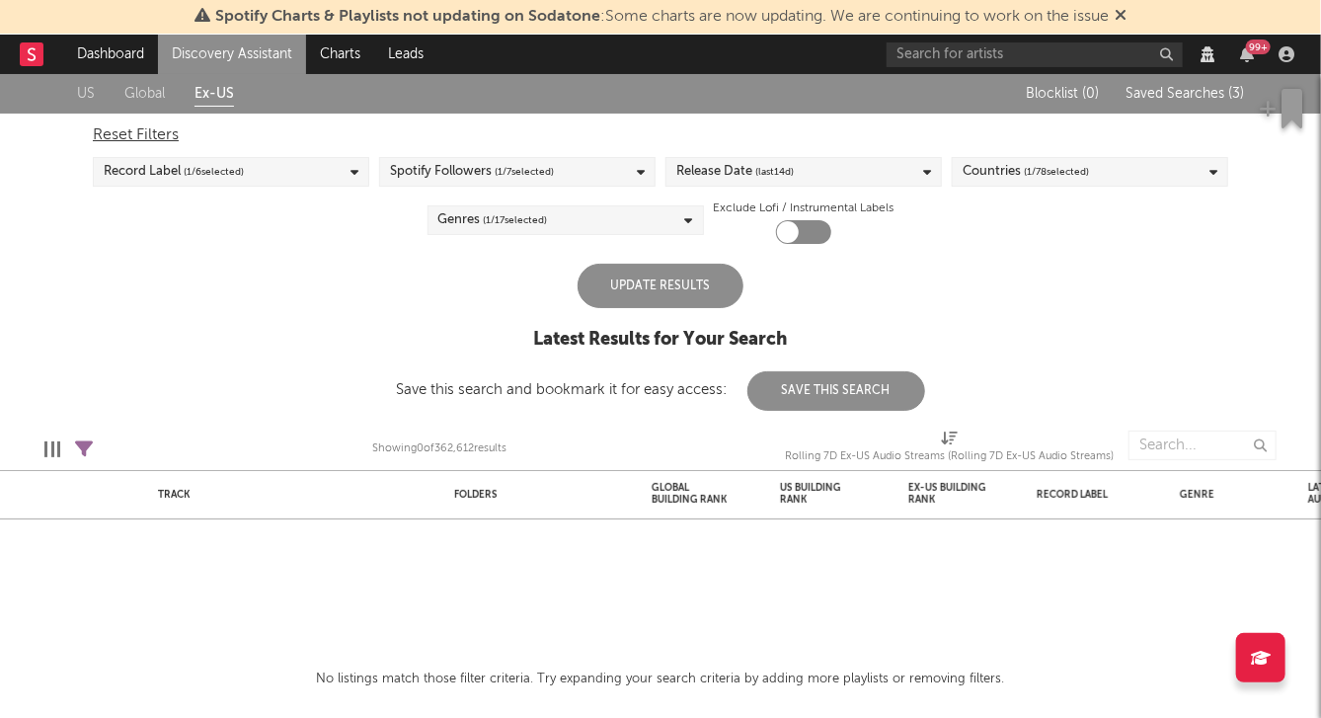
click at [683, 281] on div "Update Results" at bounding box center [661, 286] width 166 height 44
click at [643, 295] on div "Update Results" at bounding box center [661, 286] width 166 height 44
click at [882, 180] on div "Release Date (last 14 d)" at bounding box center [803, 172] width 276 height 30
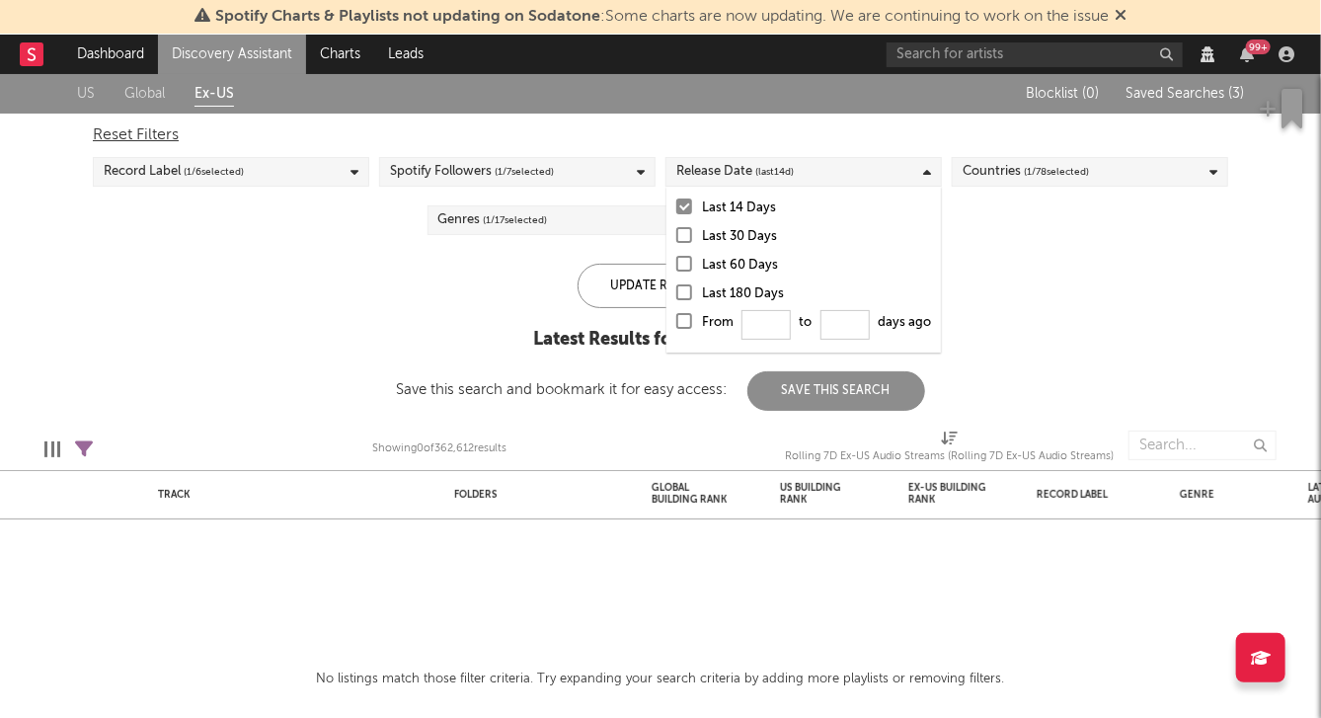
click at [684, 294] on div at bounding box center [684, 292] width 16 height 16
click at [676, 294] on input "Last 180 Days" at bounding box center [676, 294] width 0 height 24
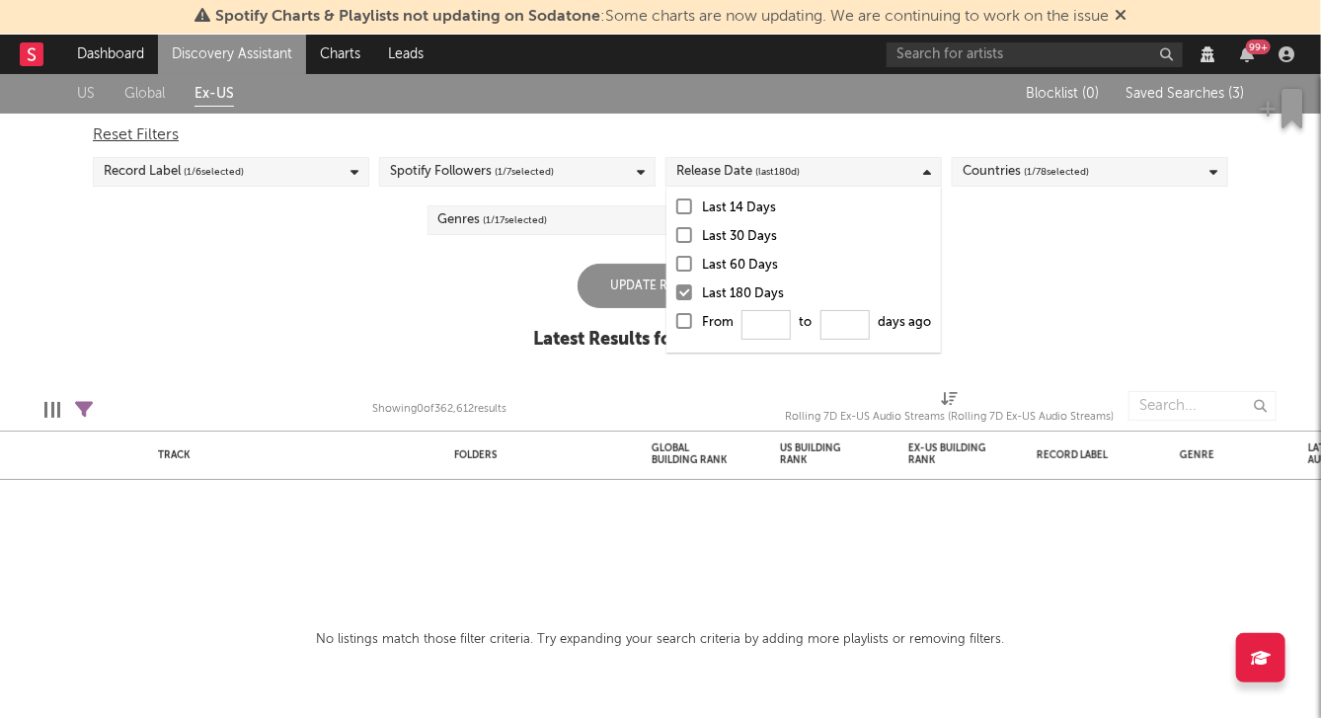
click at [516, 274] on div "US Global Ex-US Blocklist ( 0 ) Saved Searches ( 3 ) Reset Filters Record Label…" at bounding box center [660, 222] width 1321 height 297
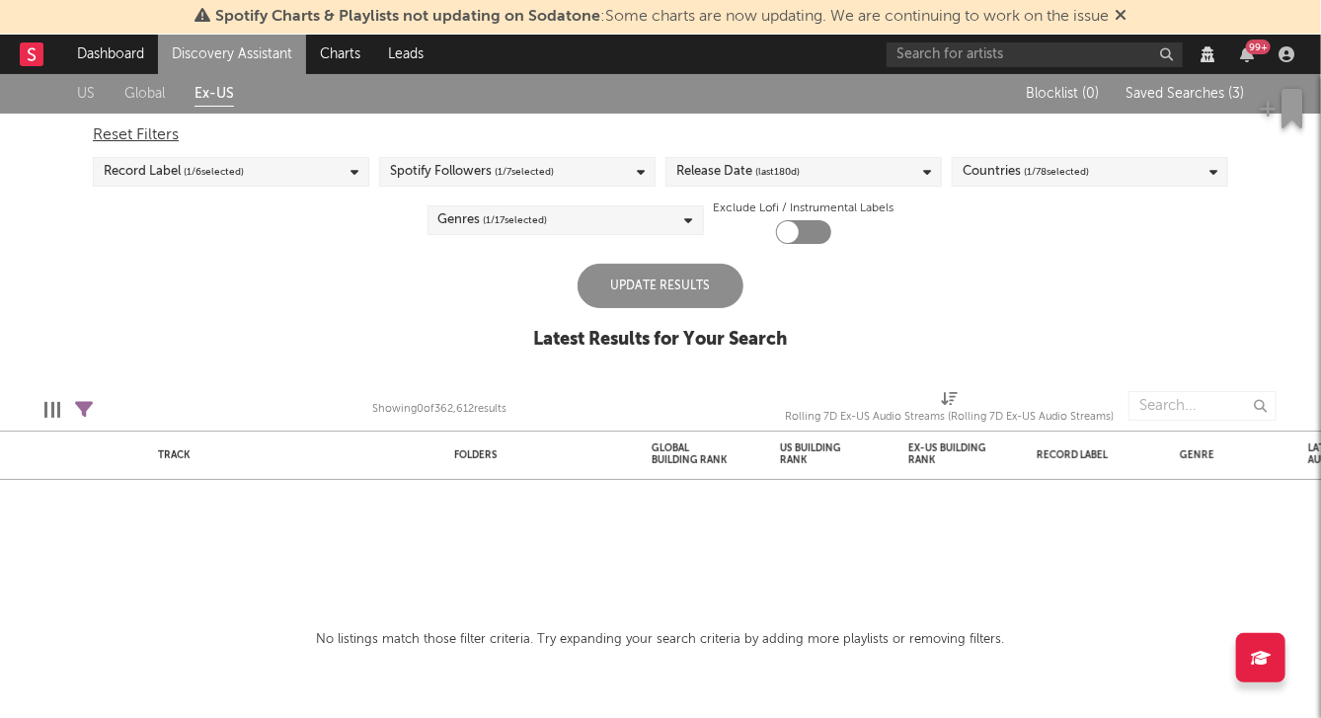
click at [625, 289] on div "Update Results" at bounding box center [661, 286] width 166 height 44
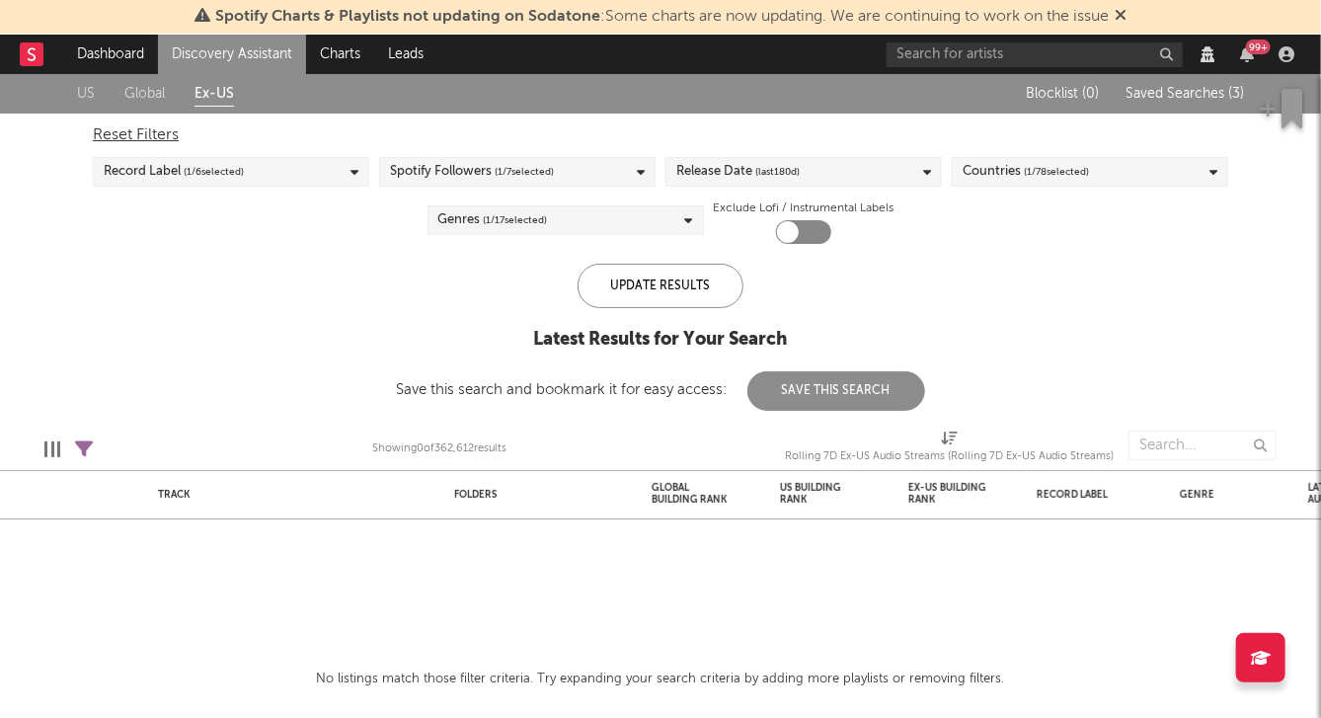
click at [80, 451] on icon at bounding box center [84, 449] width 18 height 18
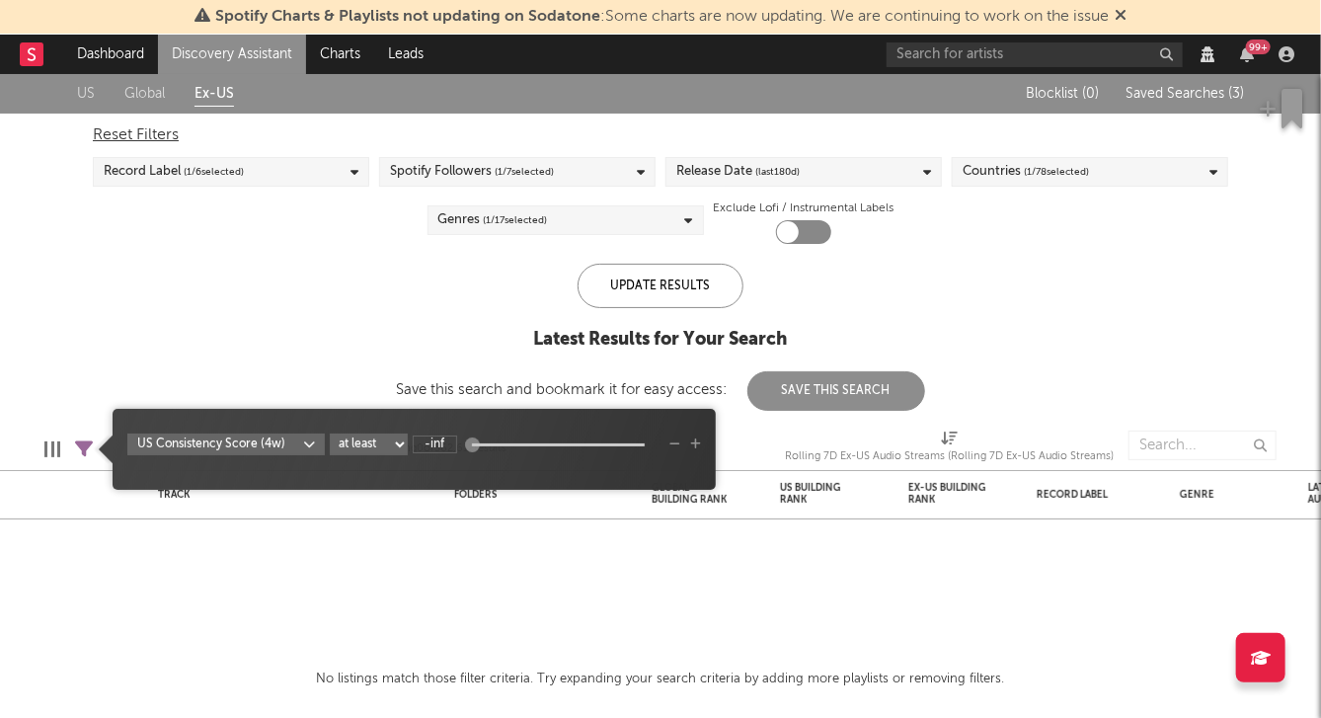
click at [672, 444] on icon "button" at bounding box center [674, 444] width 11 height 12
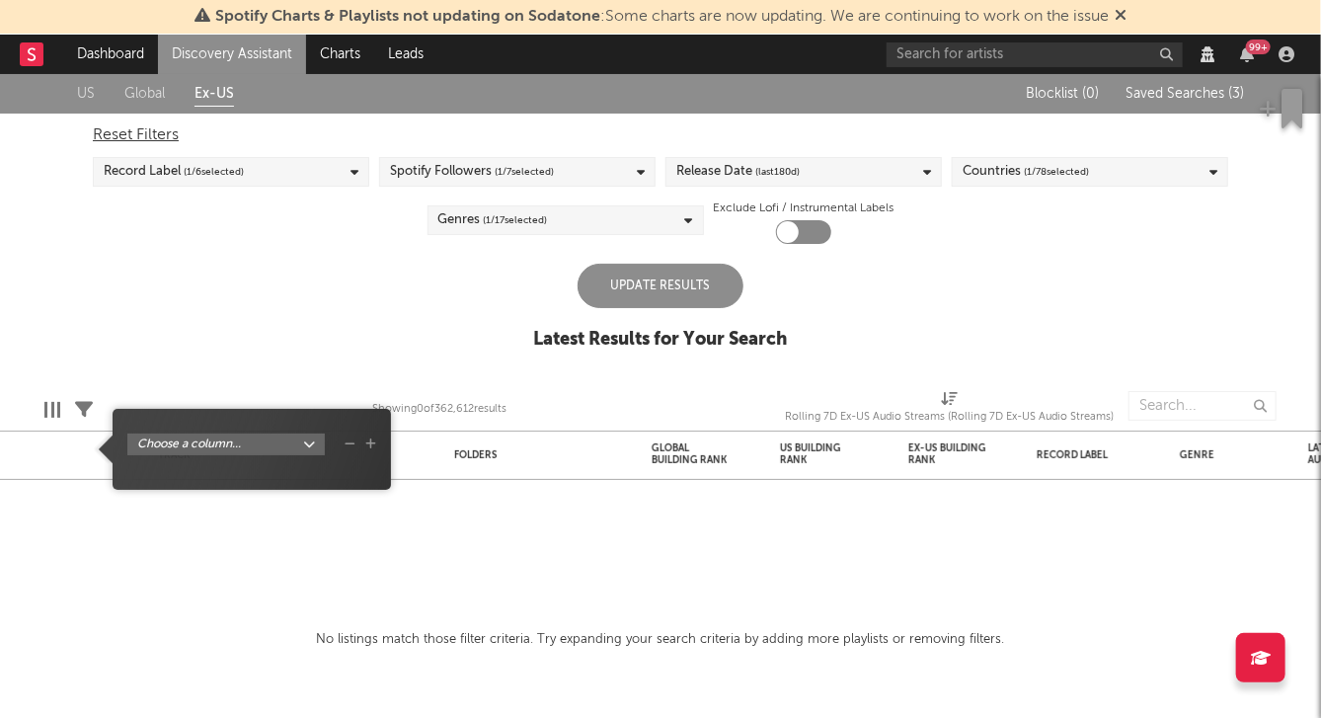
click at [640, 280] on div "Update Results" at bounding box center [661, 286] width 166 height 44
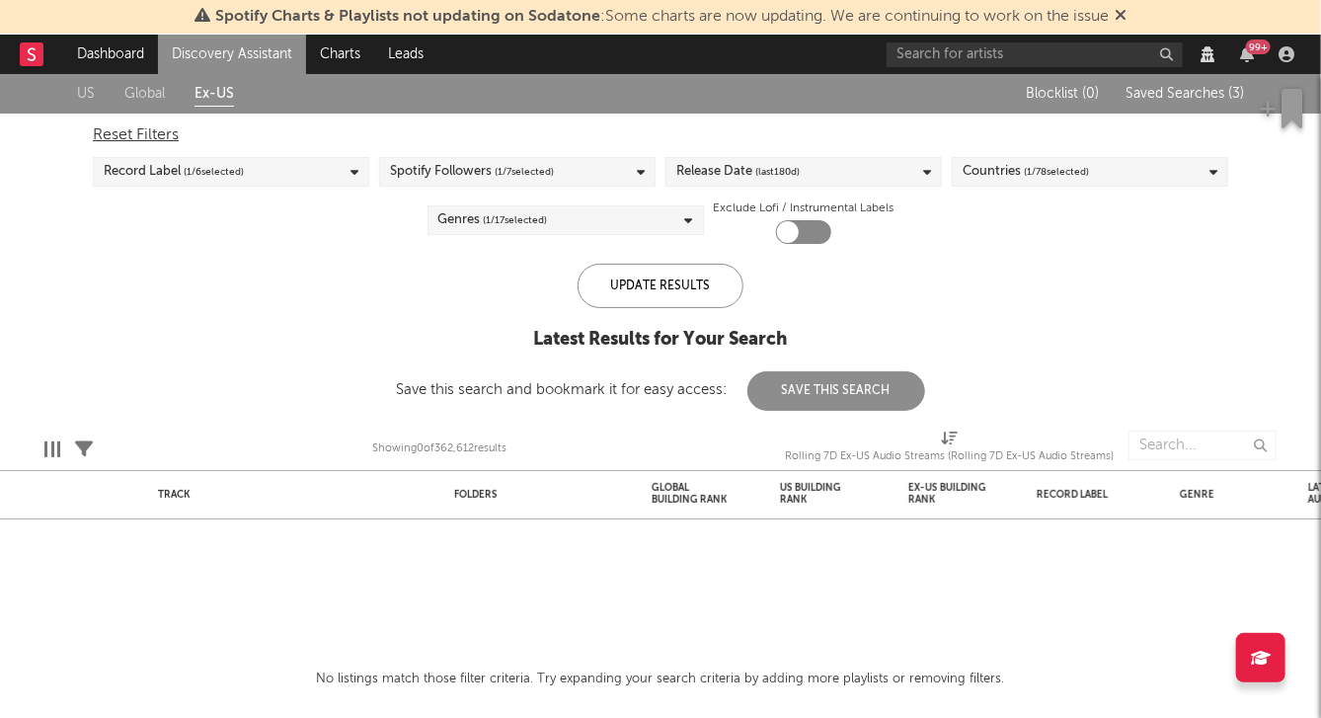
click at [410, 264] on div "Update Results Latest Results for Your Search Save this search and bookmark it …" at bounding box center [661, 337] width 528 height 147
click at [989, 181] on div "Countries ( 1 / 78 selected)" at bounding box center [1026, 172] width 126 height 24
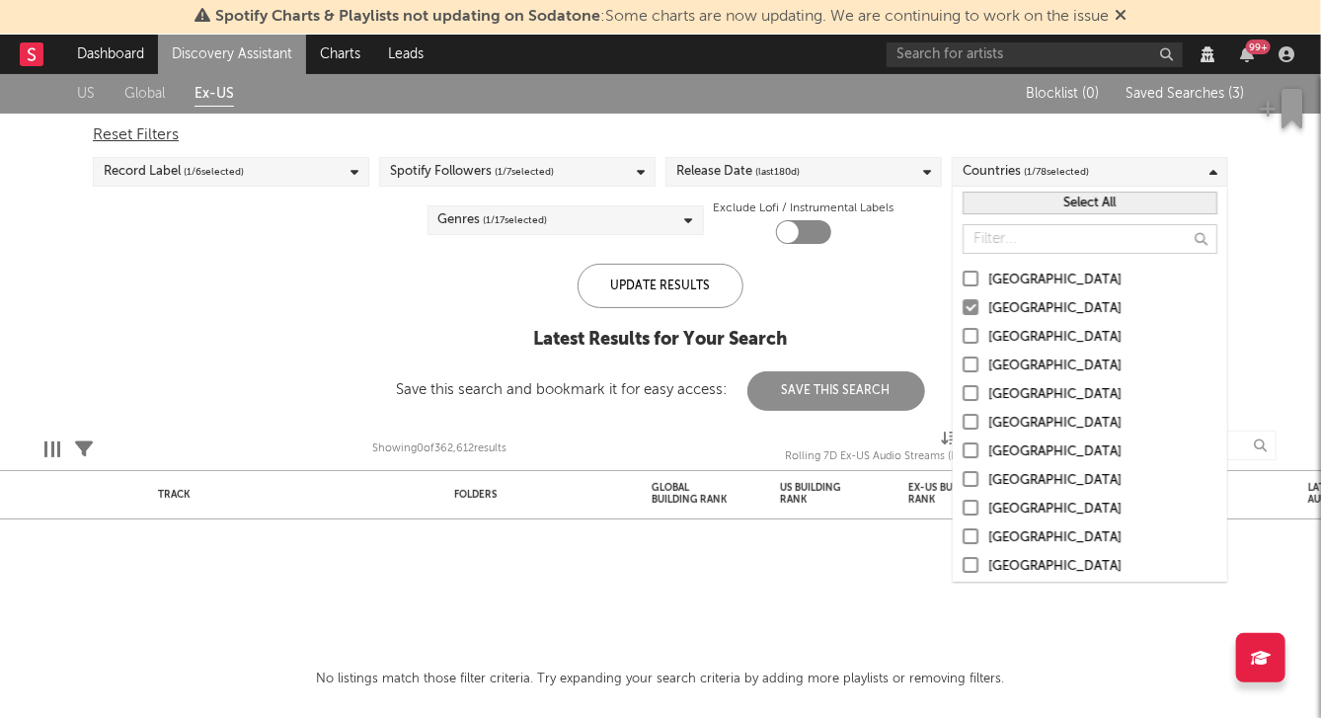
click at [972, 334] on div at bounding box center [971, 336] width 16 height 16
click at [963, 334] on input "Canada" at bounding box center [963, 338] width 0 height 24
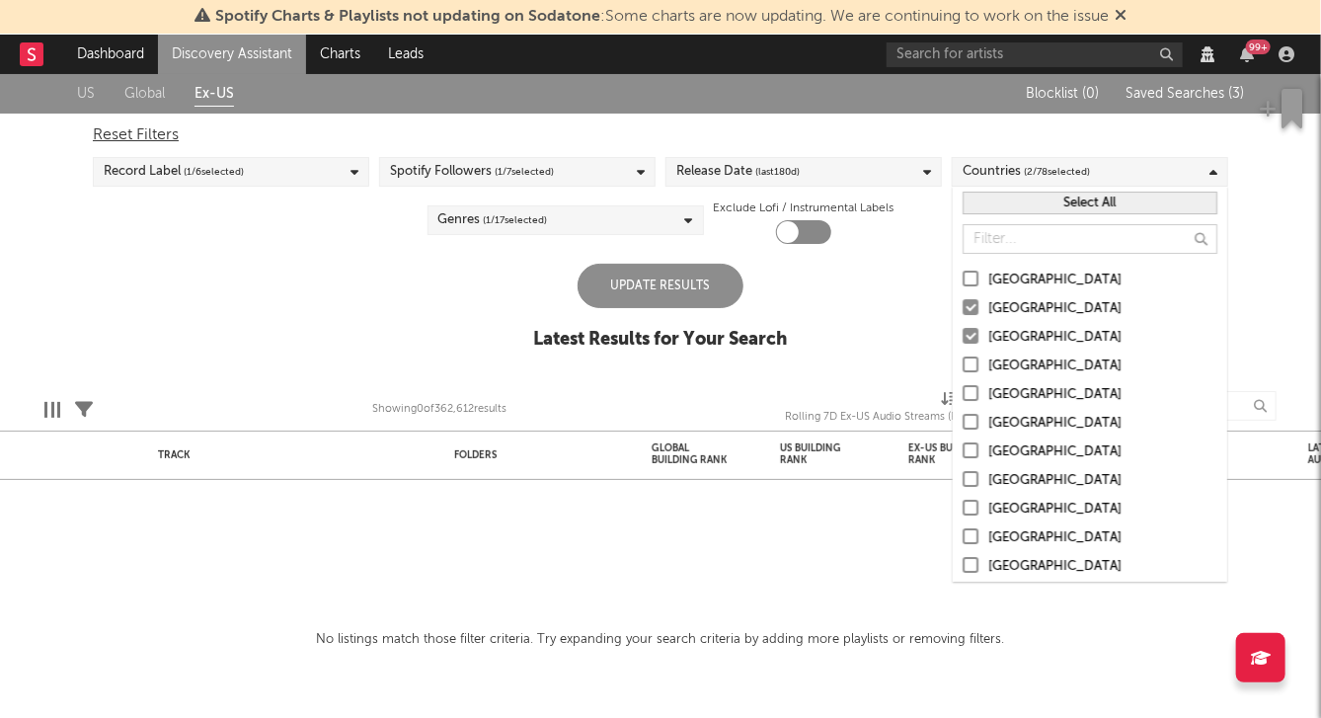
click at [972, 297] on label "Australia" at bounding box center [1090, 309] width 255 height 24
click at [963, 297] on input "Australia" at bounding box center [963, 309] width 0 height 24
click at [972, 276] on div at bounding box center [971, 279] width 16 height 16
click at [963, 276] on input "United States" at bounding box center [963, 281] width 0 height 24
click at [971, 342] on div at bounding box center [971, 336] width 16 height 16
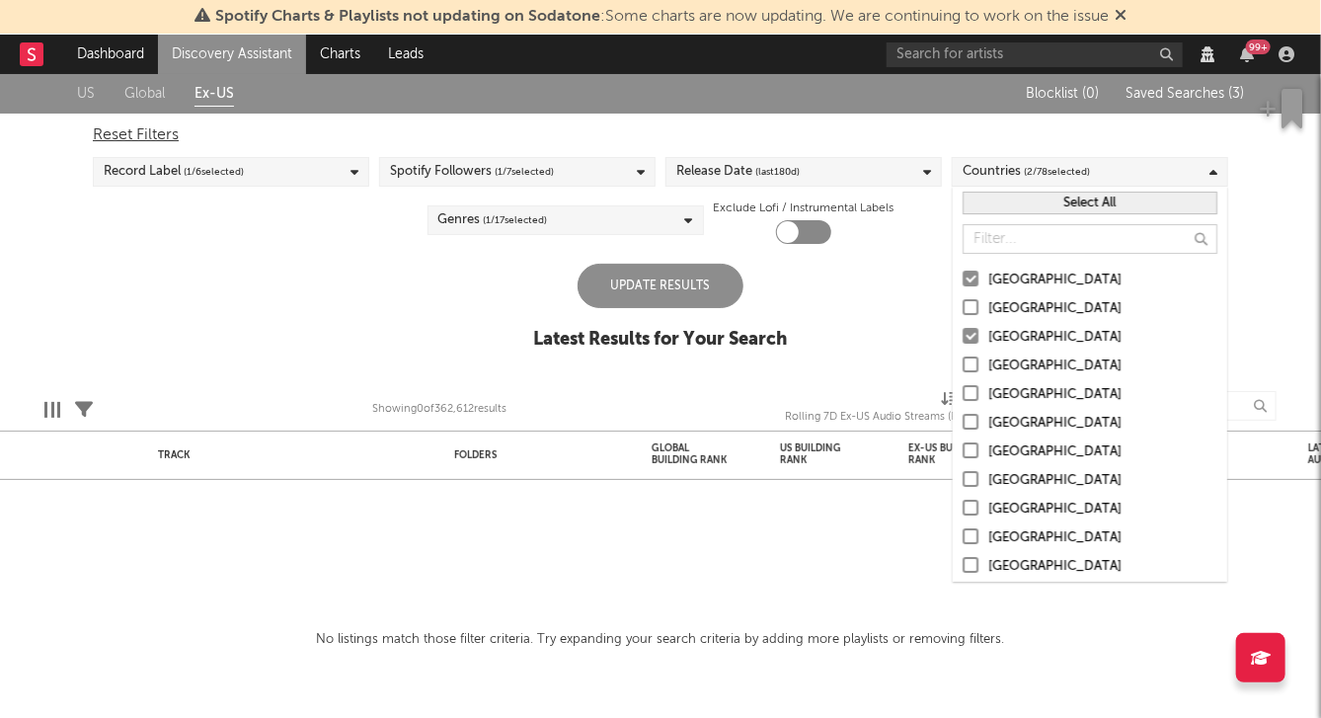
click at [963, 342] on input "Canada" at bounding box center [963, 338] width 0 height 24
click at [847, 294] on div "US Global Ex-US Blocklist ( 0 ) Saved Searches ( 3 ) Reset Filters Record Label…" at bounding box center [660, 222] width 1321 height 297
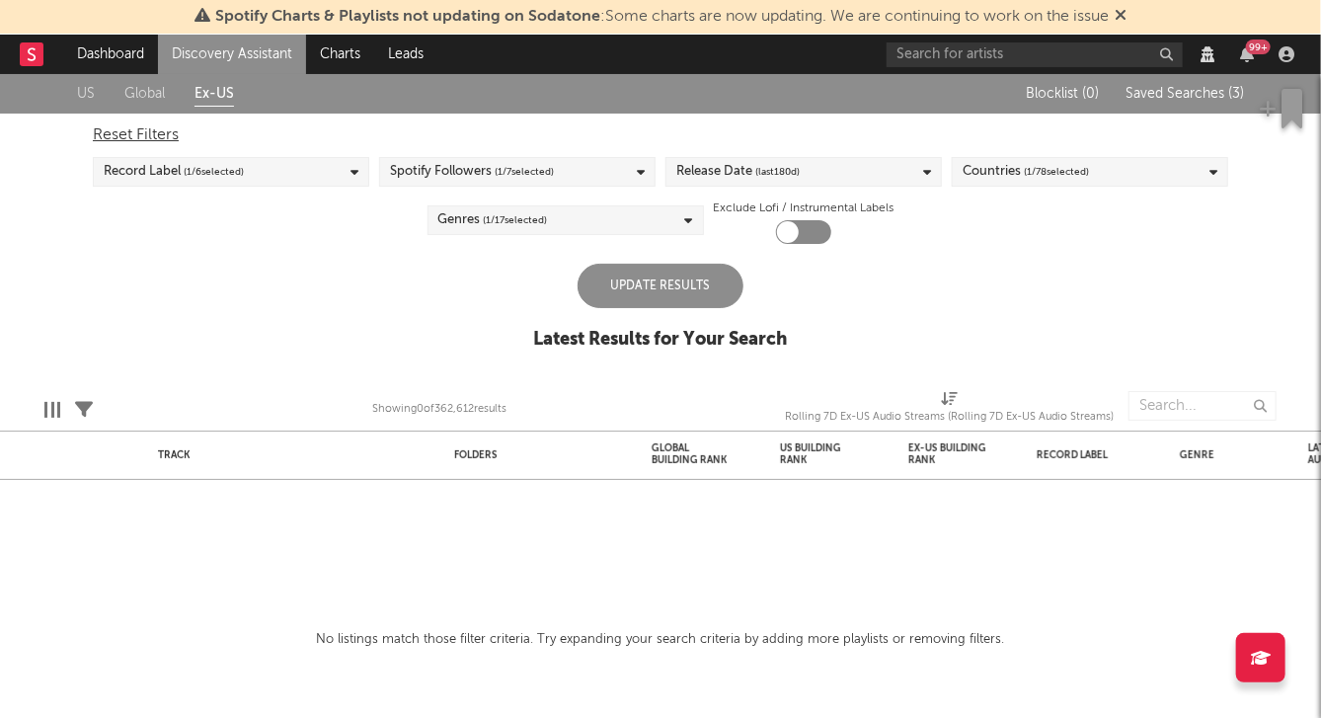
click at [670, 285] on div "Update Results" at bounding box center [661, 286] width 166 height 44
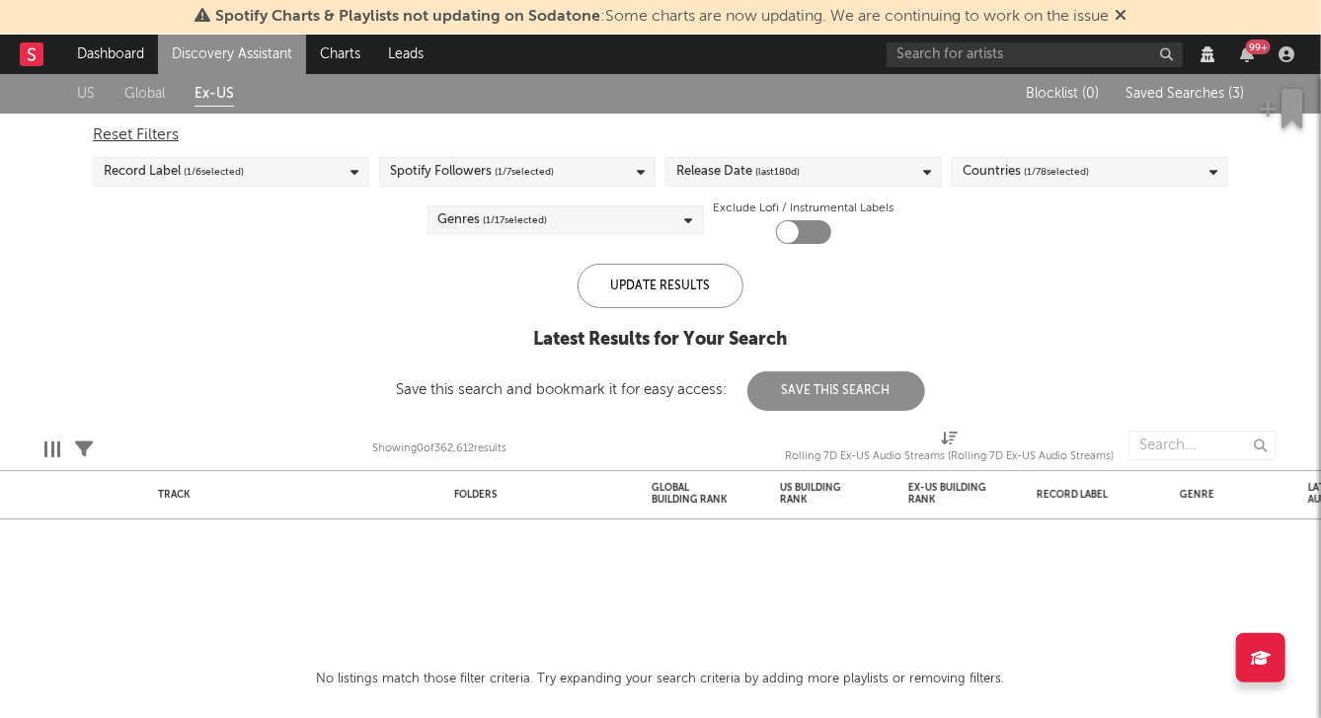
click at [584, 157] on div "Spotify Followers ( 1 / 7 selected)" at bounding box center [517, 172] width 276 height 30
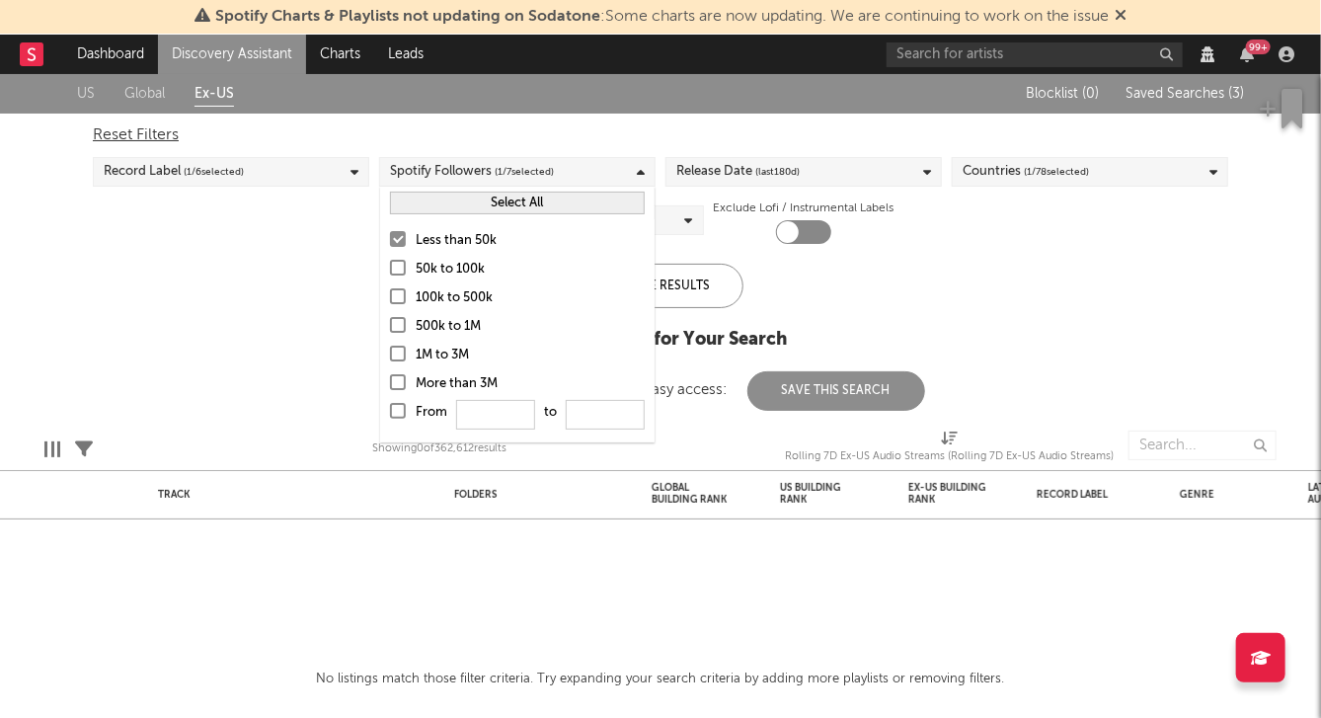
click at [397, 272] on div at bounding box center [398, 268] width 16 height 16
click at [390, 272] on input "50k to 100k" at bounding box center [390, 270] width 0 height 24
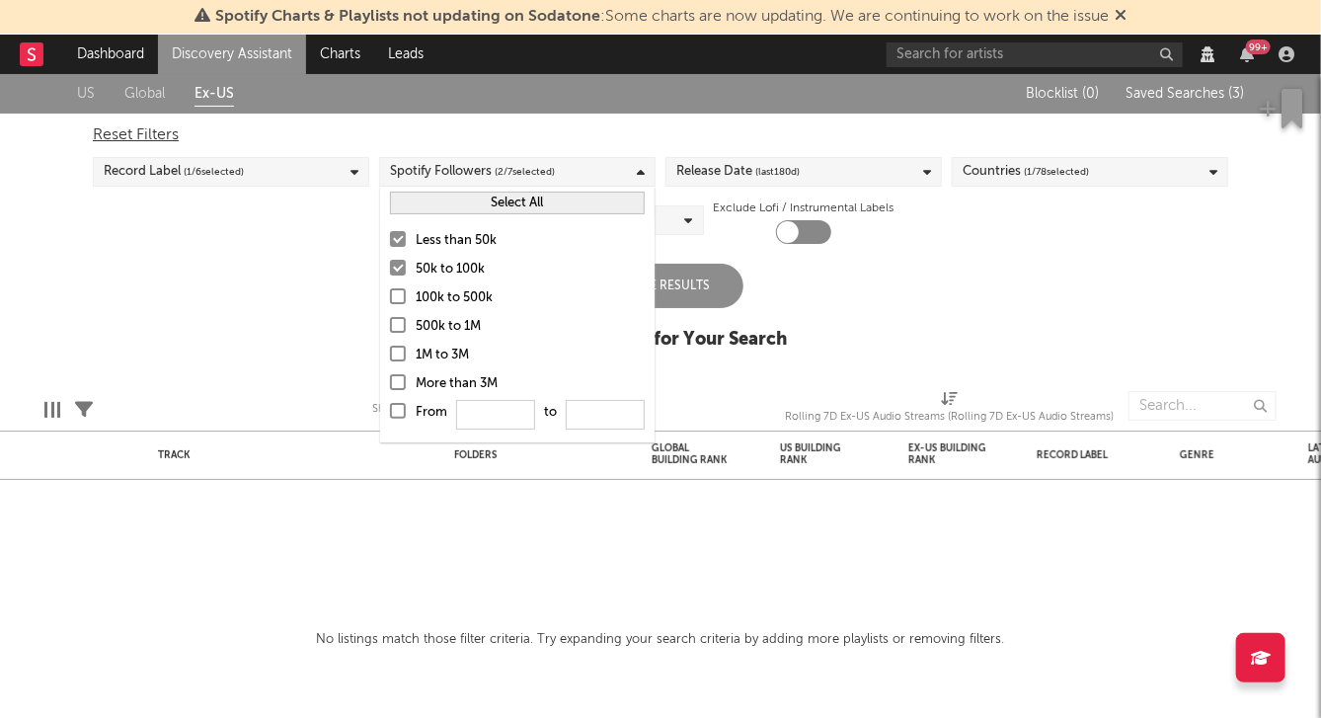
click at [397, 241] on div at bounding box center [398, 239] width 16 height 16
click at [390, 241] on input "Less than 50k" at bounding box center [390, 241] width 0 height 24
click at [692, 292] on div "Update Results" at bounding box center [661, 286] width 166 height 44
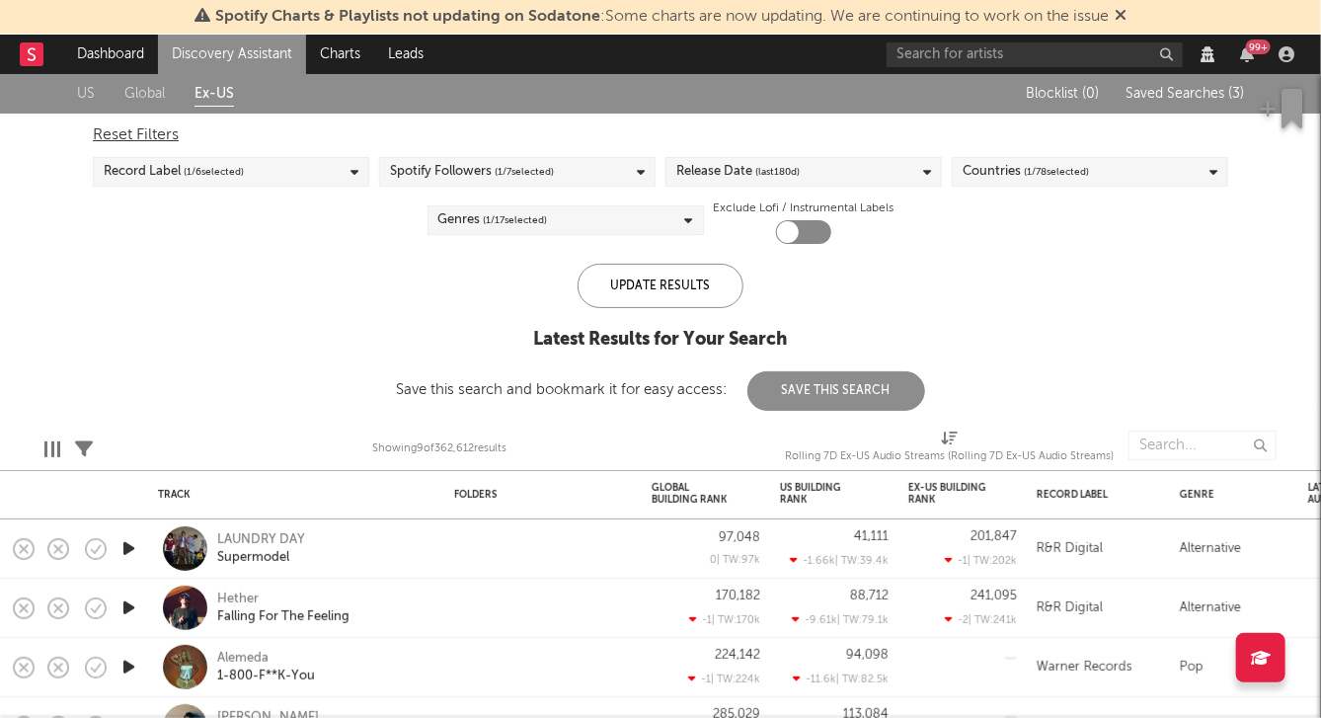
click at [320, 373] on div "US Global Ex-US Blocklist ( 0 ) Saved Searches ( 3 ) Reset Filters Record Label…" at bounding box center [660, 242] width 1321 height 337
click at [1158, 90] on span "Saved Searches ( 3 )" at bounding box center [1185, 94] width 118 height 14
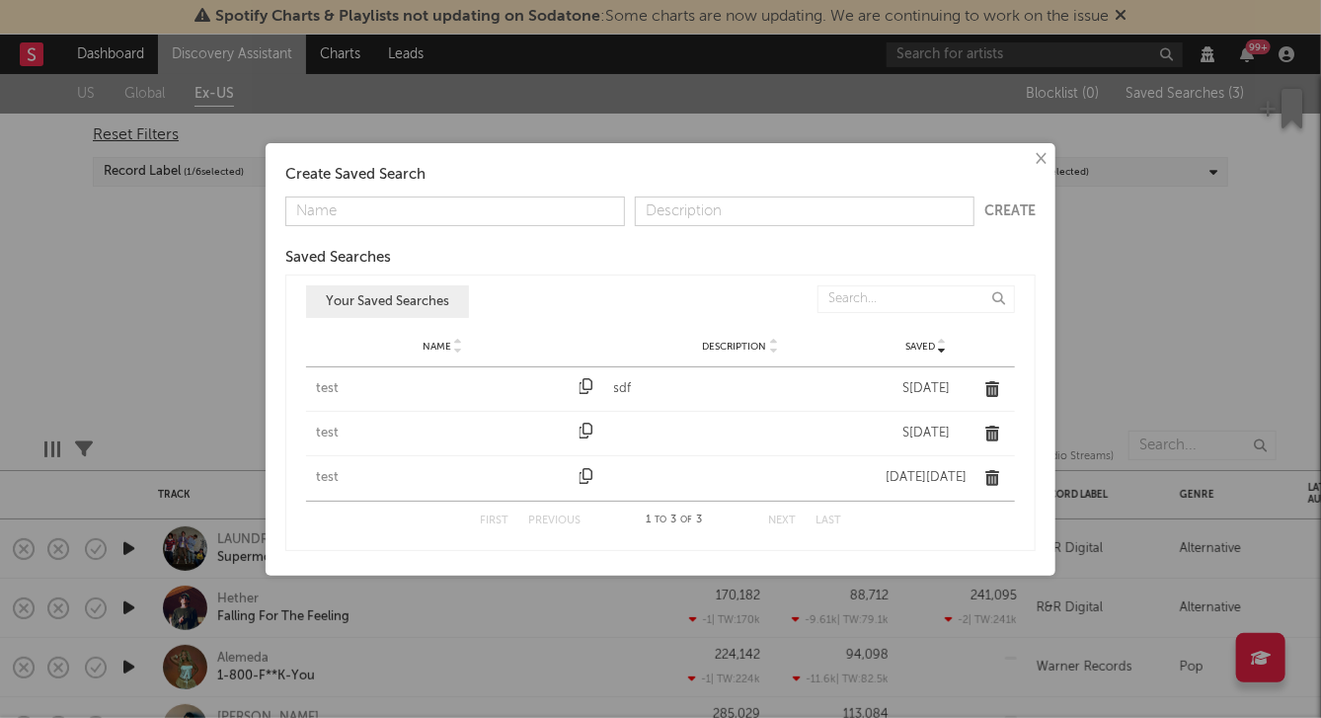
click at [584, 387] on icon "button" at bounding box center [587, 386] width 14 height 16
click at [583, 386] on icon "button" at bounding box center [587, 386] width 14 height 16
click at [329, 388] on div "test" at bounding box center [443, 389] width 254 height 20
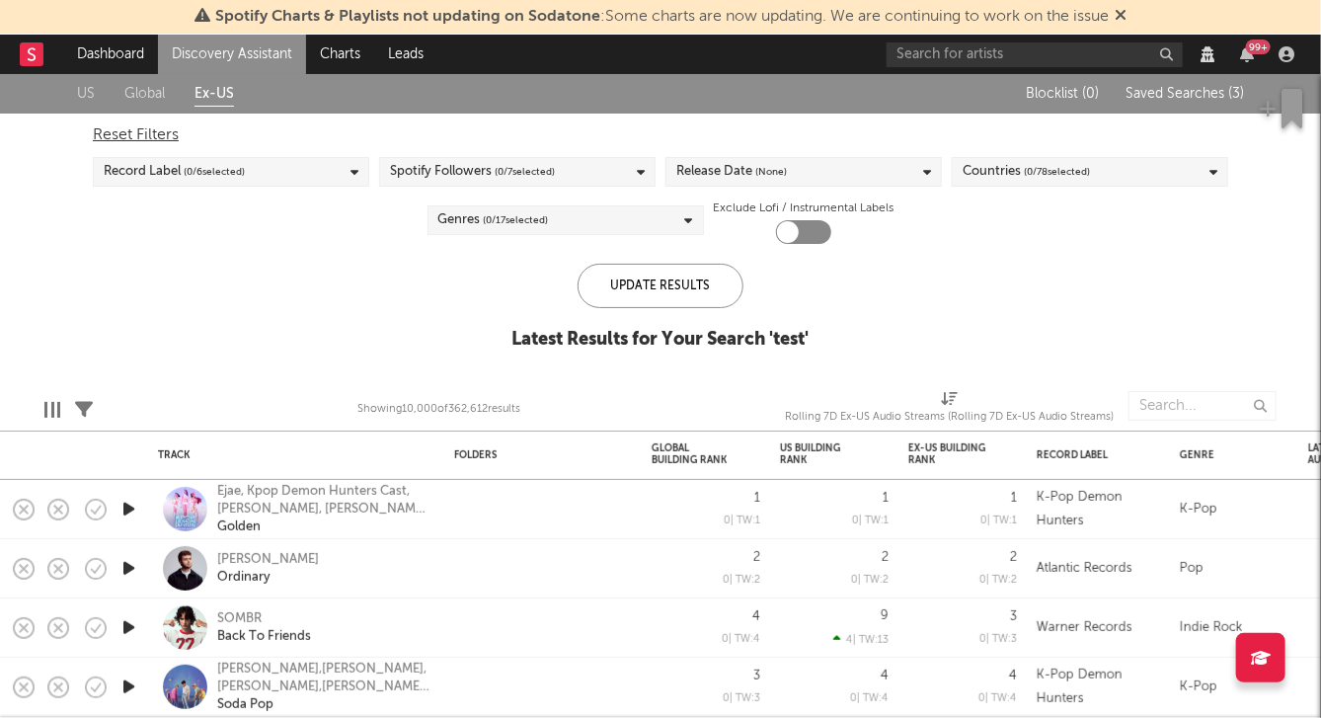
click at [175, 245] on div "US Global Ex-US Blocklist ( 0 ) Saved Searches ( 3 ) Reset Filters Record Label…" at bounding box center [660, 222] width 1321 height 297
click at [749, 449] on icon "button" at bounding box center [750, 454] width 10 height 10
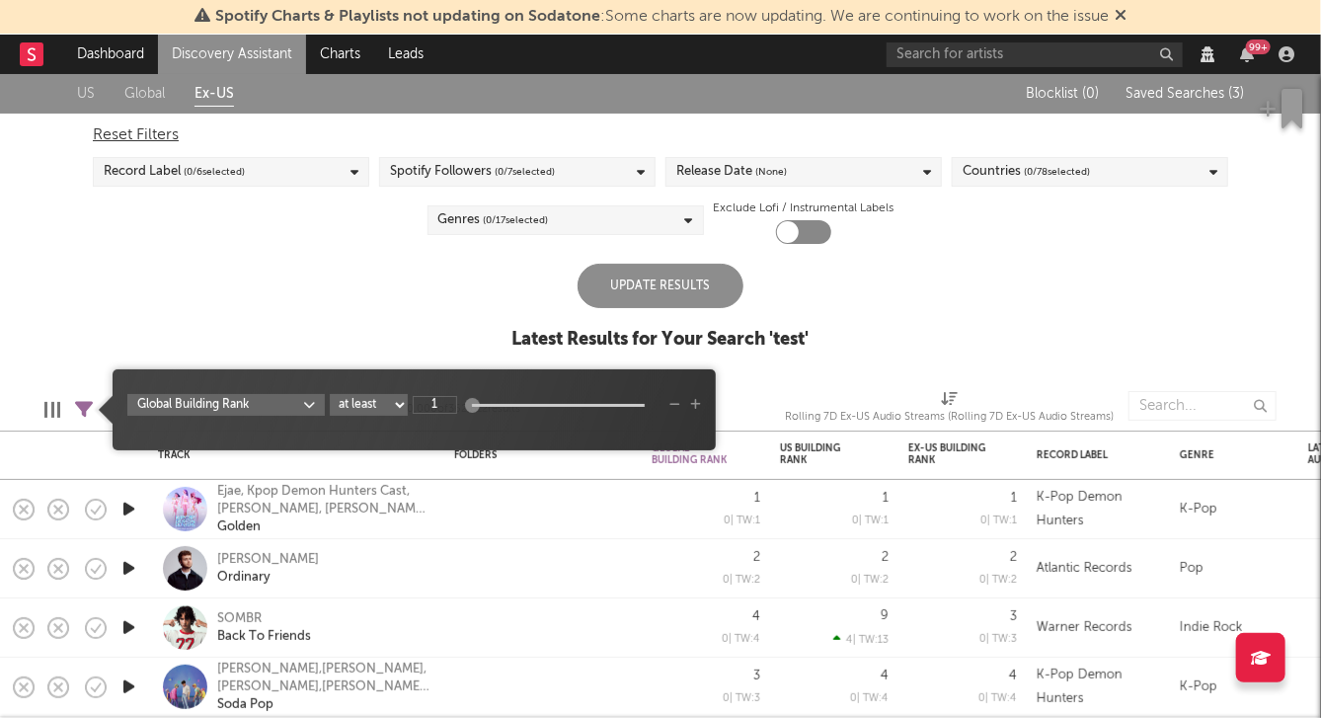
click at [821, 381] on div "Rolling 7D Ex-US Audio Streams (Rolling 7D Ex-US Audio Streams)" at bounding box center [949, 409] width 329 height 57
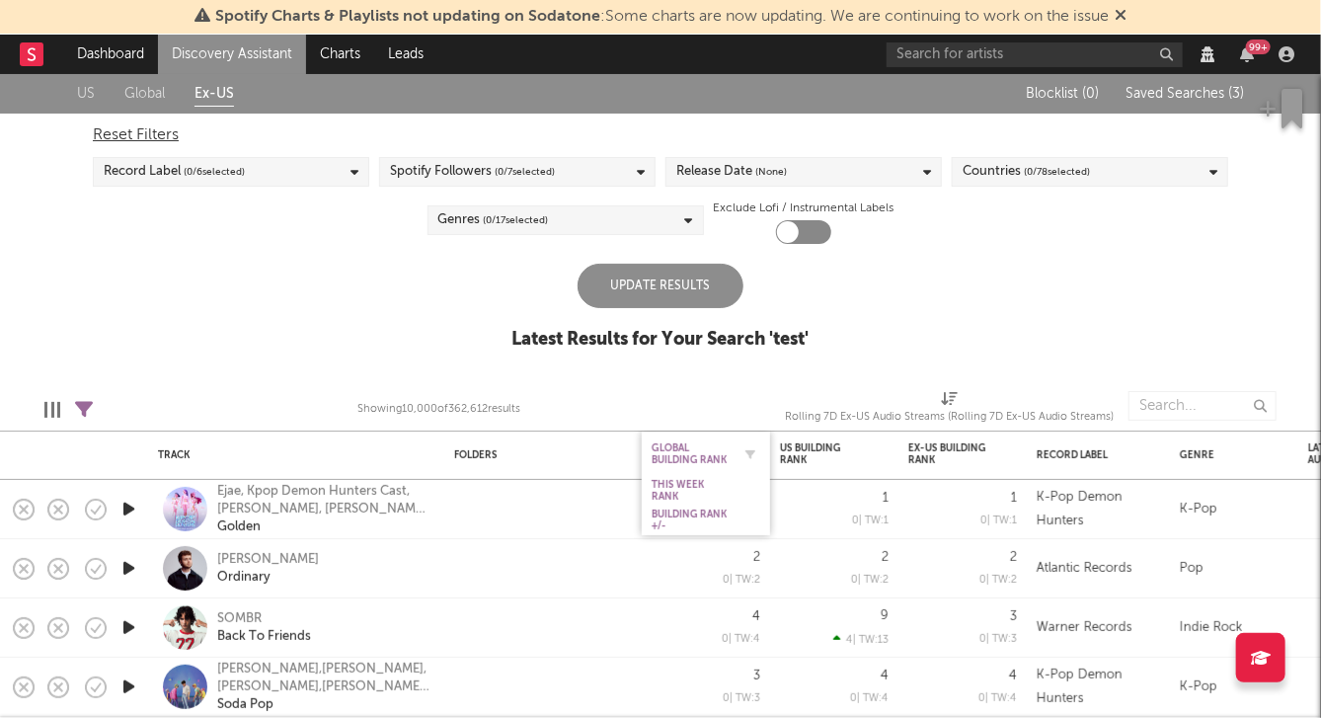
click at [691, 445] on div "Global Building Rank" at bounding box center [691, 454] width 79 height 24
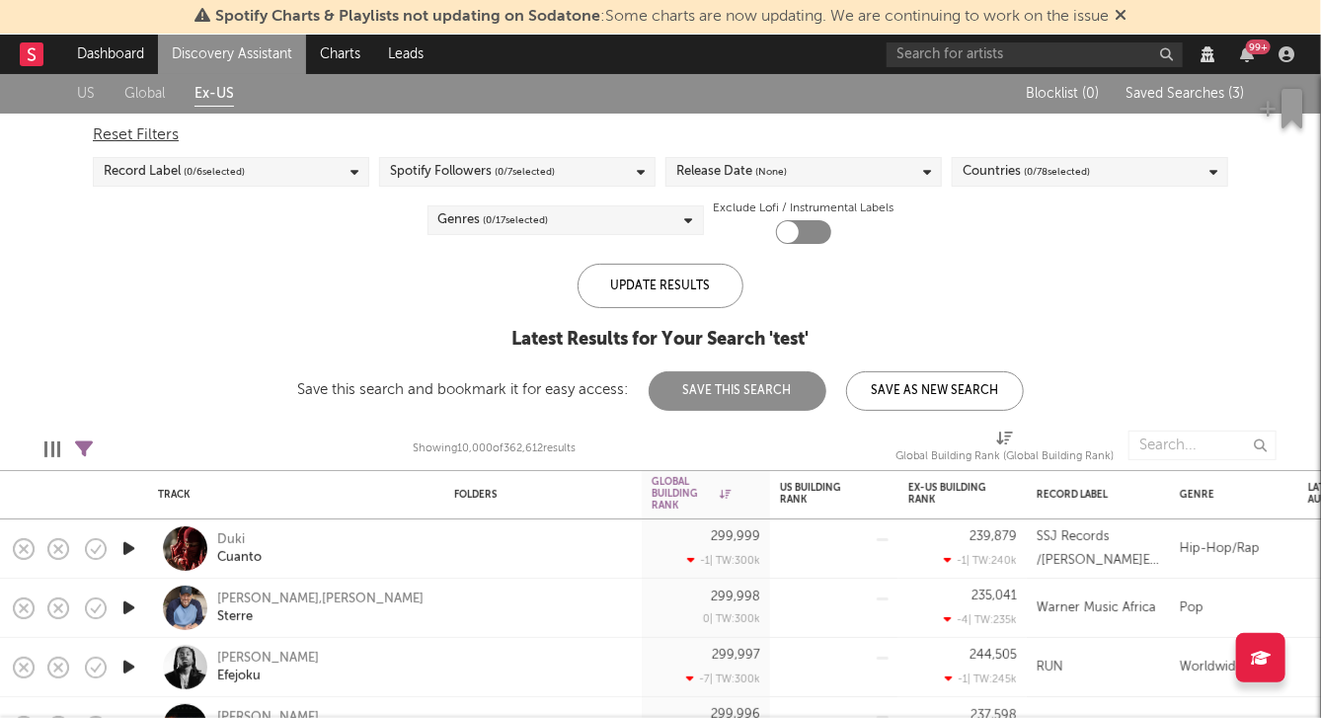
click at [1023, 269] on div "Update Results Latest Results for Your Search ' test ' Save this search and boo…" at bounding box center [661, 337] width 726 height 147
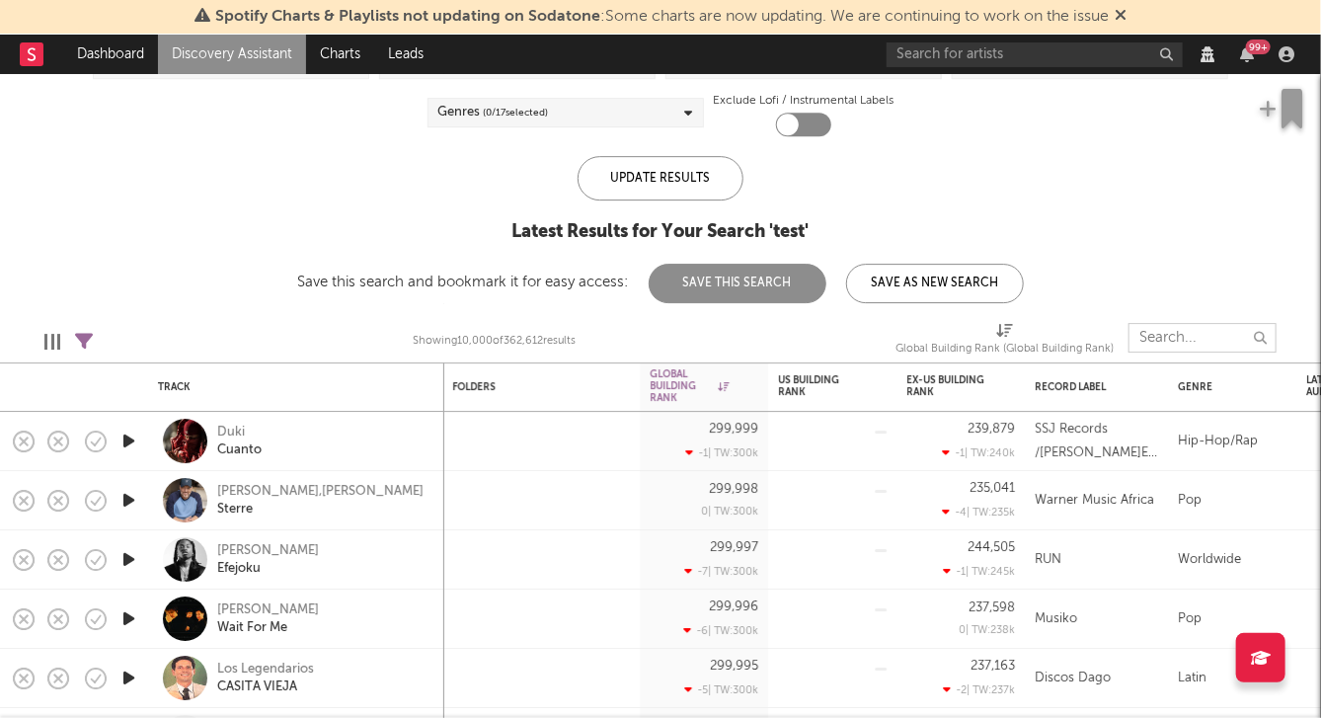
click at [1168, 333] on input "text" at bounding box center [1203, 338] width 148 height 30
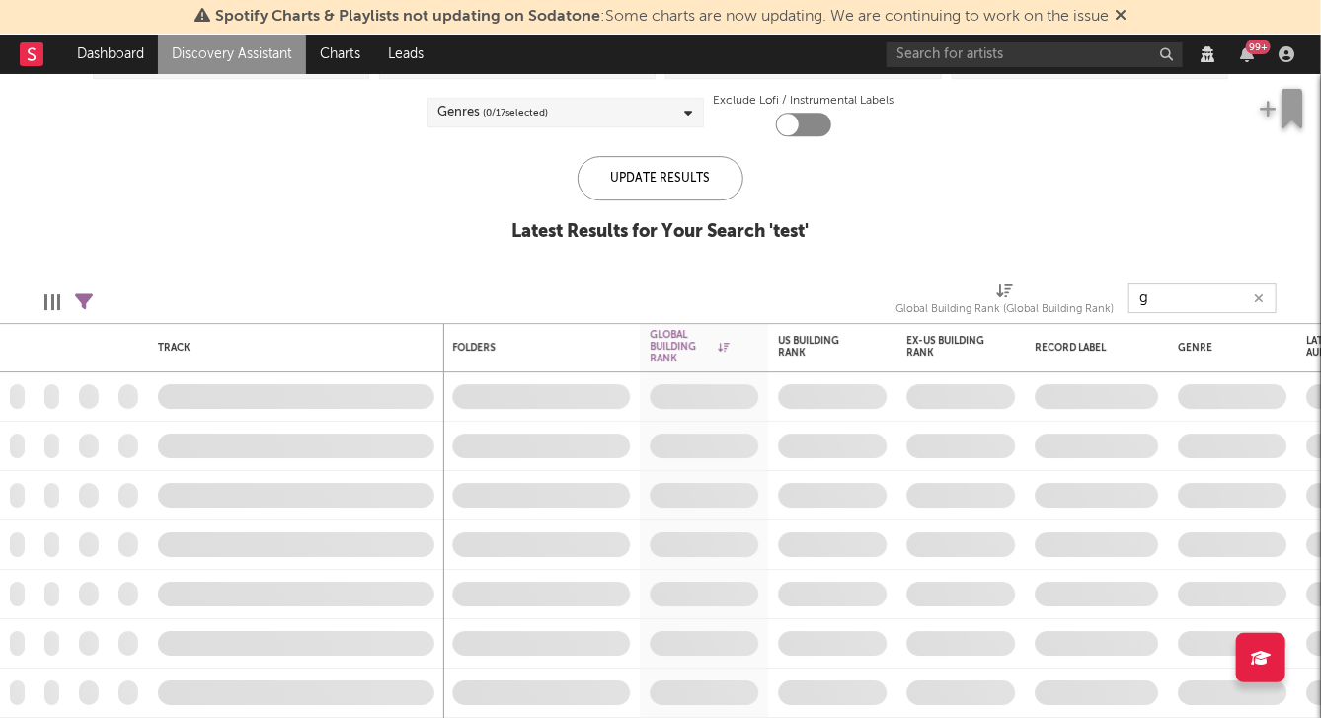
type input "g"
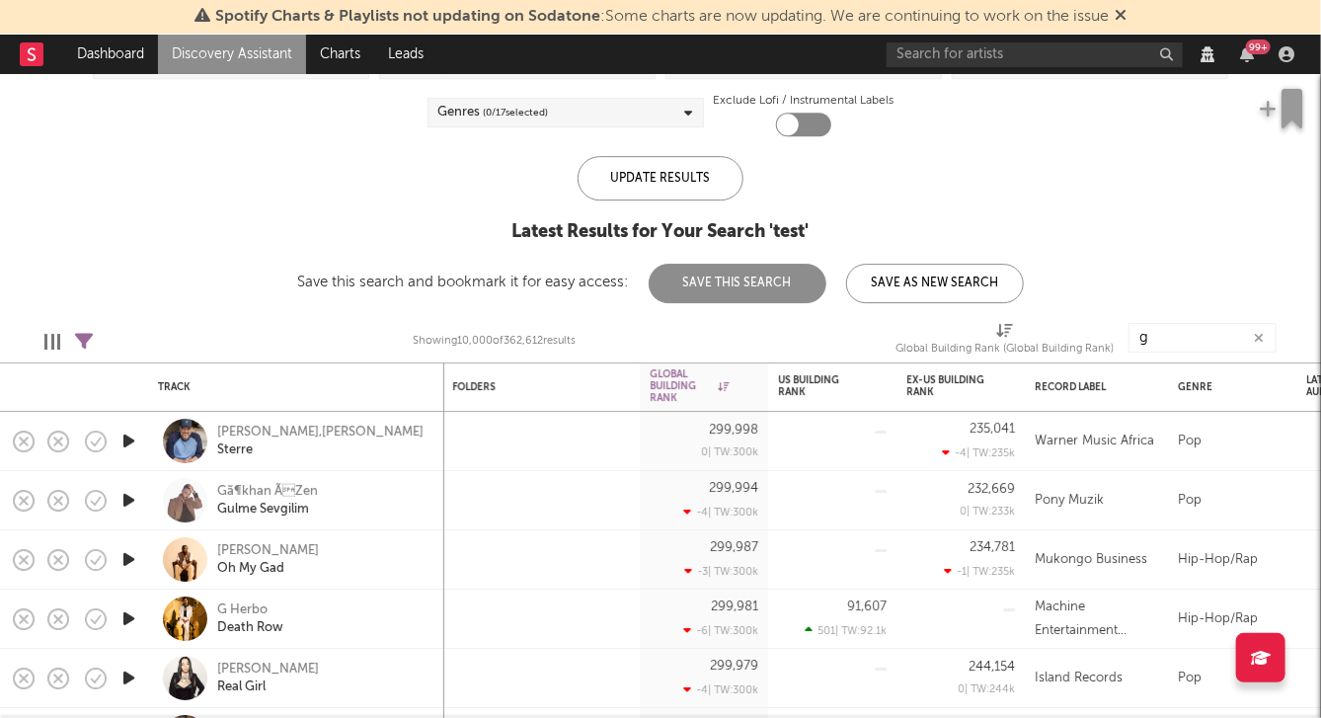
click at [350, 227] on div "Latest Results for Your Search ' test '" at bounding box center [661, 232] width 726 height 24
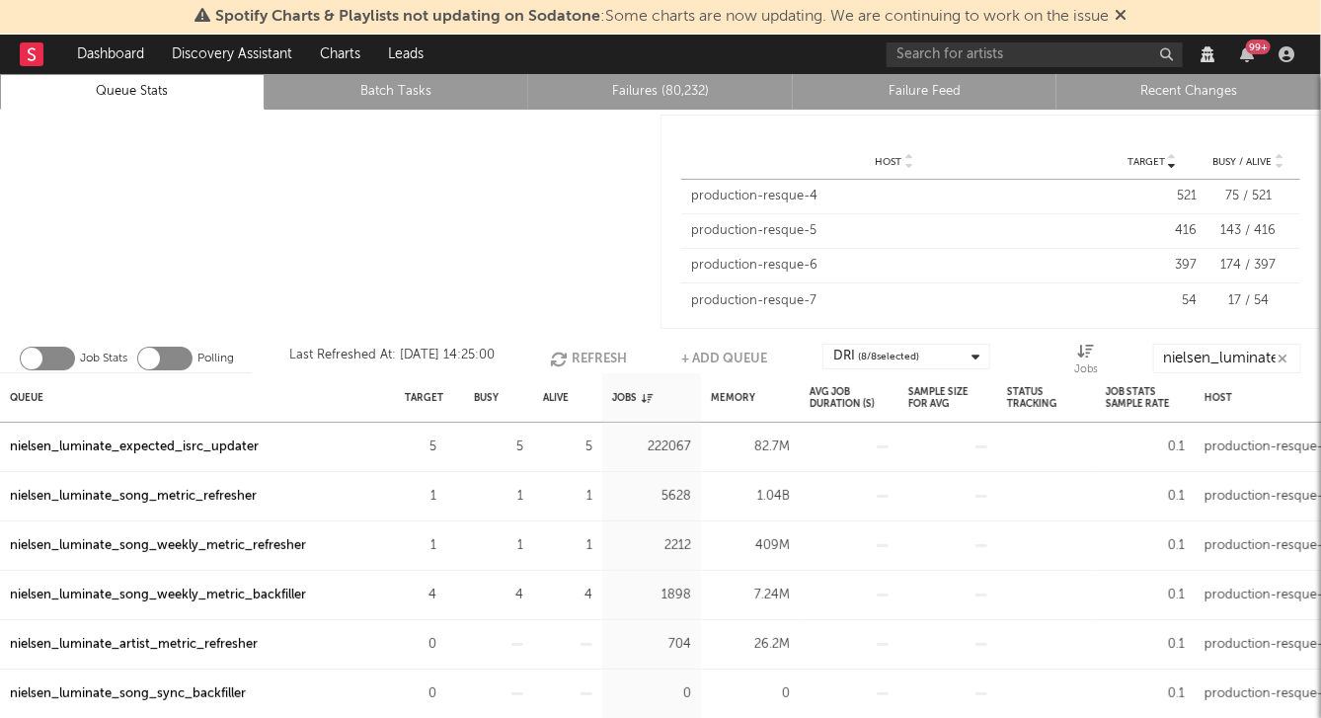
scroll to position [34, 0]
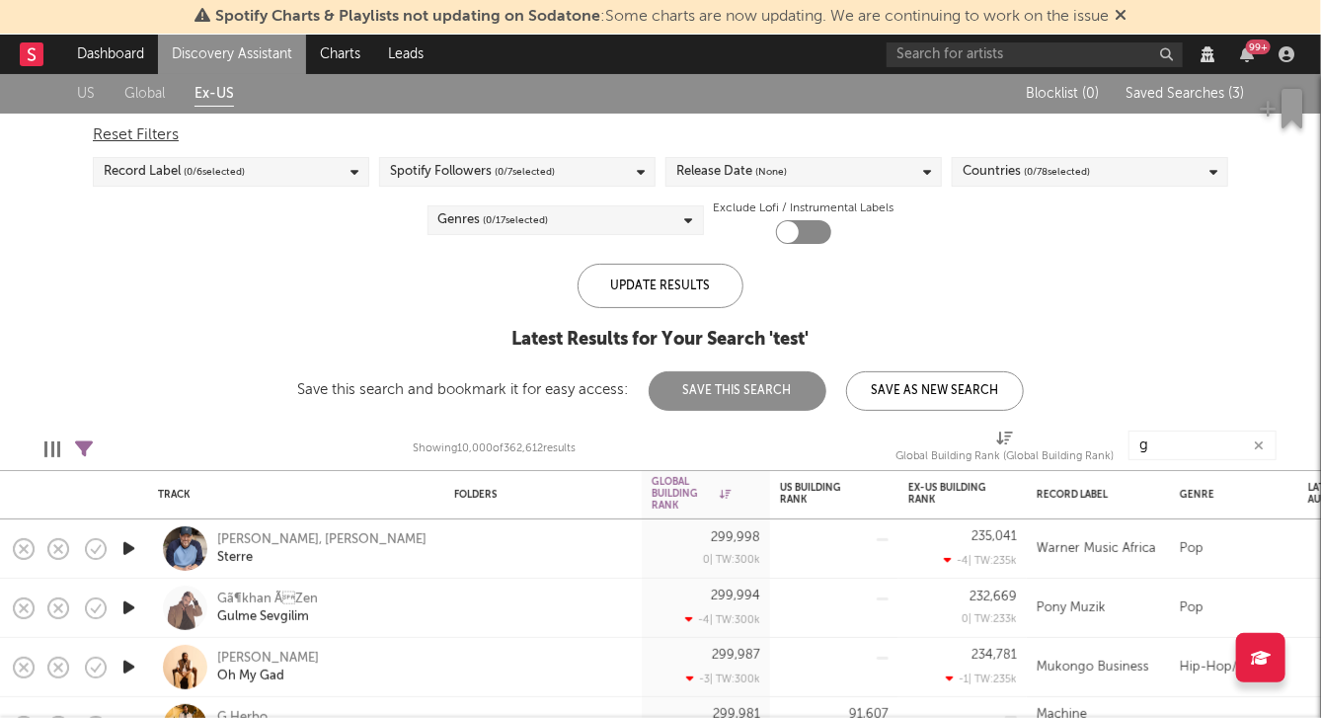
click at [1188, 91] on span "Saved Searches ( 3 )" at bounding box center [1185, 94] width 118 height 14
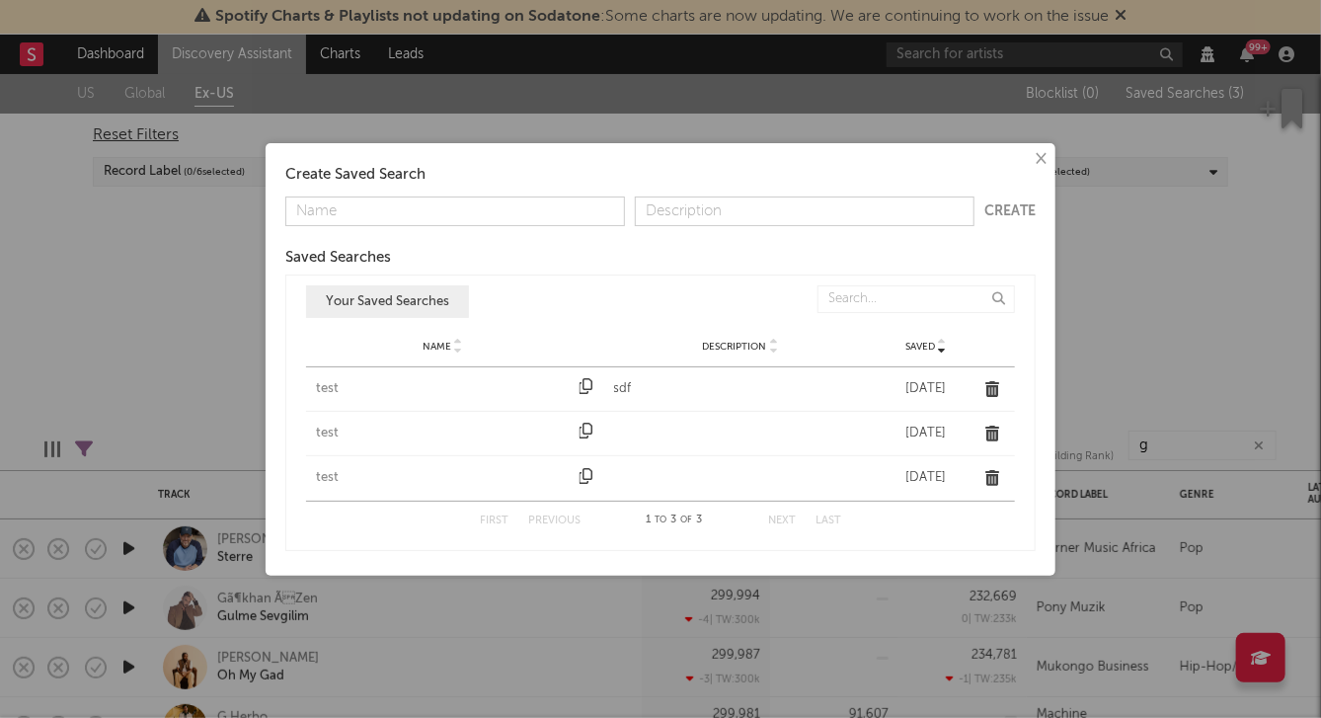
click at [1038, 159] on button "×" at bounding box center [1040, 159] width 22 height 22
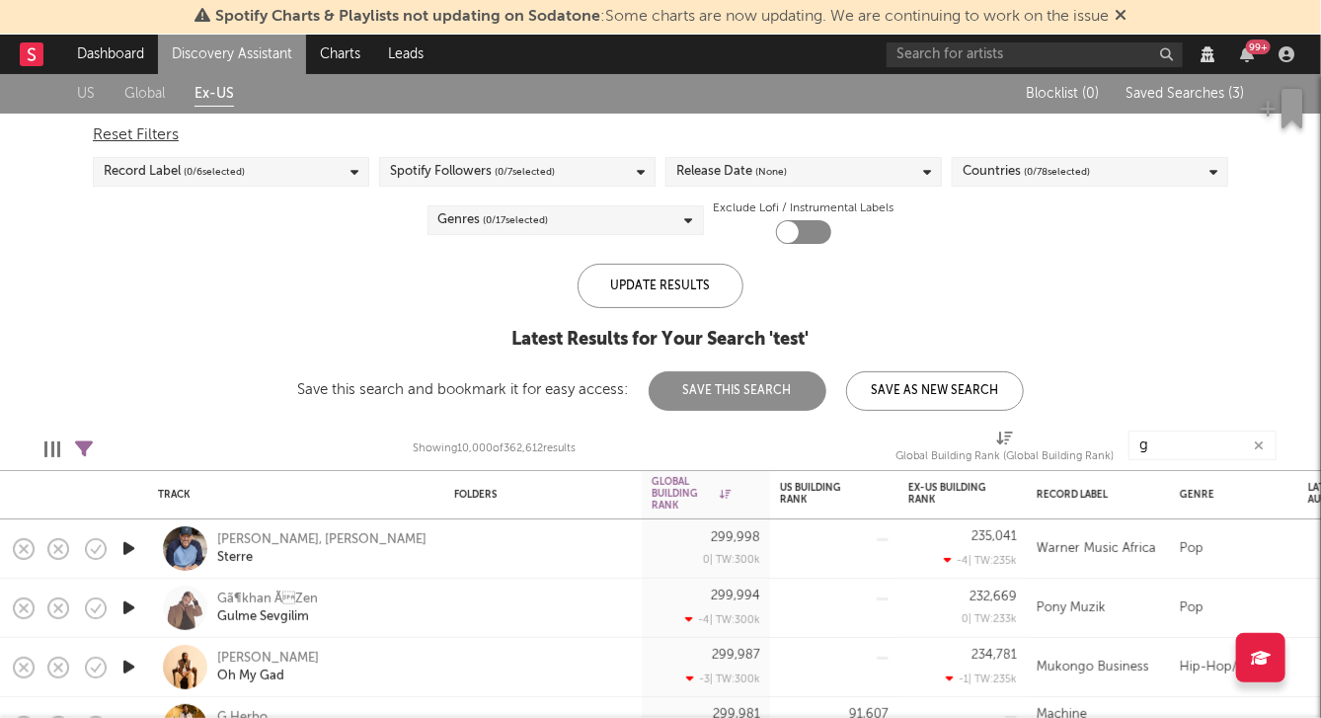
click at [70, 204] on div "US Global Ex-US Blocklist ( 0 ) Saved Searches ( 3 ) Reset Filters Record Label…" at bounding box center [660, 242] width 1321 height 337
click at [217, 246] on div "US Global Ex-US Blocklist ( 0 ) Saved Searches ( 3 ) Reset Filters Record Label…" at bounding box center [660, 242] width 1321 height 337
click at [353, 236] on div "Reset Filters Record Label ( 0 / 6 selected) Spotify Followers ( 0 / 7 selected…" at bounding box center [660, 179] width 1155 height 130
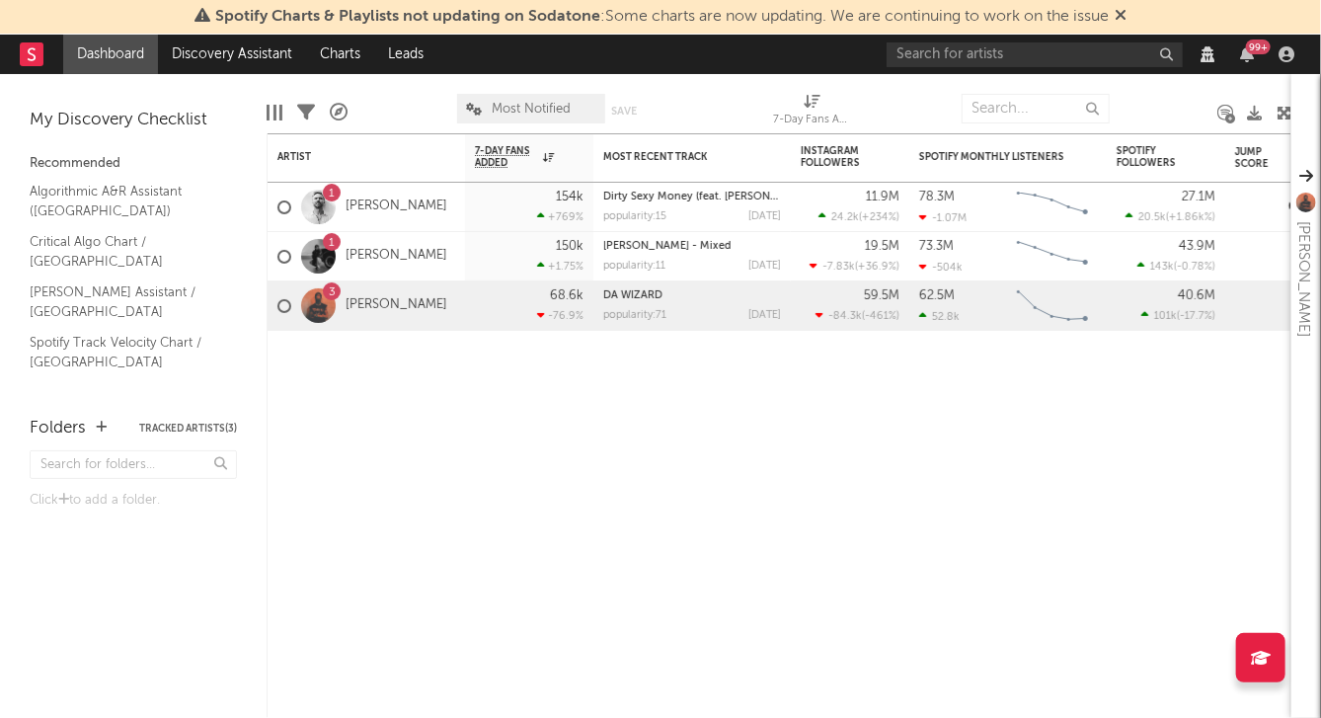
click at [510, 79] on div "Edit Columns Filters A&R Pipeline Most Notified Save Save as 7-Day Fans Added (…" at bounding box center [779, 103] width 1025 height 59
click at [417, 416] on div "Artist Notifications 7-Day Fans Added WoW % Change Most Recent Track Popularity…" at bounding box center [779, 425] width 1025 height 584
click at [517, 409] on div "Artist Notifications 7-Day Fans Added WoW % Change Most Recent Track Popularity…" at bounding box center [779, 425] width 1025 height 584
click at [349, 389] on div at bounding box center [366, 360] width 197 height 59
click at [408, 115] on div at bounding box center [402, 108] width 80 height 49
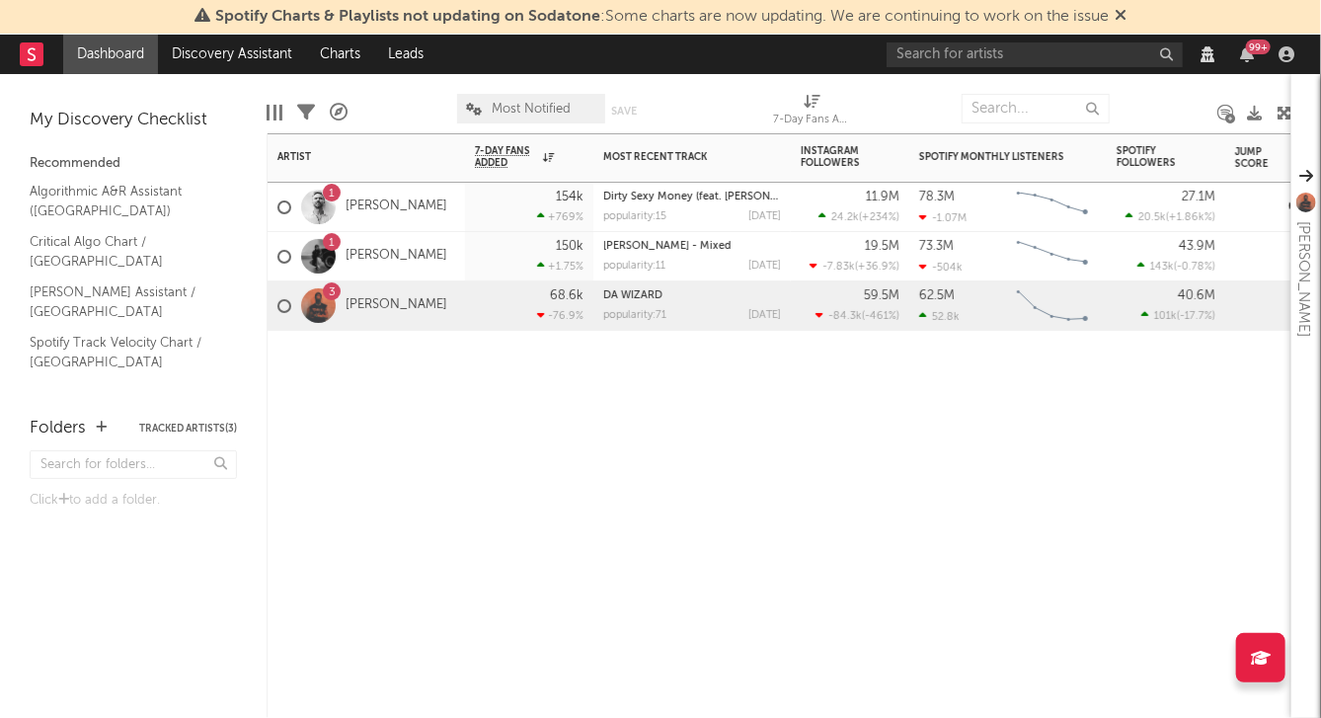
click at [584, 384] on div at bounding box center [529, 360] width 128 height 59
click at [617, 363] on div at bounding box center [691, 360] width 197 height 59
click at [1035, 64] on input "text" at bounding box center [1035, 54] width 296 height 25
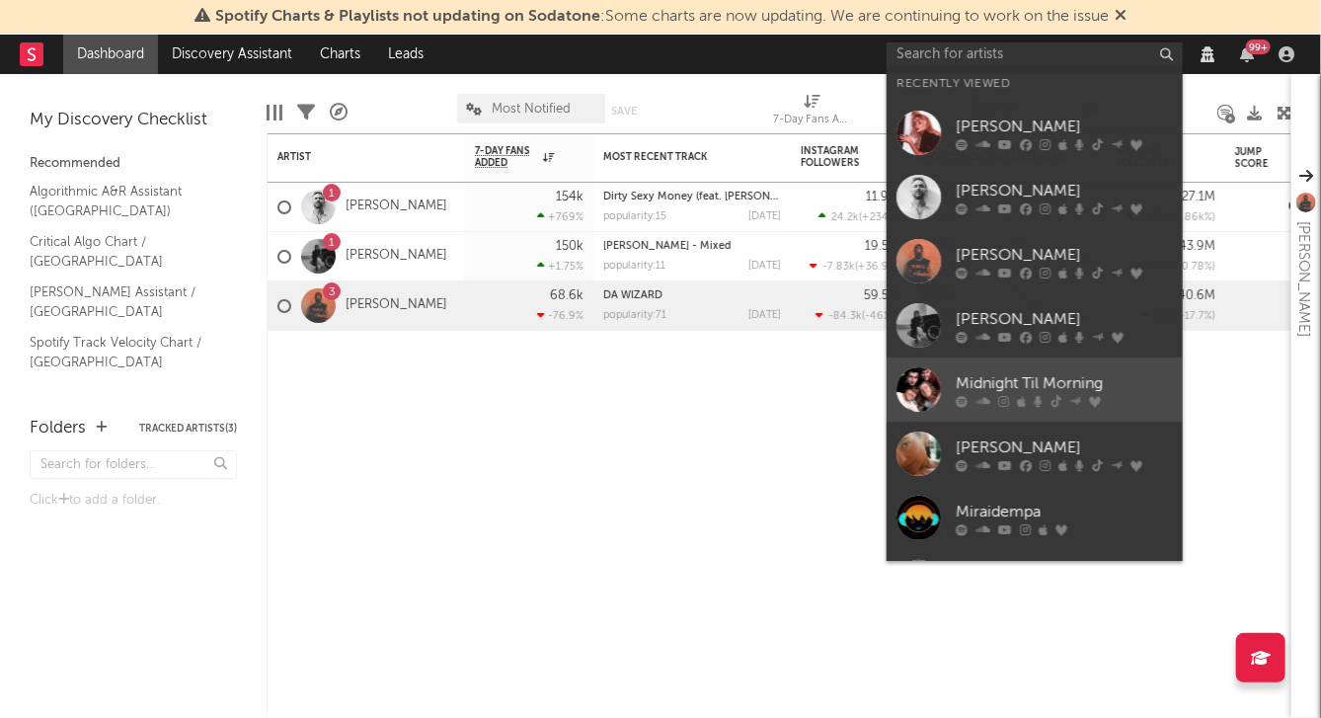
click at [969, 383] on div "Midnight Til Morning" at bounding box center [1064, 384] width 217 height 24
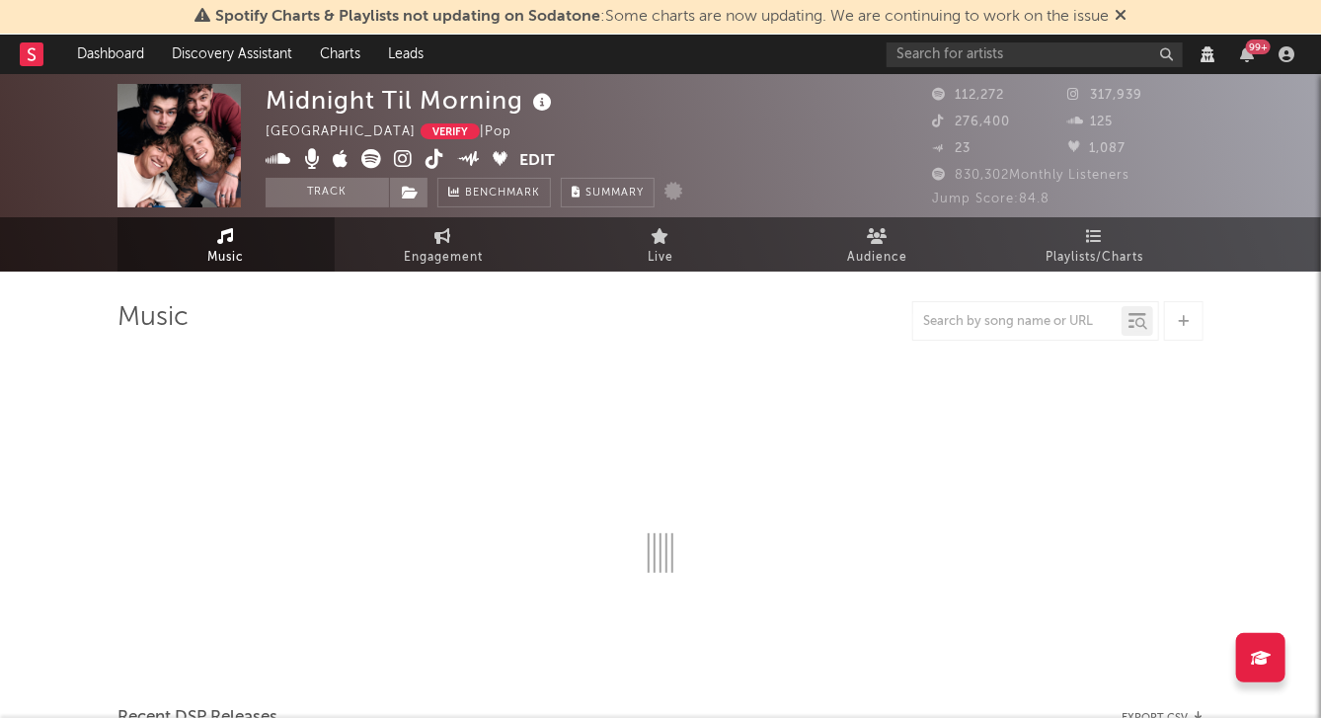
select select "1w"
select select "View all"
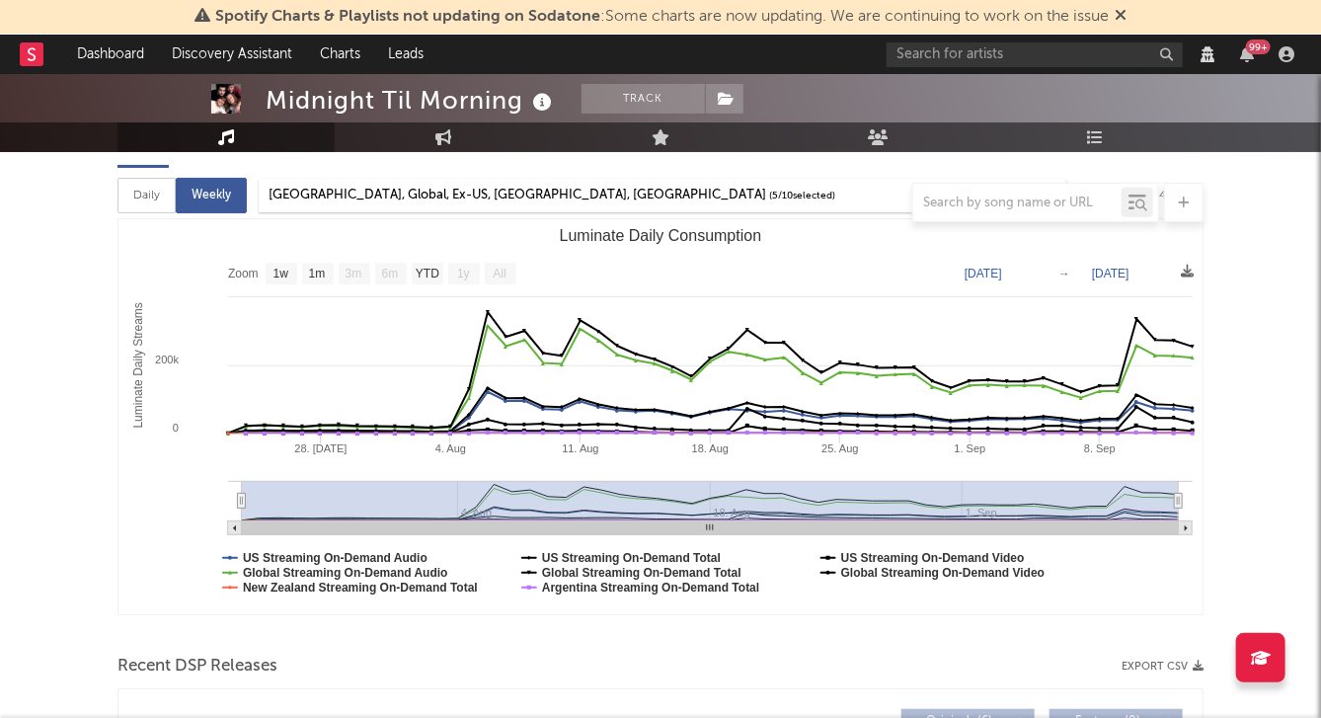
scroll to position [266, 0]
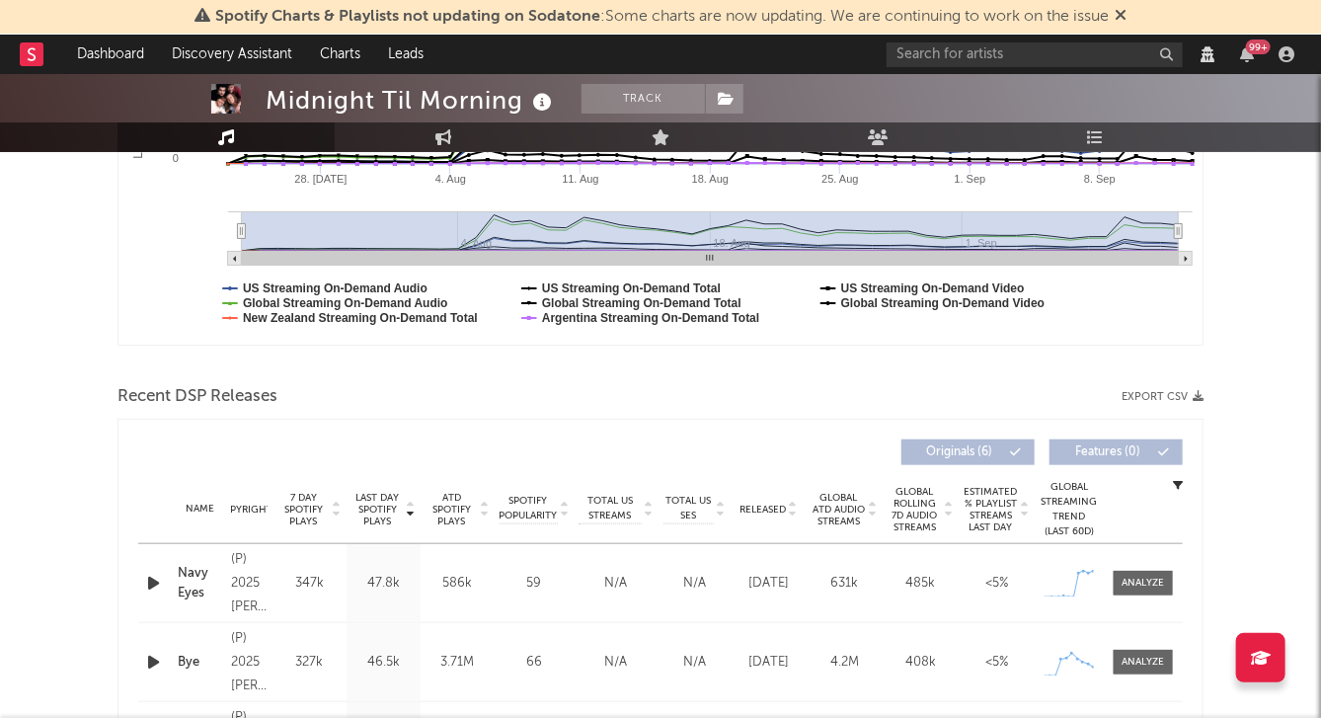
scroll to position [57, 0]
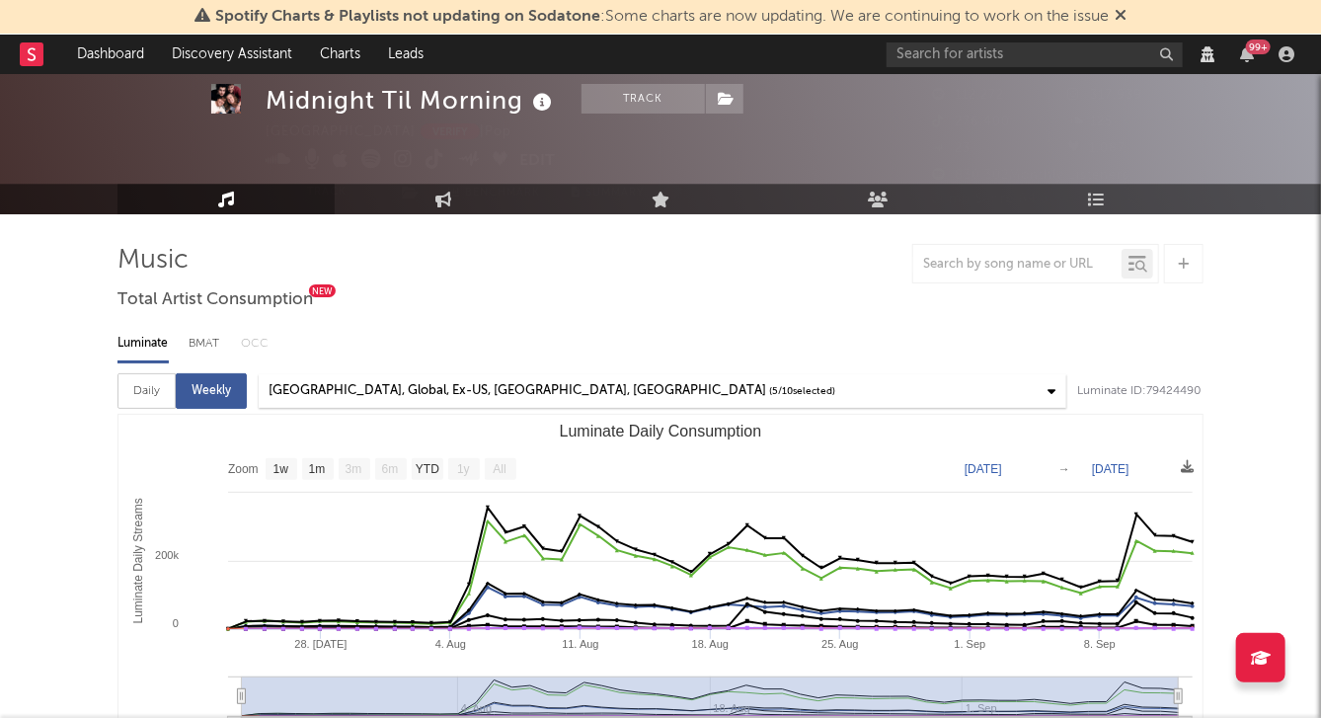
click at [154, 394] on div "Daily" at bounding box center [146, 391] width 58 height 36
select select "1w"
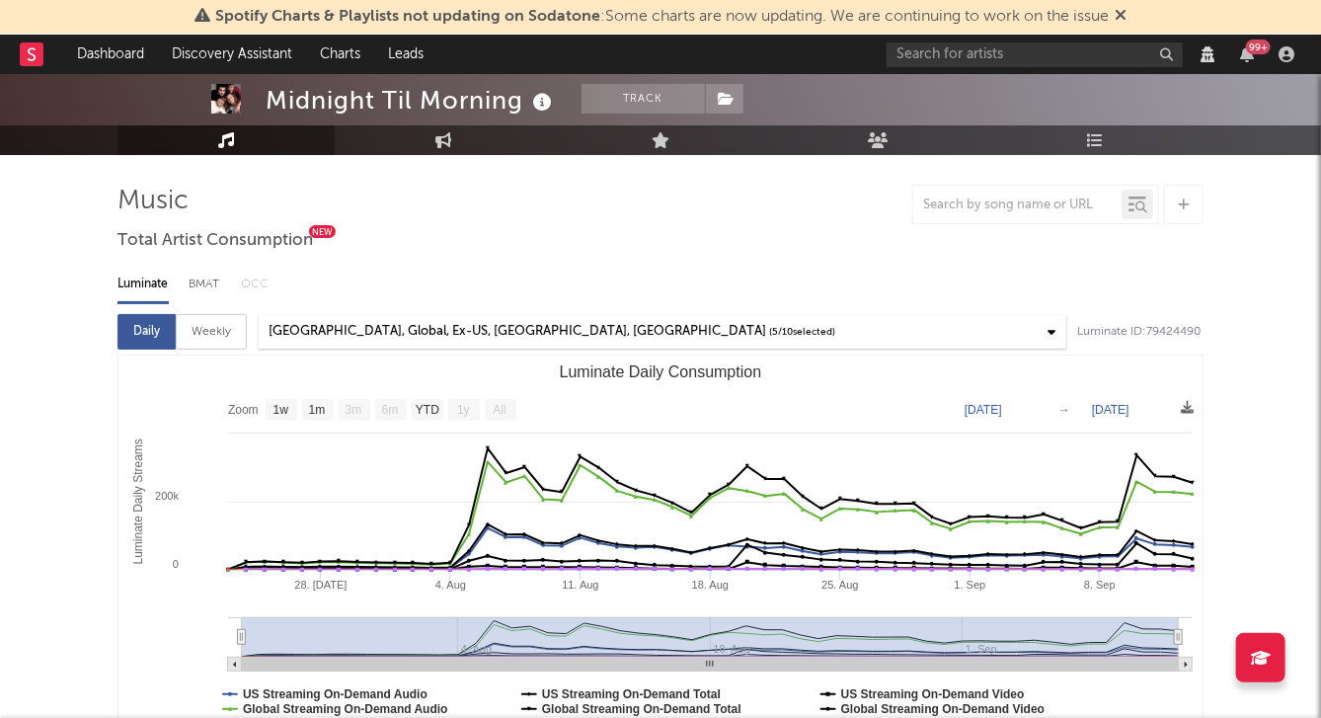
scroll to position [129, 0]
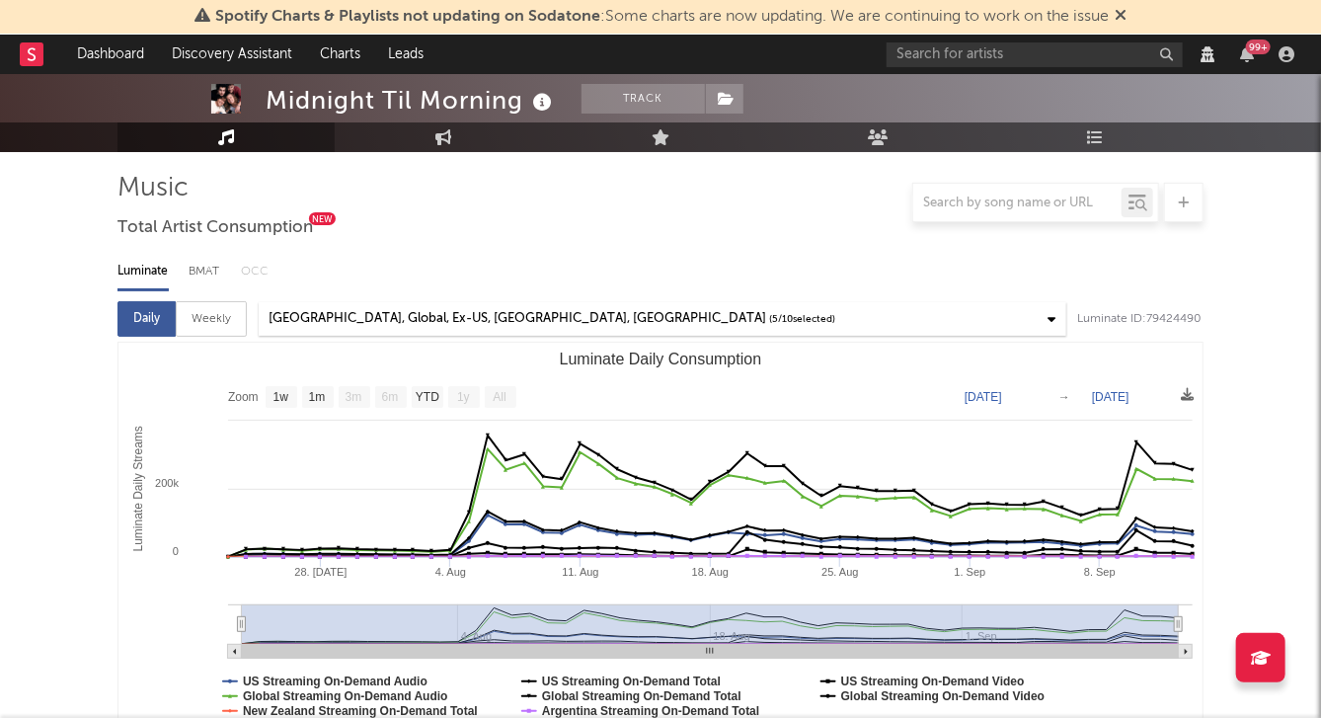
click at [212, 323] on div "Weekly" at bounding box center [211, 319] width 71 height 36
select select "1w"
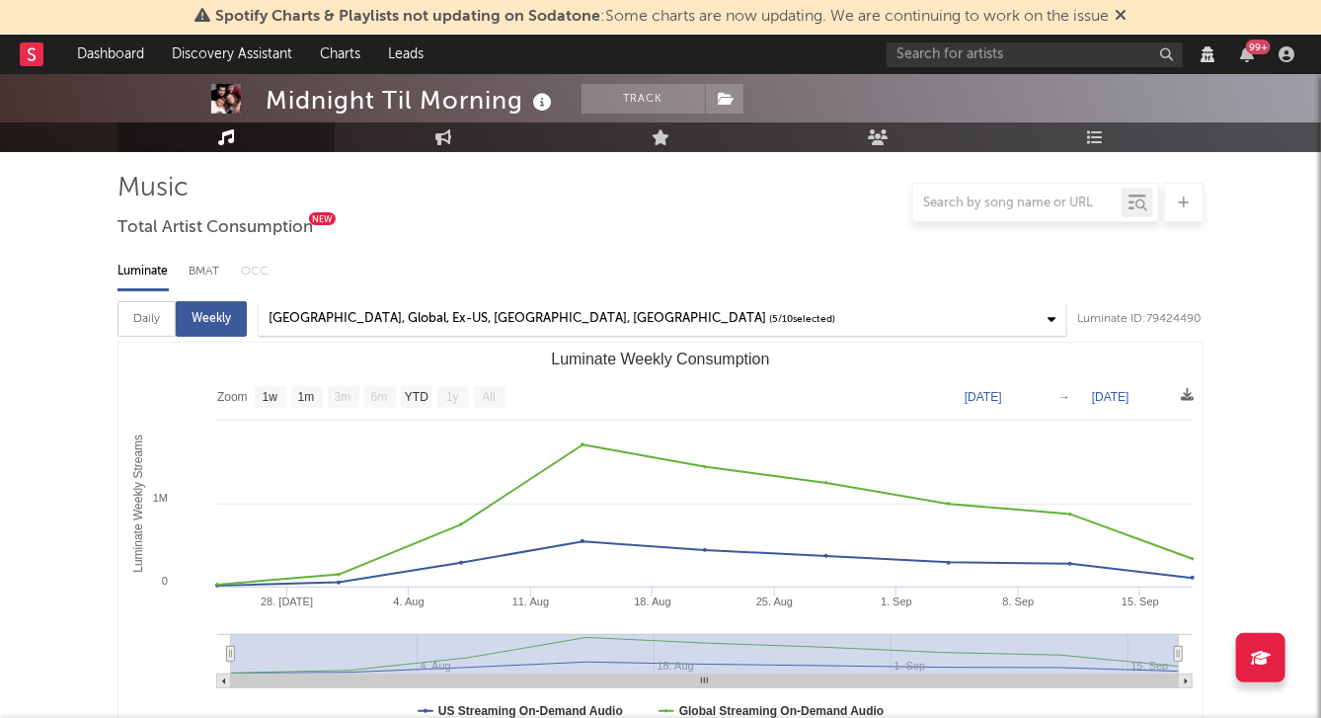
click at [156, 325] on div "Daily" at bounding box center [146, 319] width 58 height 36
select select "1w"
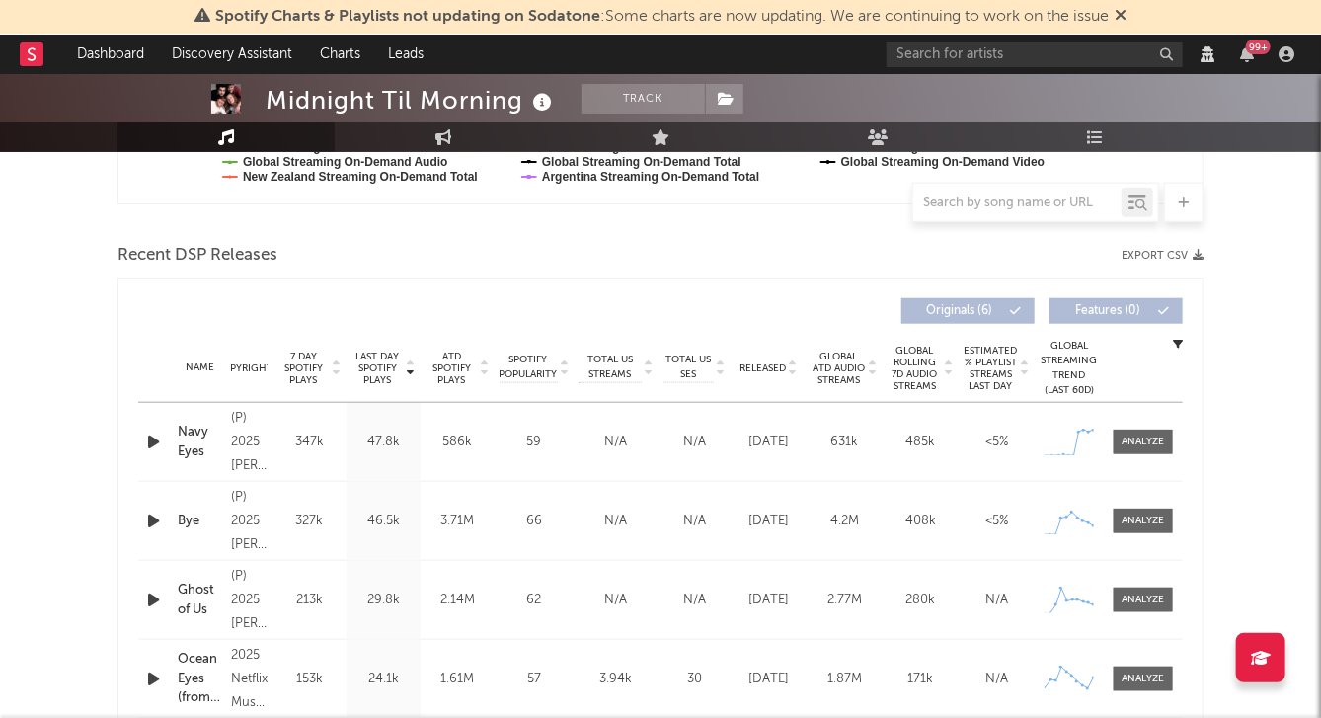
scroll to position [767, 0]
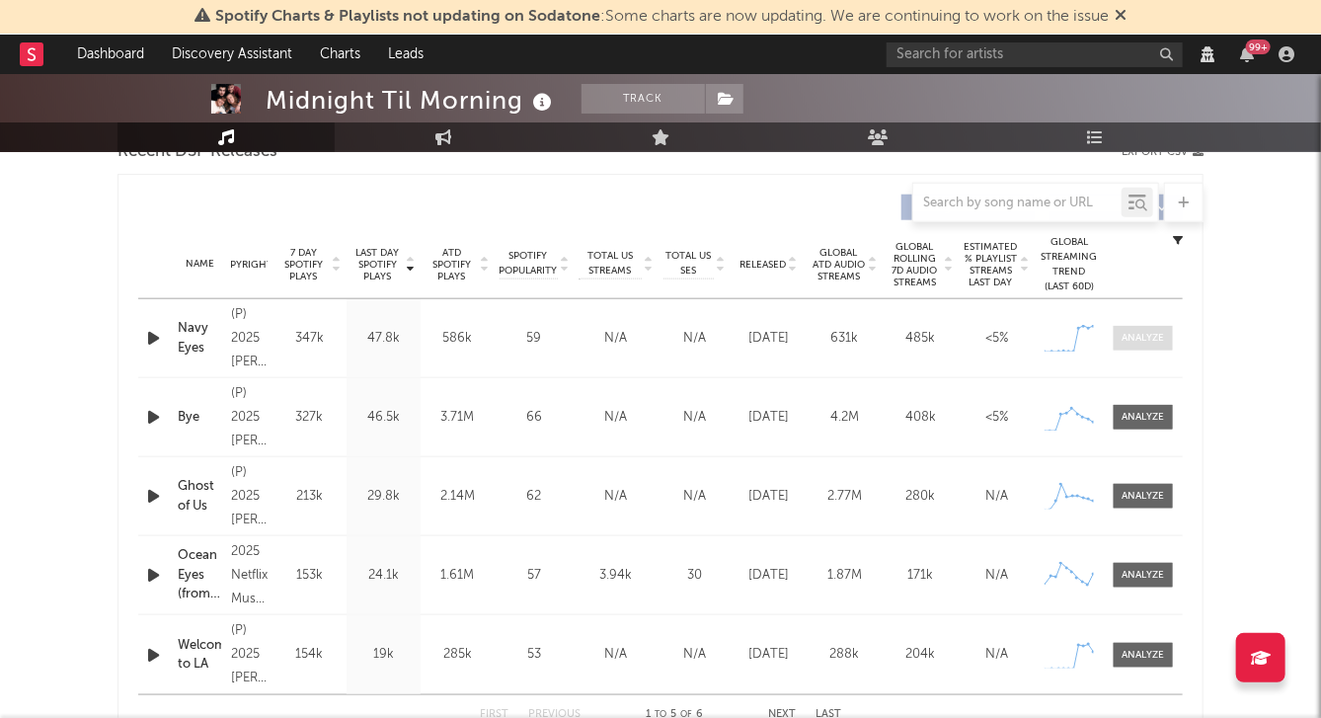
click at [1129, 346] on div at bounding box center [1144, 338] width 42 height 15
select select "View all"
select select "1w"
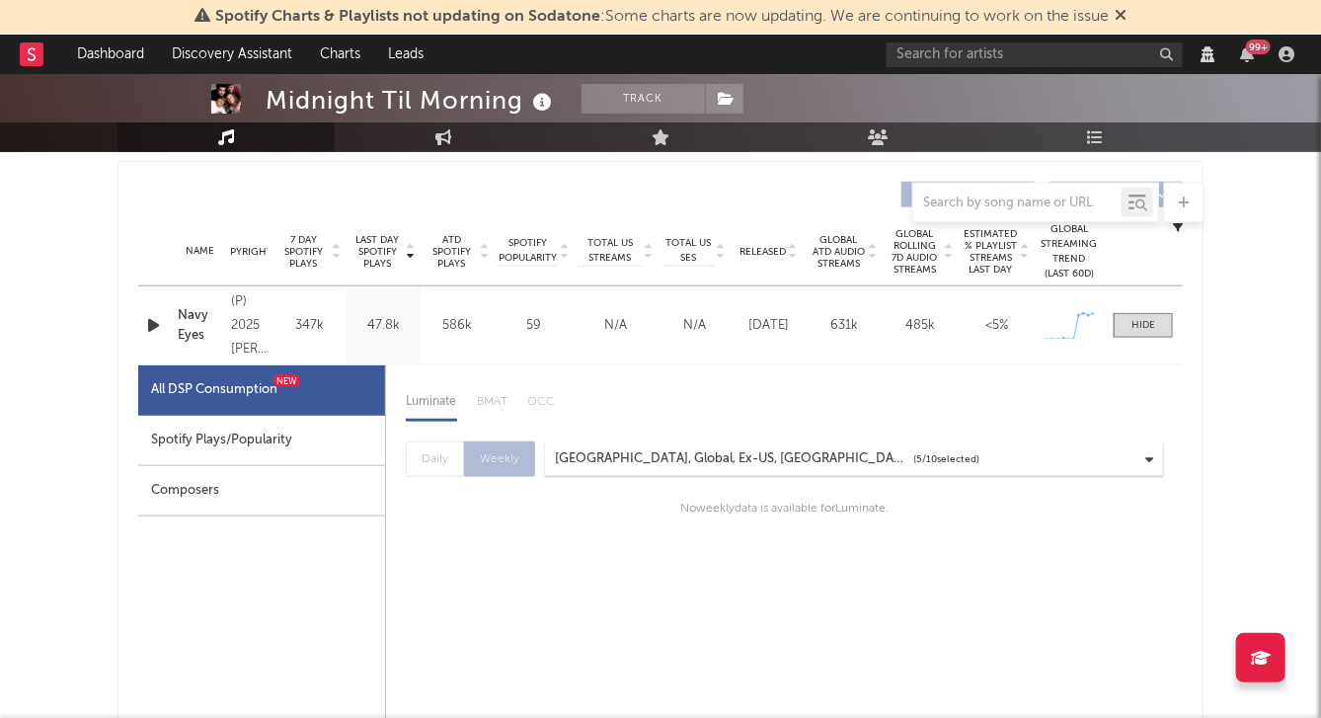
scroll to position [759, 0]
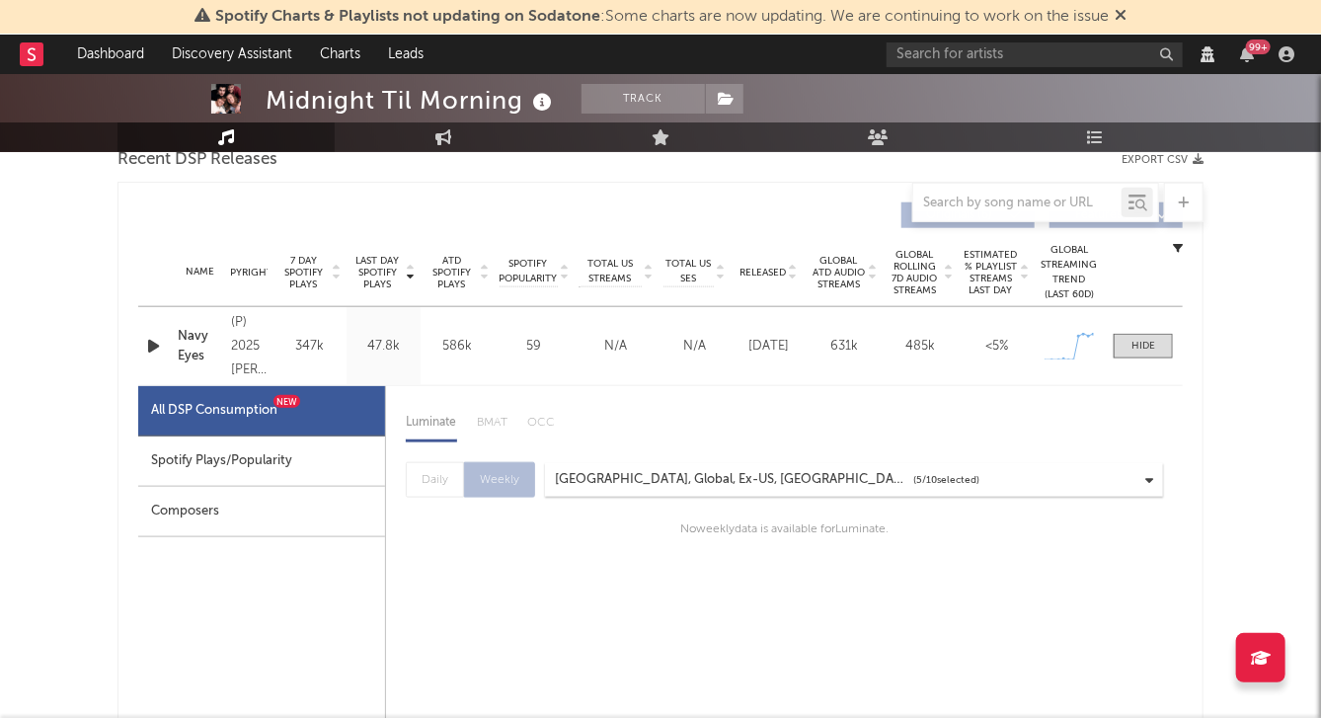
click at [951, 385] on div "Name Navy Eyes Copyright (P) 2025 Chugg Music Pty Ltd Label Chugg Music Album N…" at bounding box center [660, 346] width 1045 height 78
click at [1159, 358] on span at bounding box center [1143, 346] width 59 height 25
select select "View all"
select select "1w"
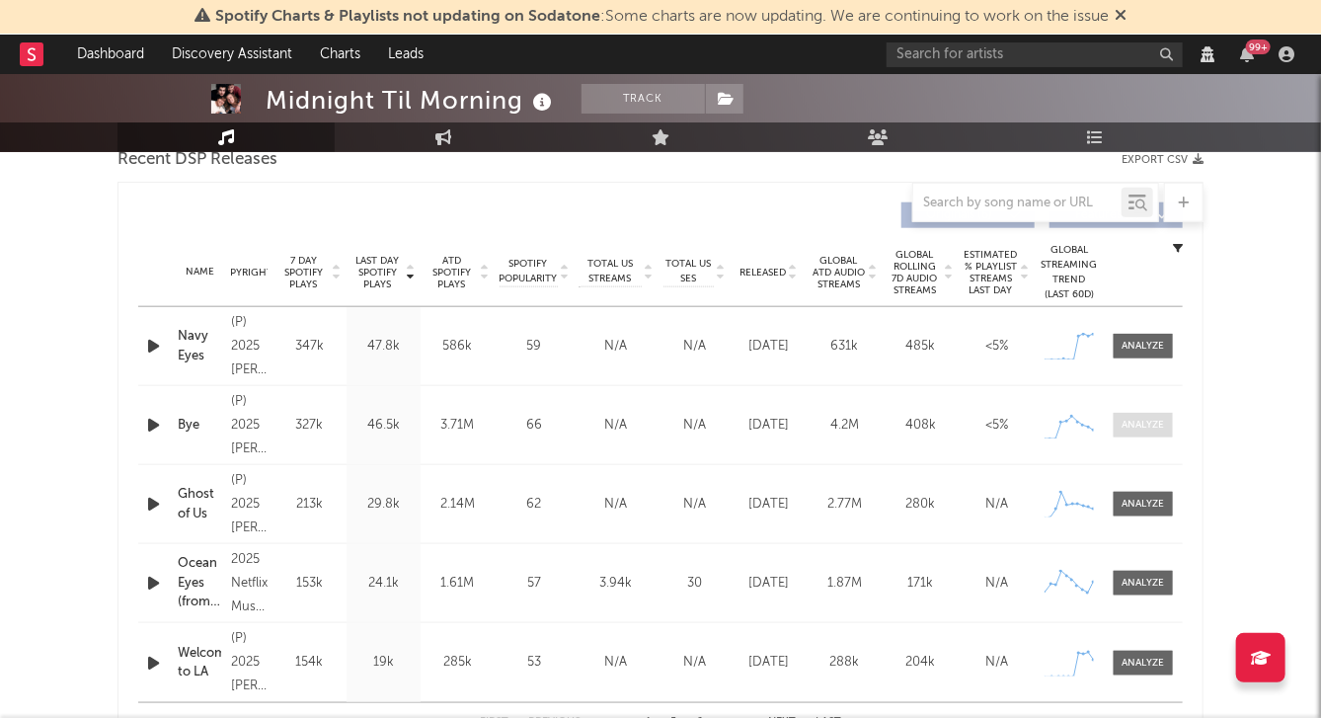
click at [1130, 432] on div at bounding box center [1144, 425] width 42 height 15
select select "View all"
select select "1w"
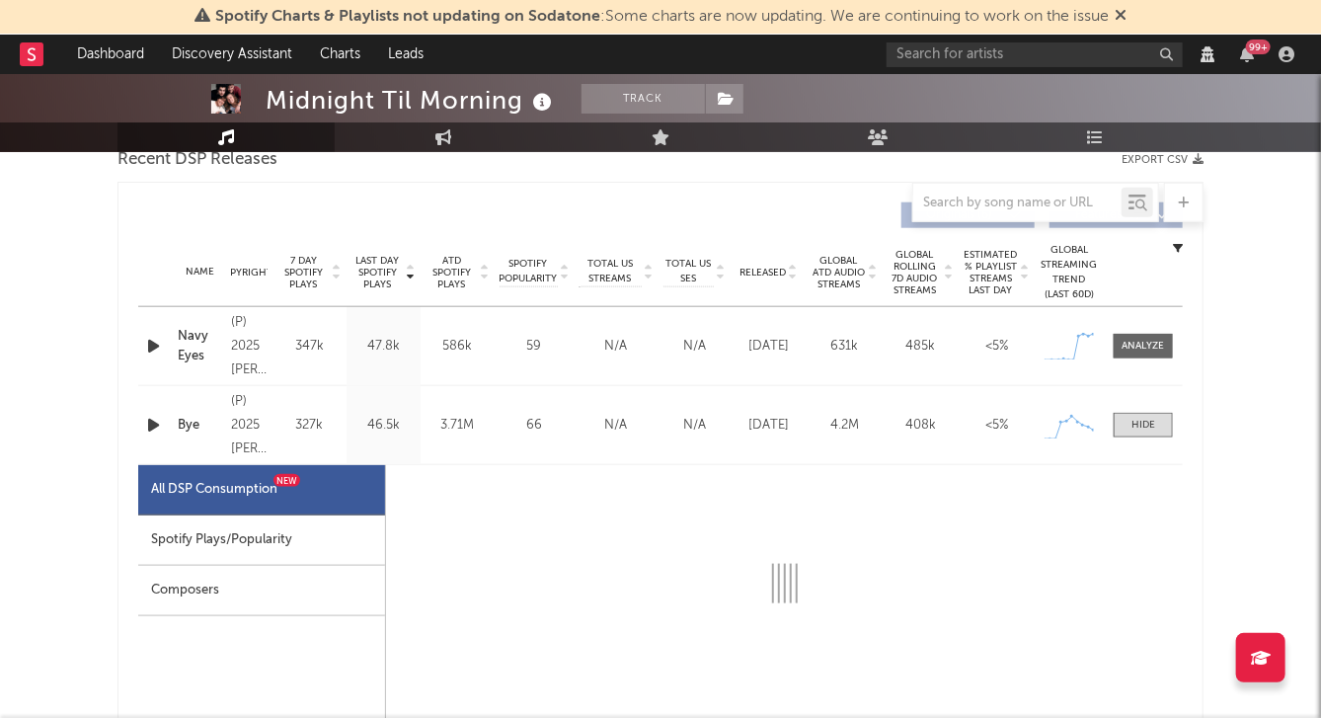
select select "1w"
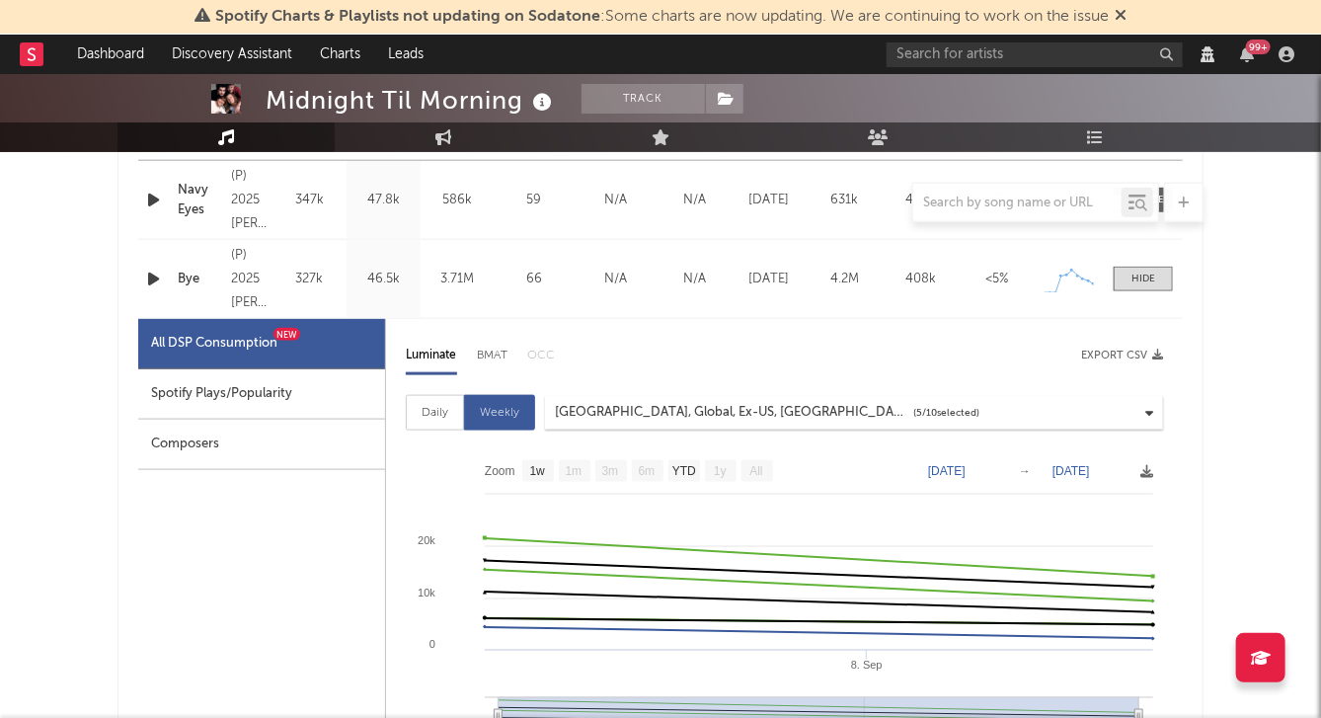
scroll to position [976, 0]
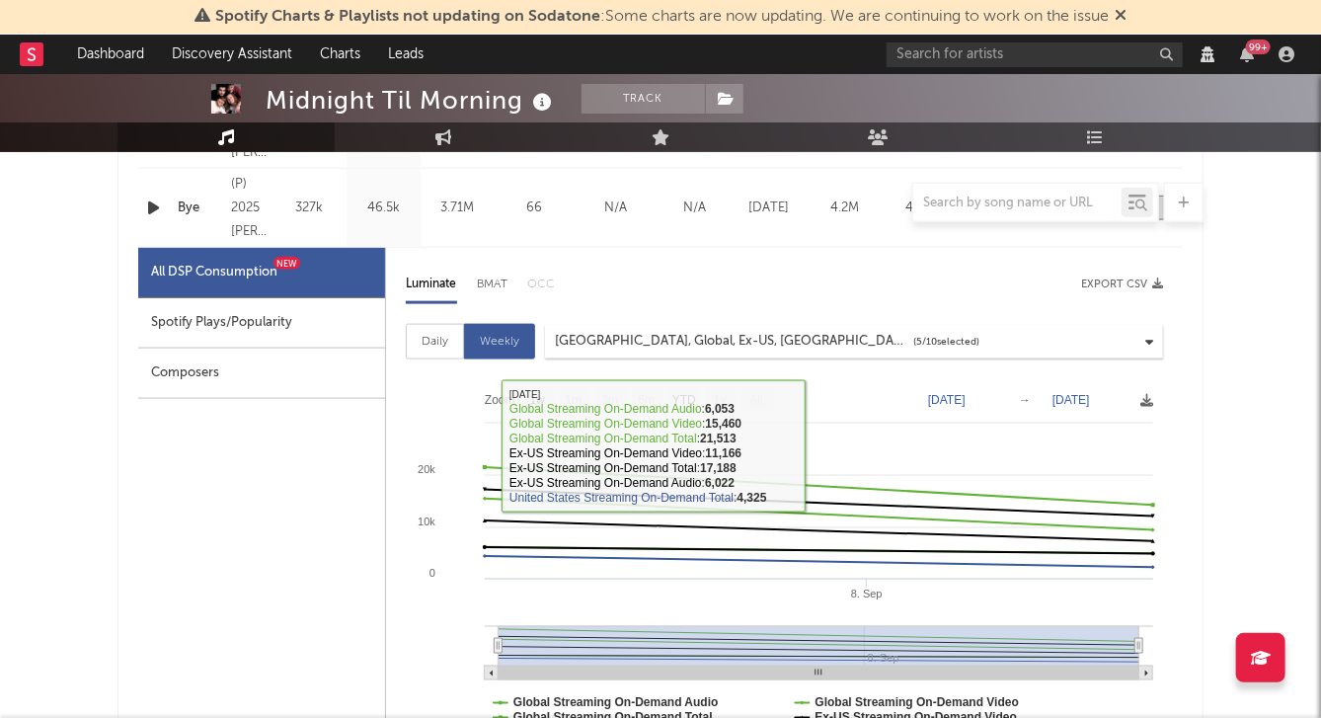
click at [443, 343] on div "Daily" at bounding box center [435, 342] width 58 height 36
select select "1w"
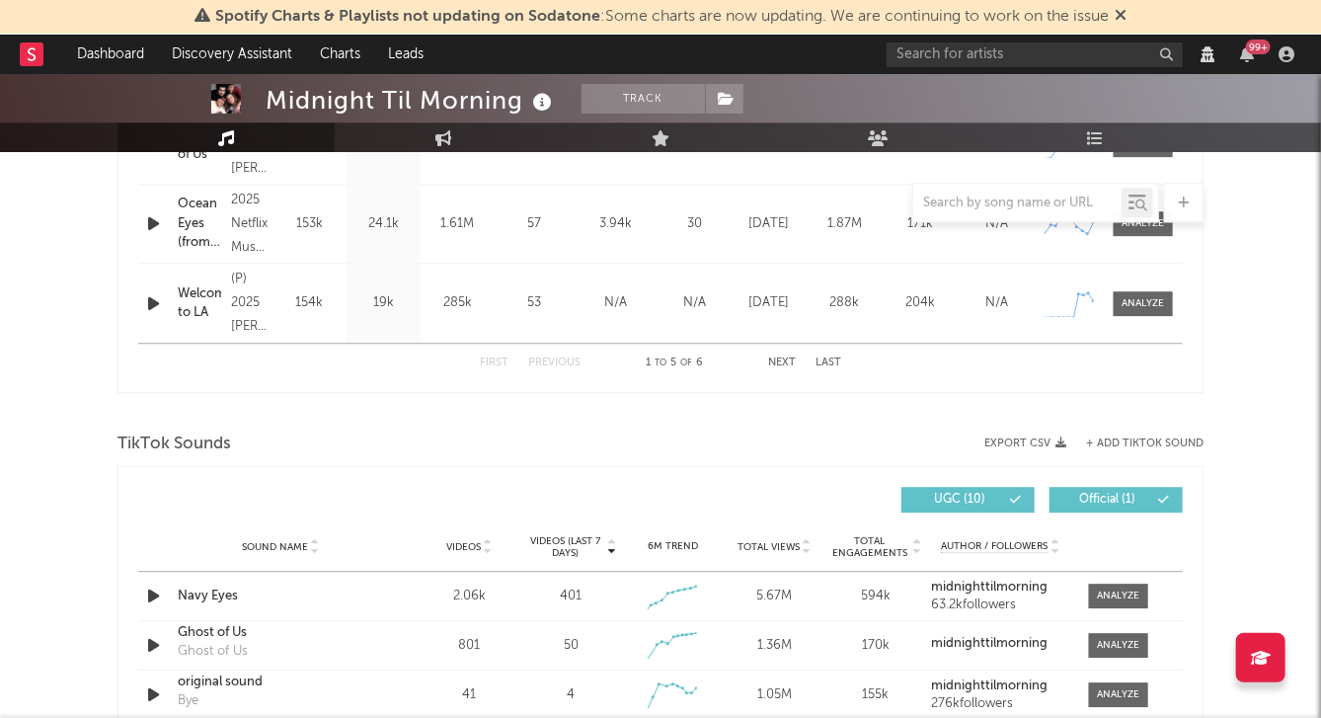
scroll to position [2314, 0]
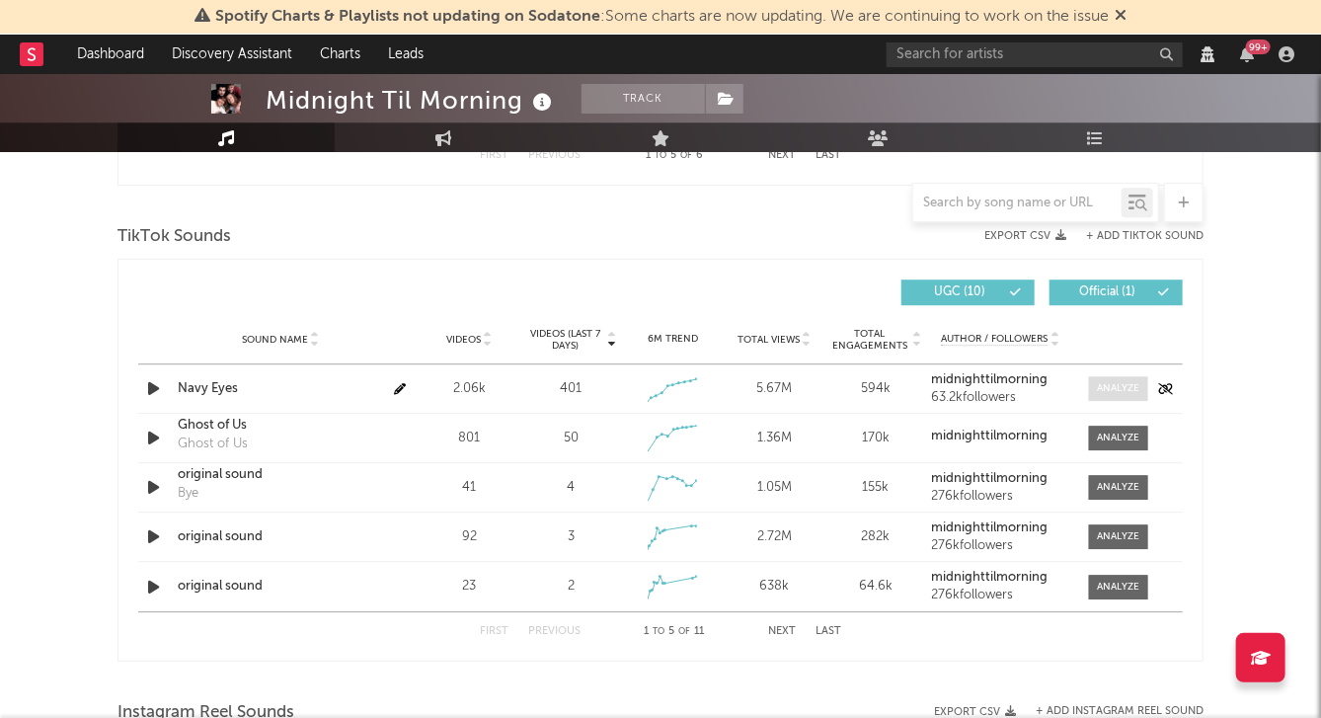
click at [1100, 396] on div at bounding box center [1119, 388] width 42 height 15
select select "View all"
select select "1w"
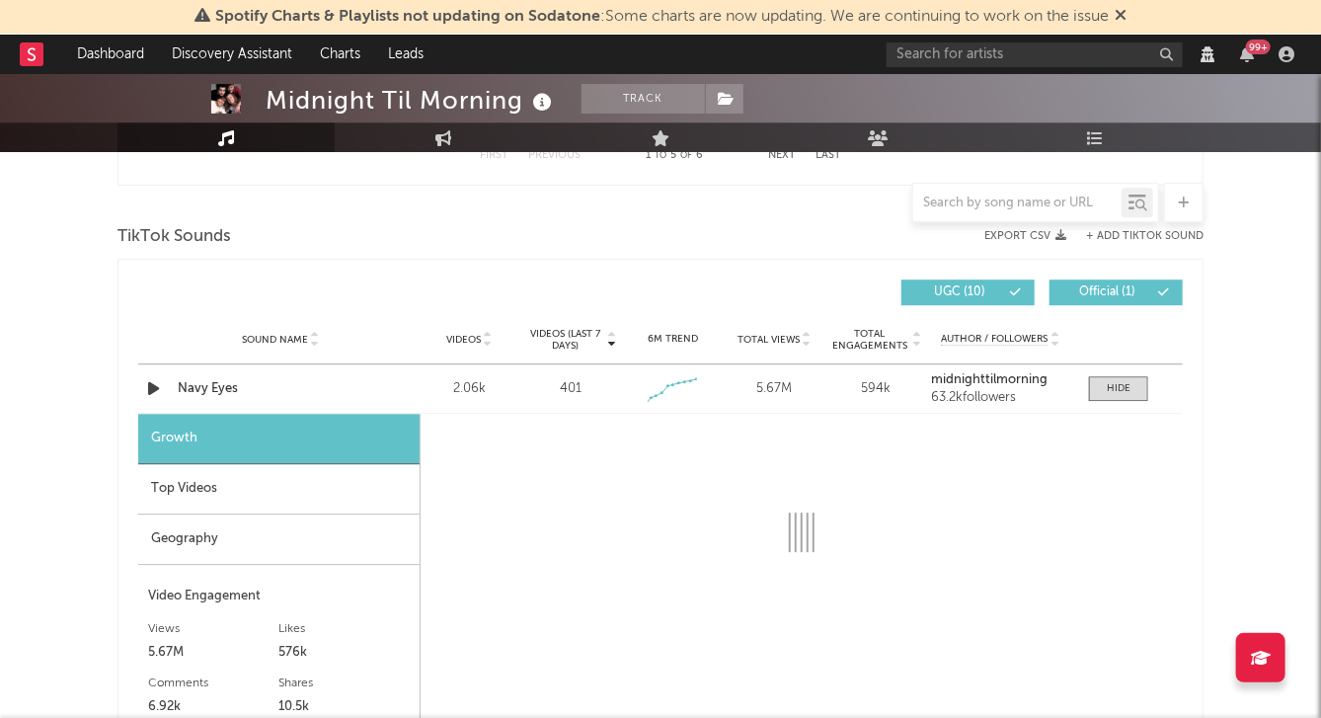
select select "1w"
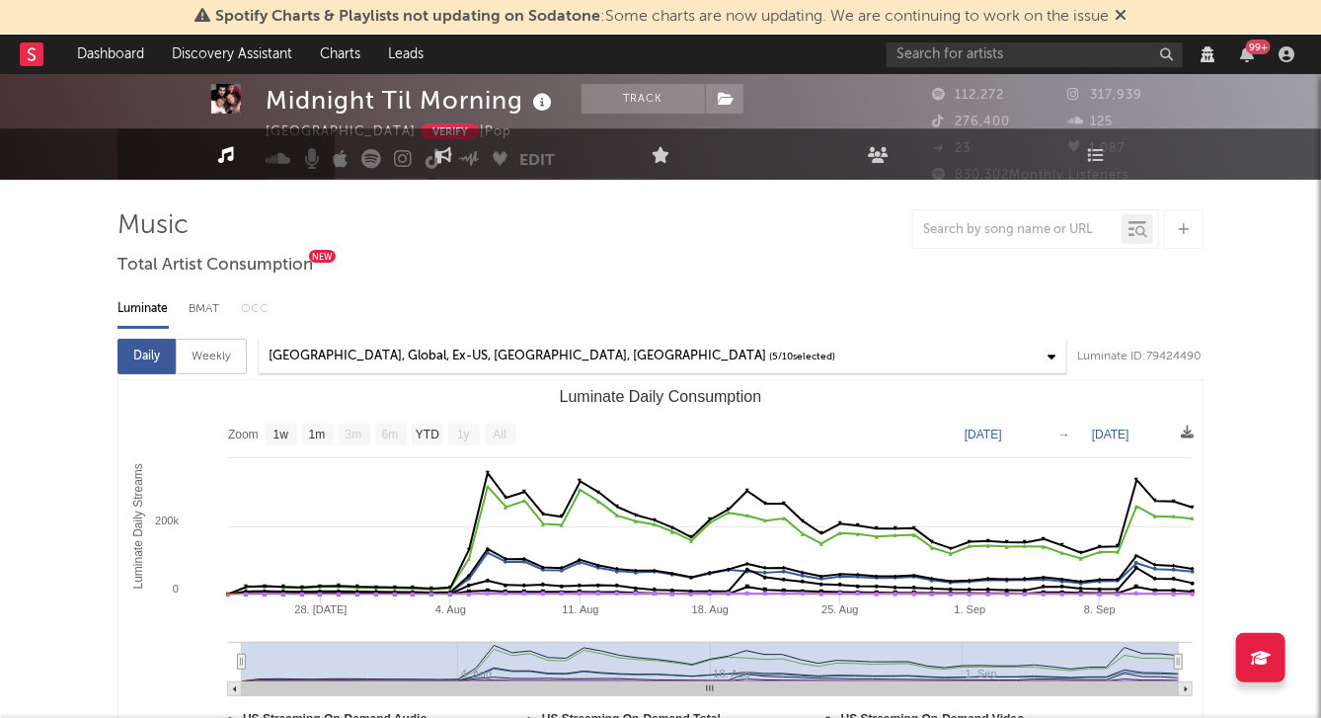
scroll to position [8, 0]
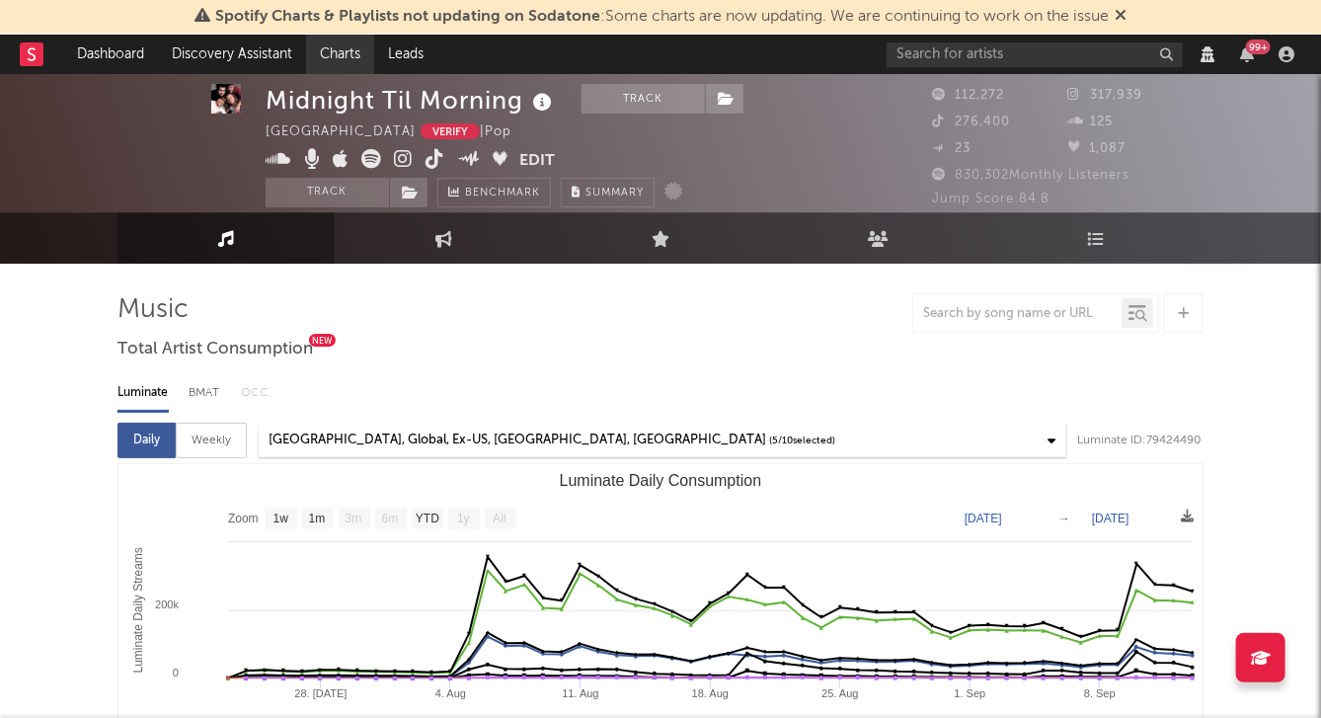
click at [354, 49] on link "Charts" at bounding box center [340, 54] width 68 height 39
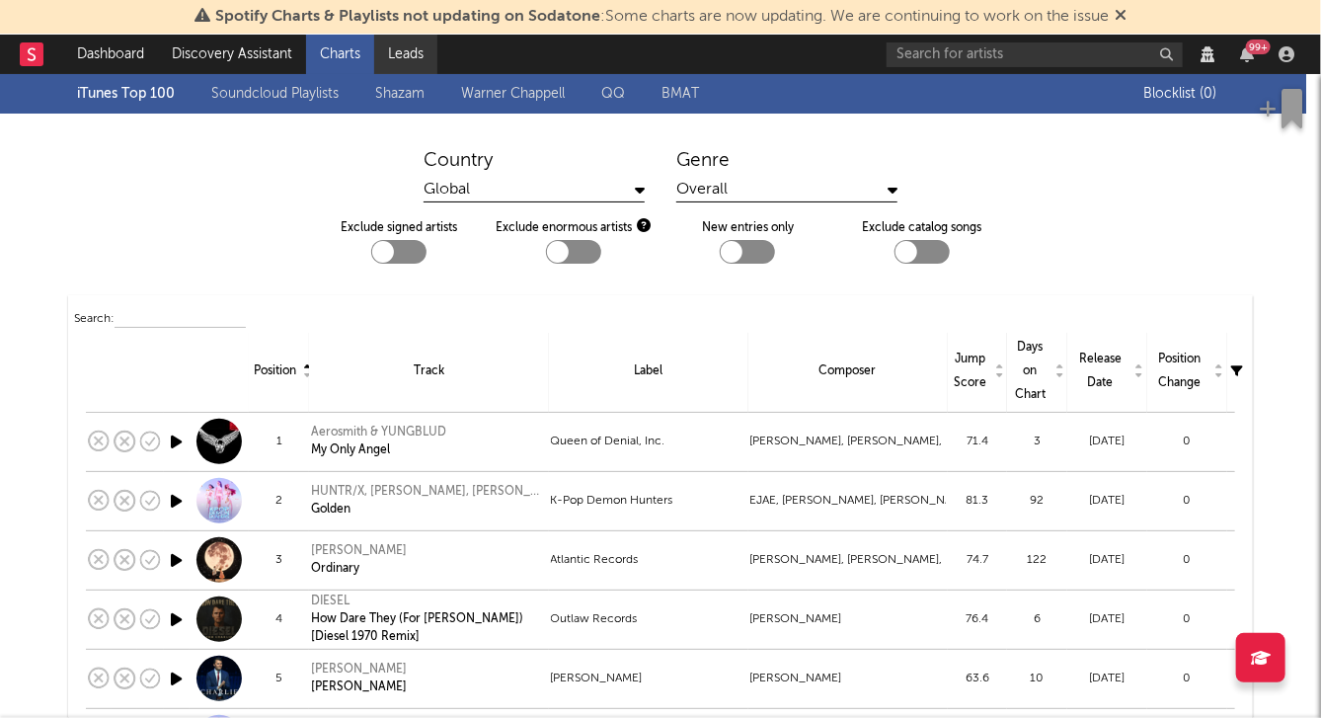
click at [414, 48] on link "Leads" at bounding box center [405, 54] width 63 height 39
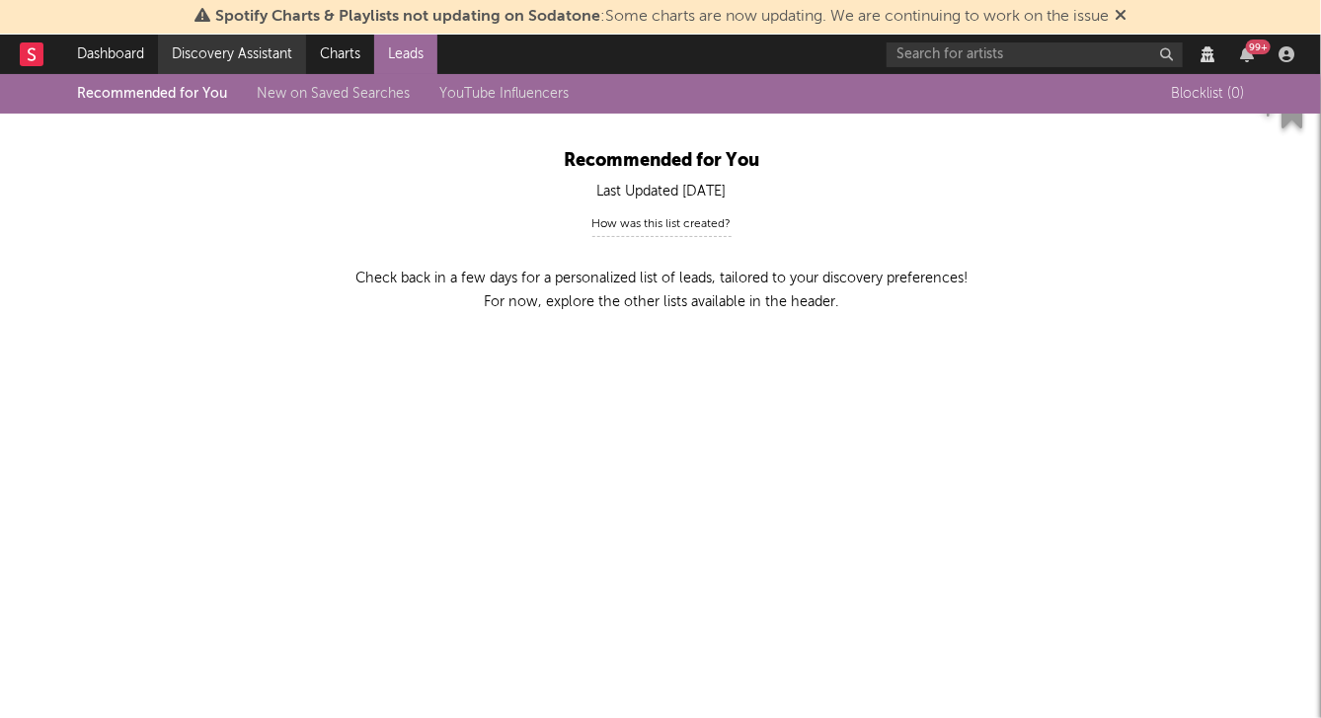
click at [211, 52] on link "Discovery Assistant" at bounding box center [232, 54] width 148 height 39
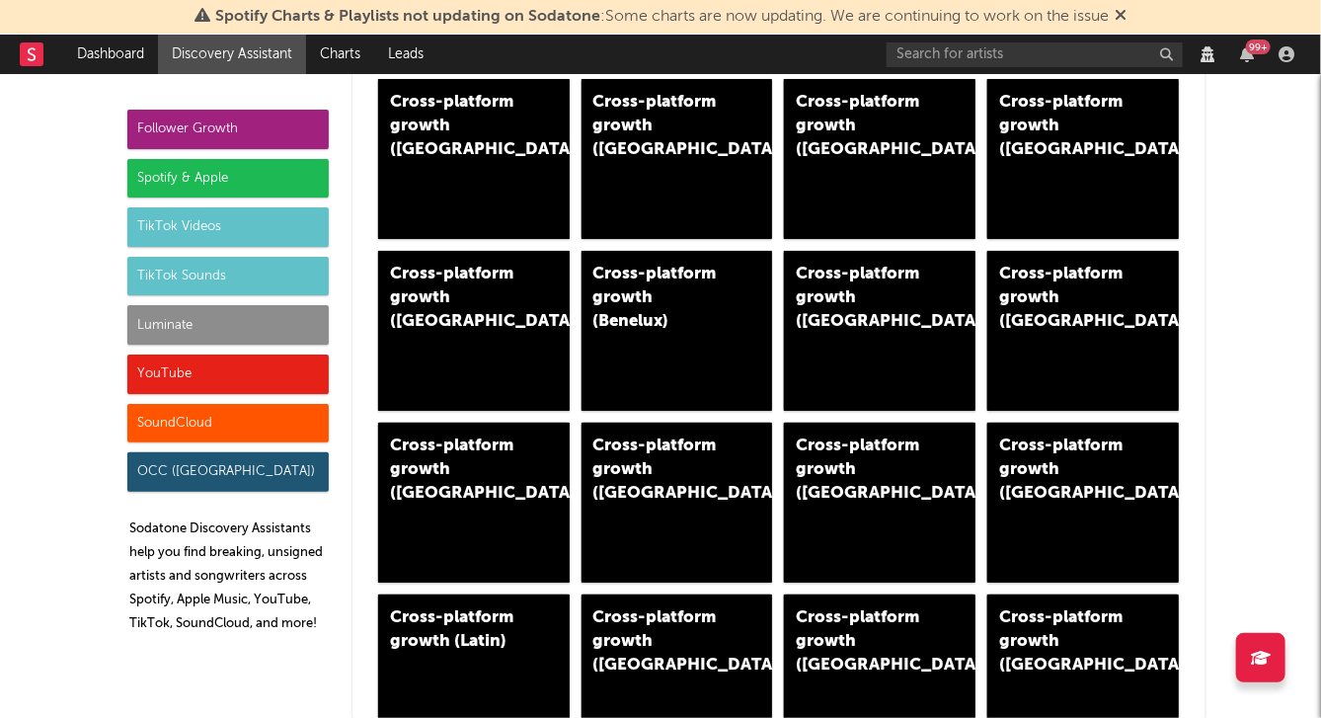
scroll to position [602, 0]
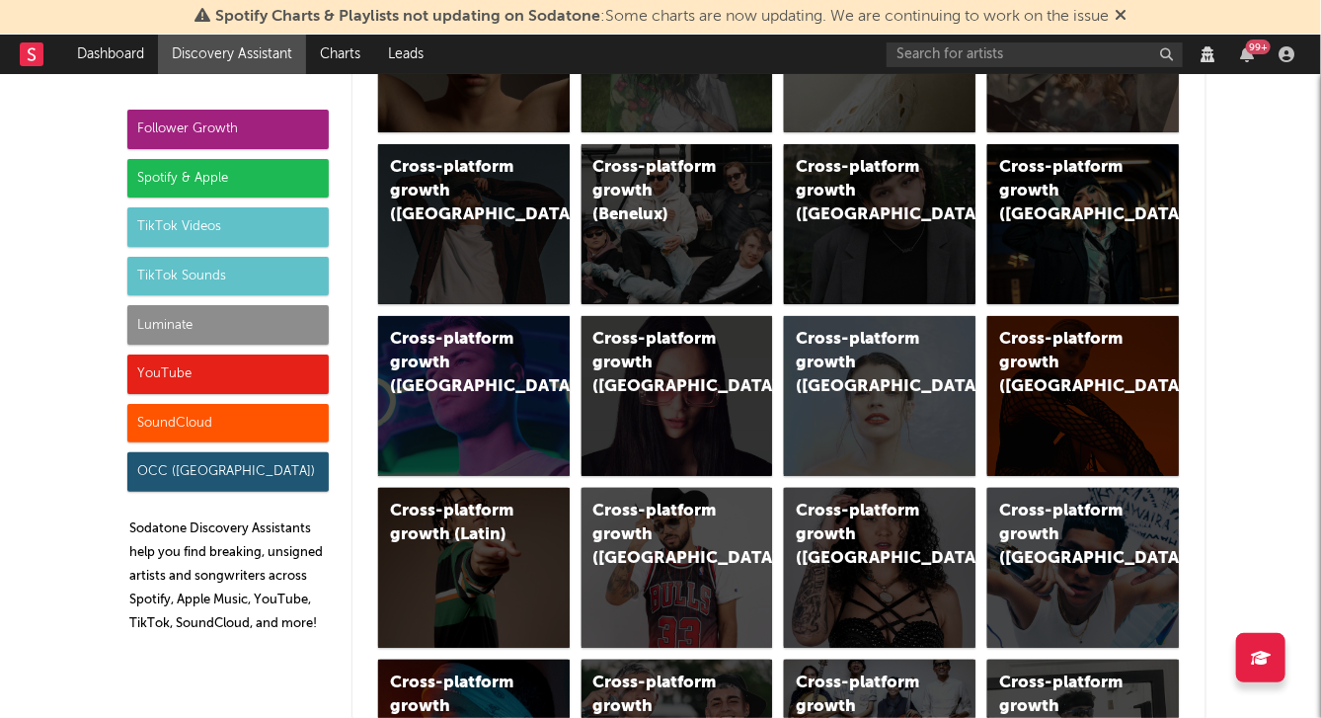
click at [273, 330] on div "Luminate" at bounding box center [227, 324] width 201 height 39
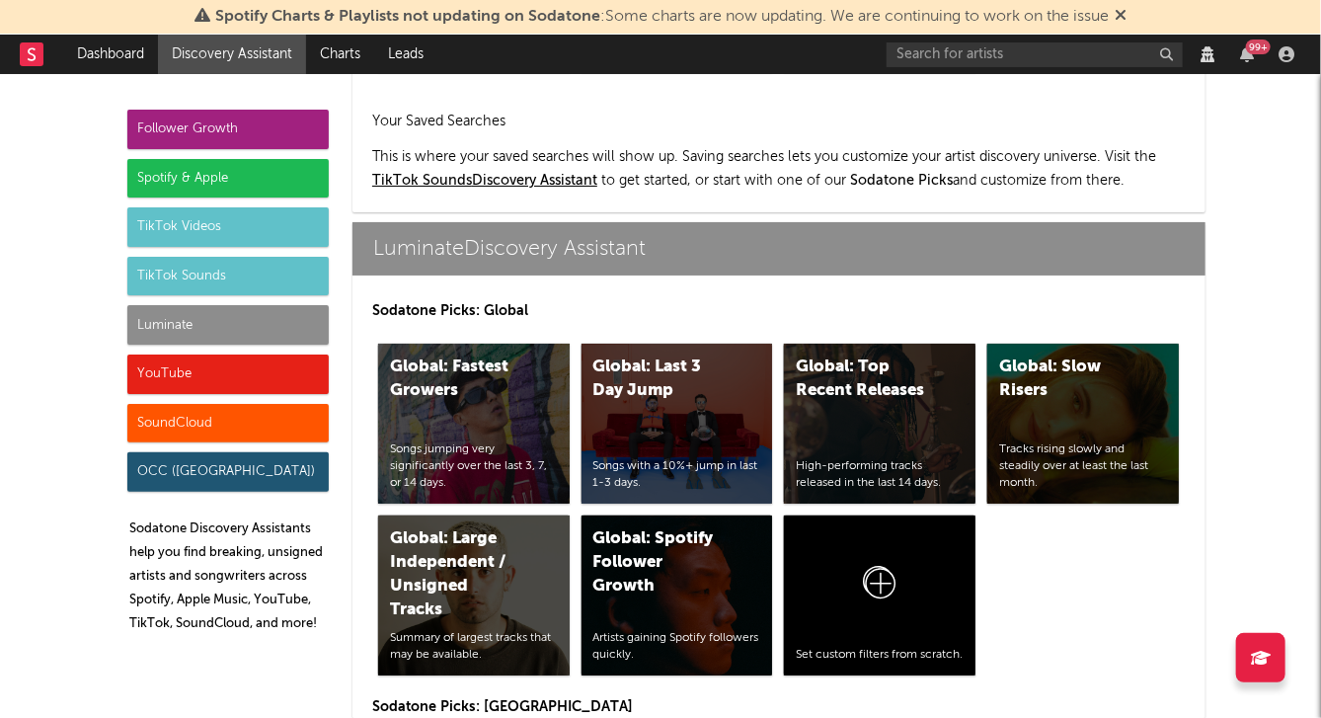
scroll to position [8457, 0]
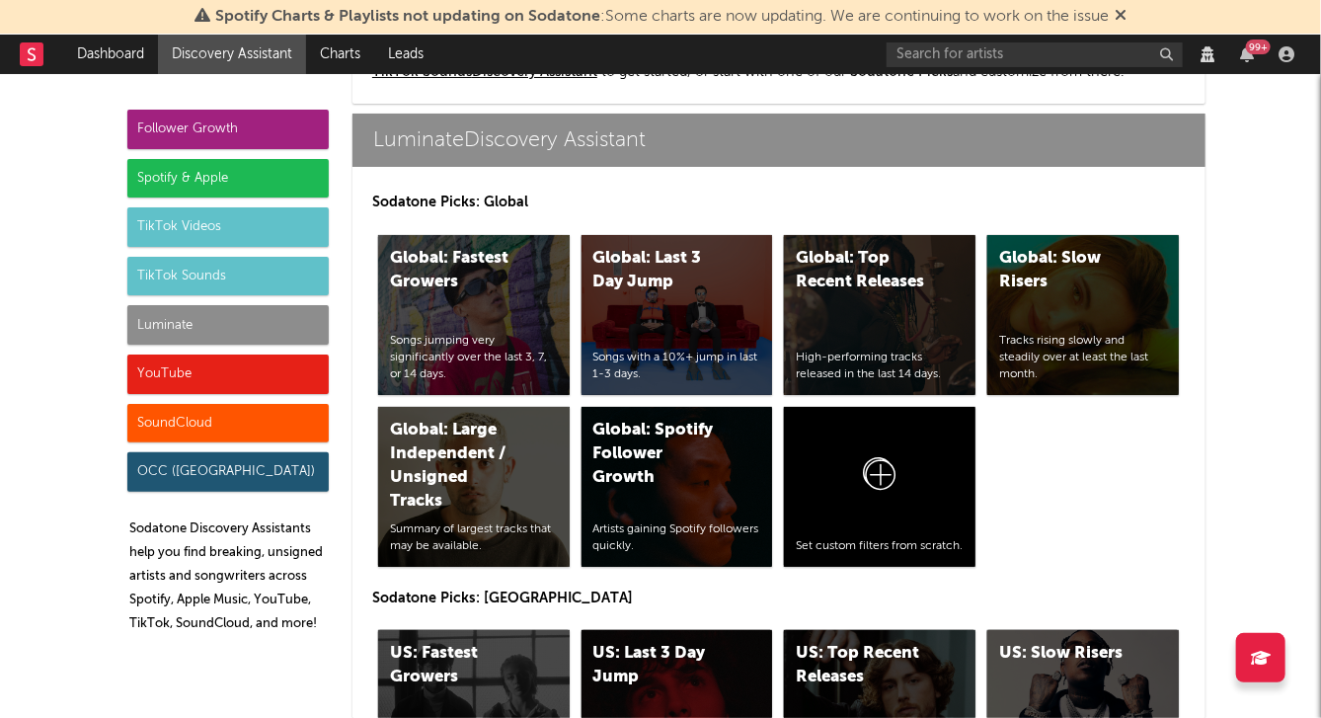
click at [1252, 660] on icon at bounding box center [1261, 658] width 20 height 16
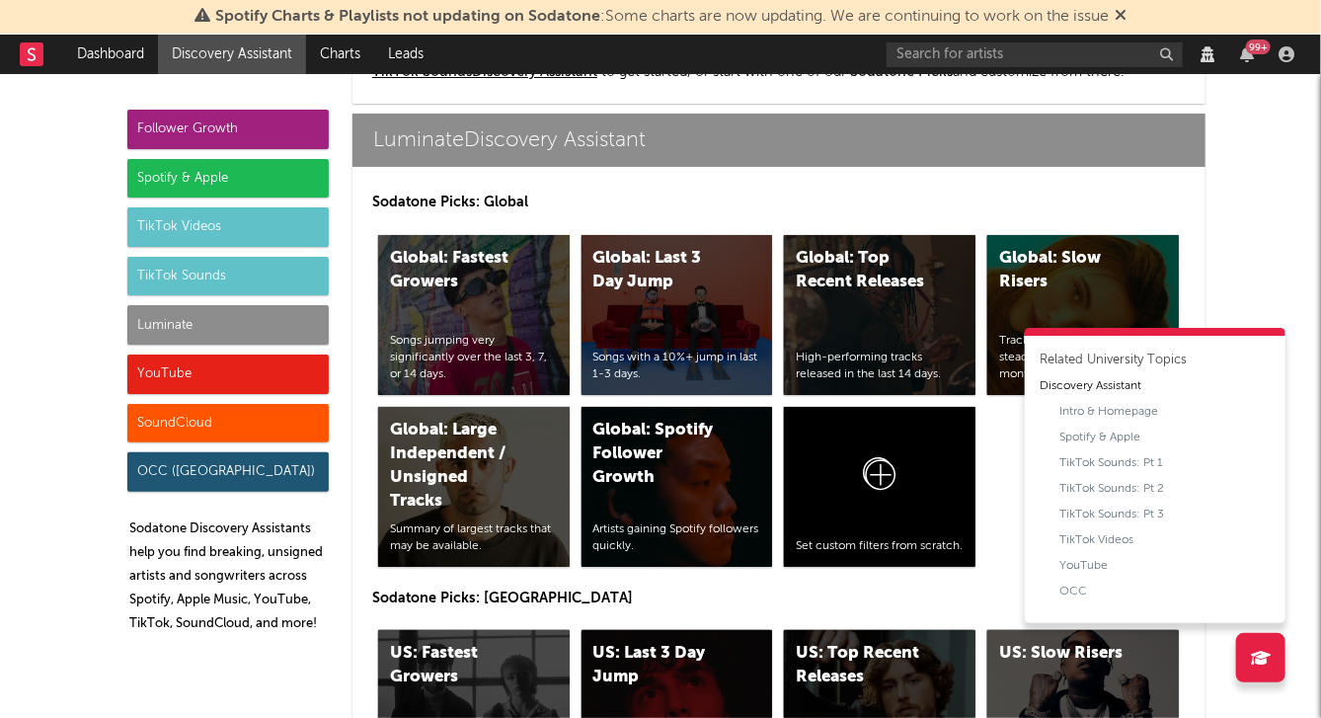
click at [1094, 379] on div "Discovery Assistant" at bounding box center [1091, 386] width 102 height 18
click at [117, 44] on link "Dashboard" at bounding box center [110, 54] width 95 height 39
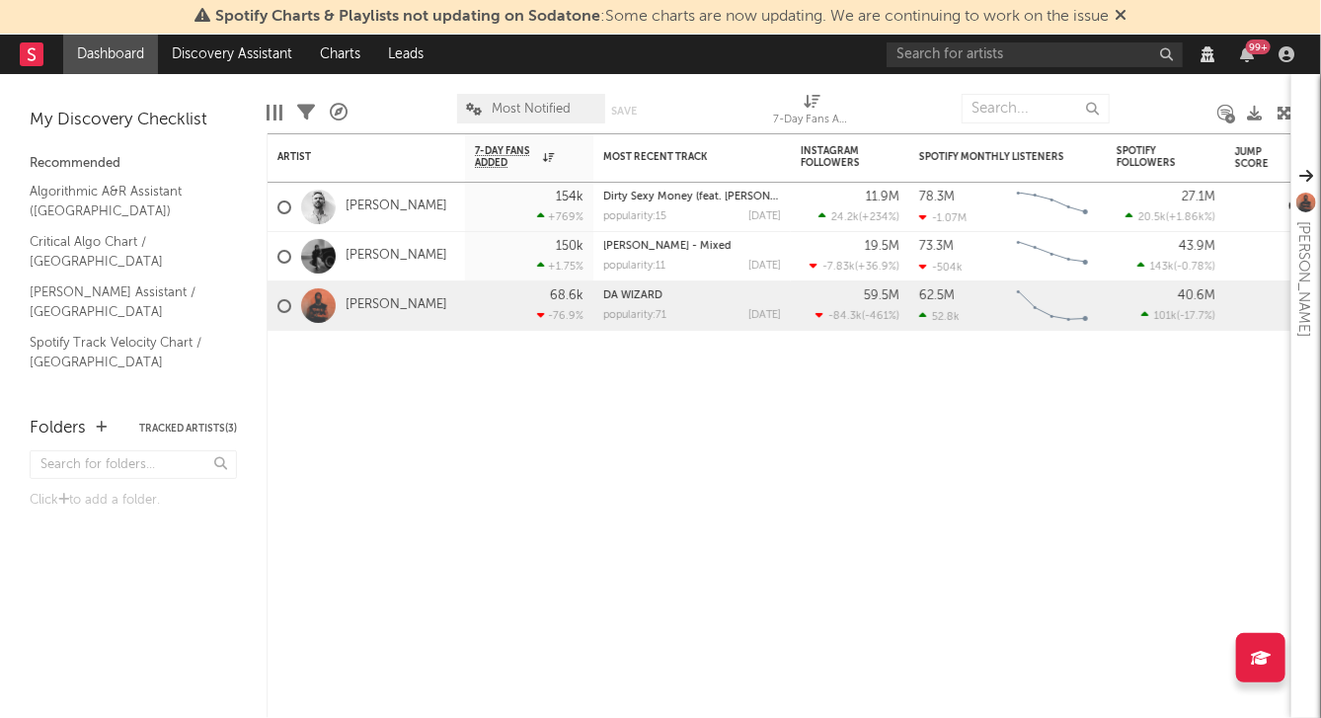
click at [189, 428] on button "Tracked Artists ( 3 )" at bounding box center [188, 429] width 98 height 10
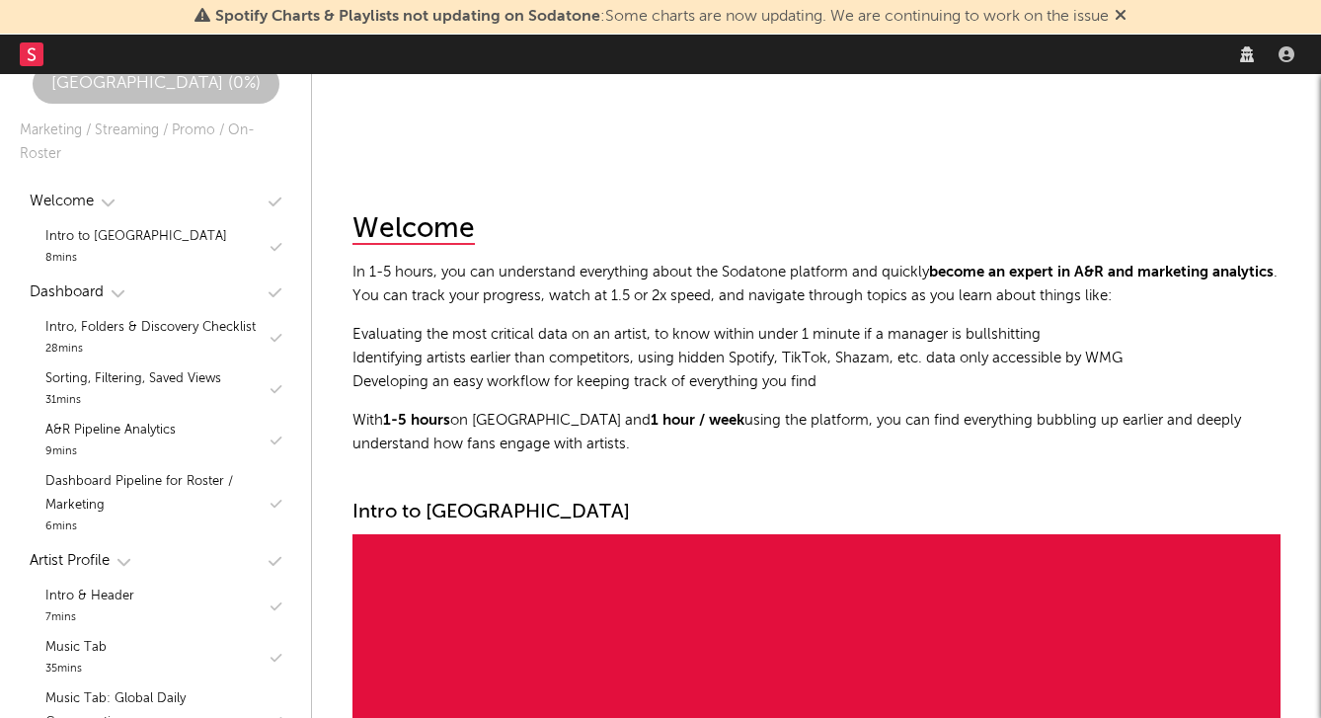
scroll to position [9942, 0]
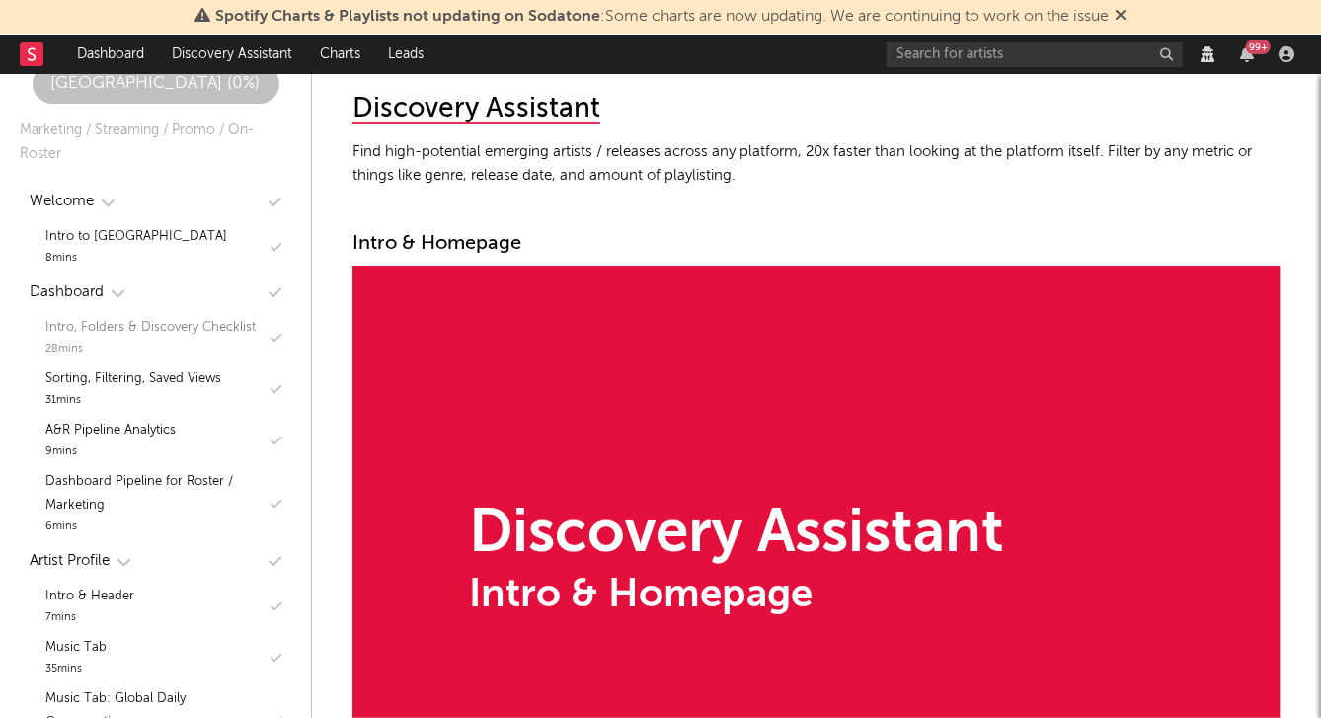
click at [219, 342] on div "28 mins" at bounding box center [150, 350] width 210 height 20
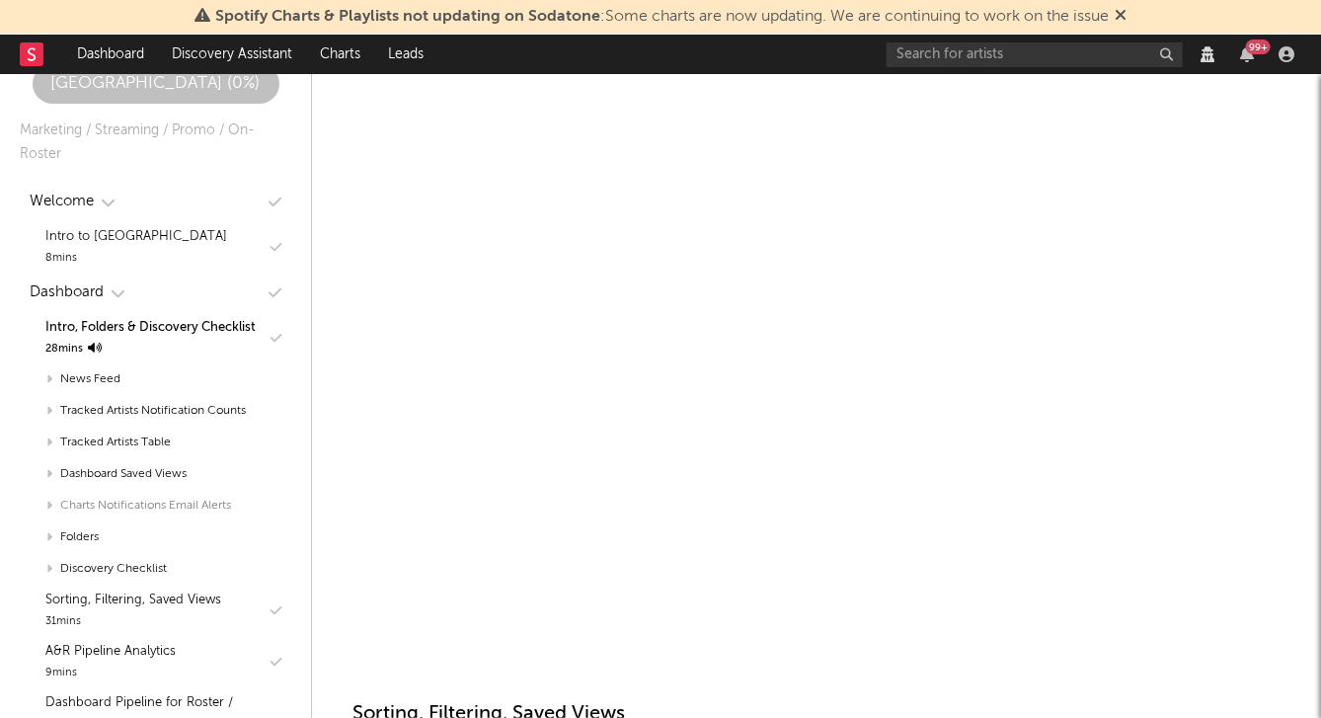
scroll to position [41, 0]
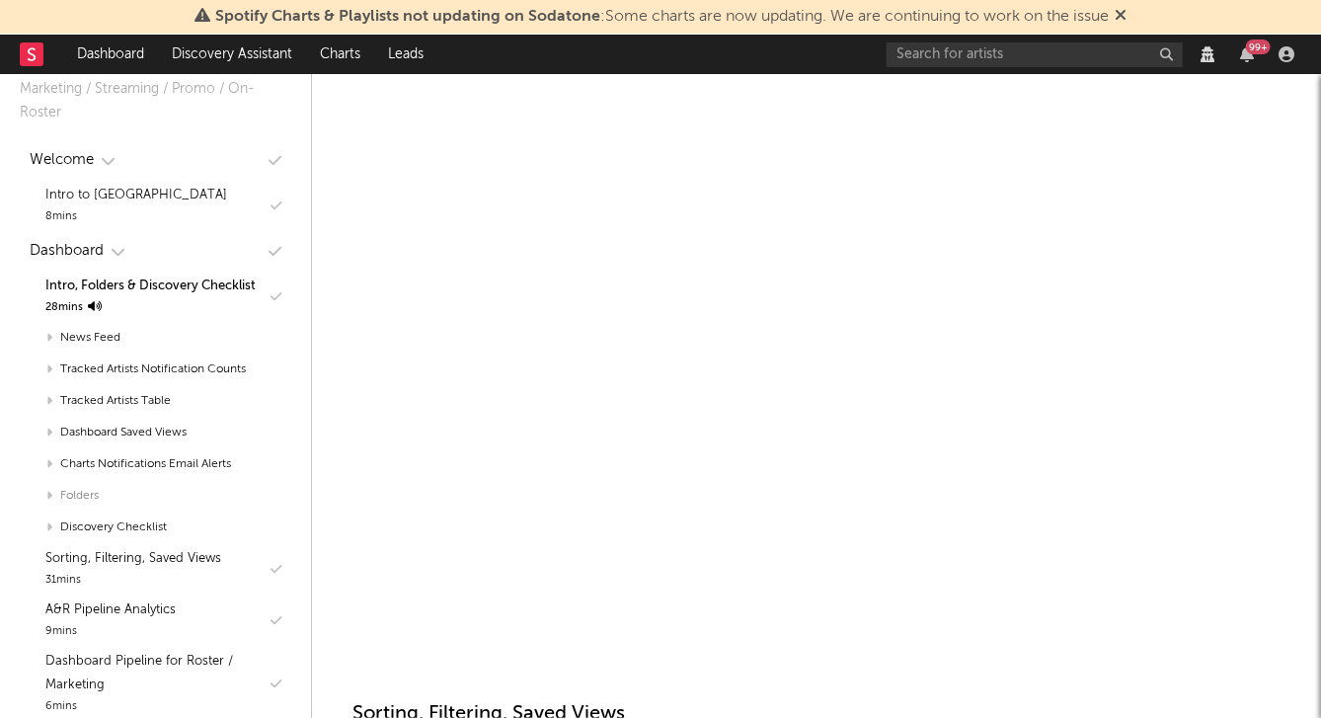
click at [76, 494] on div "Folders" at bounding box center [156, 496] width 272 height 32
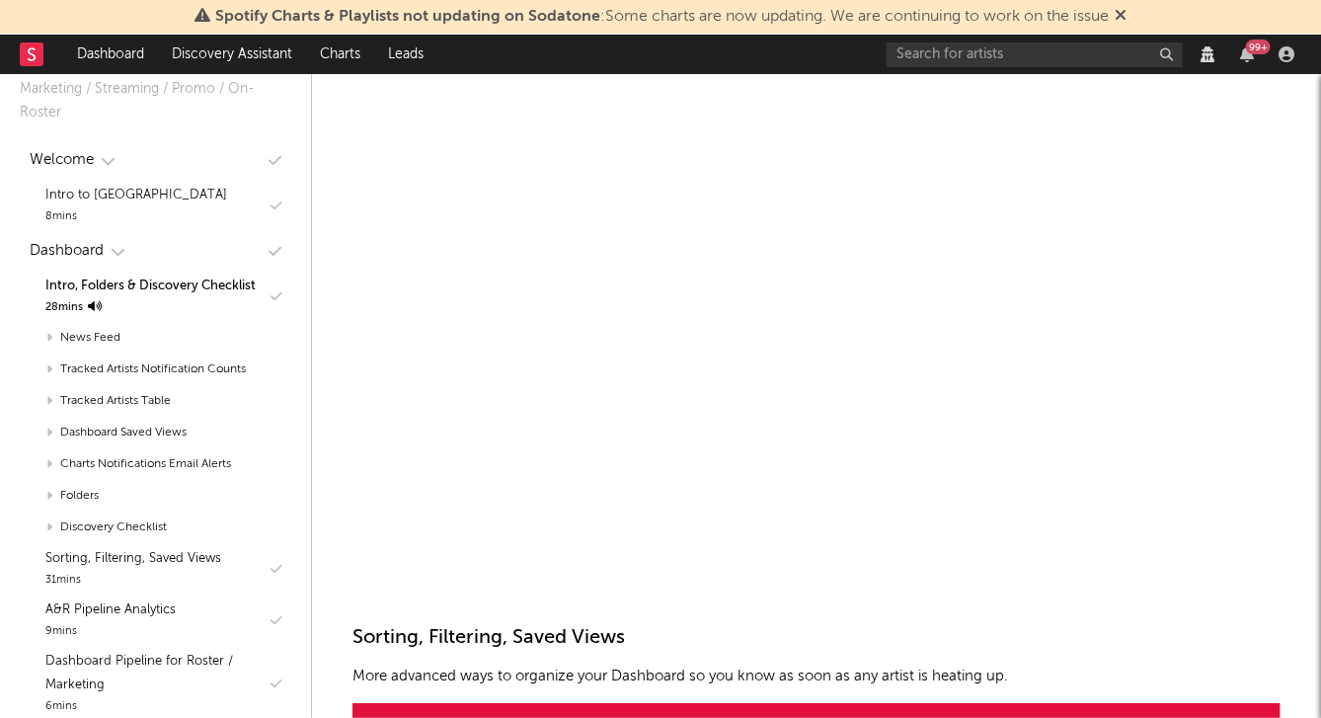
scroll to position [1422, 0]
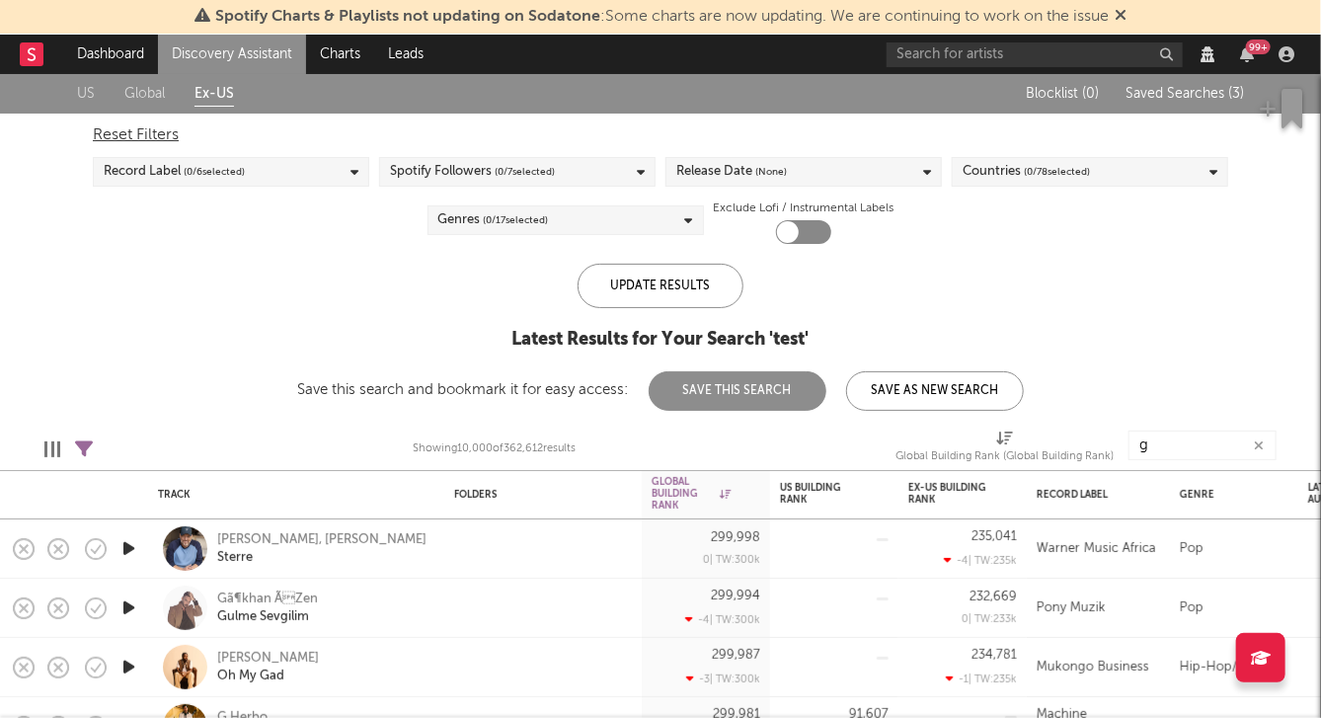
click at [703, 384] on button "Save This Search" at bounding box center [738, 390] width 178 height 39
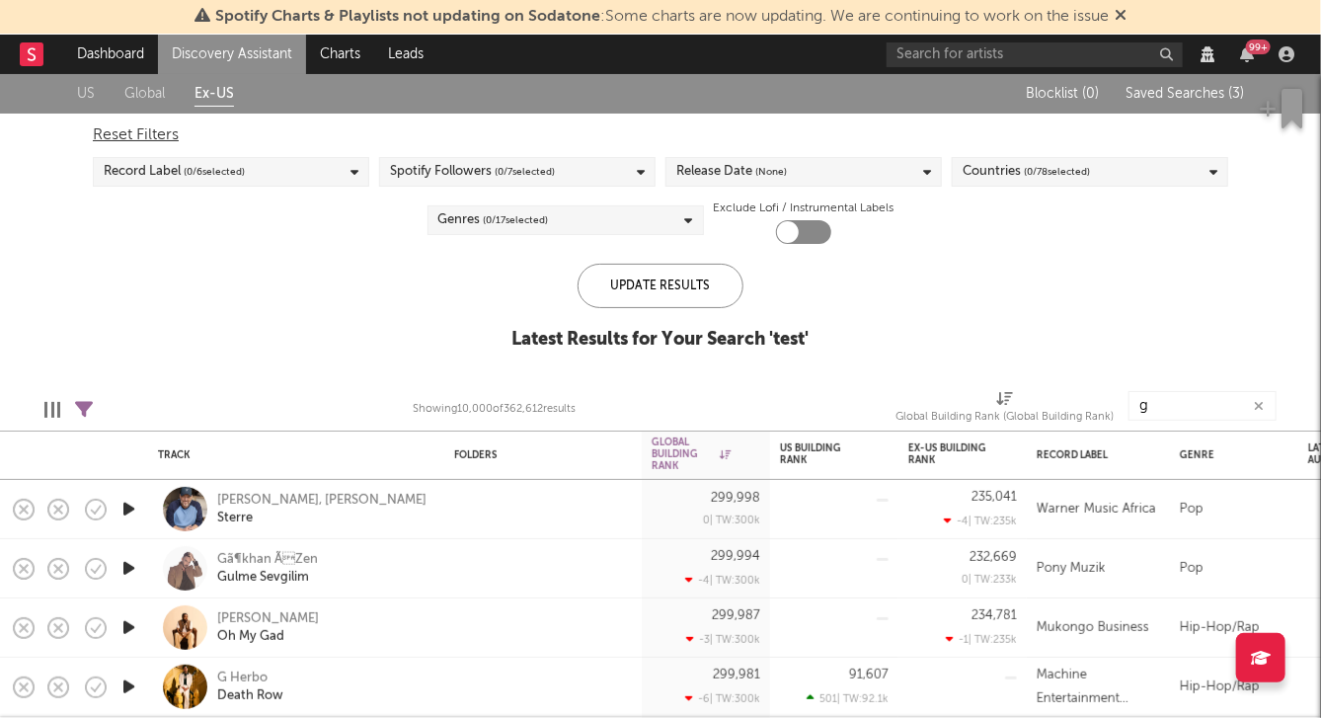
click at [137, 87] on link "Global" at bounding box center [144, 94] width 40 height 25
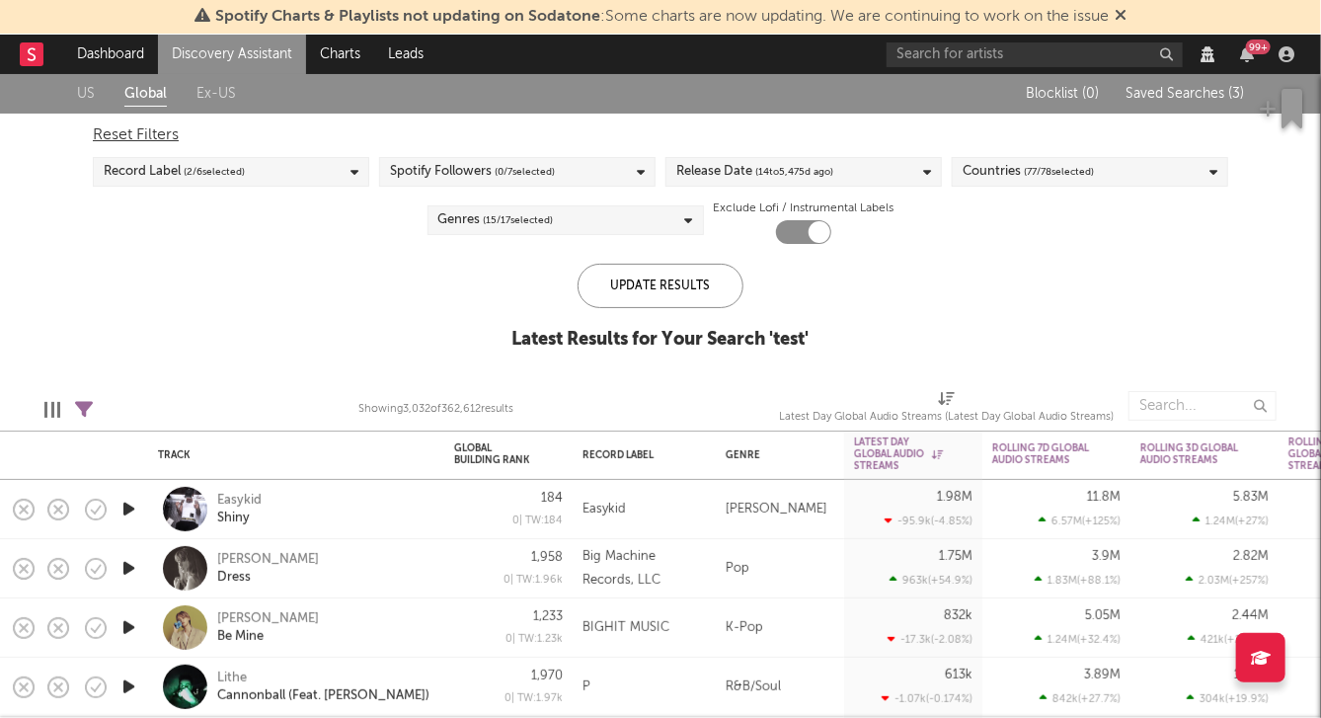
click at [84, 82] on link "US" at bounding box center [86, 94] width 18 height 25
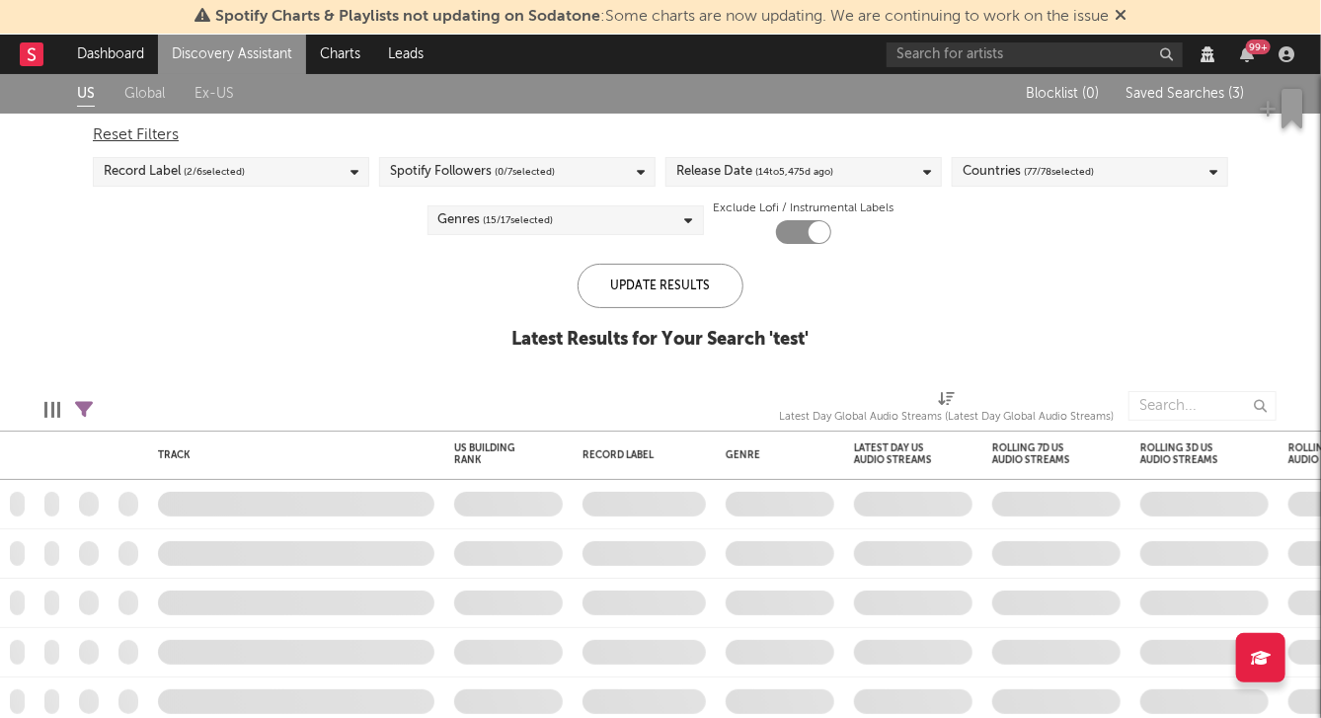
checkbox input "false"
click at [98, 195] on div "Reset Filters Record Label ( 1 / 6 selected) Spotify Followers ( 0 / 7 selected…" at bounding box center [660, 179] width 1155 height 130
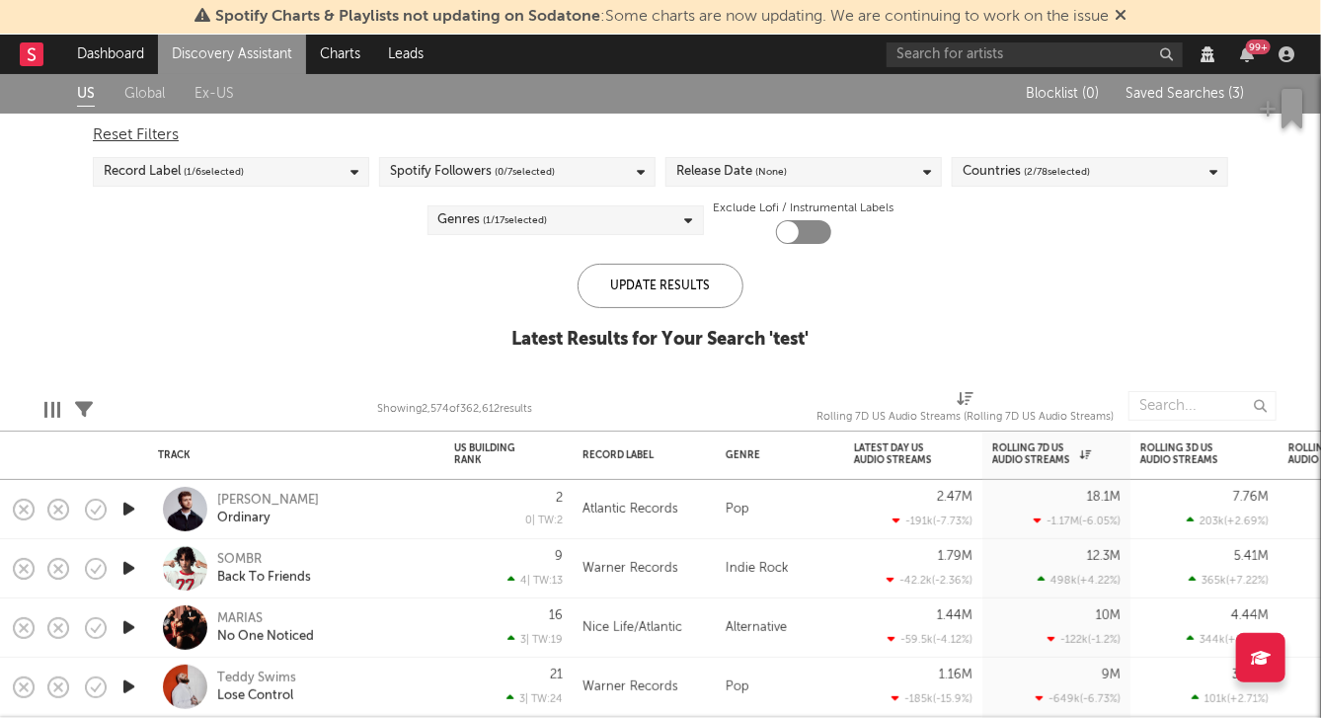
click at [111, 128] on div "Reset Filters" at bounding box center [660, 135] width 1135 height 24
click at [516, 213] on span "( 0 / 17 selected)" at bounding box center [516, 220] width 65 height 24
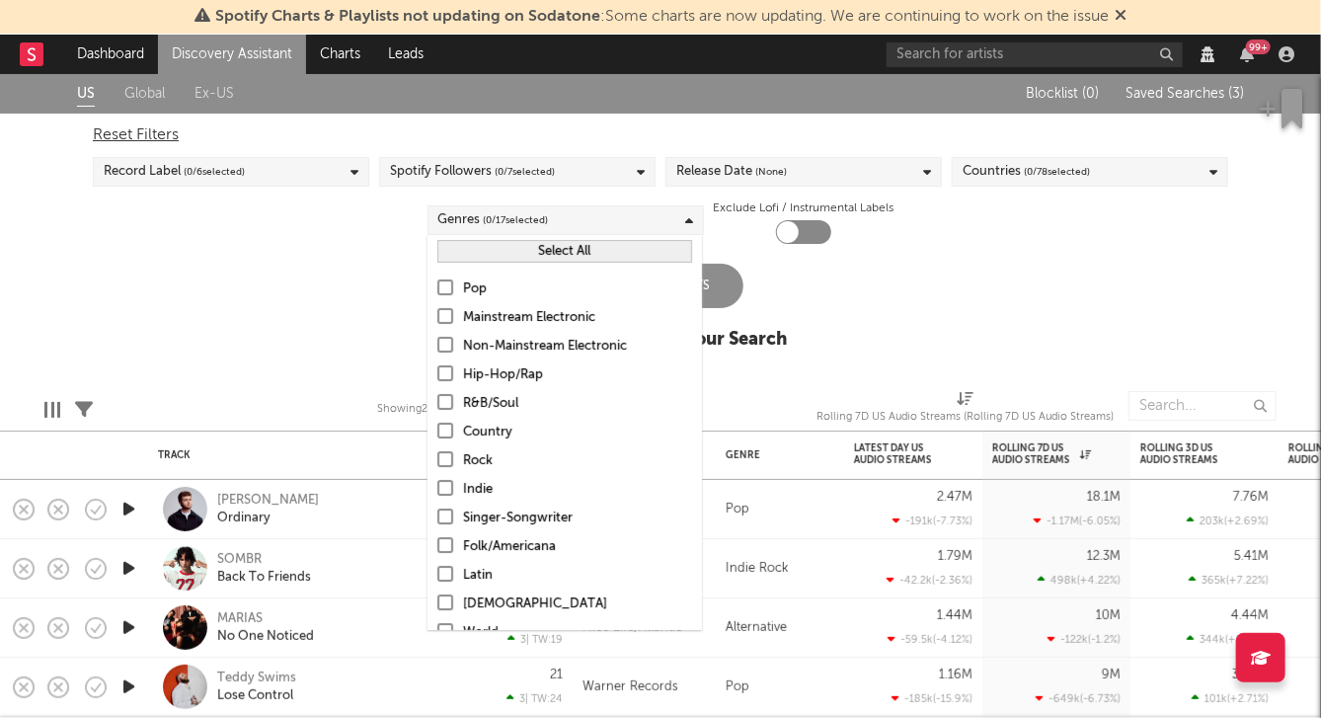
click at [485, 288] on div "Pop" at bounding box center [577, 289] width 229 height 24
click at [437, 288] on input "Pop" at bounding box center [437, 289] width 0 height 24
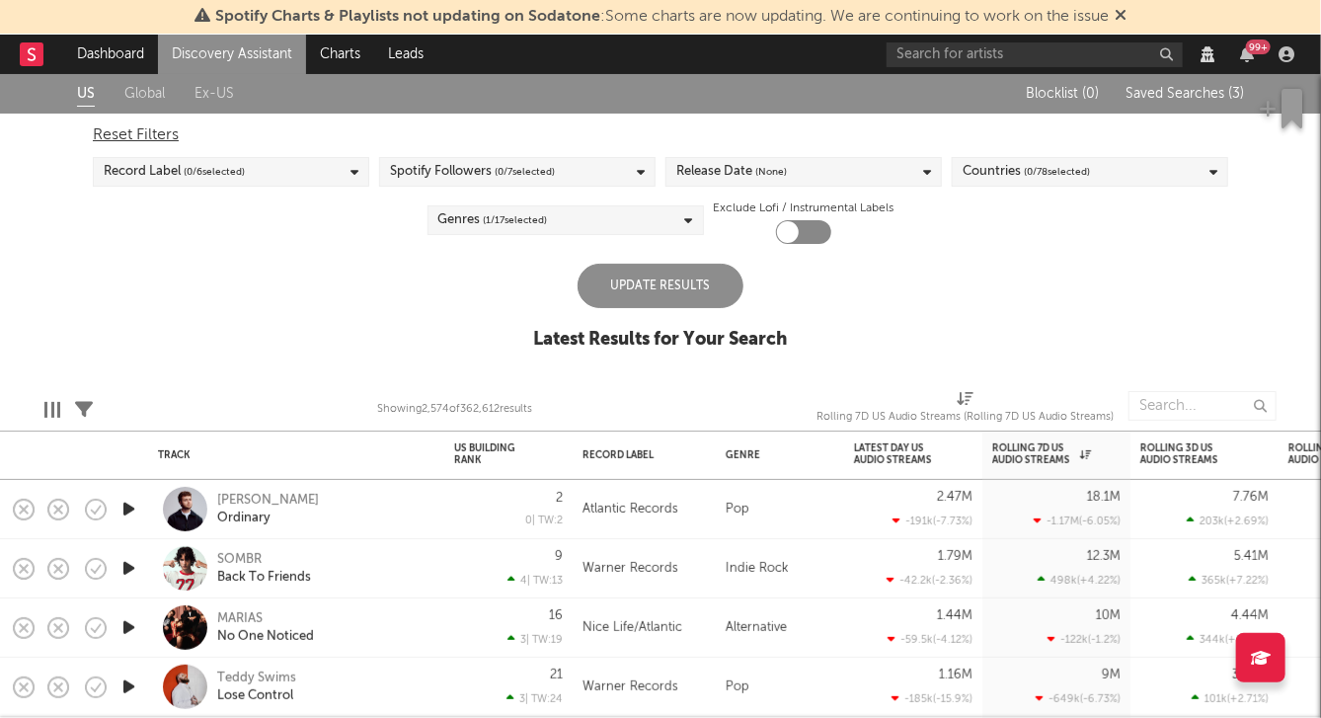
click at [330, 272] on div "US Global Ex-US Blocklist ( 0 ) Saved Searches ( 3 ) Reset Filters Record Label…" at bounding box center [660, 222] width 1321 height 297
click at [624, 273] on div "Update Results" at bounding box center [661, 286] width 166 height 44
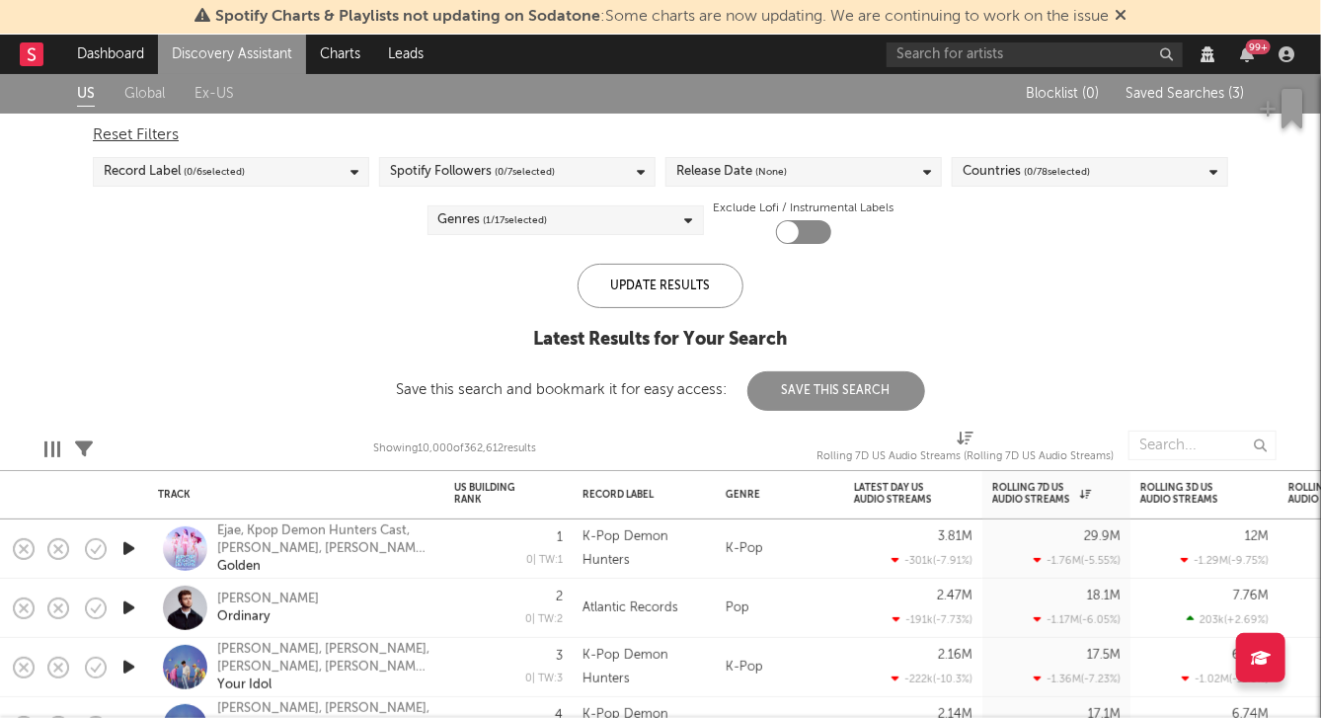
click at [550, 216] on div "Genres ( 1 / 17 selected)" at bounding box center [566, 220] width 276 height 30
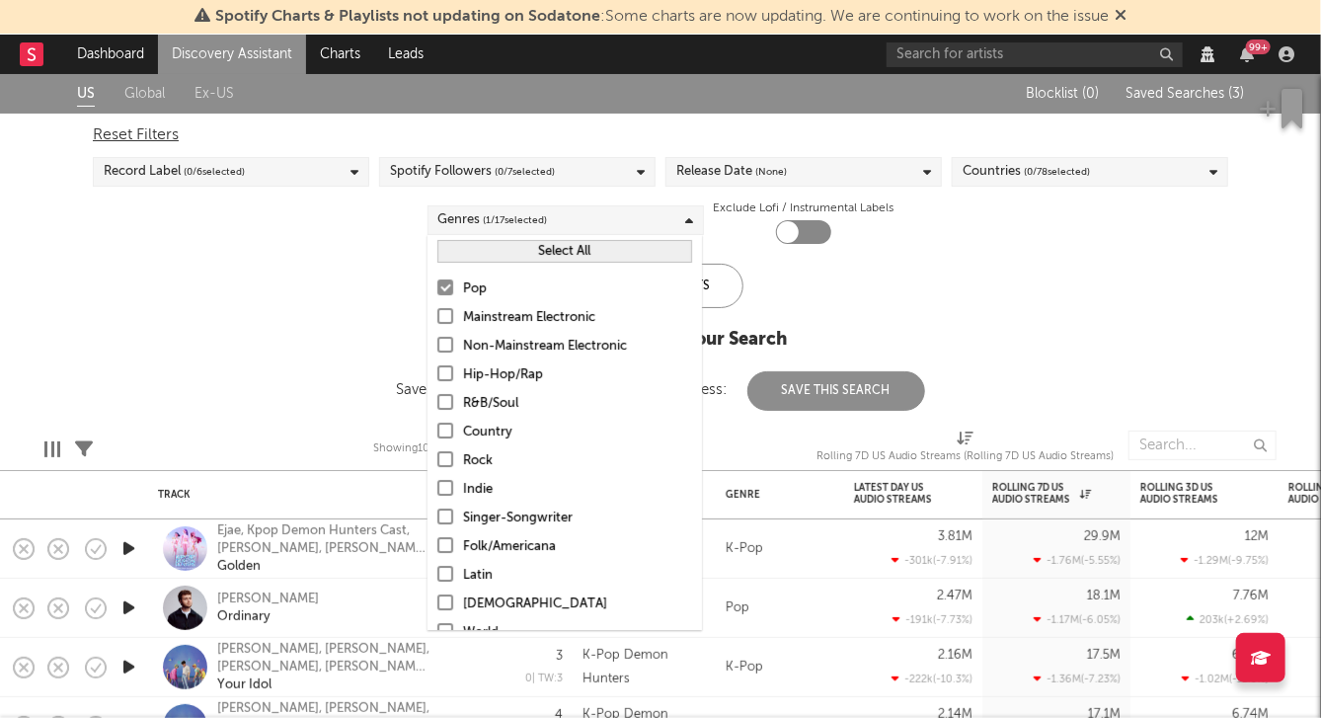
click at [497, 306] on div "Mainstream Electronic" at bounding box center [577, 318] width 229 height 24
click at [437, 306] on input "Mainstream Electronic" at bounding box center [437, 318] width 0 height 24
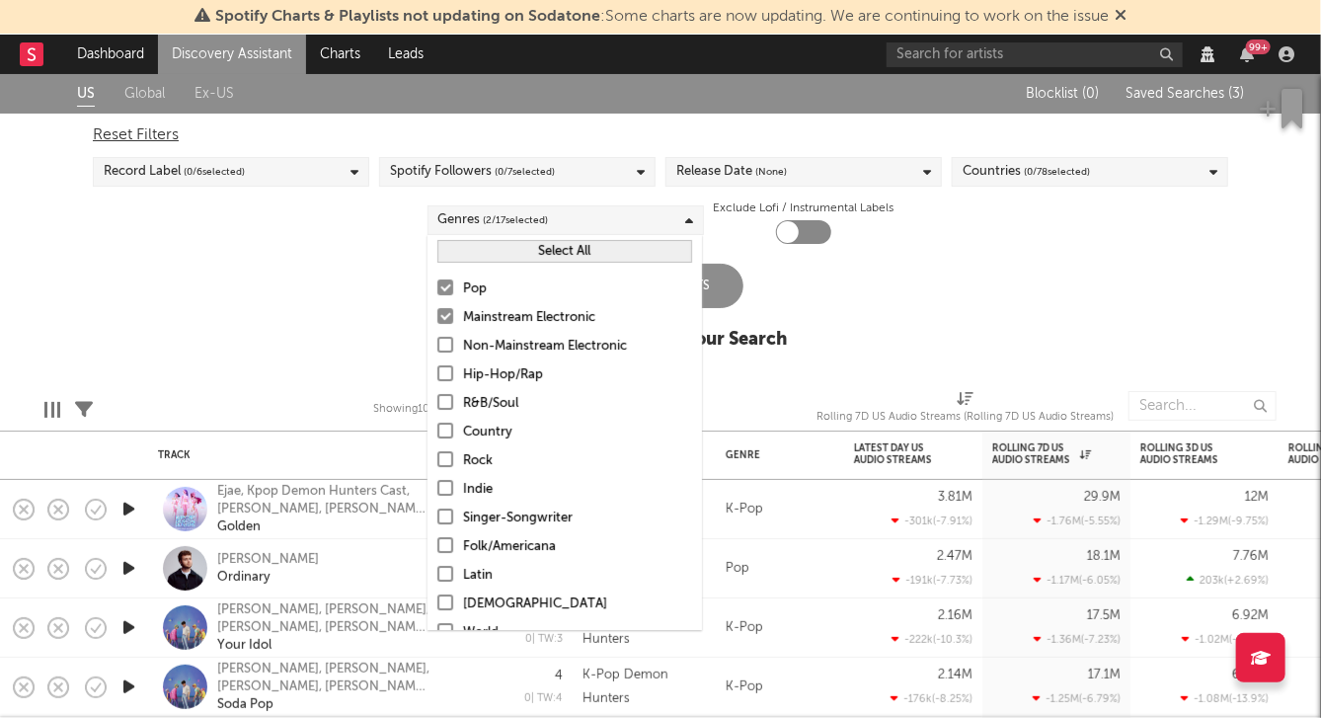
click at [288, 308] on div "US Global Ex-US Blocklist ( 0 ) Saved Searches ( 3 ) Reset Filters Record Label…" at bounding box center [660, 222] width 1321 height 297
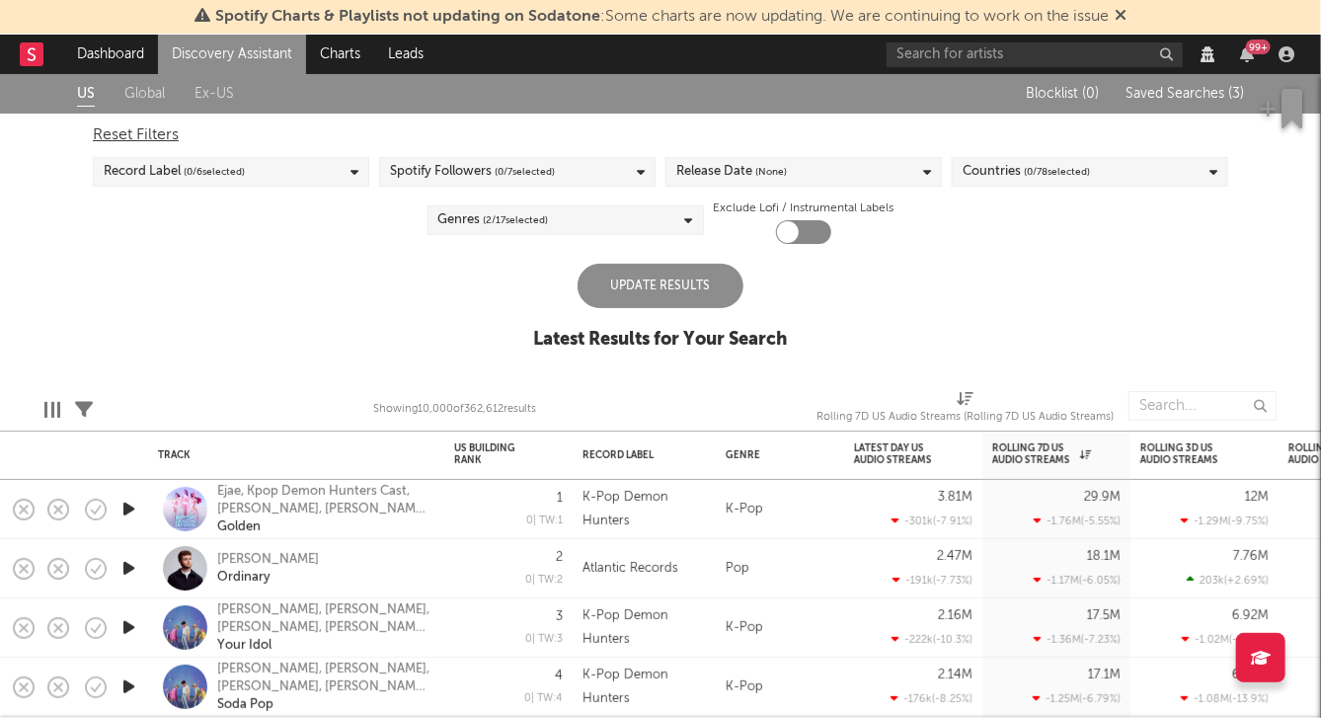
click at [657, 287] on div "Update Results" at bounding box center [661, 286] width 166 height 44
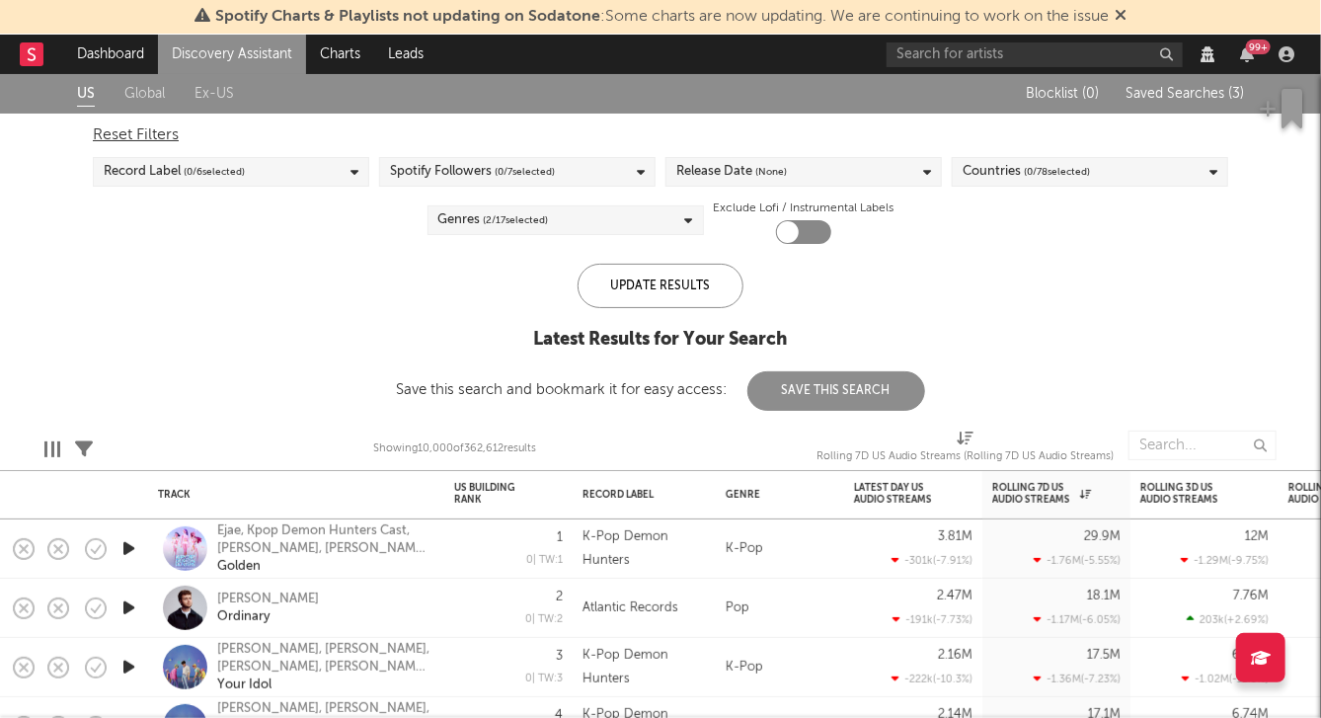
click at [836, 379] on button "Save This Search" at bounding box center [836, 390] width 178 height 39
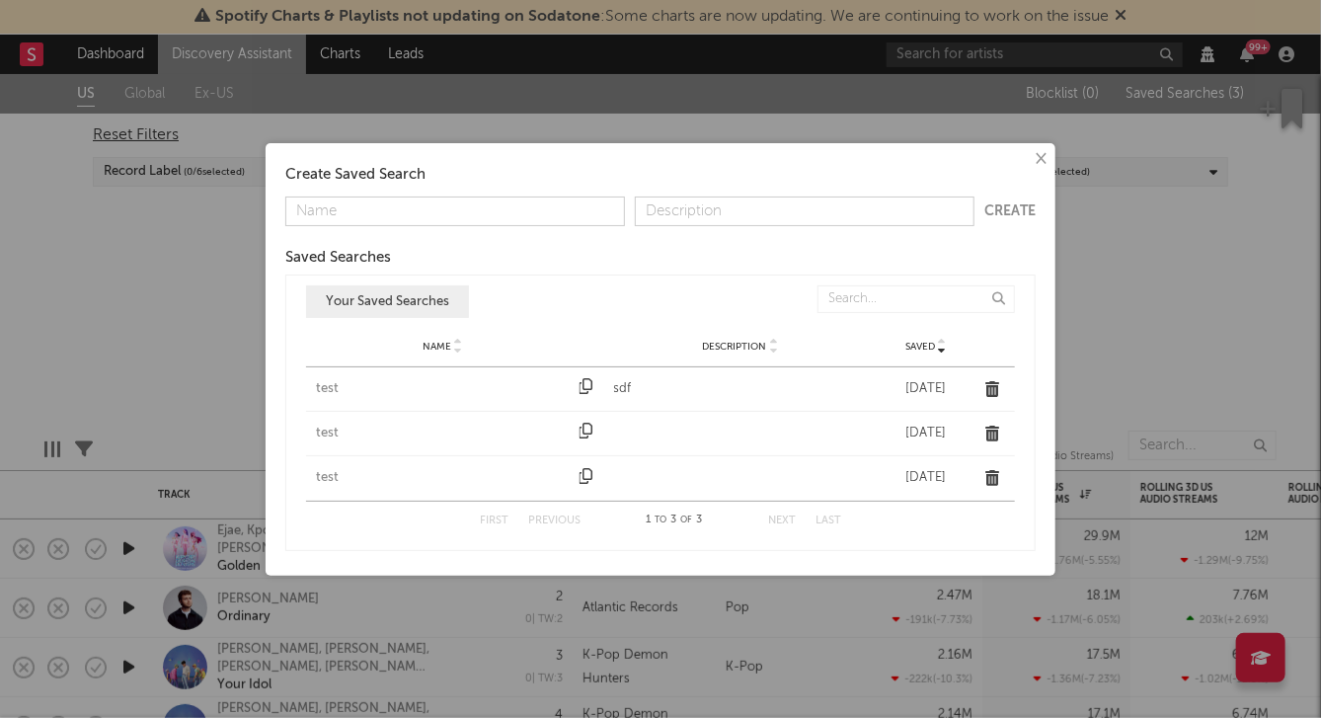
click at [460, 206] on input "text" at bounding box center [455, 211] width 340 height 30
type input "asdfasdf"
click at [1001, 212] on button "Create" at bounding box center [1009, 211] width 51 height 14
